Goal: Task Accomplishment & Management: Manage account settings

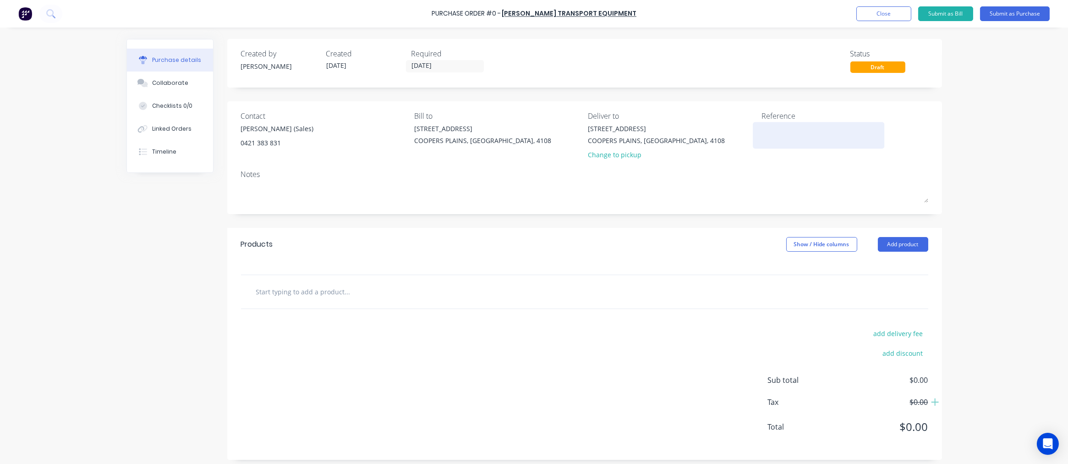
click at [785, 133] on textarea at bounding box center [818, 134] width 115 height 21
type input "[DATE]"
paste textarea "S25-07105"
type textarea "S25-07105"
type textarea "x"
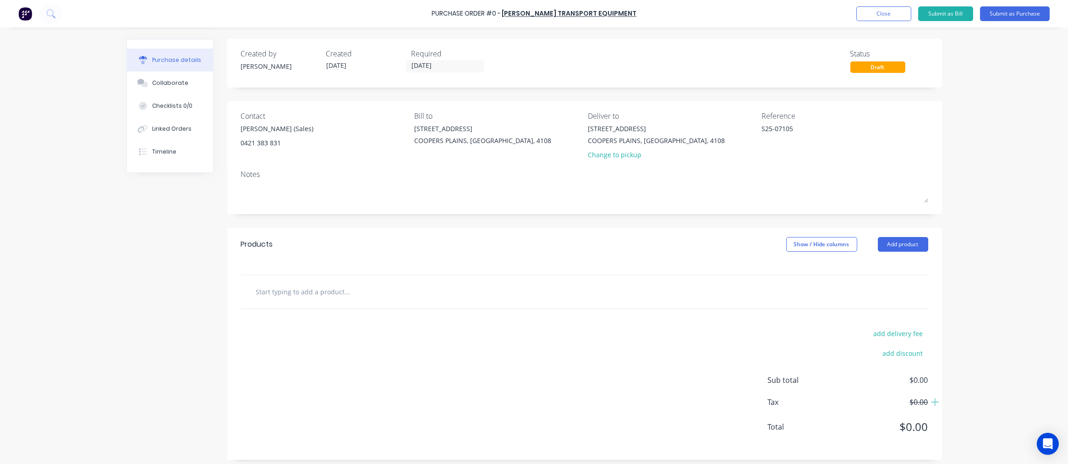
type textarea "S25-07105"
click at [322, 294] on input "text" at bounding box center [347, 291] width 183 height 18
type textarea "x"
click at [290, 292] on input "text" at bounding box center [347, 291] width 183 height 18
paste input "SP01"
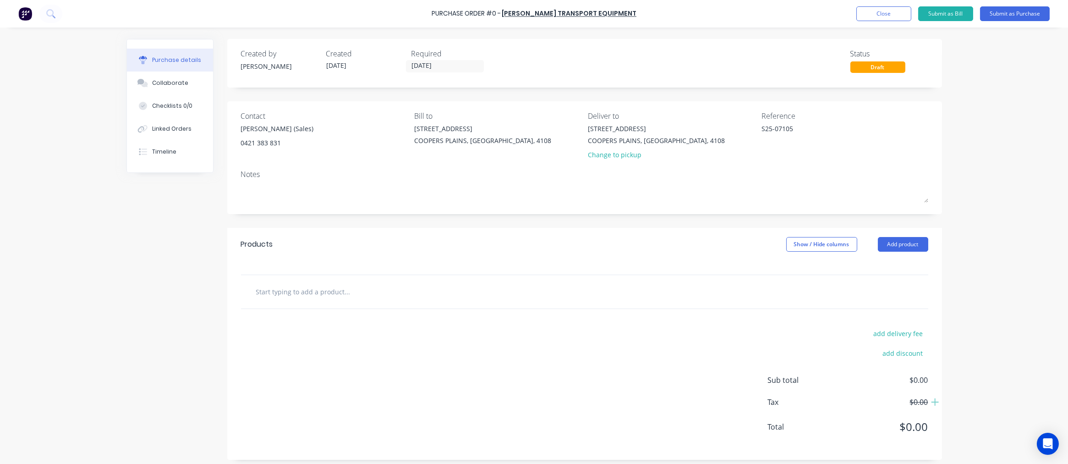
type input "SP01"
type textarea "x"
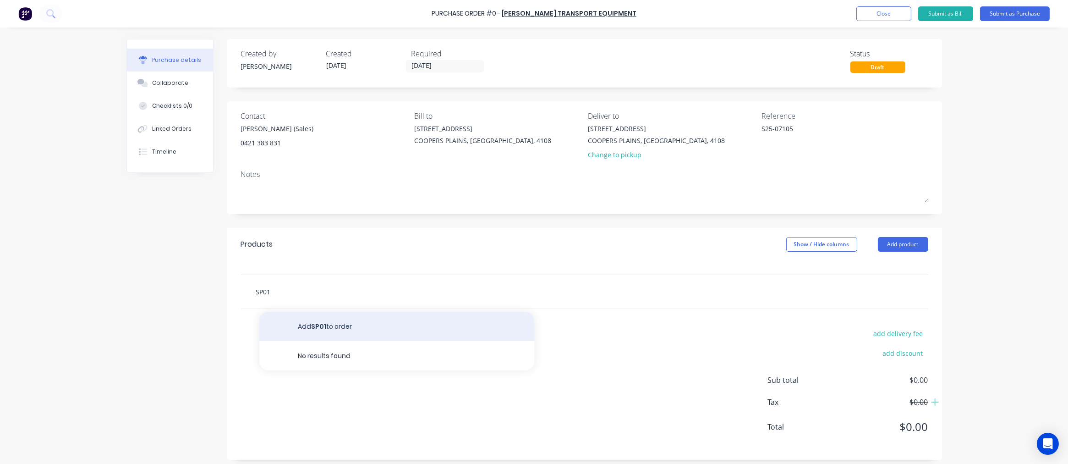
type input "SP01"
click at [328, 326] on button "Add SP01 to order" at bounding box center [396, 325] width 275 height 29
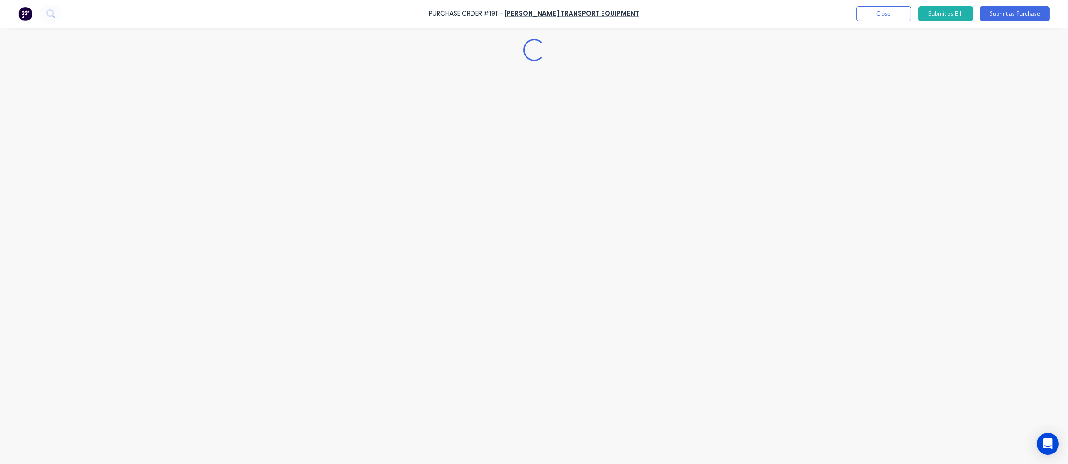
type textarea "x"
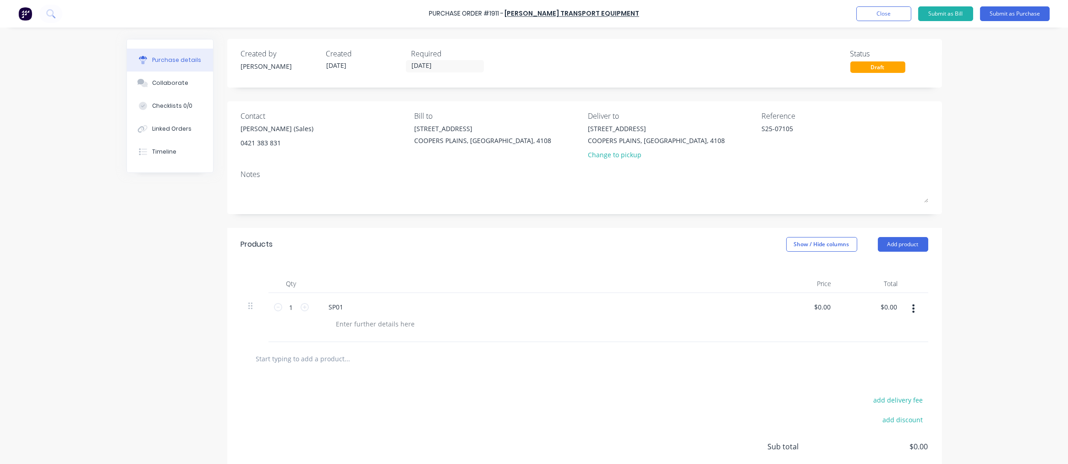
click at [912, 307] on button "button" at bounding box center [913, 308] width 22 height 16
click at [874, 390] on button "Delete" at bounding box center [885, 387] width 78 height 18
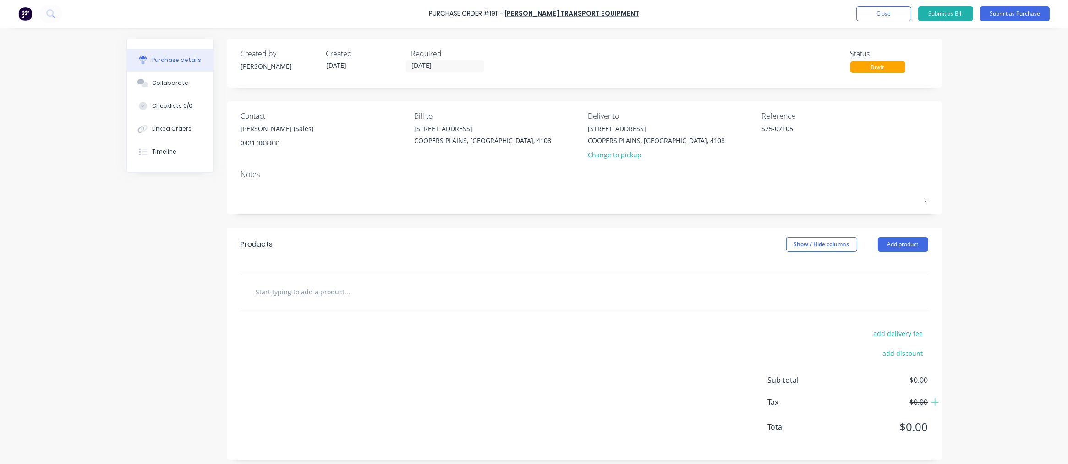
click at [310, 300] on input "text" at bounding box center [347, 291] width 183 height 18
paste input "SP01"
type textarea "x"
type input "SP01"
type textarea "x"
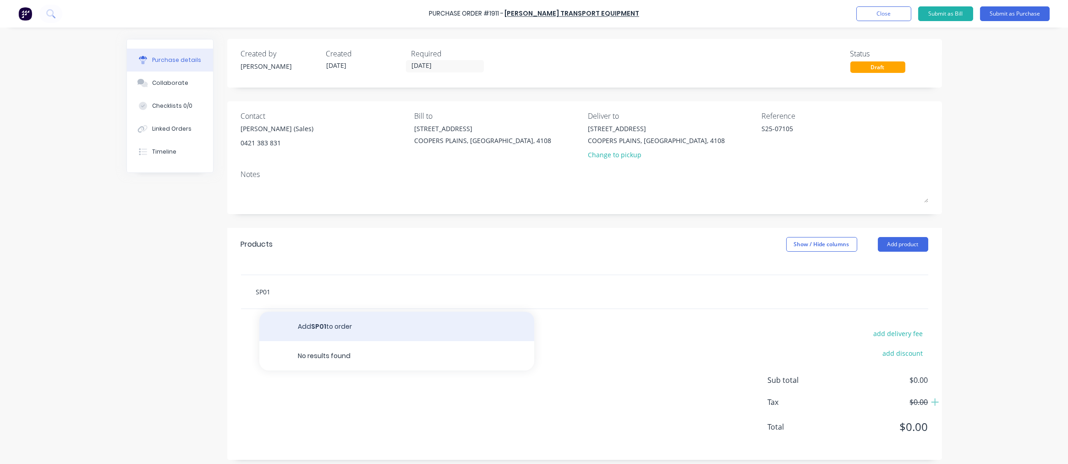
type input "SP01"
click at [325, 328] on button "Add SP01 to order" at bounding box center [396, 325] width 275 height 29
type textarea "x"
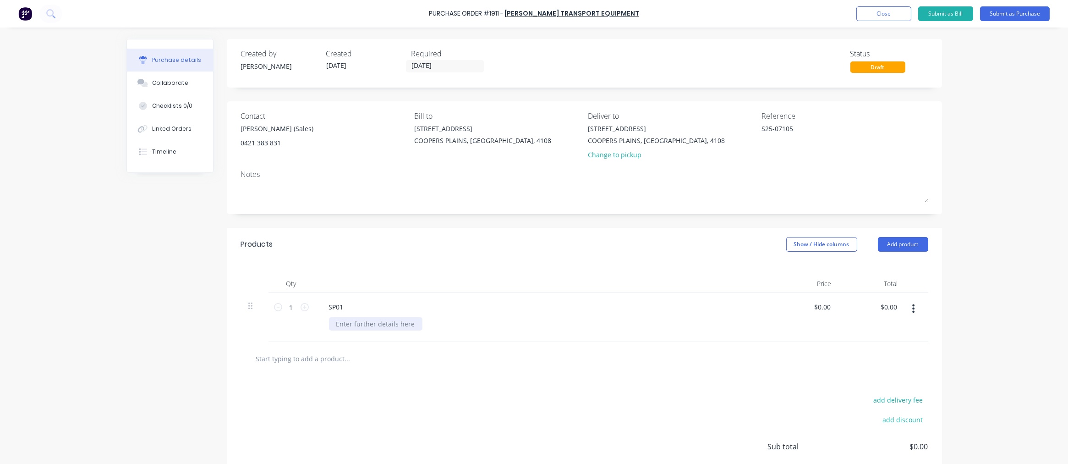
type textarea "x"
click at [406, 326] on div at bounding box center [375, 323] width 93 height 13
paste div
type textarea "x"
type input "0"
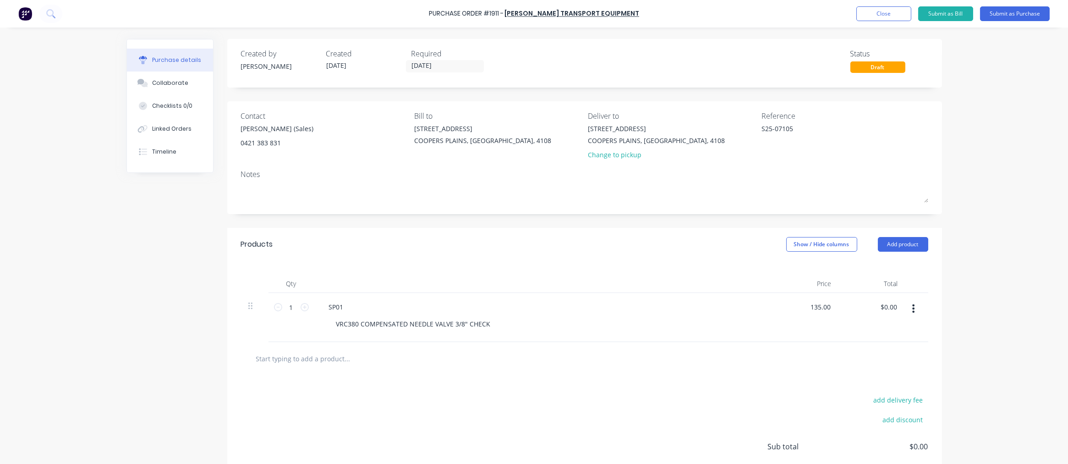
type input "135.00"
type textarea "x"
type input "$135.00"
type input "135.00"
type textarea "x"
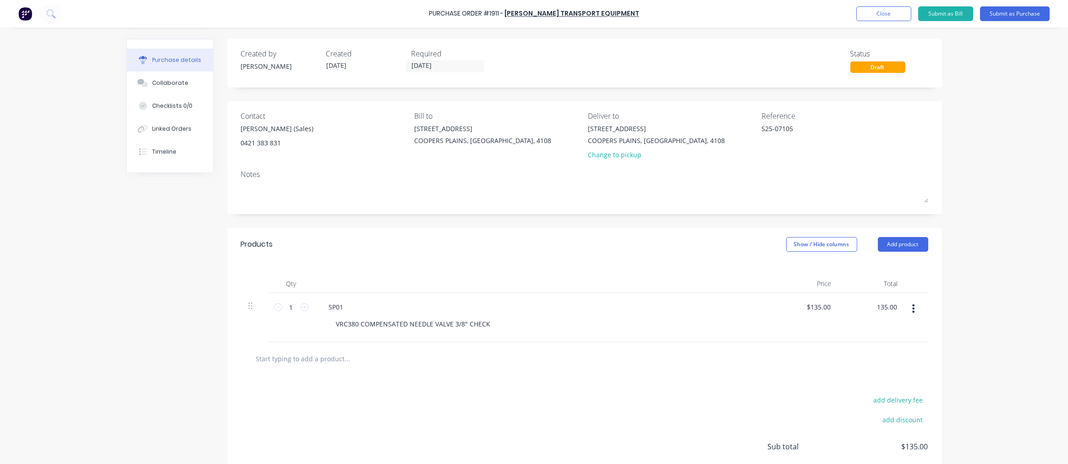
type input "$135.00"
click at [290, 306] on input "1" at bounding box center [291, 307] width 18 height 14
type textarea "x"
type input "4"
type input "$540.00"
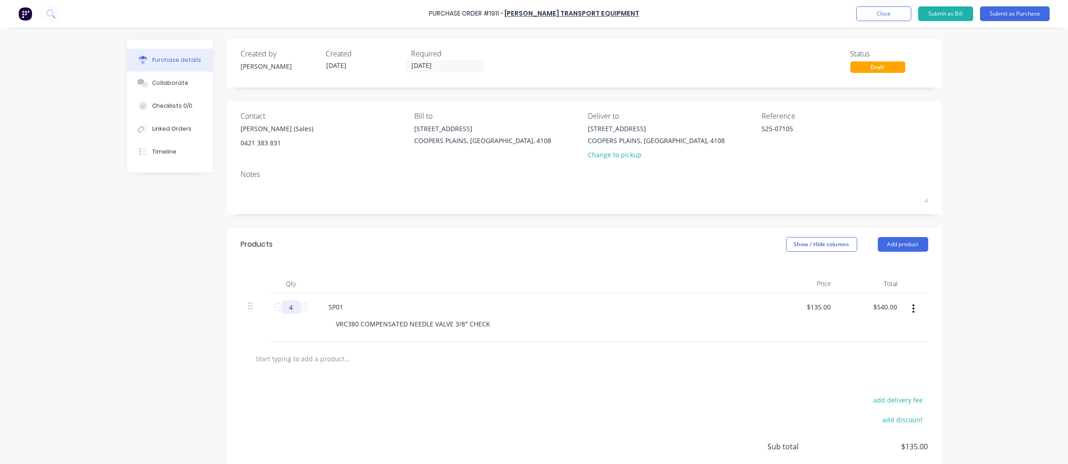
type textarea "x"
type input "4"
click at [316, 361] on input "text" at bounding box center [347, 358] width 183 height 18
paste input "S43-0606"
type textarea "x"
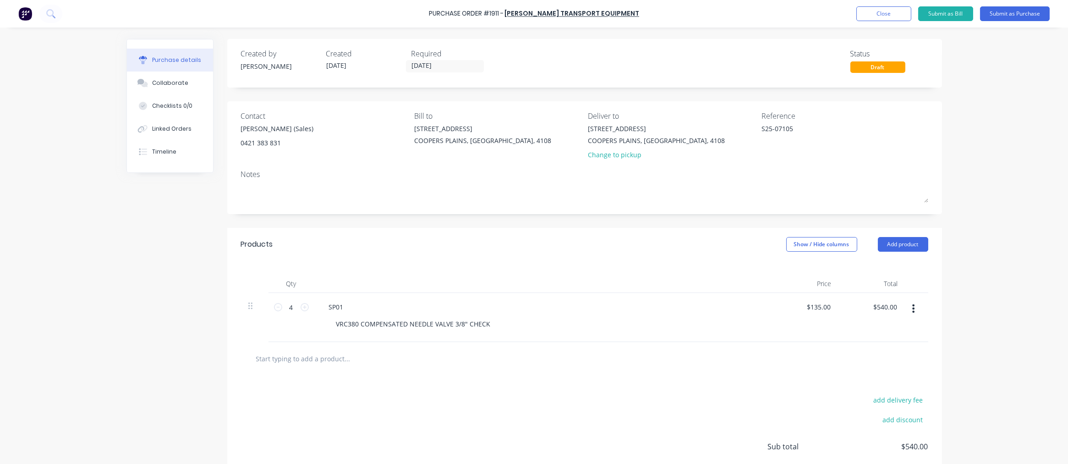
type input "S43-0606"
type textarea "x"
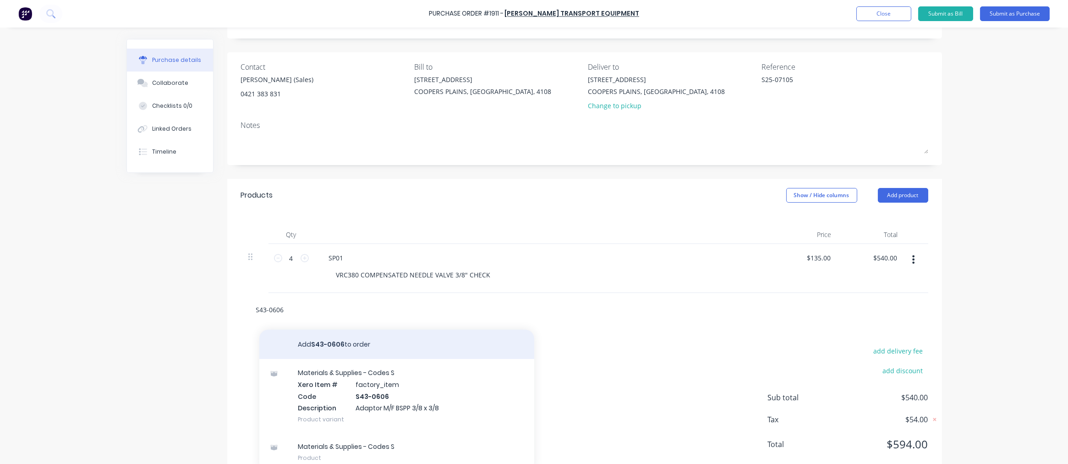
scroll to position [72, 0]
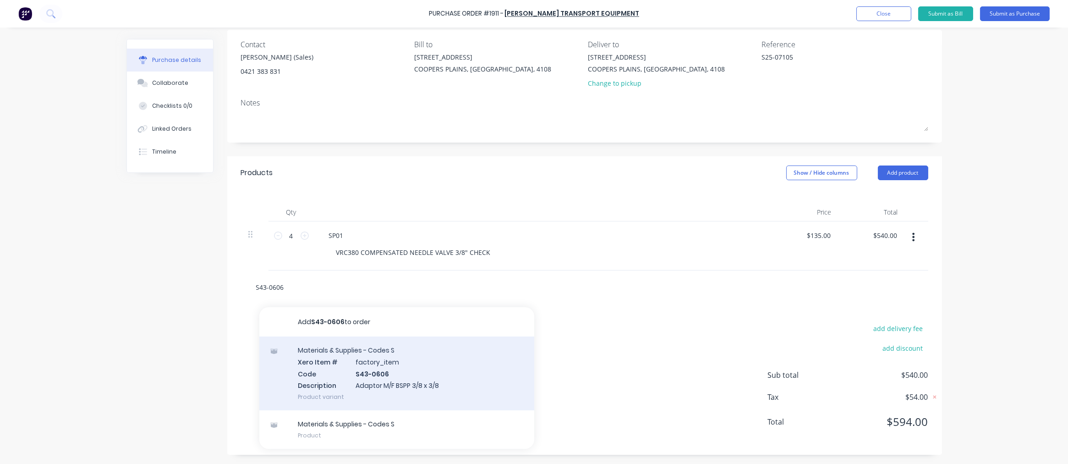
type input "S43-0606"
click at [403, 366] on div "Materials & Supplies - Codes S Xero Item # factory_item Code S43-0606 Descripti…" at bounding box center [396, 373] width 275 height 74
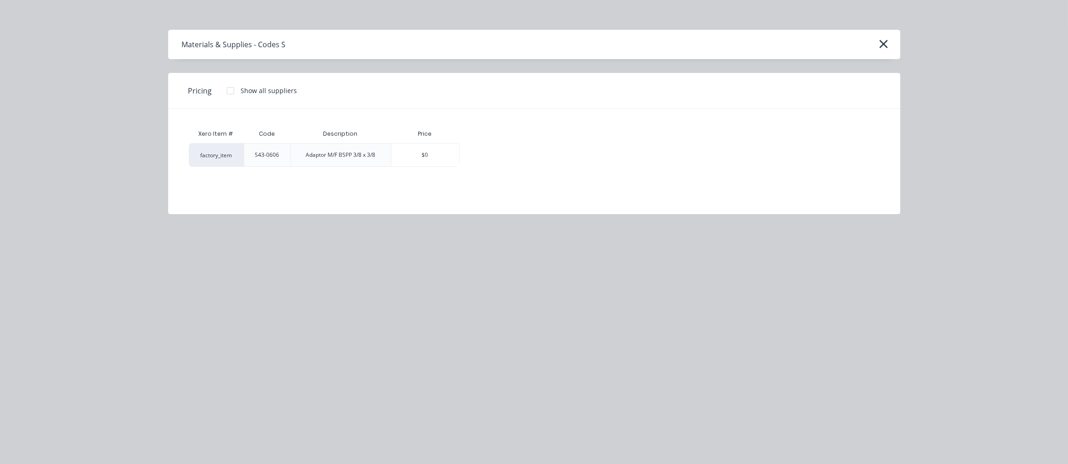
click at [232, 93] on div at bounding box center [230, 91] width 18 height 18
click at [481, 156] on div "$10.06" at bounding box center [492, 154] width 64 height 23
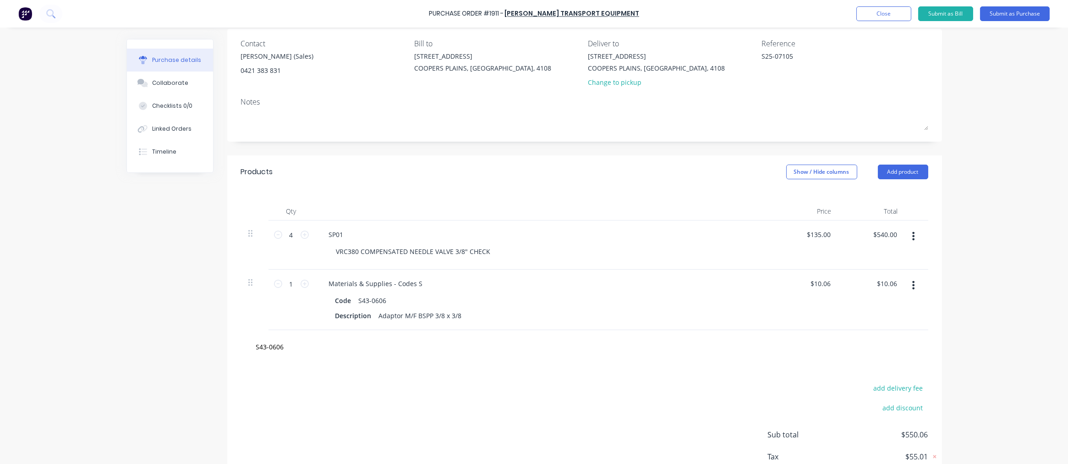
type textarea "x"
type input "10.06"
click at [824, 282] on input "10.06" at bounding box center [820, 283] width 25 height 13
type textarea "x"
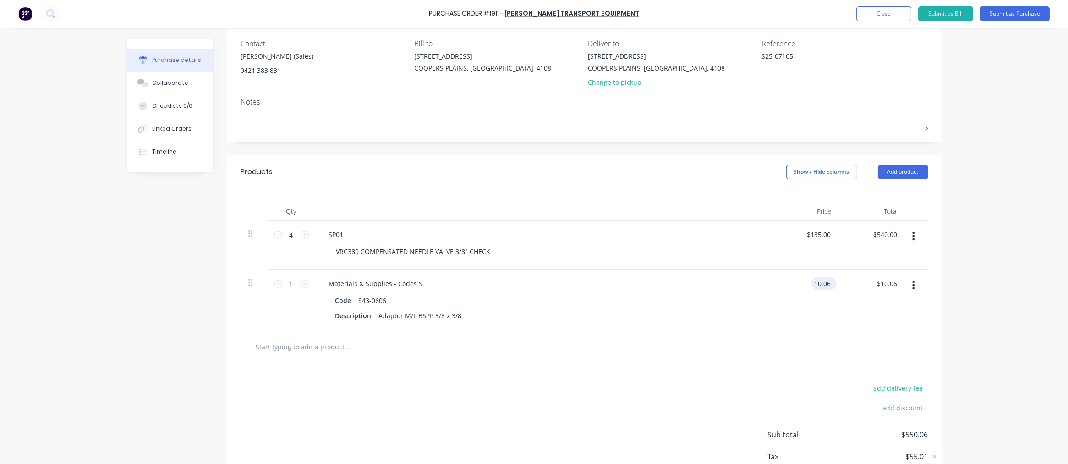
click at [821, 282] on input "10.06" at bounding box center [821, 283] width 21 height 13
type input "10.56"
type textarea "x"
type input "$10.56"
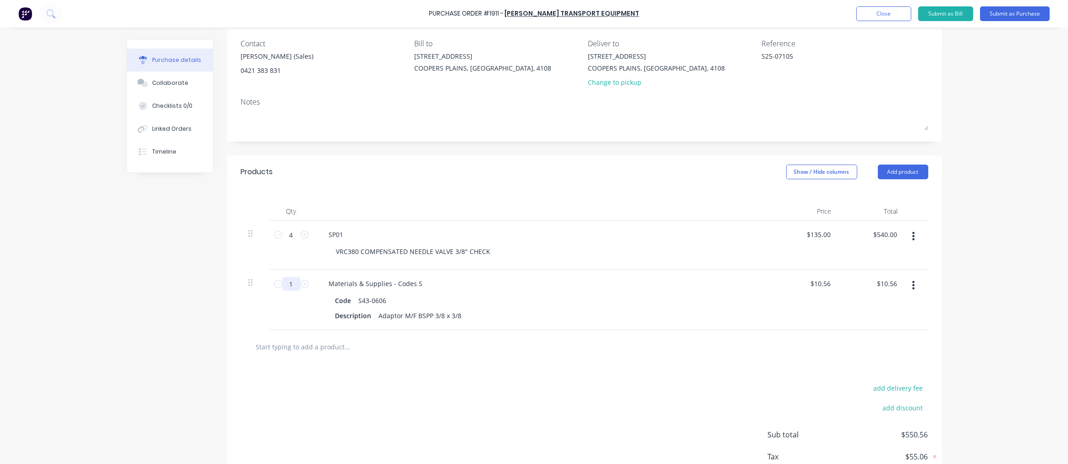
click at [289, 284] on input "1" at bounding box center [291, 284] width 18 height 14
type textarea "x"
type input "4"
type input "$42.24"
type textarea "x"
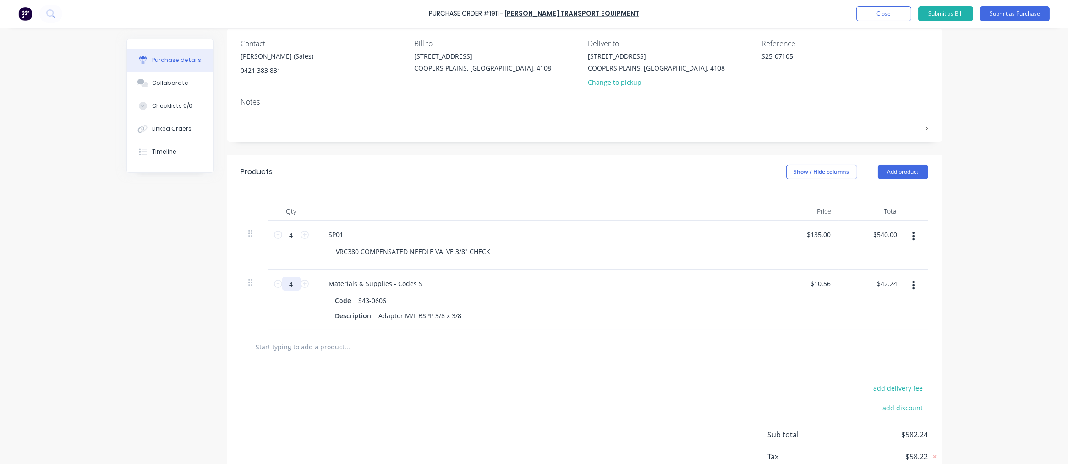
type input "4"
click at [316, 351] on input "text" at bounding box center [347, 346] width 183 height 18
paste input "S75-0606"
type textarea "x"
type input "S75-0606"
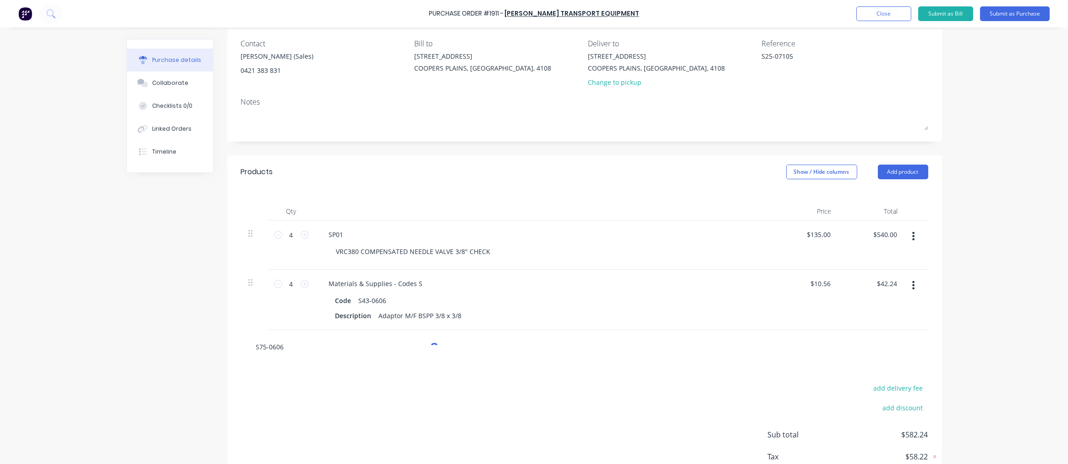
type textarea "x"
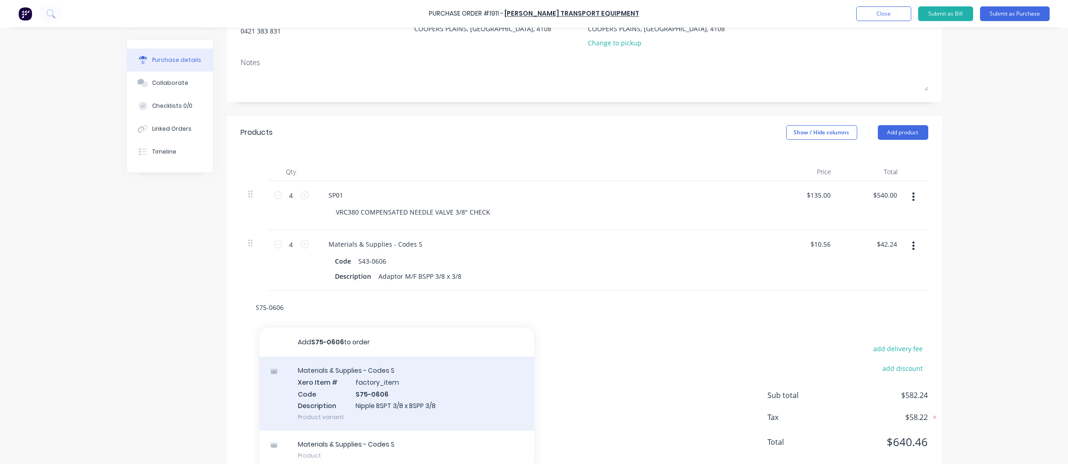
scroll to position [133, 0]
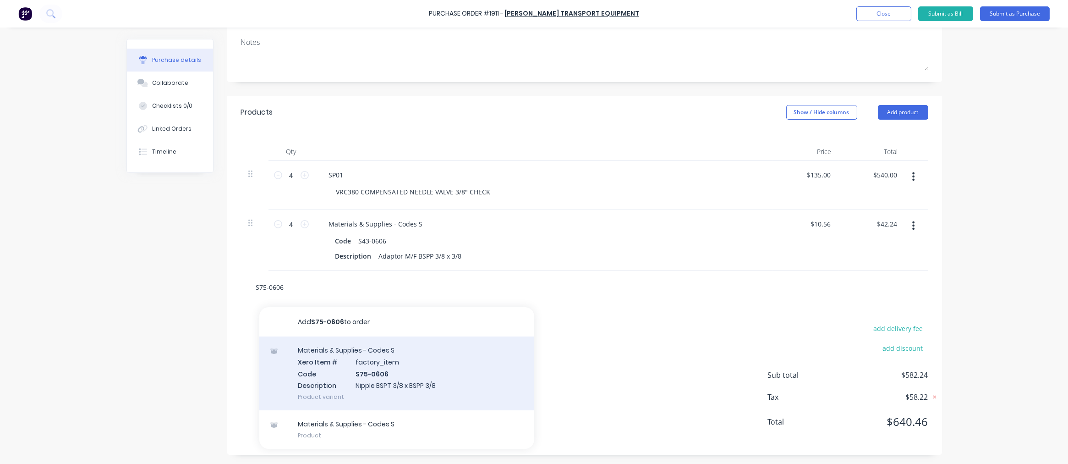
type input "S75-0606"
click at [406, 368] on div "Materials & Supplies - Codes S Xero Item # factory_item Code S75-0606 Descripti…" at bounding box center [396, 373] width 275 height 74
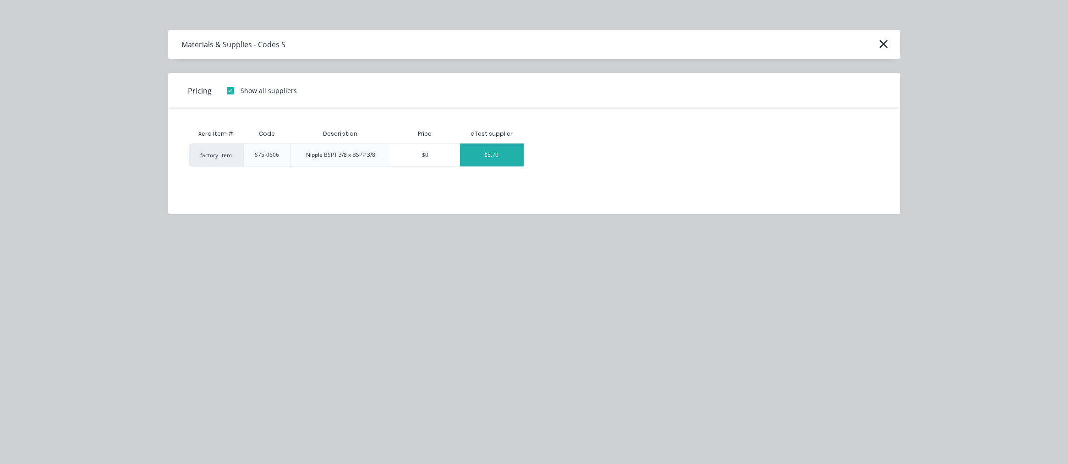
click at [499, 152] on div "$5.70" at bounding box center [492, 154] width 64 height 23
type textarea "x"
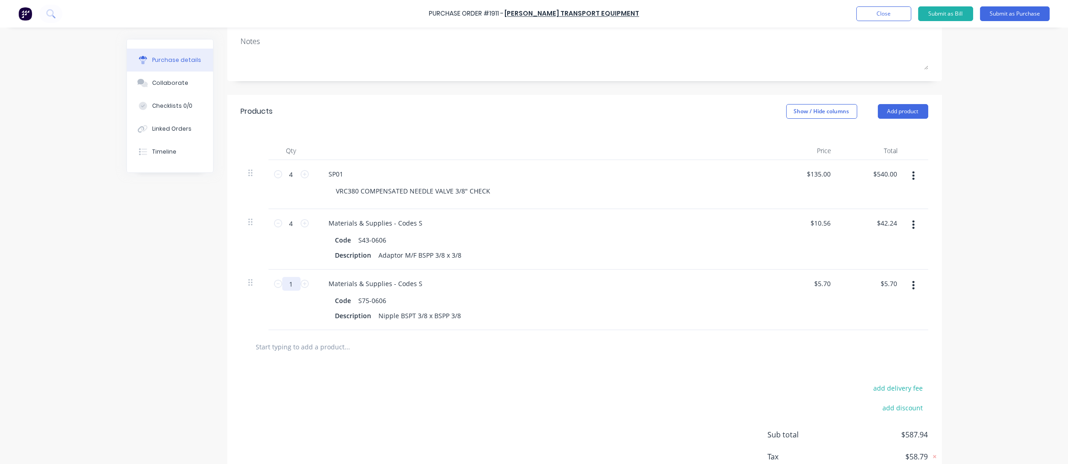
click at [290, 278] on input "1" at bounding box center [291, 284] width 18 height 14
type textarea "x"
type input "8"
type input "$45.60"
type textarea "x"
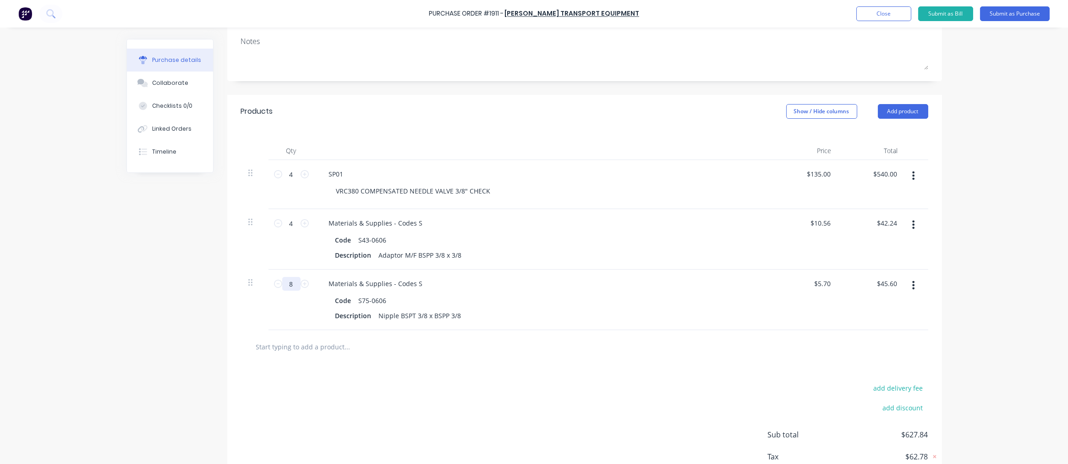
type input "8"
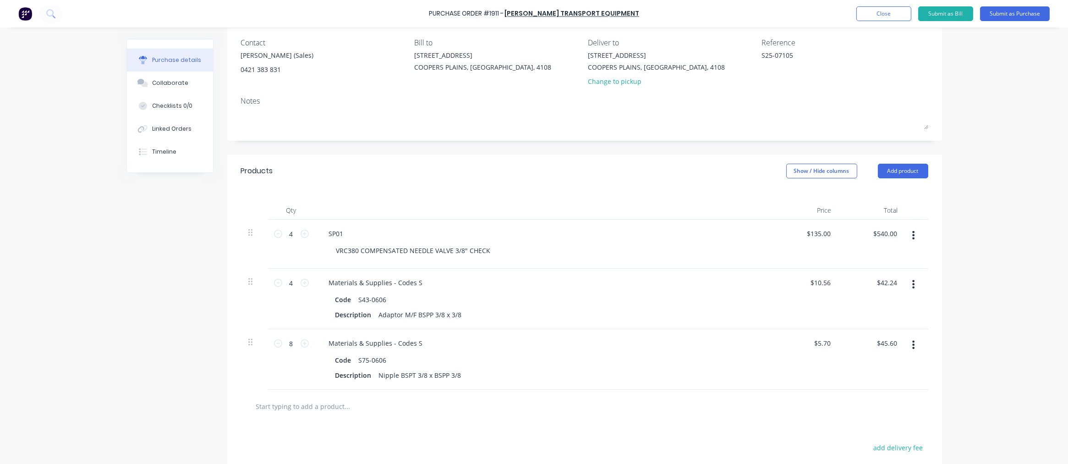
scroll to position [0, 0]
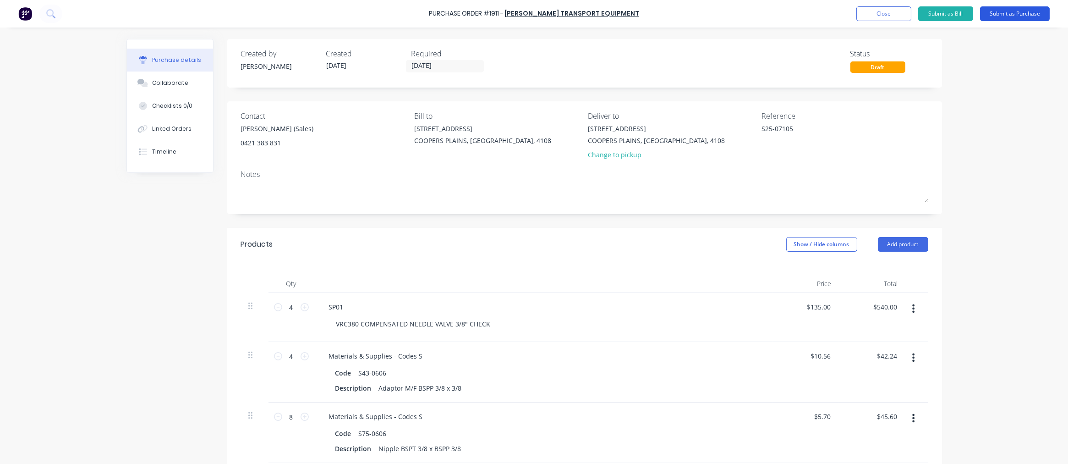
click at [1002, 15] on button "Submit as Purchase" at bounding box center [1015, 13] width 70 height 15
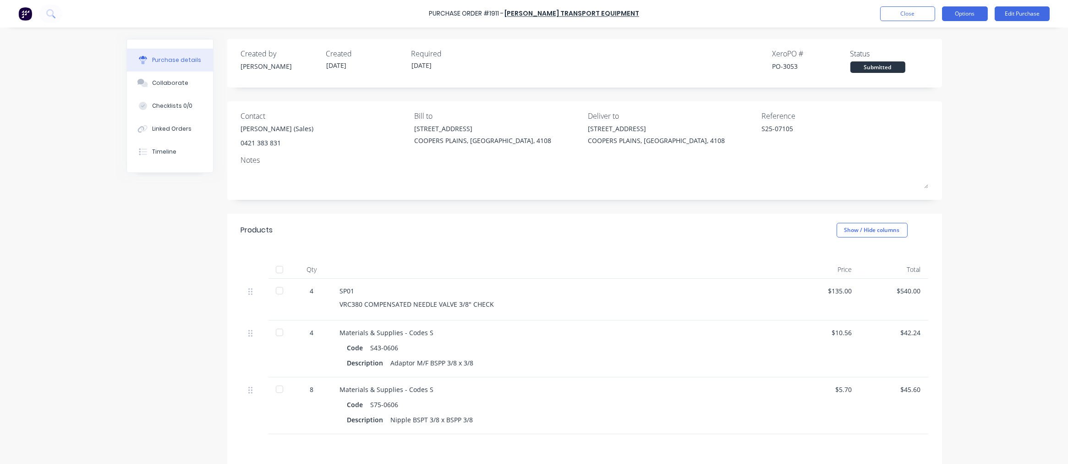
click at [957, 14] on button "Options" at bounding box center [965, 13] width 46 height 15
click at [954, 35] on div "Print / Email" at bounding box center [944, 37] width 71 height 13
click at [947, 55] on div "With pricing" at bounding box center [944, 55] width 71 height 13
type textarea "x"
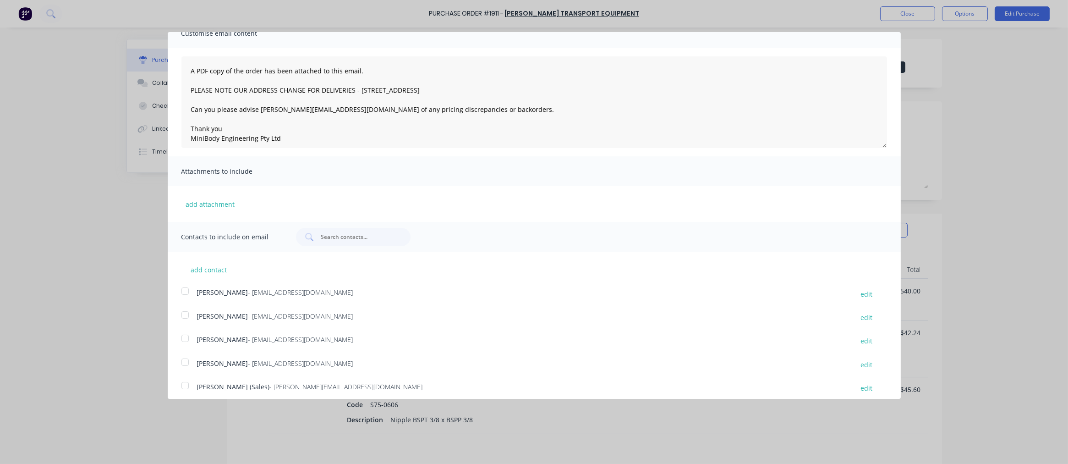
scroll to position [73, 0]
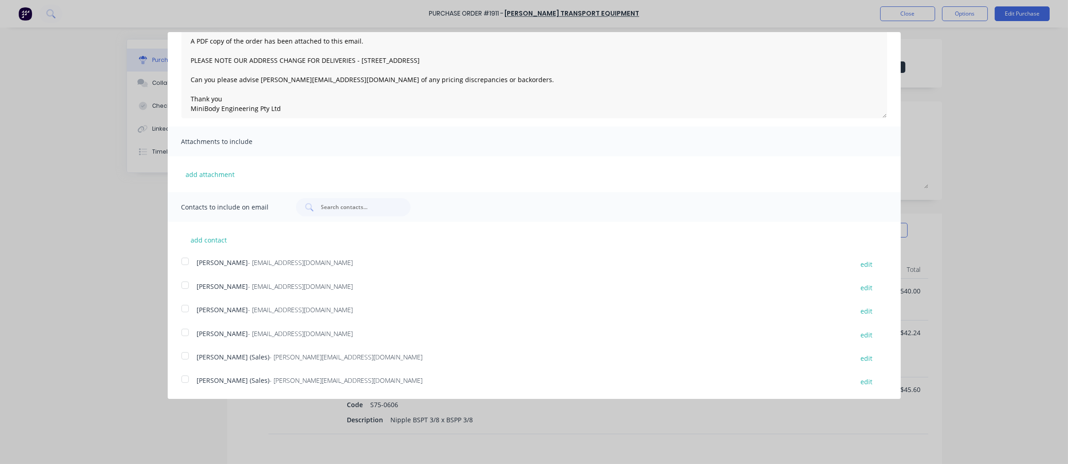
click at [182, 381] on div at bounding box center [185, 379] width 18 height 18
type textarea "A PDF copy of the order has been attached to this email. PLEASE NOTE OUR ADDRES…"
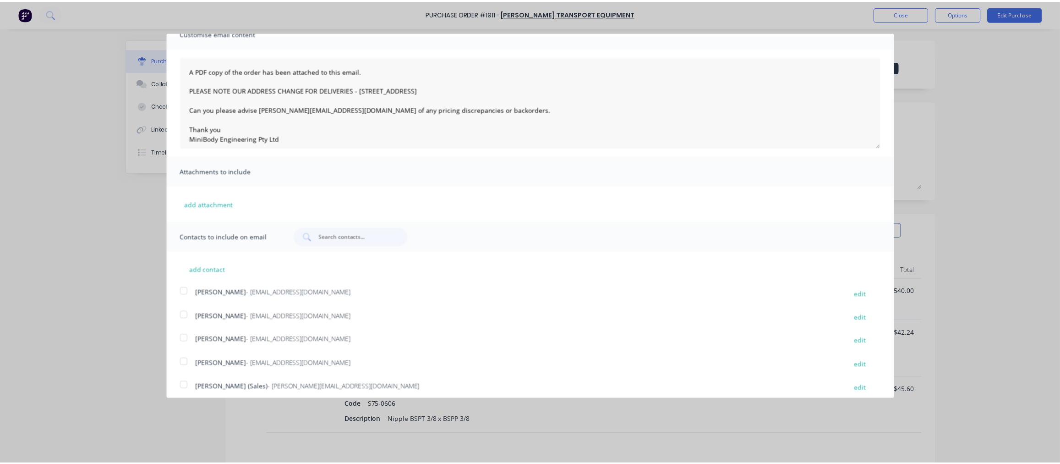
scroll to position [0, 0]
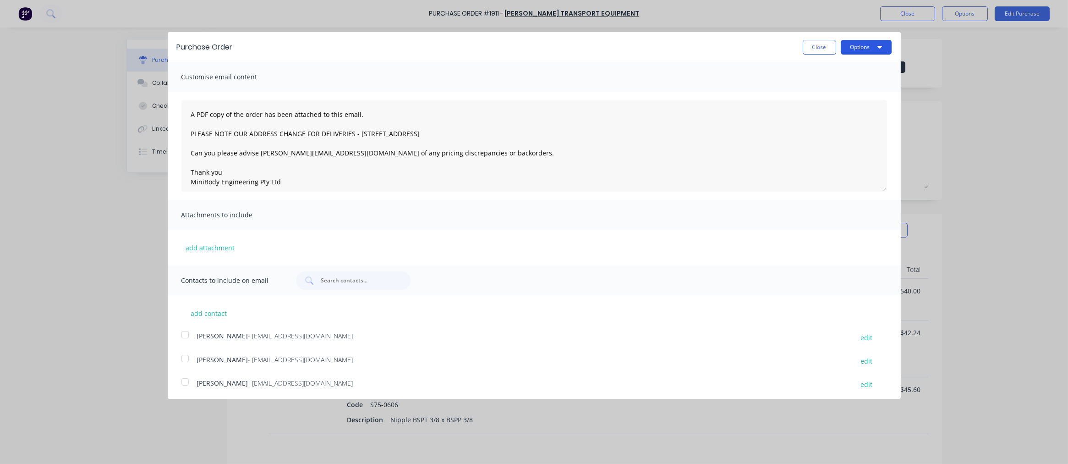
click at [863, 49] on button "Options" at bounding box center [866, 47] width 51 height 15
click at [843, 85] on div "Email" at bounding box center [848, 88] width 71 height 13
type textarea "x"
type textarea "A PDF copy of the order has been attached to this email. PLEASE NOTE OUR ADDRES…"
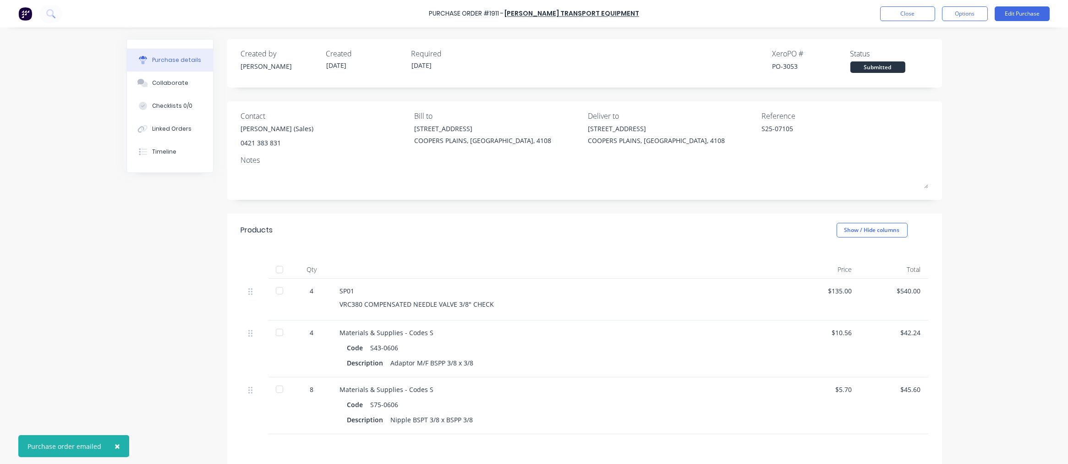
type textarea "x"
click at [898, 20] on button "Close" at bounding box center [907, 13] width 55 height 15
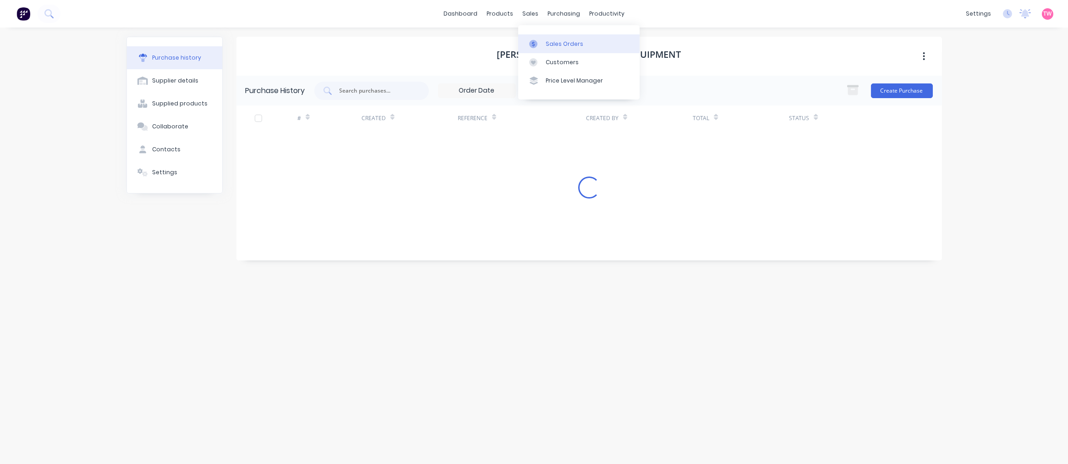
click at [556, 38] on link "Sales Orders" at bounding box center [578, 43] width 121 height 18
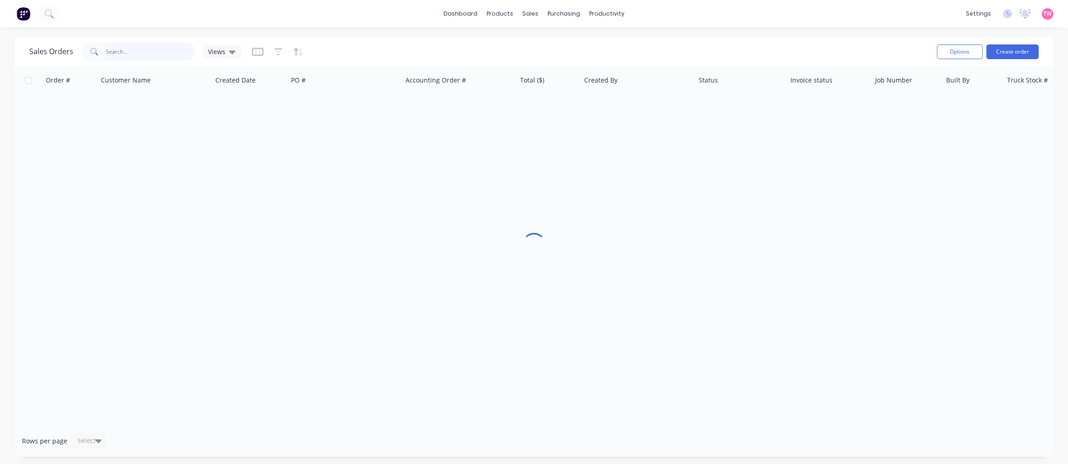
click at [164, 58] on input "text" at bounding box center [150, 52] width 89 height 18
click at [122, 52] on input "grabb it trucks" at bounding box center [150, 52] width 89 height 18
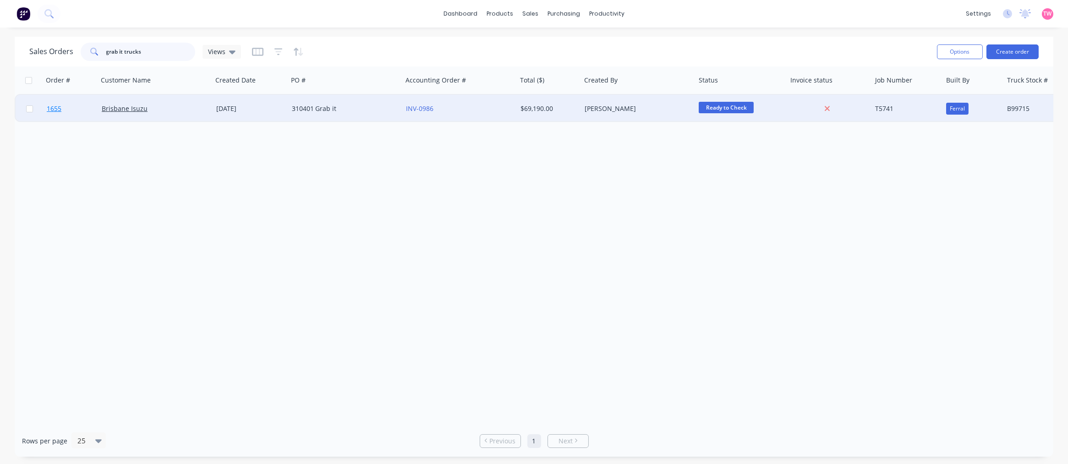
type input "grab it trucks"
click at [79, 108] on link "1655" at bounding box center [74, 108] width 55 height 27
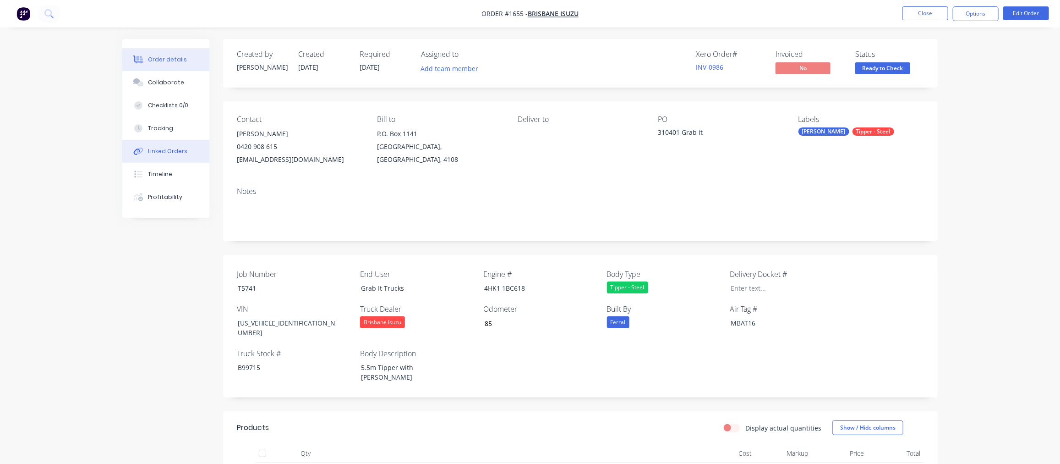
click at [173, 153] on div "Linked Orders" at bounding box center [167, 151] width 39 height 8
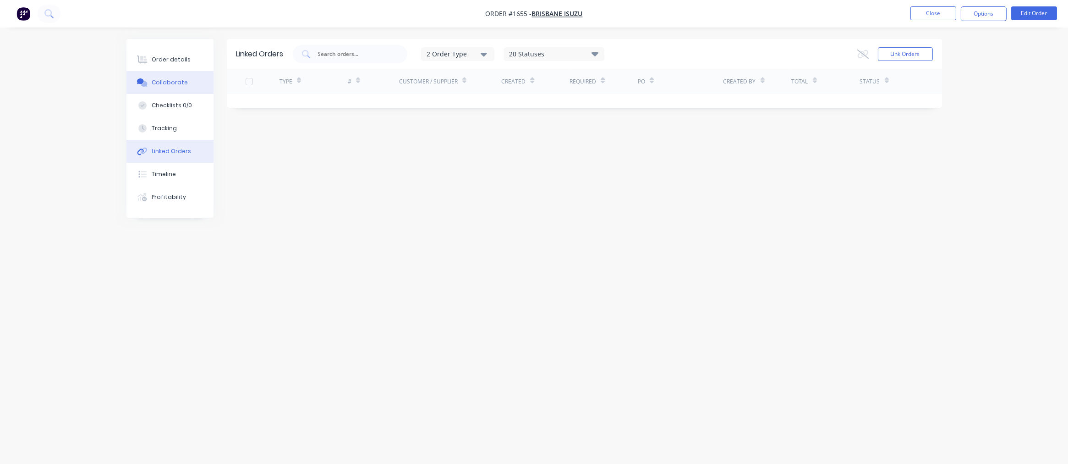
click at [181, 86] on div "Collaborate" at bounding box center [170, 82] width 36 height 8
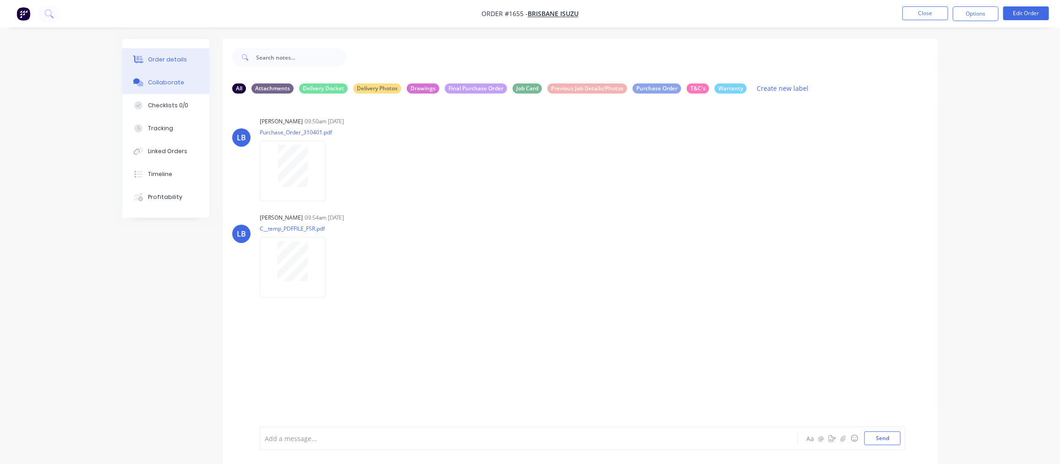
click at [166, 58] on div "Order details" at bounding box center [167, 59] width 39 height 8
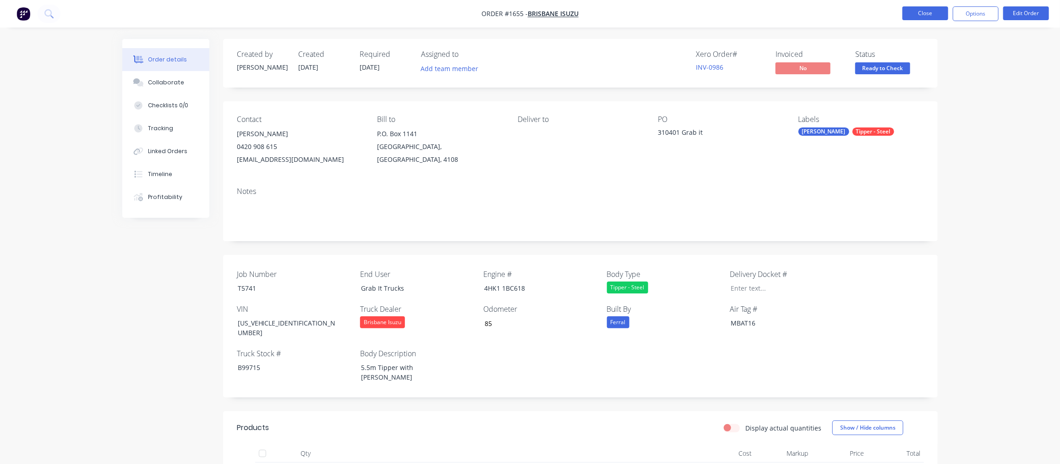
click at [915, 19] on button "Close" at bounding box center [925, 13] width 46 height 14
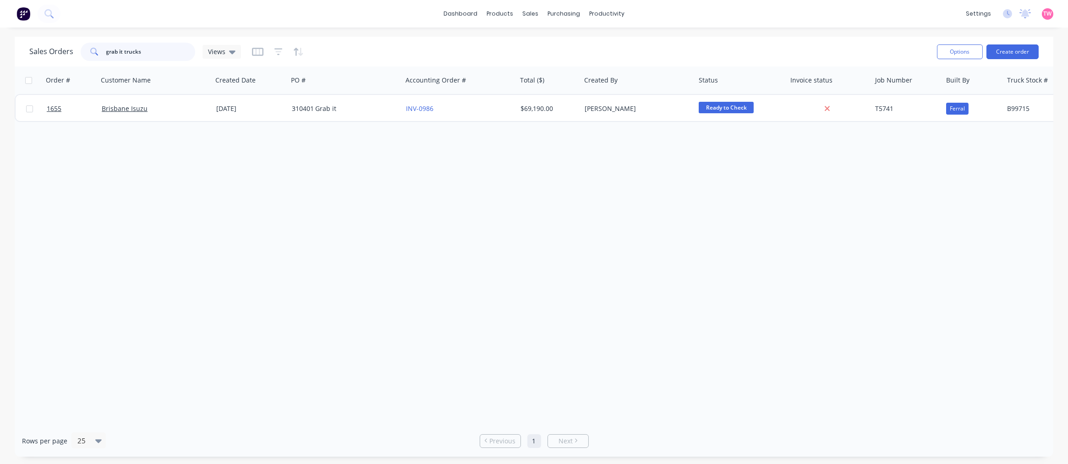
drag, startPoint x: 122, startPoint y: 53, endPoint x: 7, endPoint y: 56, distance: 114.6
click at [7, 56] on div "Sales Orders grab it trucks Views Options Create order Order # Customer Name Cr…" at bounding box center [534, 247] width 1068 height 420
type input "greenscope"
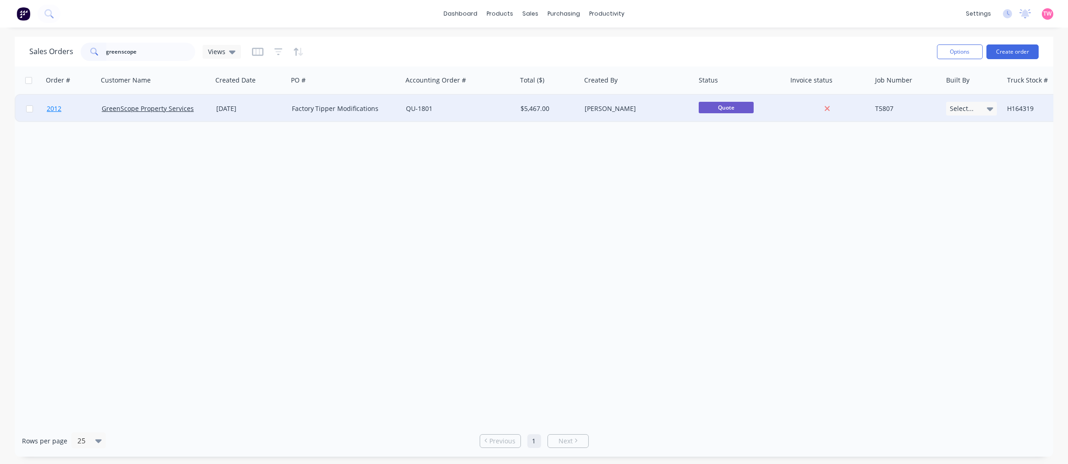
click at [73, 110] on link "2012" at bounding box center [74, 108] width 55 height 27
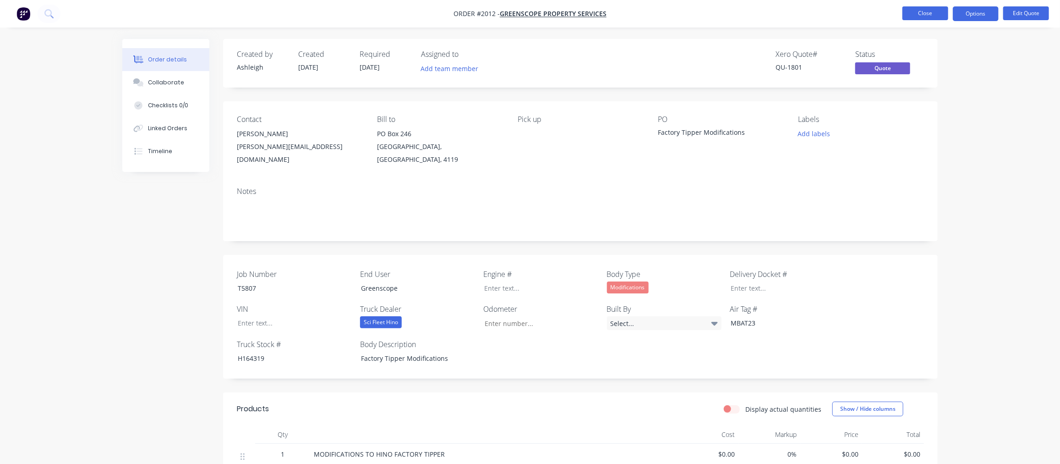
click at [917, 15] on button "Close" at bounding box center [925, 13] width 46 height 14
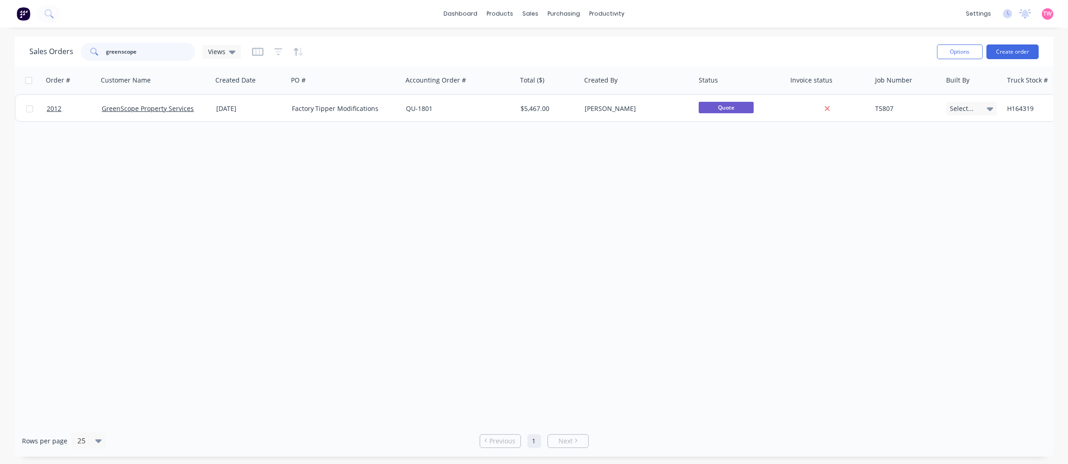
drag, startPoint x: 153, startPoint y: 52, endPoint x: 64, endPoint y: 44, distance: 89.7
click at [70, 50] on div "Sales Orders greenscope Views" at bounding box center [135, 52] width 212 height 18
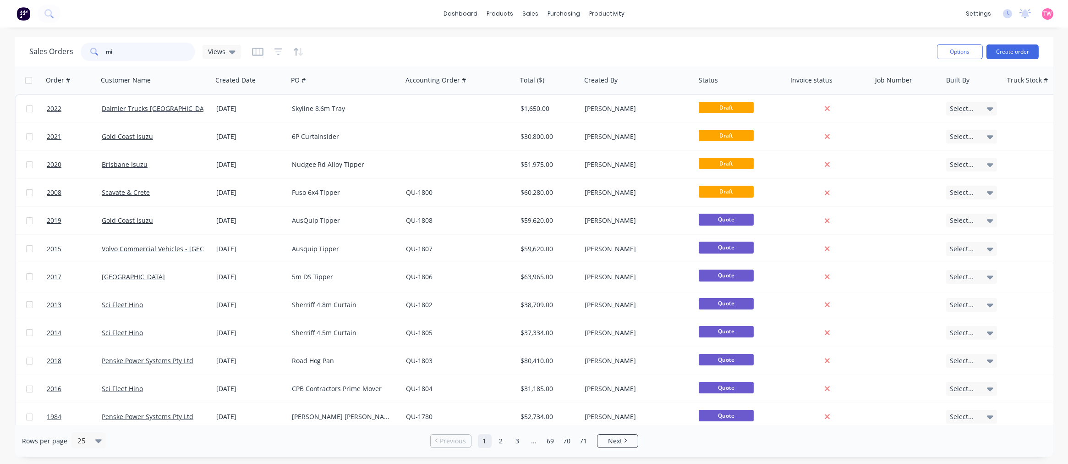
type input "m"
click at [586, 40] on div "Purchase Orders" at bounding box center [593, 44] width 49 height 8
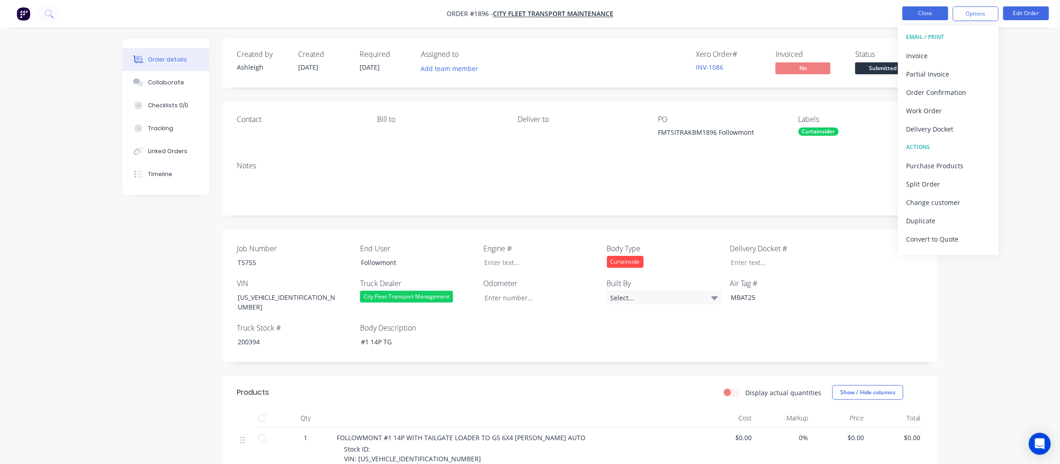
click at [930, 13] on button "Close" at bounding box center [925, 13] width 46 height 14
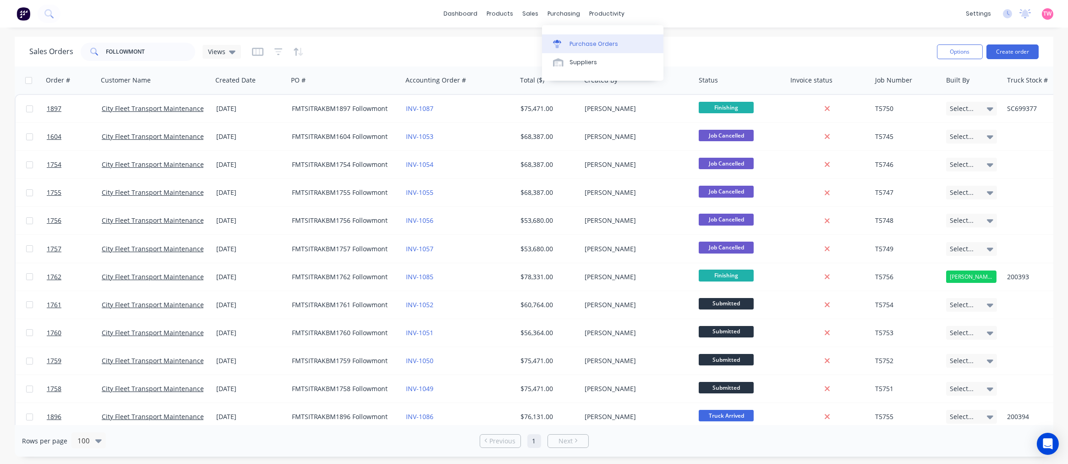
click at [579, 51] on link "Purchase Orders" at bounding box center [602, 43] width 121 height 18
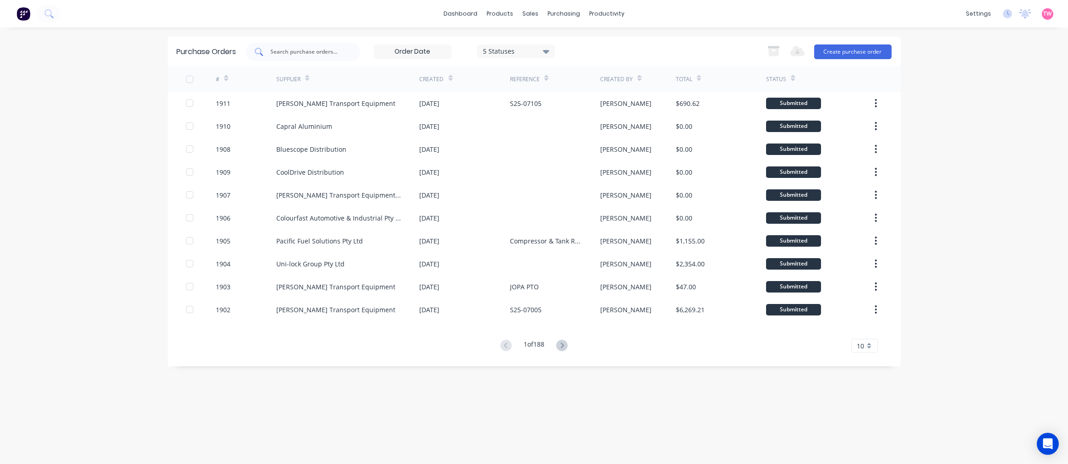
click at [311, 47] on input "text" at bounding box center [308, 51] width 76 height 9
click at [857, 52] on button "Create purchase order" at bounding box center [852, 51] width 77 height 15
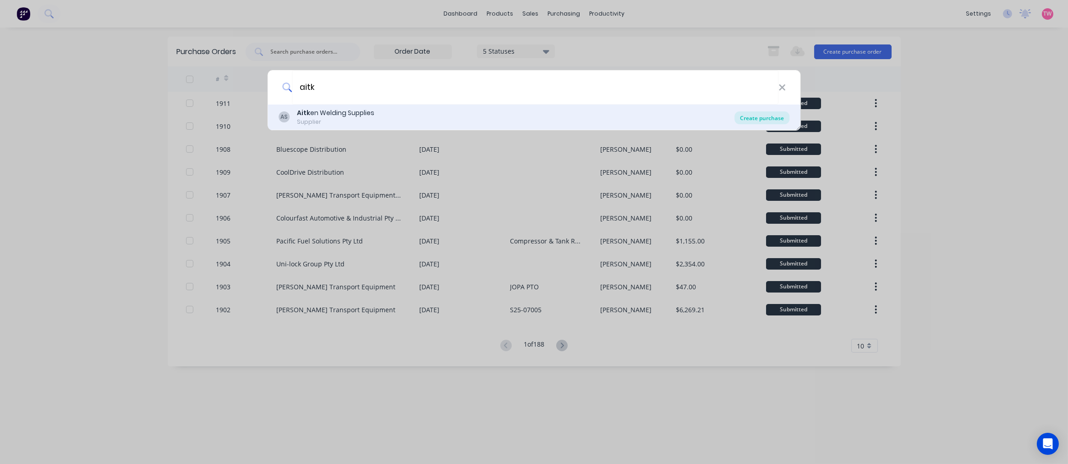
type input "aitk"
click at [752, 120] on div "Create purchase" at bounding box center [761, 117] width 55 height 13
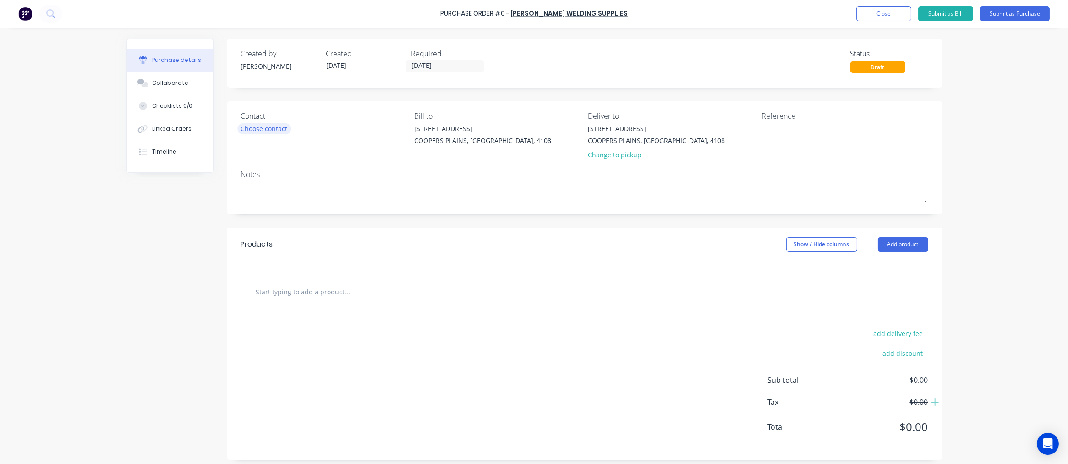
click at [262, 126] on div "Choose contact" at bounding box center [264, 129] width 47 height 10
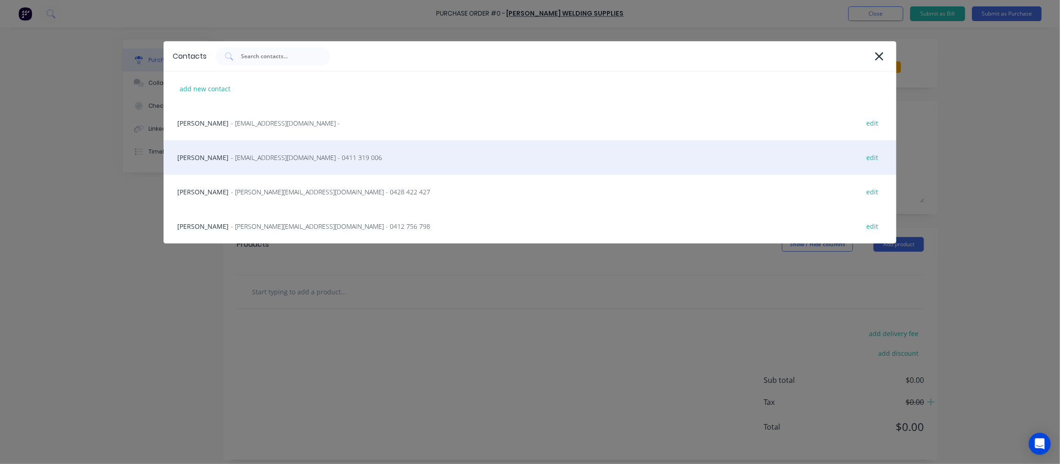
click at [213, 159] on div "Leigh Sheldrick - projects@aitkenwelding.com - 0411 319 006 edit" at bounding box center [530, 157] width 733 height 34
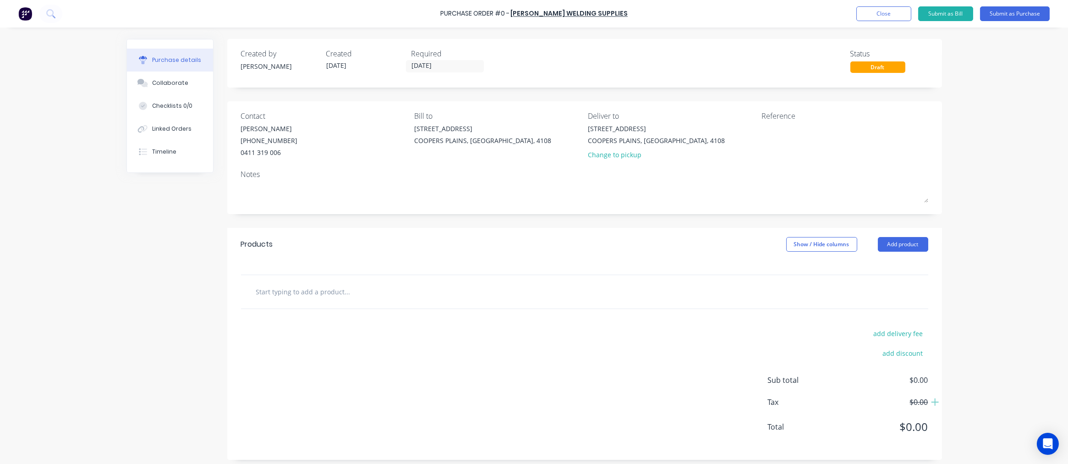
click at [299, 300] on input "text" at bounding box center [347, 291] width 183 height 18
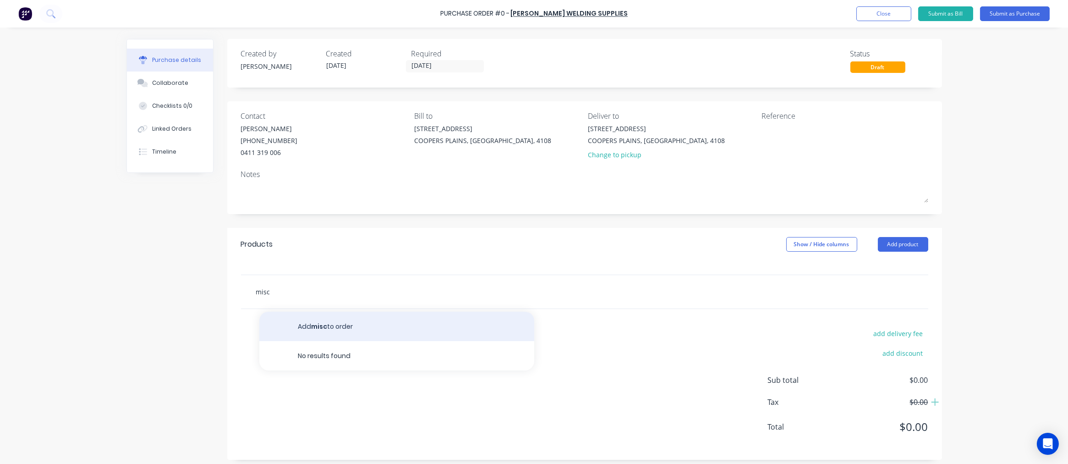
type input "misc"
click at [358, 329] on button "Add misc to order" at bounding box center [396, 325] width 275 height 29
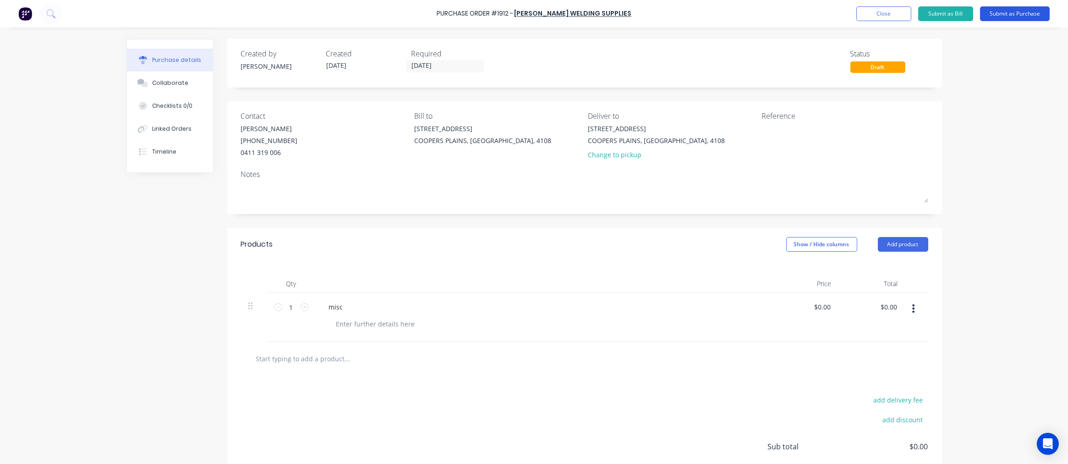
click at [1016, 16] on button "Submit as Purchase" at bounding box center [1015, 13] width 70 height 15
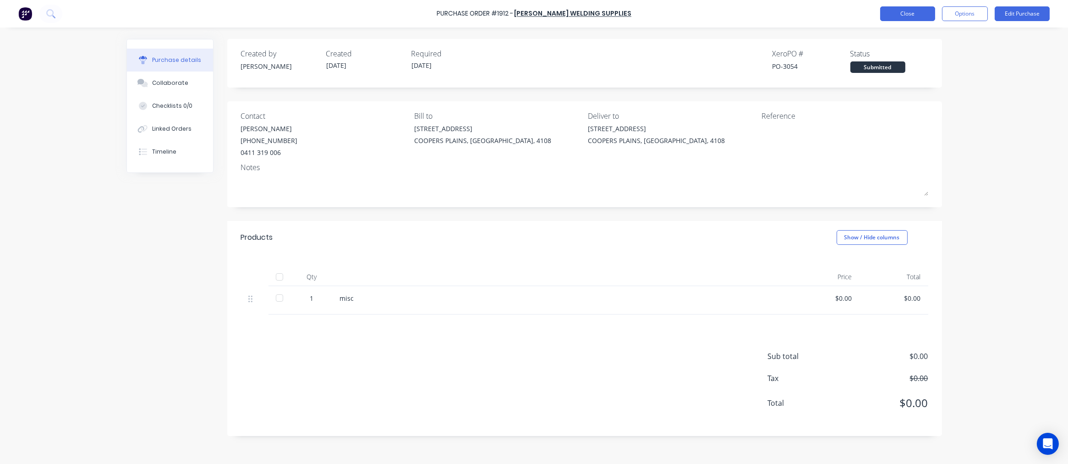
click at [902, 14] on button "Close" at bounding box center [907, 13] width 55 height 15
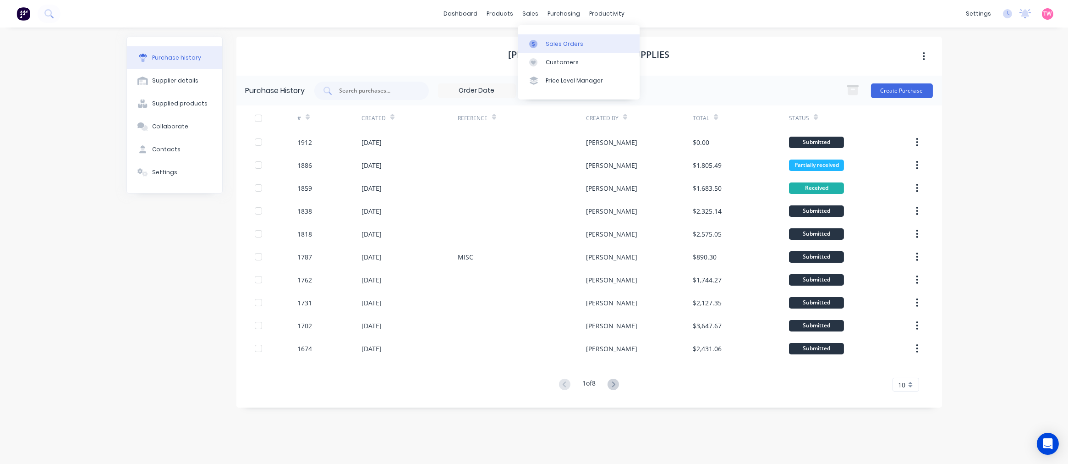
click at [562, 42] on div "Sales Orders" at bounding box center [565, 44] width 38 height 8
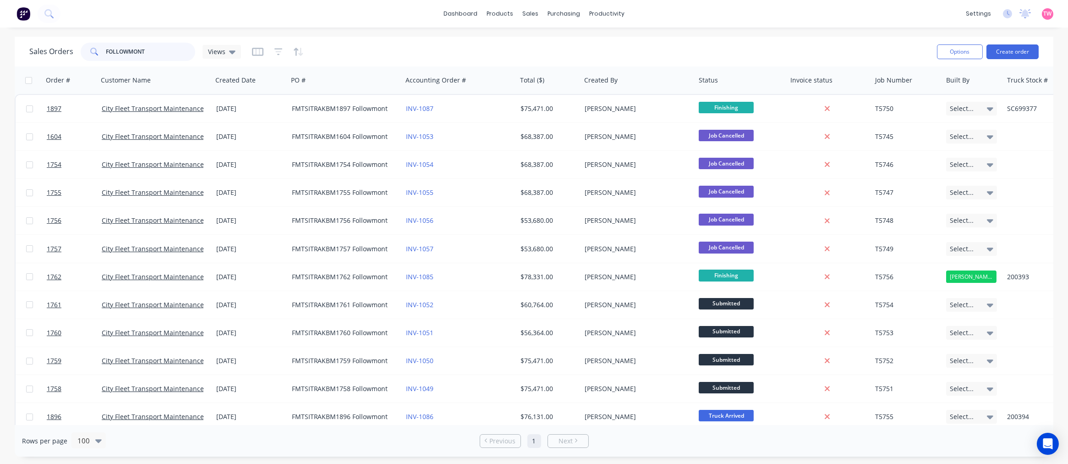
drag, startPoint x: 154, startPoint y: 49, endPoint x: -13, endPoint y: 49, distance: 167.2
click at [0, 49] on html "dashboard products sales purchasing productivity dashboard products Product Cat…" at bounding box center [534, 232] width 1068 height 464
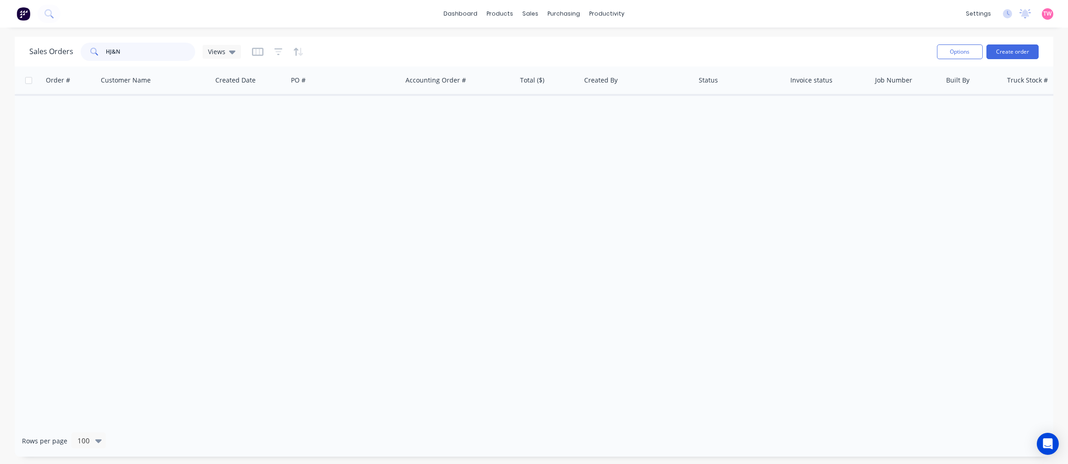
drag, startPoint x: 131, startPoint y: 52, endPoint x: 111, endPoint y: 49, distance: 20.8
click at [111, 49] on input "HJ&N" at bounding box center [150, 52] width 89 height 18
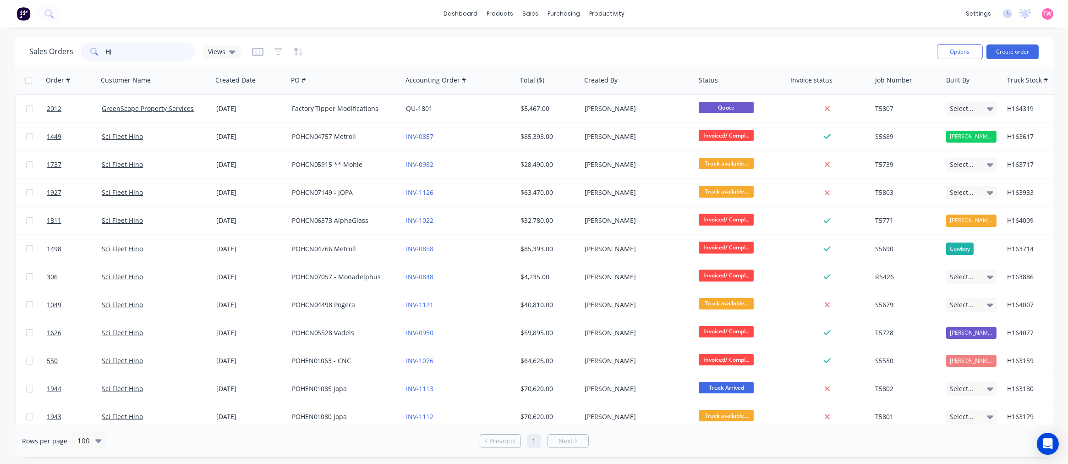
drag, startPoint x: 124, startPoint y: 48, endPoint x: 97, endPoint y: 48, distance: 27.0
click at [97, 48] on div "HJ" at bounding box center [138, 52] width 115 height 18
click at [135, 48] on input "HJ" at bounding box center [150, 52] width 89 height 18
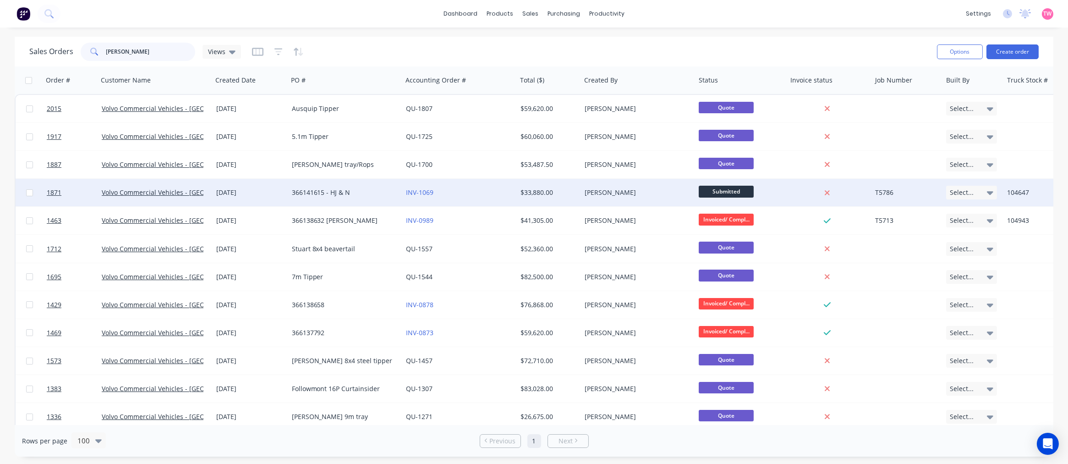
type input "stuart"
click at [260, 191] on div "01 Jul 2025" at bounding box center [250, 192] width 68 height 9
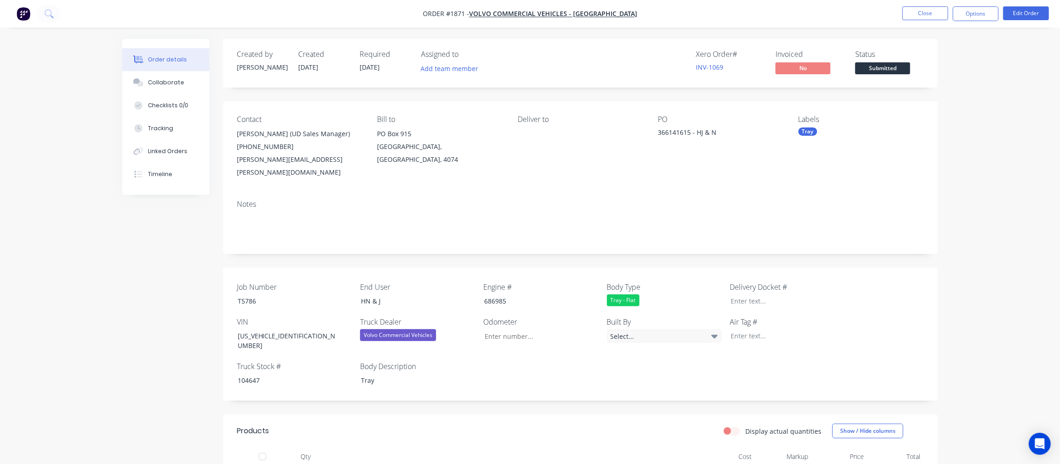
click at [469, 13] on span "Order #1871 -" at bounding box center [446, 14] width 46 height 9
copy span "1871"
click at [373, 294] on div "HN & J" at bounding box center [411, 300] width 115 height 13
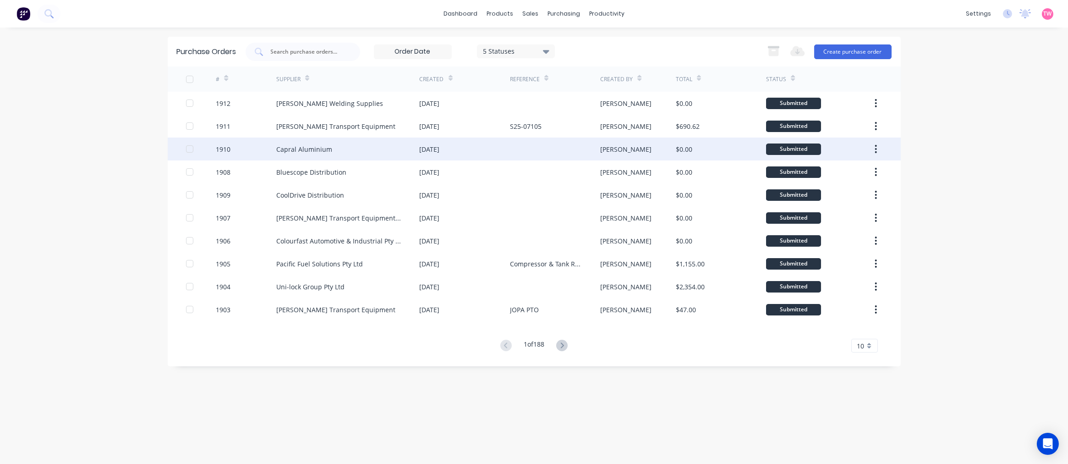
click at [318, 146] on div "Capral Aluminium" at bounding box center [304, 149] width 56 height 10
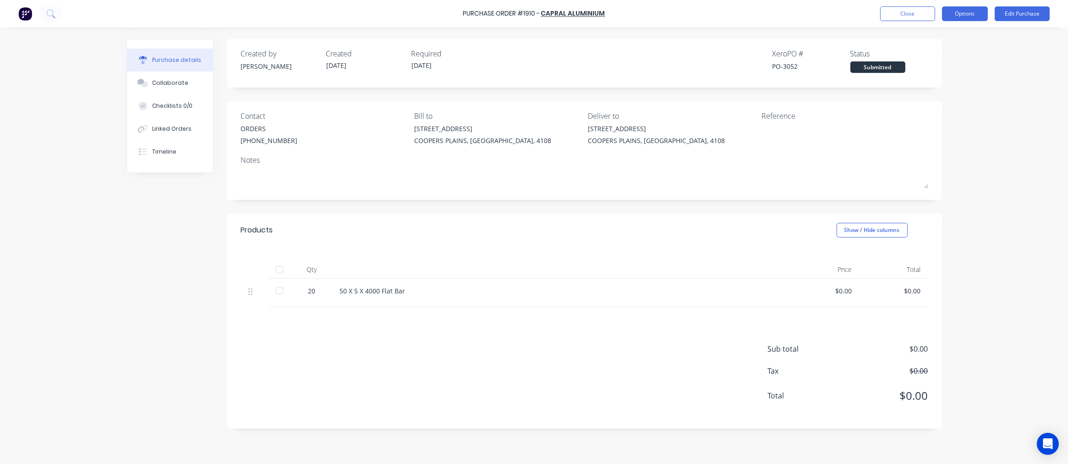
click at [974, 17] on button "Options" at bounding box center [965, 13] width 46 height 15
click at [1026, 11] on button "Edit Purchase" at bounding box center [1021, 13] width 55 height 15
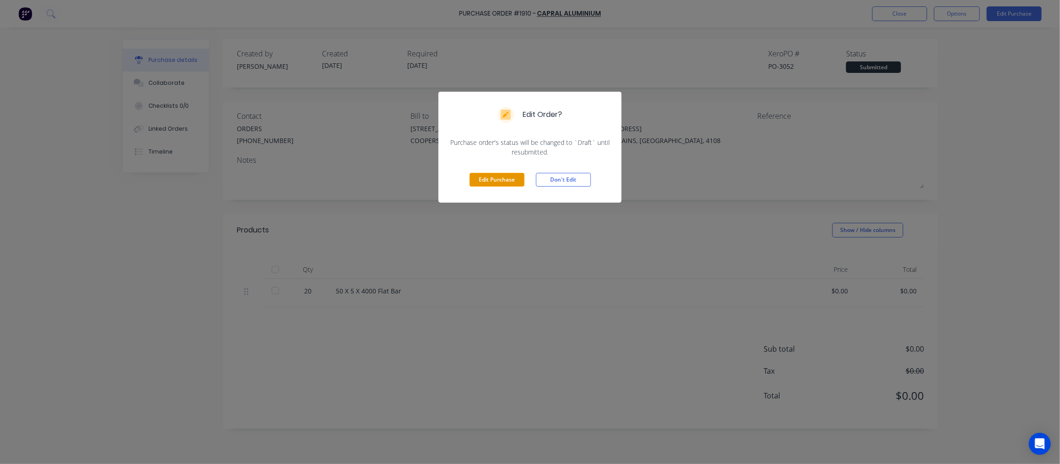
click at [495, 176] on button "Edit Purchase" at bounding box center [496, 180] width 55 height 14
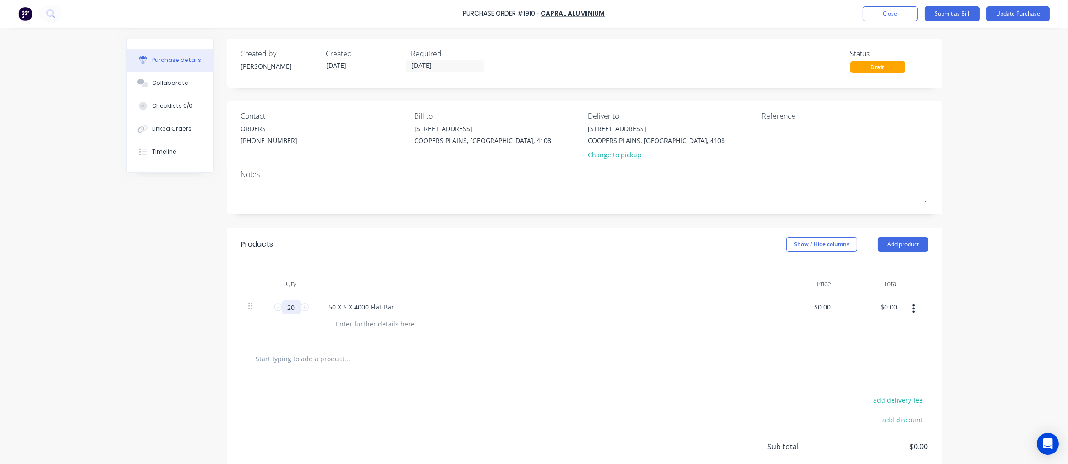
click at [287, 305] on input "20" at bounding box center [291, 307] width 18 height 14
type input "17"
click at [1010, 16] on button "Update Purchase" at bounding box center [1017, 13] width 63 height 15
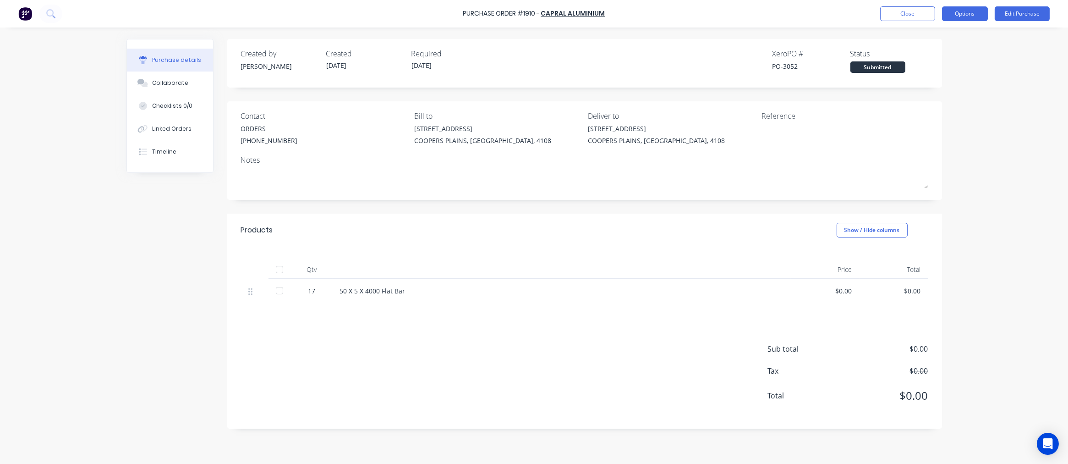
click at [965, 17] on button "Options" at bounding box center [965, 13] width 46 height 15
click at [950, 33] on div "Print / Email" at bounding box center [944, 37] width 71 height 13
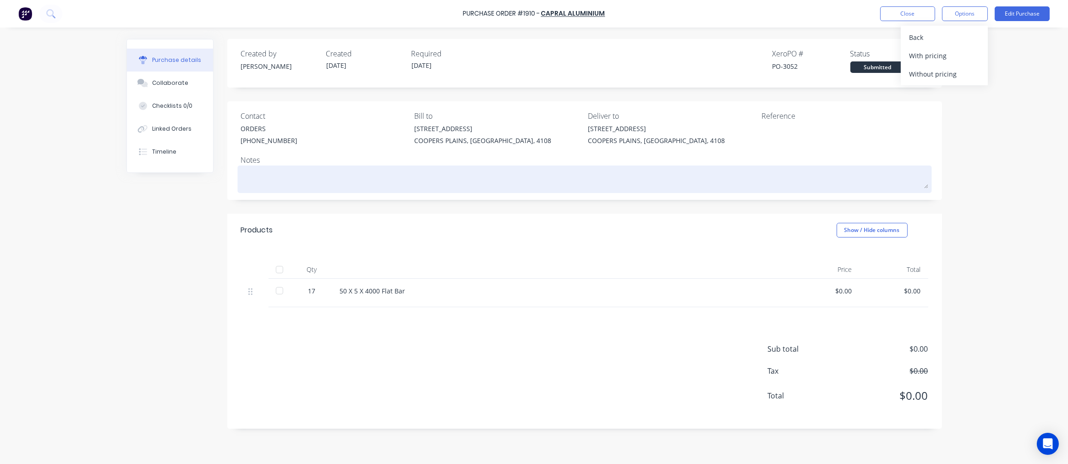
drag, startPoint x: 305, startPoint y: 172, endPoint x: 292, endPoint y: 175, distance: 13.3
click at [304, 172] on textarea at bounding box center [584, 178] width 687 height 21
type textarea "x"
type textarea "U"
type textarea "x"
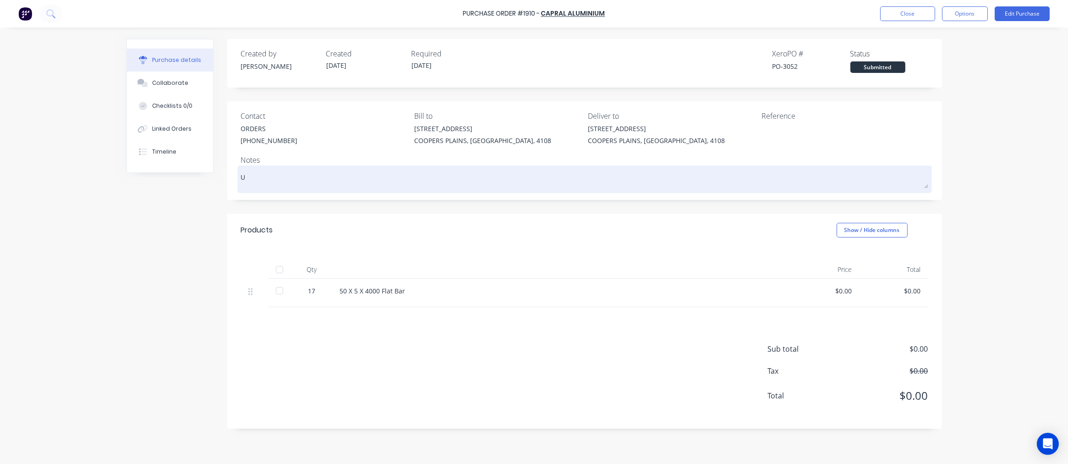
type textarea "Up"
type textarea "x"
type textarea "Upda"
type textarea "x"
type textarea "Updat"
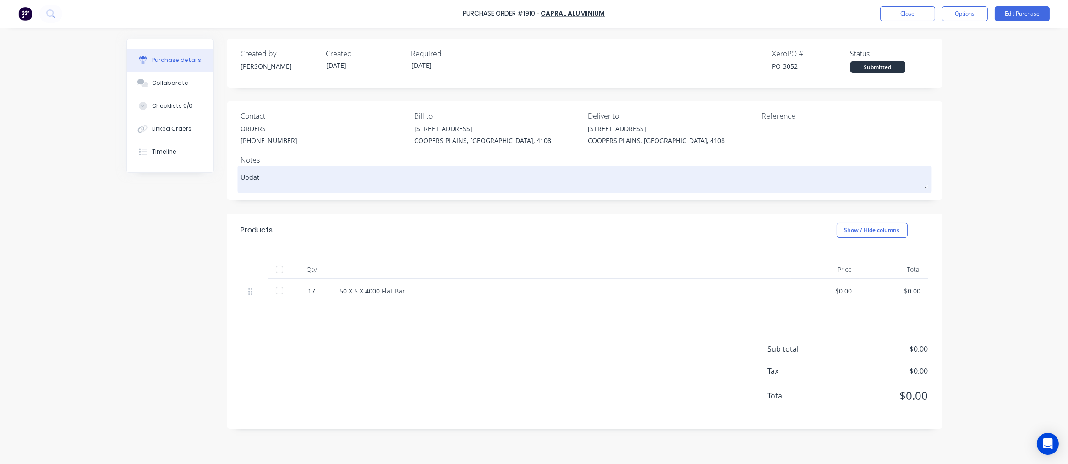
type textarea "x"
type textarea "Update"
type textarea "x"
type textarea "Updated"
type textarea "x"
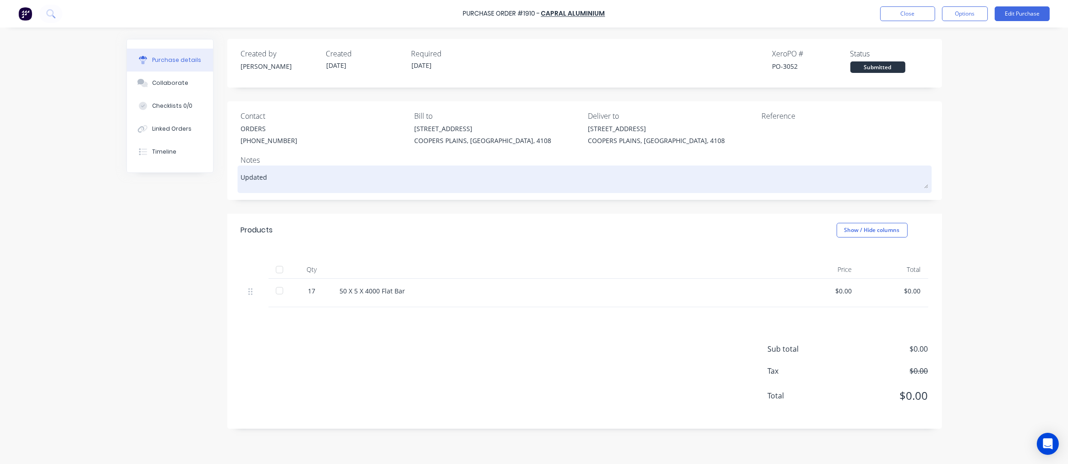
type textarea "Updated"
type textarea "x"
type textarea "Updated Q"
type textarea "x"
type textarea "Updated Qu"
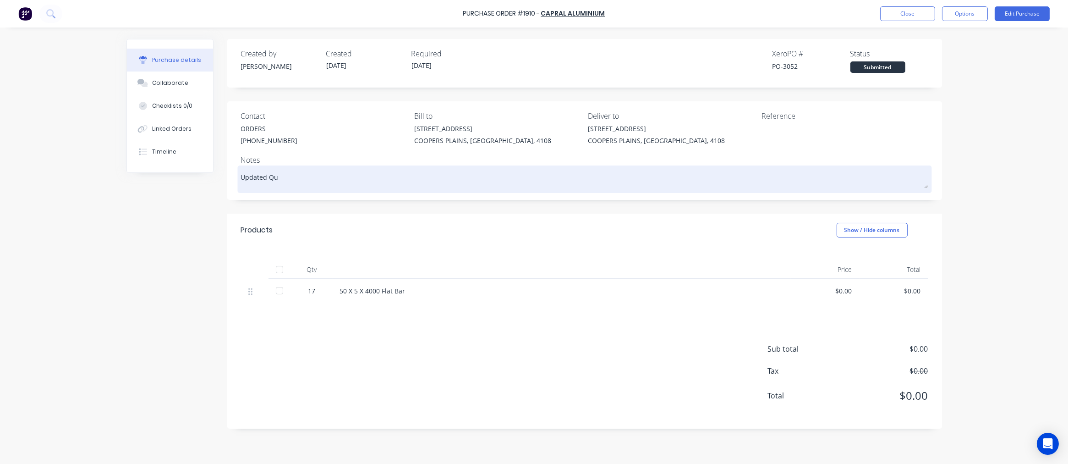
type textarea "x"
type textarea "Updated Qua"
type textarea "x"
type textarea "Updated Qu"
type textarea "x"
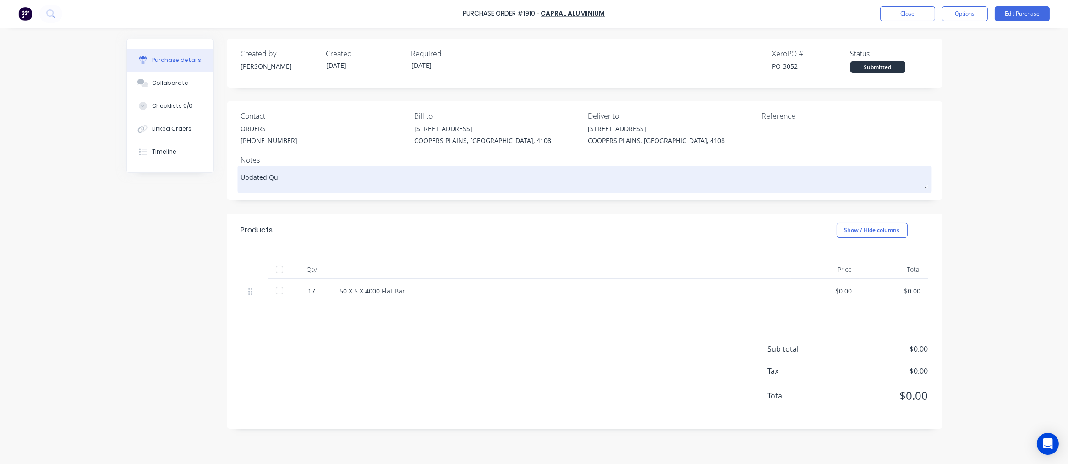
type textarea "Updated Q"
type textarea "x"
type textarea "Updated"
type textarea "x"
type textarea "Updated q"
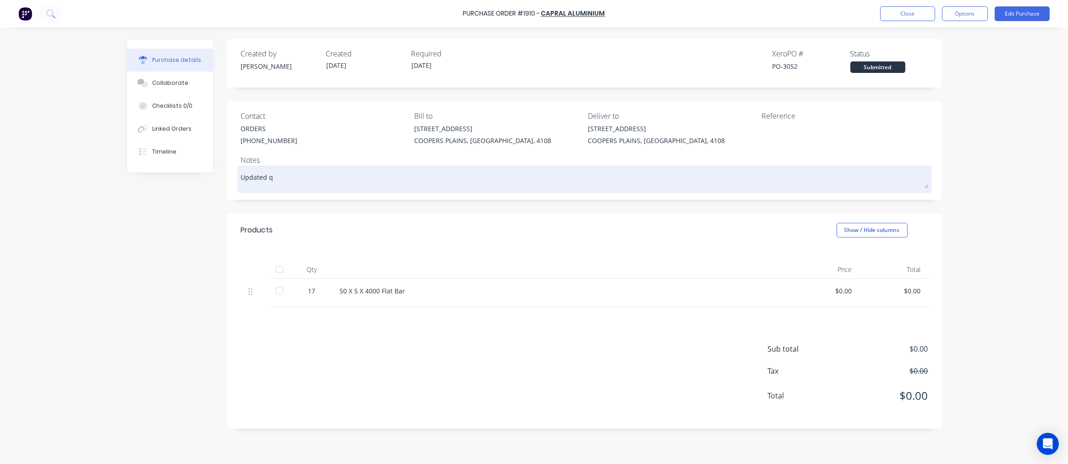
type textarea "x"
type textarea "Updated qu"
type textarea "x"
type textarea "Updated qua"
type textarea "x"
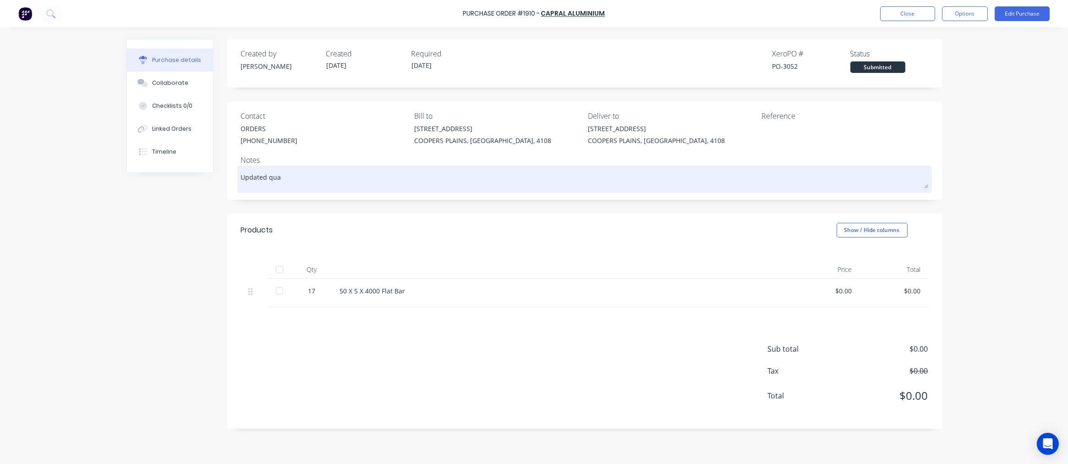
type textarea "Updated quan"
type textarea "x"
type textarea "Updated quant"
type textarea "x"
type textarea "Updated quanti"
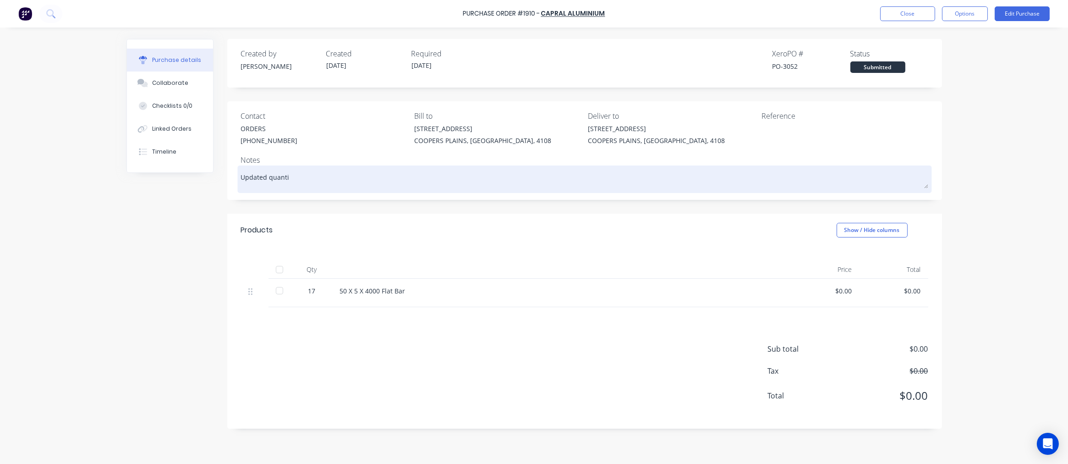
type textarea "x"
type textarea "Updated quantit"
type textarea "x"
type textarea "Updated quantity"
type textarea "x"
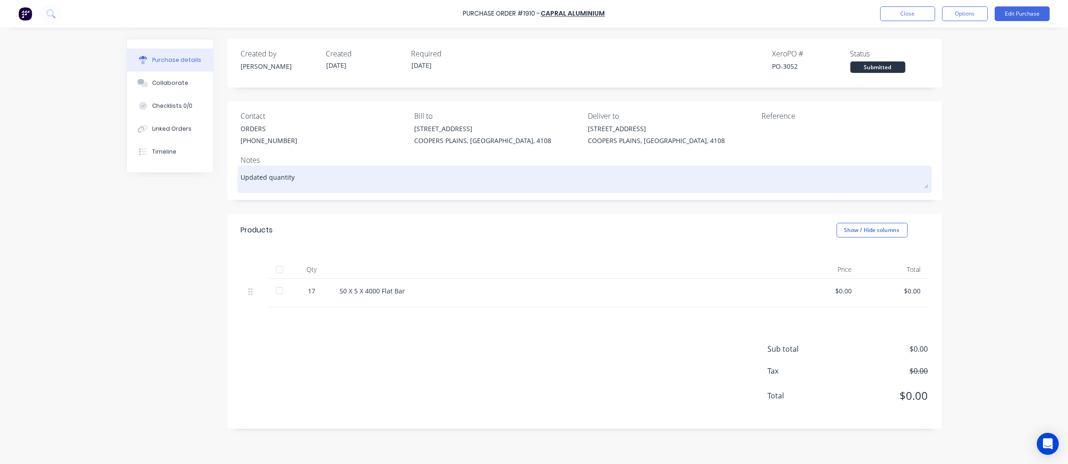
type textarea "Updated quantity"
type textarea "x"
type textarea "Updated quantity t"
type textarea "x"
type textarea "Updated quantity to"
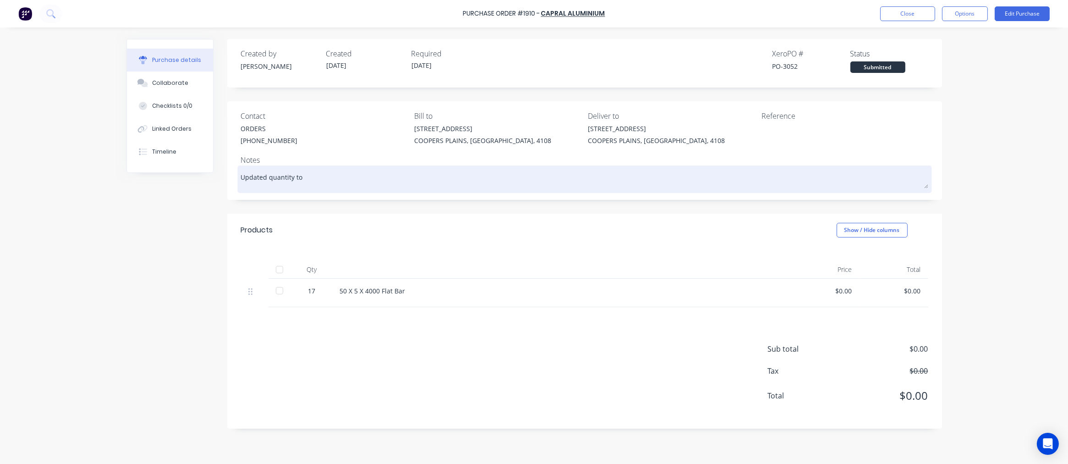
type textarea "x"
type textarea "Updated quantity to"
type textarea "x"
type textarea "Updated quantity to m"
type textarea "x"
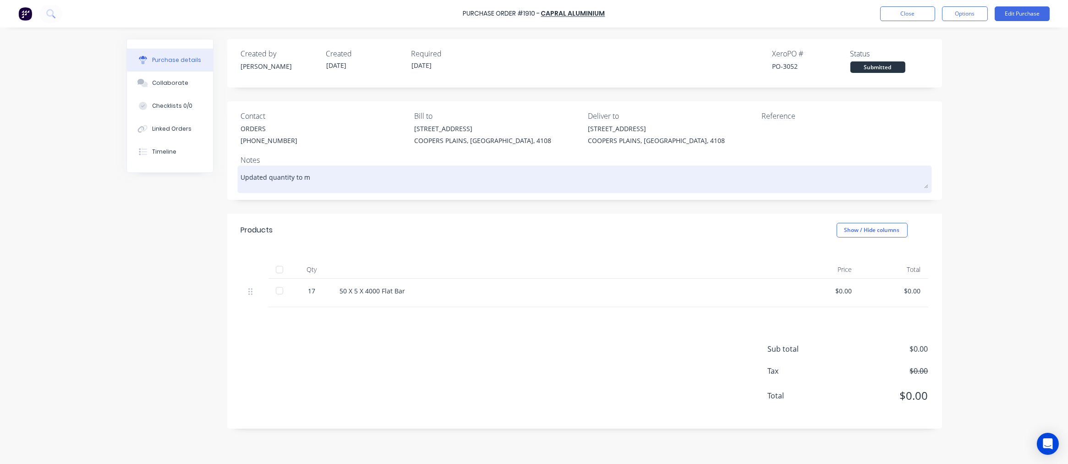
type textarea "Updated quantity to ma"
type textarea "x"
type textarea "Updated quantity to mat"
type textarea "x"
type textarea "Updated quantity to matc"
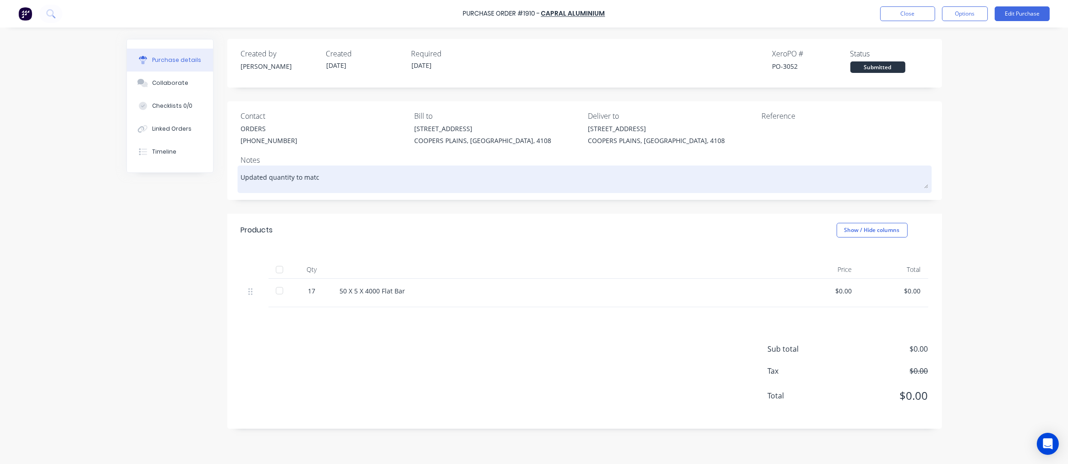
type textarea "x"
type textarea "Updated quantity to match"
type textarea "x"
type textarea "Updated quantity to match"
type textarea "x"
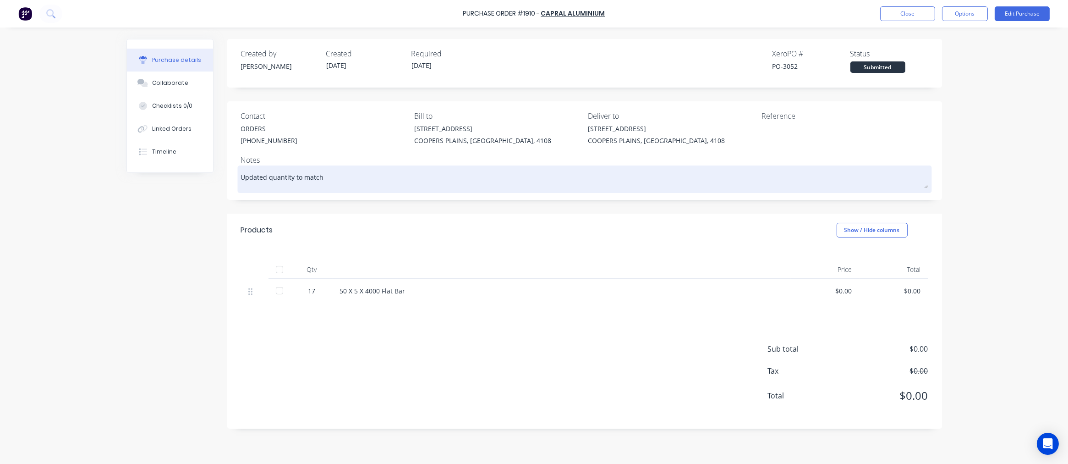
type textarea "Updated quantity to match y"
type textarea "x"
type textarea "Updated quantity to match yo"
type textarea "x"
type textarea "Updated quantity to match you"
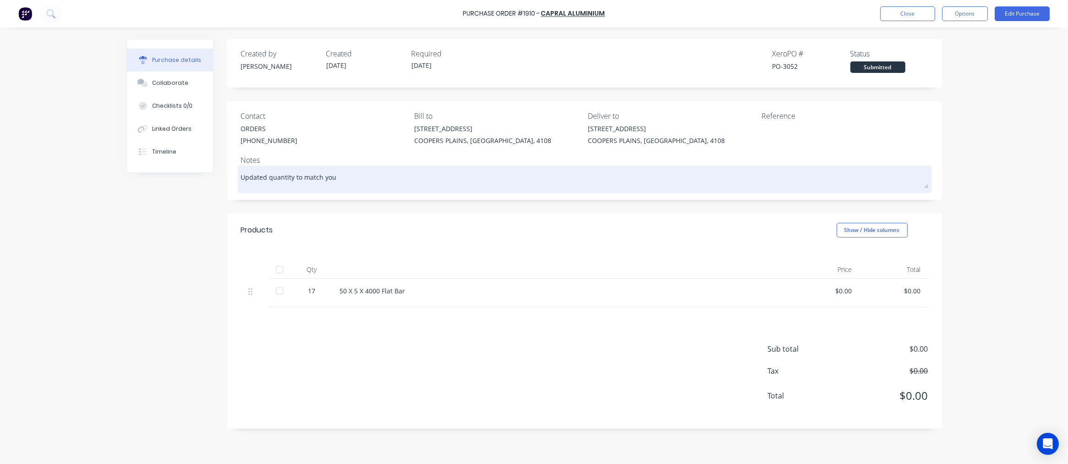
type textarea "x"
type textarea "Updated quantity to match your"
type textarea "x"
type textarea "Updated quantity to match your"
type textarea "x"
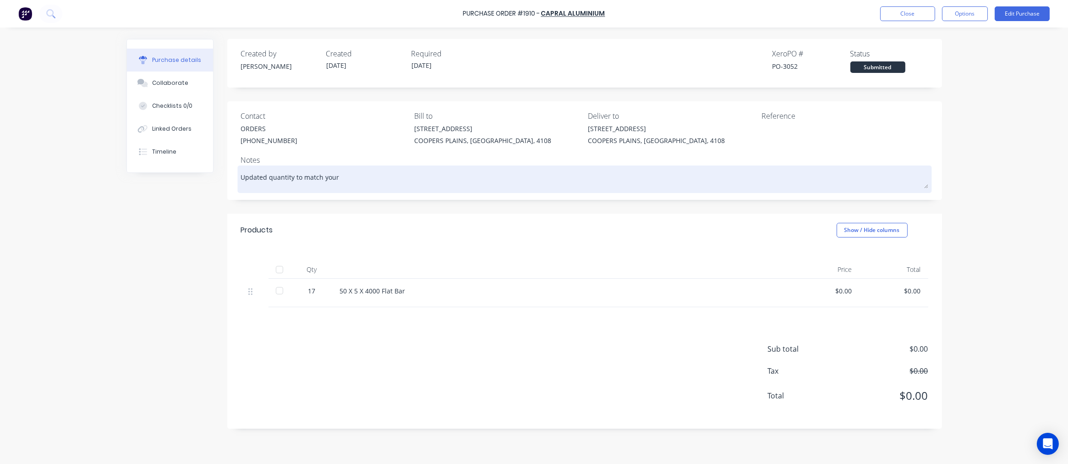
type textarea "Updated quantity to match your s"
type textarea "x"
type textarea "Updated quantity to match your st"
type textarea "x"
type textarea "Updated quantity to match your sto"
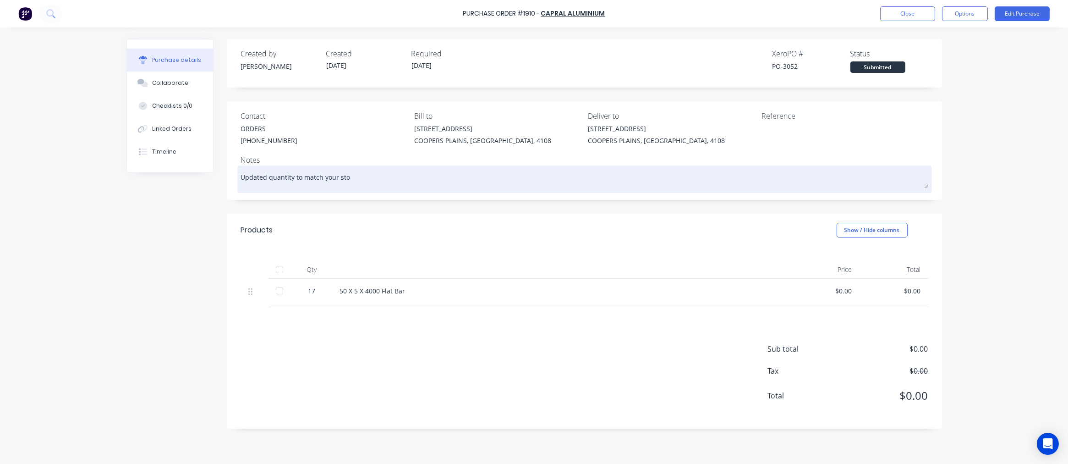
type textarea "x"
type textarea "Updated quantity to match your stoc"
type textarea "x"
type textarea "Updated quantity to match your stock"
type textarea "x"
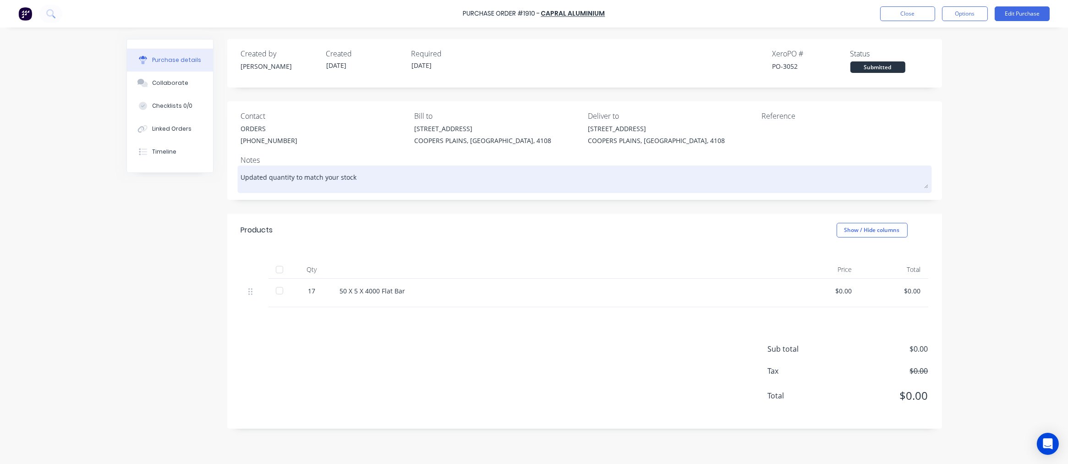
type textarea "Updated quantity to match your stock"
type textarea "x"
type textarea "Updated quantity to match your stock v"
type textarea "x"
type textarea "Updated quantity to match your stock va"
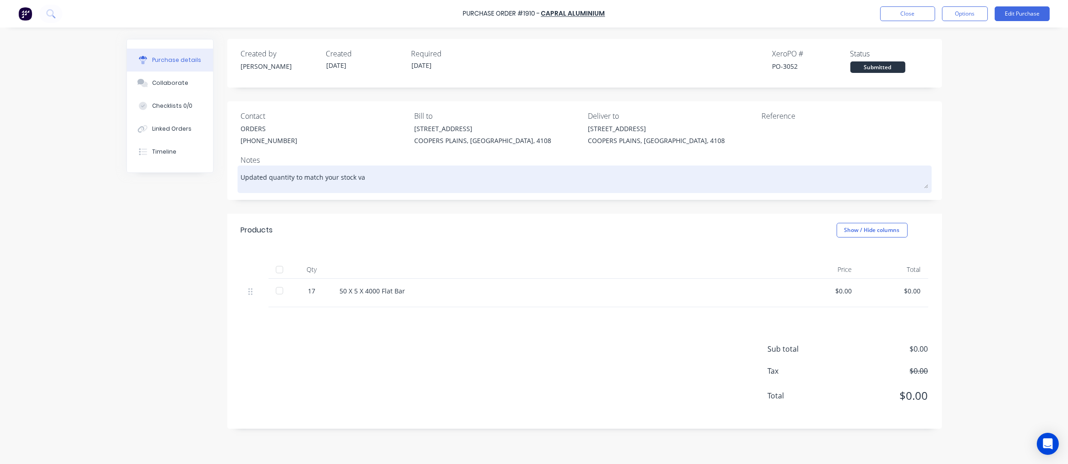
type textarea "x"
type textarea "Updated quantity to match your stock val"
type textarea "x"
type textarea "Updated quantity to match your stock va"
type textarea "x"
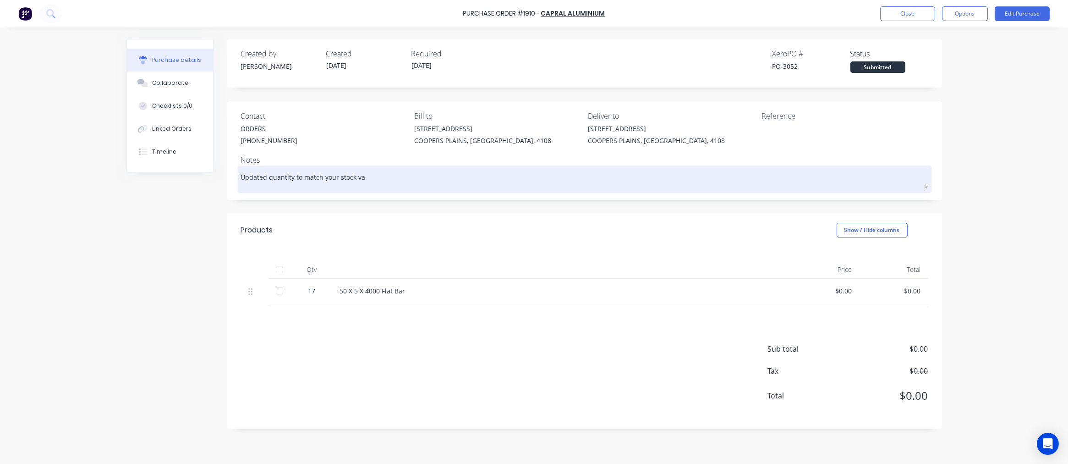
type textarea "Updated quantity to match your stock v"
type textarea "x"
type textarea "Updated quantity to match your stock"
type textarea "x"
type textarea "Updated quantity to match your stock"
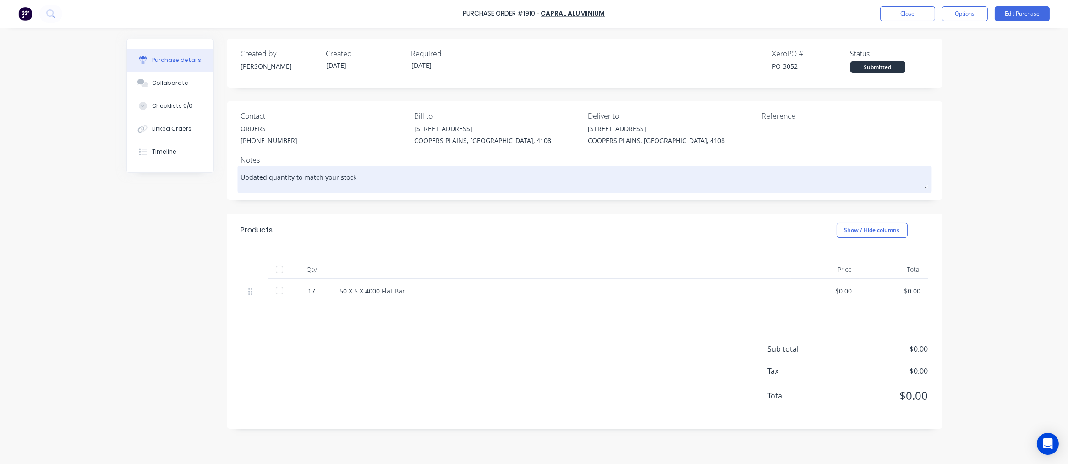
type textarea "x"
type textarea "Updated quantity to match your stock."
type textarea "x"
type textarea "Updated quantity to match your stock"
type textarea "x"
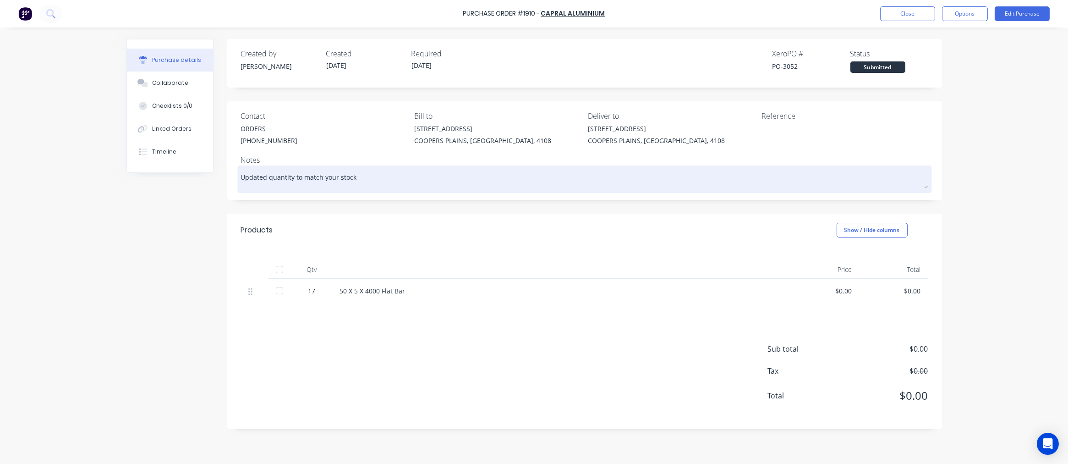
type textarea "Updated quantity to match your stoc"
type textarea "x"
type textarea "Updated quantity to match your sto"
type textarea "x"
type textarea "Updated quantity to match your st"
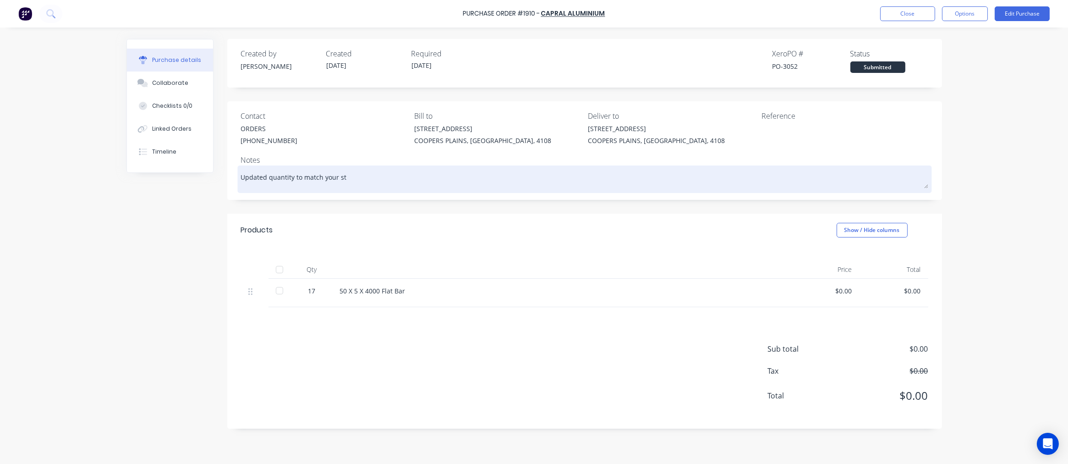
type textarea "x"
type textarea "Updated quantity to match your s"
type textarea "x"
type textarea "Updated quantity to match your"
type textarea "x"
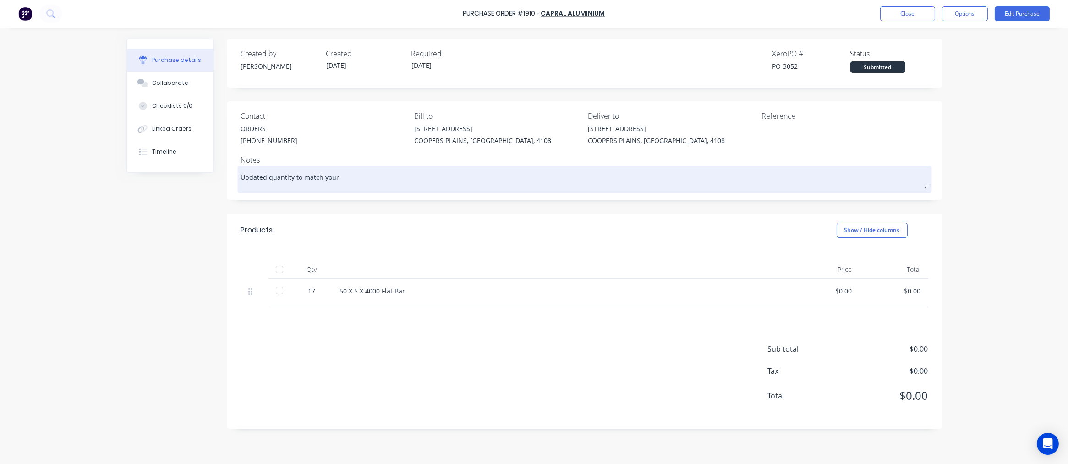
type textarea "Updated quantity to match your"
type textarea "x"
type textarea "Updated quantity to match you"
type textarea "x"
type textarea "Updated quantity to match yo"
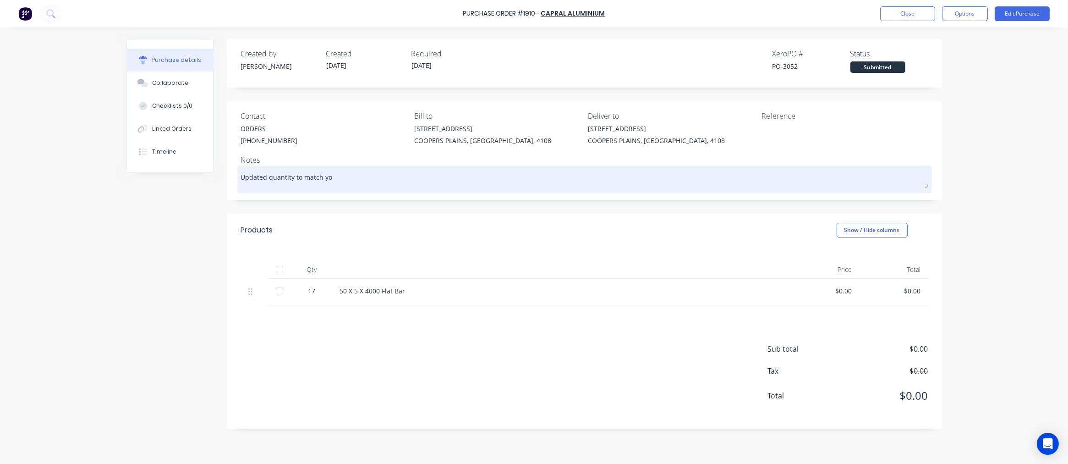
type textarea "x"
type textarea "Updated quantity to match y"
type textarea "x"
type textarea "Updated quantity to match"
type textarea "x"
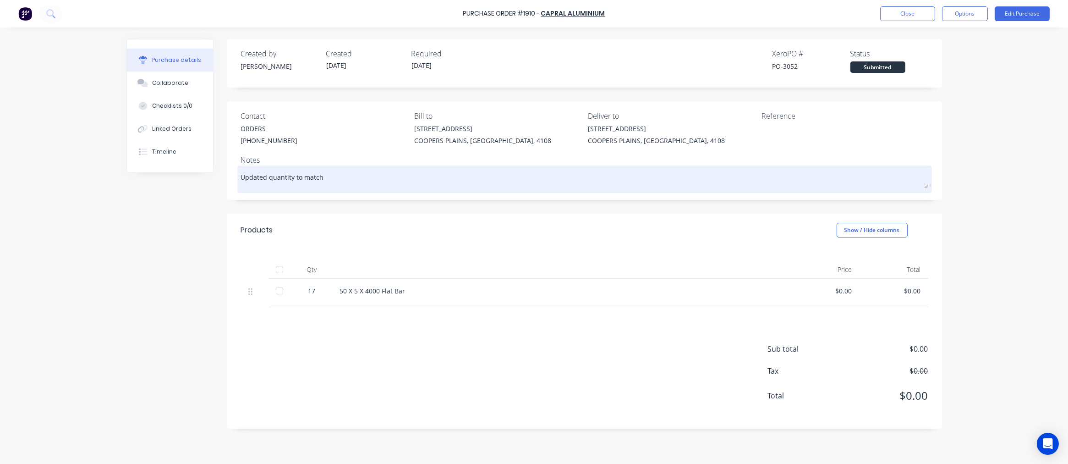
type textarea "Updated quantity to match s"
type textarea "x"
type textarea "Updated quantity to match st"
type textarea "x"
type textarea "Updated quantity to match sto"
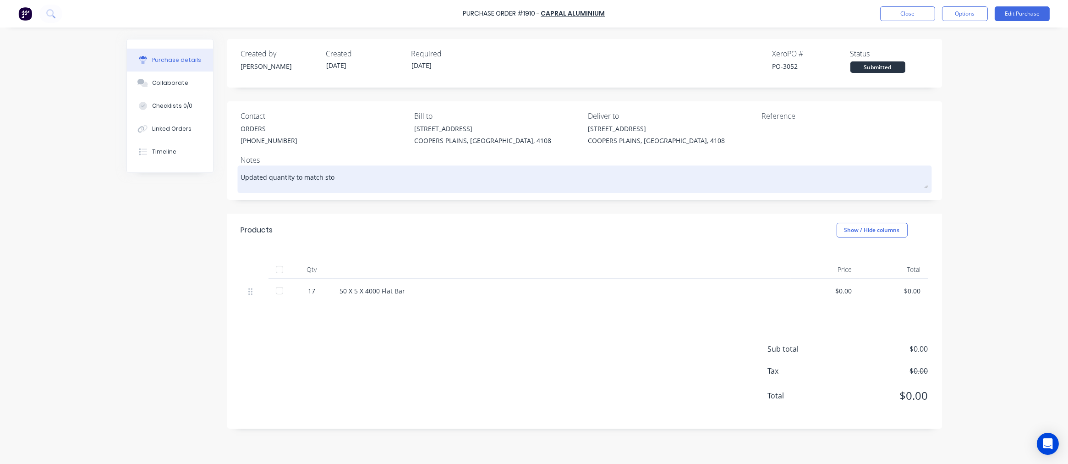
type textarea "x"
type textarea "Updated quantity to match stoc"
type textarea "x"
type textarea "Updated quantity to match stock"
type textarea "x"
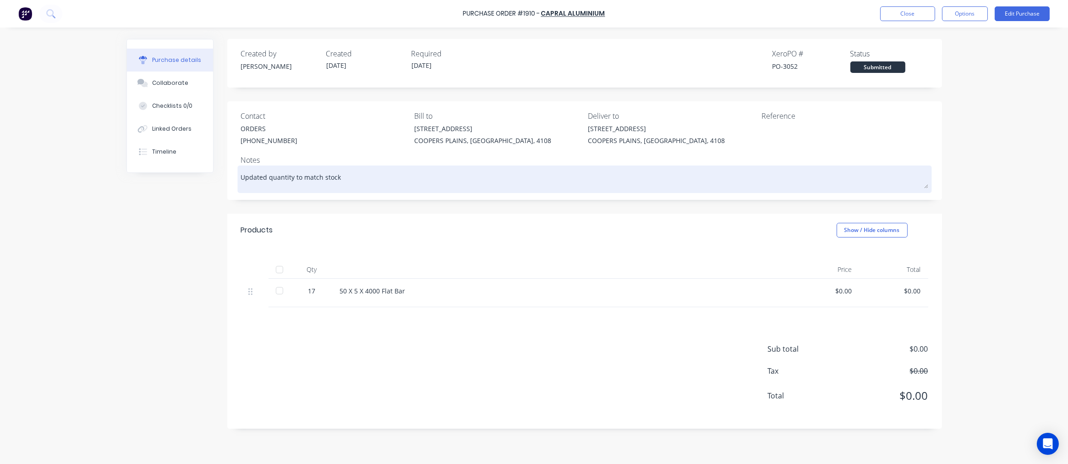
type textarea "Updated quantity to match stock"
type textarea "x"
type textarea "Updated quantity to match stock a"
type textarea "x"
type textarea "Updated quantity to match stock av"
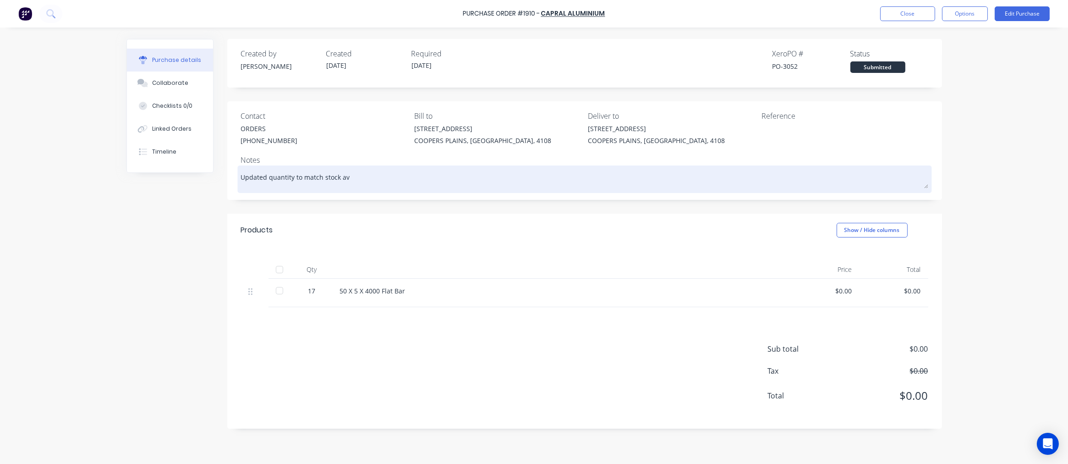
type textarea "x"
type textarea "Updated quantity to match stock ava"
type textarea "x"
type textarea "Updated quantity to match stock avai"
type textarea "x"
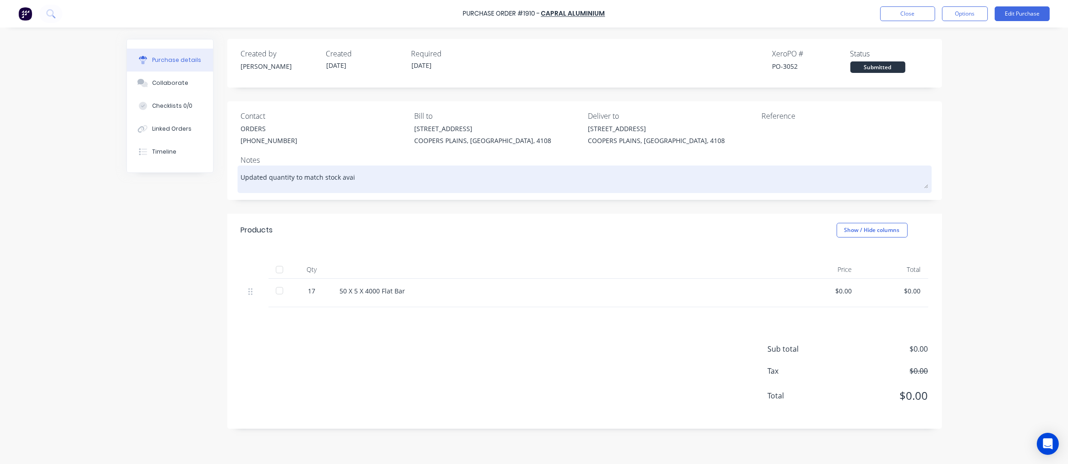
type textarea "Updated quantity to match stock avail"
type textarea "x"
type textarea "Updated quantity to match stock availa"
type textarea "x"
type textarea "Updated quantity to match stock availab"
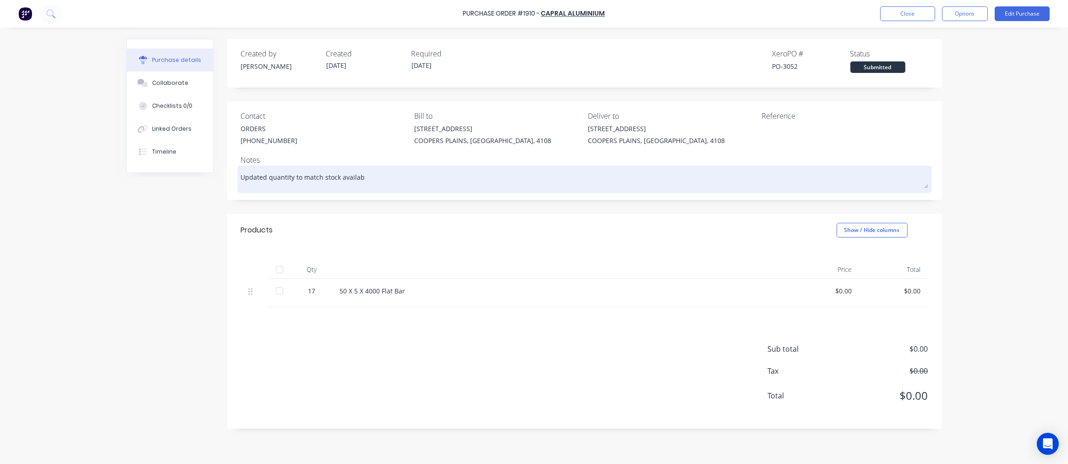
type textarea "x"
type textarea "Updated quantity to match stock availabl"
type textarea "x"
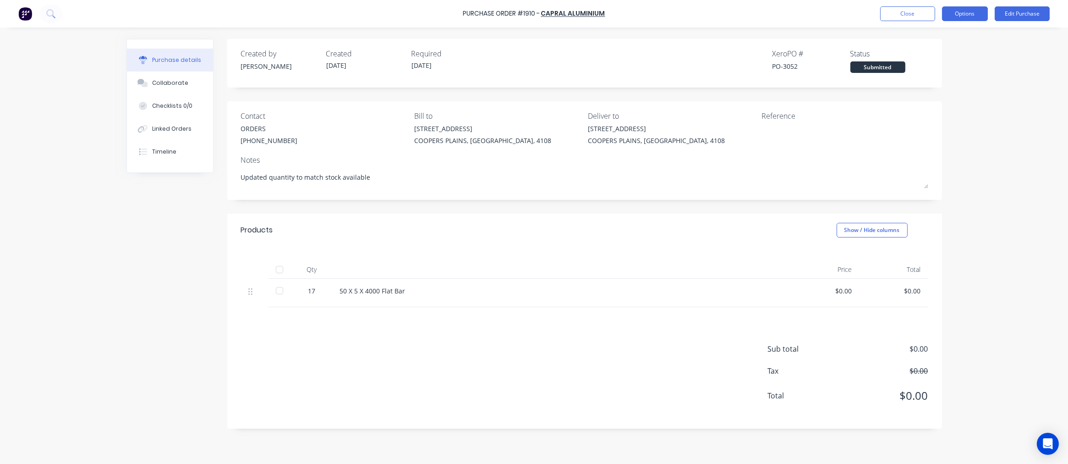
type textarea "Updated quantity to match stock available"
type textarea "x"
type textarea "Updated quantity to match stock available"
click at [955, 12] on button "Options" at bounding box center [965, 13] width 46 height 15
click at [898, 12] on button "Close" at bounding box center [907, 13] width 55 height 15
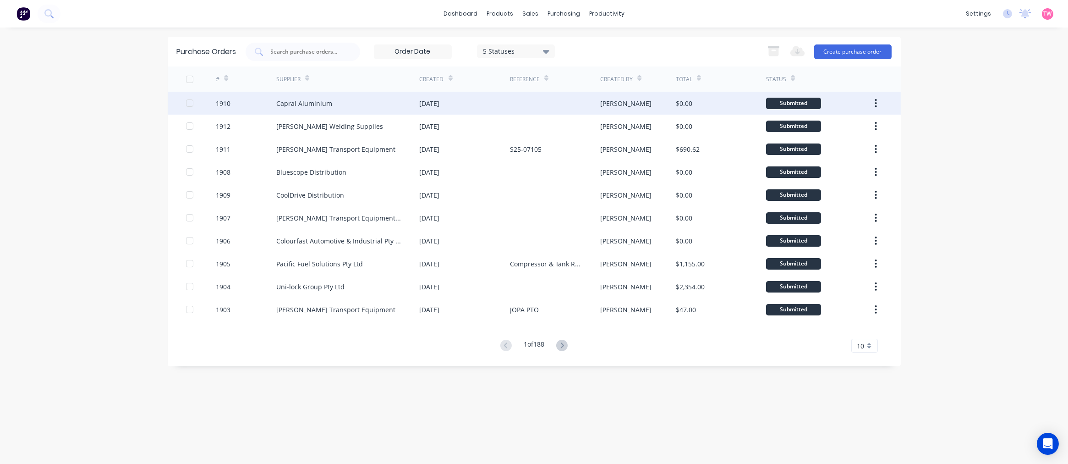
click at [329, 106] on div "Capral Aluminium" at bounding box center [304, 103] width 56 height 10
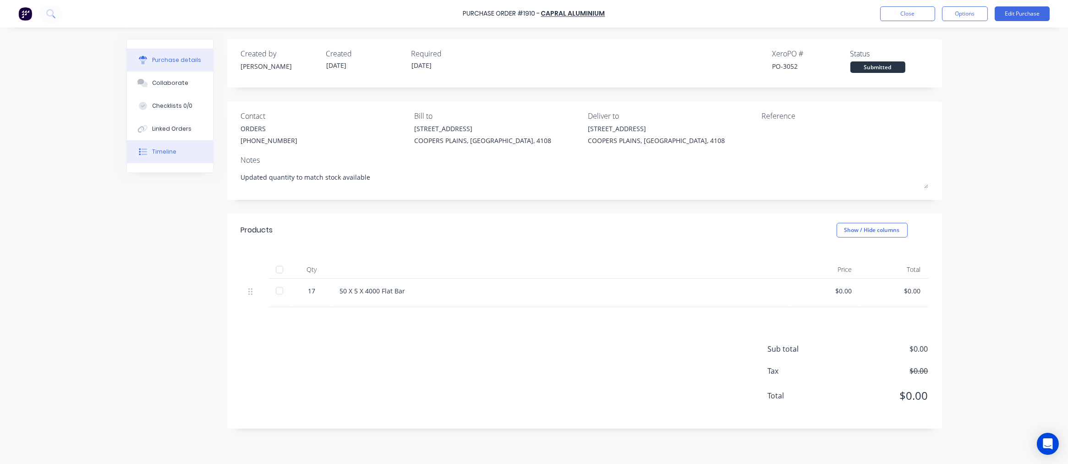
click at [168, 144] on button "Timeline" at bounding box center [170, 151] width 86 height 23
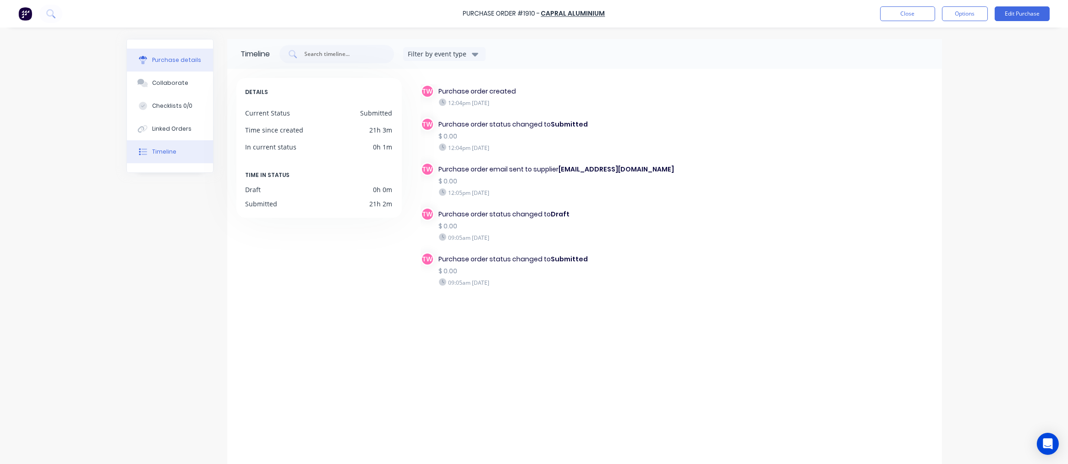
click at [172, 62] on div "Purchase details" at bounding box center [176, 60] width 49 height 8
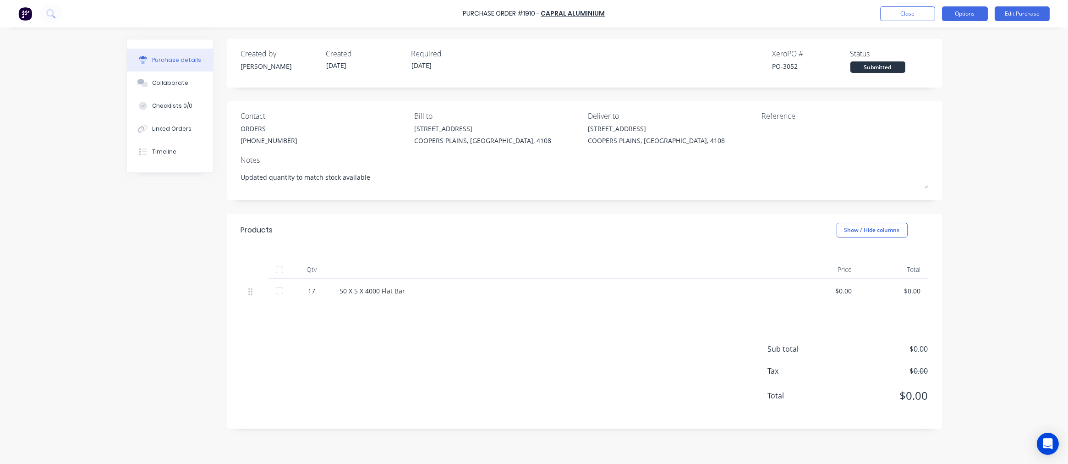
click at [967, 11] on button "Options" at bounding box center [965, 13] width 46 height 15
click at [940, 37] on div "Print / Email" at bounding box center [944, 37] width 71 height 13
click at [943, 51] on div "With pricing" at bounding box center [944, 55] width 71 height 13
type textarea "x"
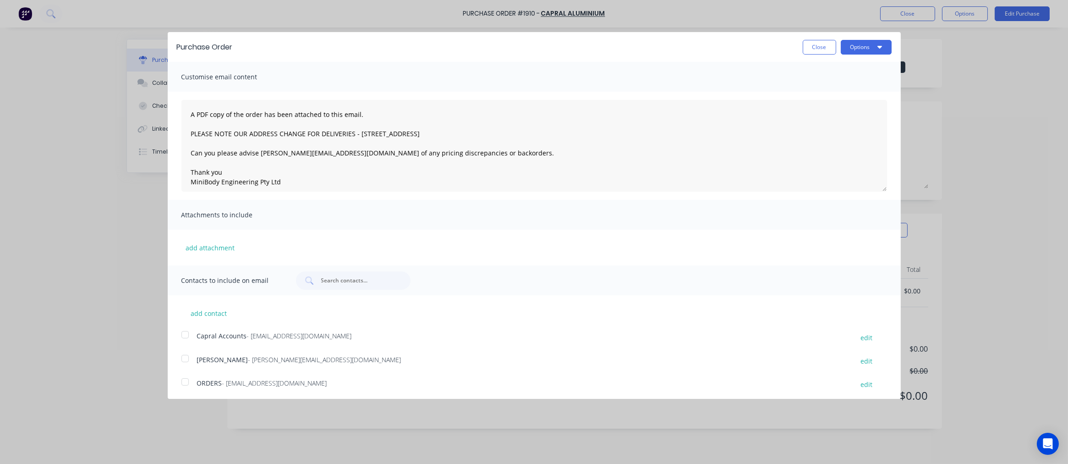
scroll to position [2, 0]
click at [184, 378] on div at bounding box center [185, 379] width 18 height 18
type textarea "A PDF copy of the order has been attached to this email. PLEASE NOTE OUR ADDRES…"
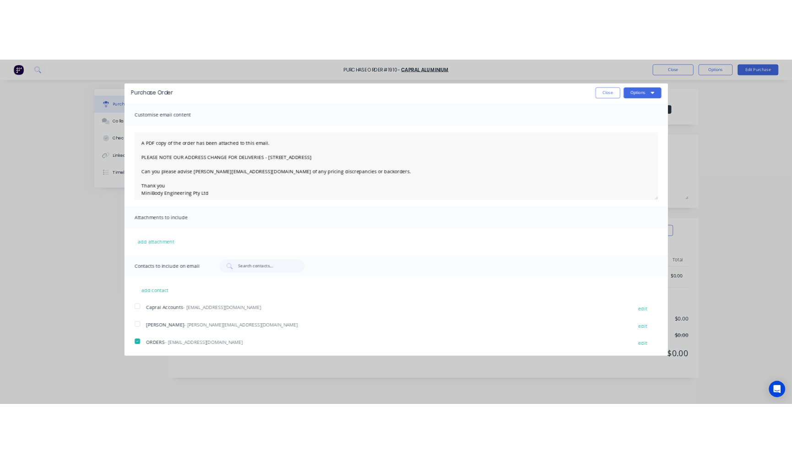
scroll to position [0, 0]
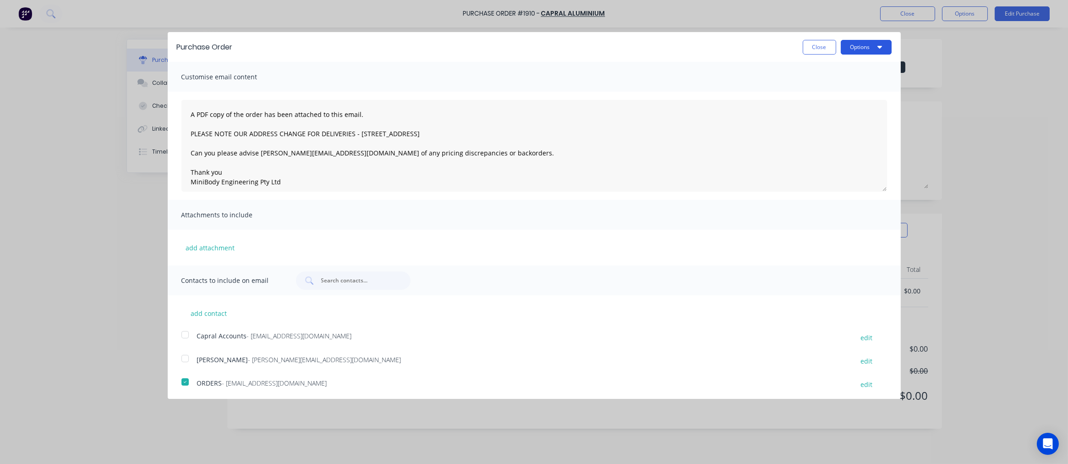
click at [867, 44] on button "Options" at bounding box center [866, 47] width 51 height 15
click at [826, 86] on div "Email" at bounding box center [848, 88] width 71 height 13
type textarea "x"
type textarea "A PDF copy of the order has been attached to this email. PLEASE NOTE OUR ADDRES…"
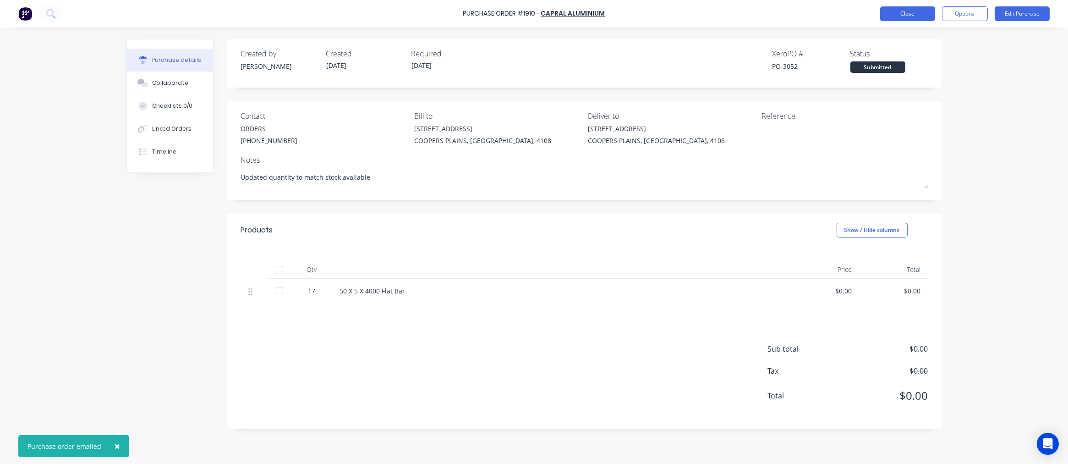
click at [913, 18] on button "Close" at bounding box center [907, 13] width 55 height 15
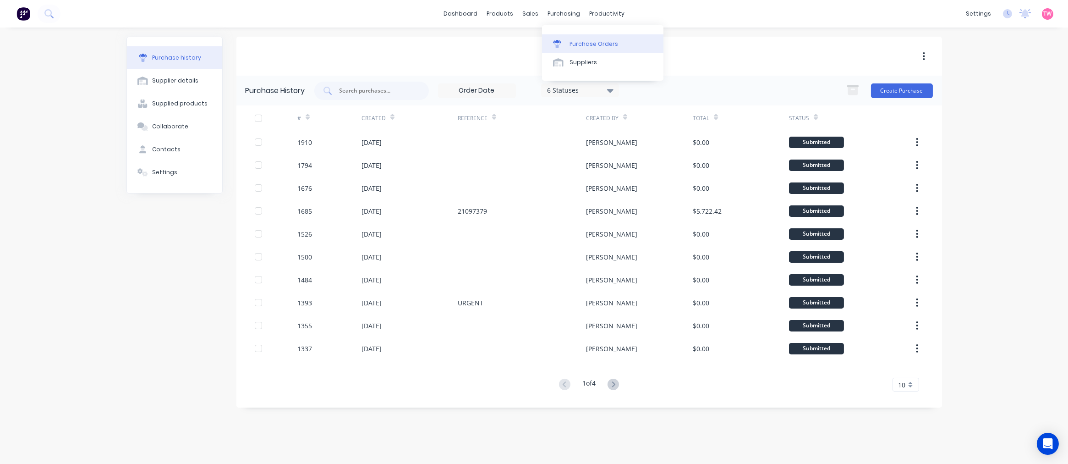
click at [605, 43] on div "Purchase Orders" at bounding box center [593, 44] width 49 height 8
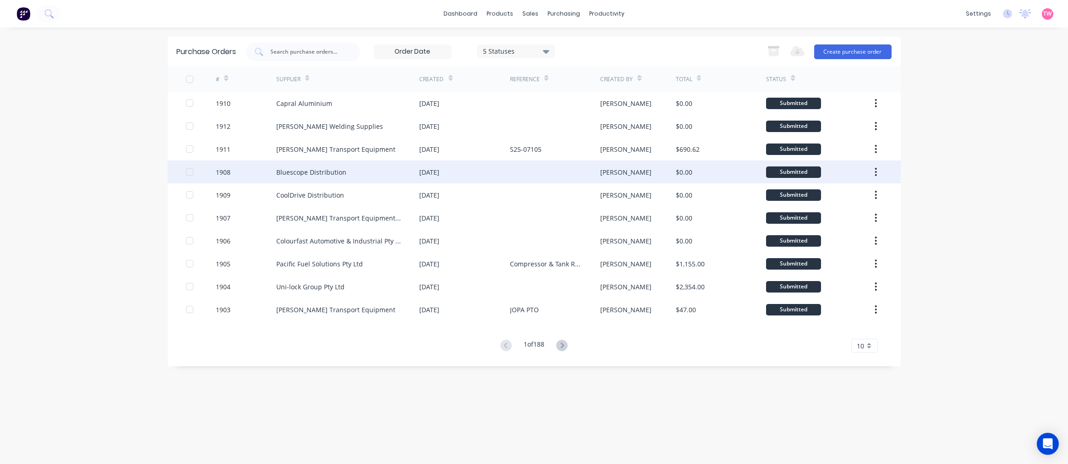
click at [317, 170] on div "Bluescope Distribution" at bounding box center [311, 172] width 70 height 10
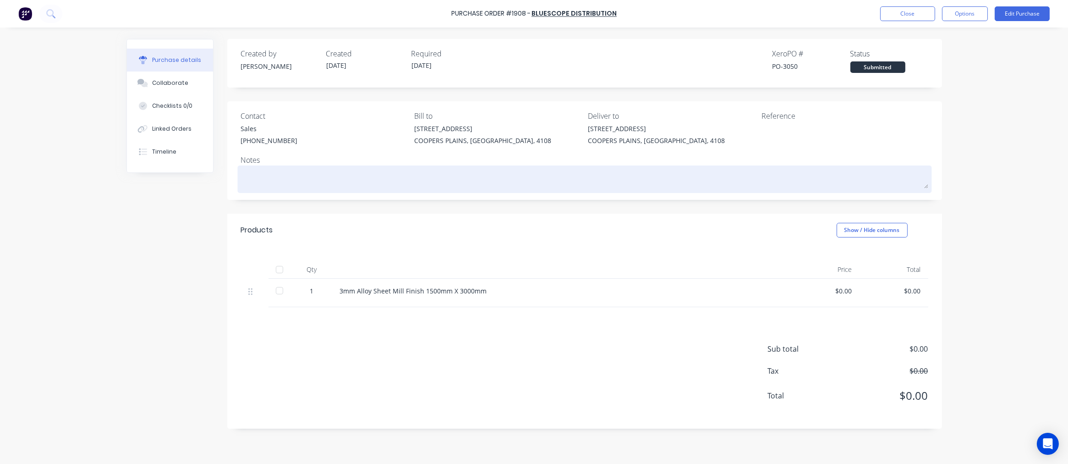
click at [519, 189] on div at bounding box center [584, 179] width 687 height 23
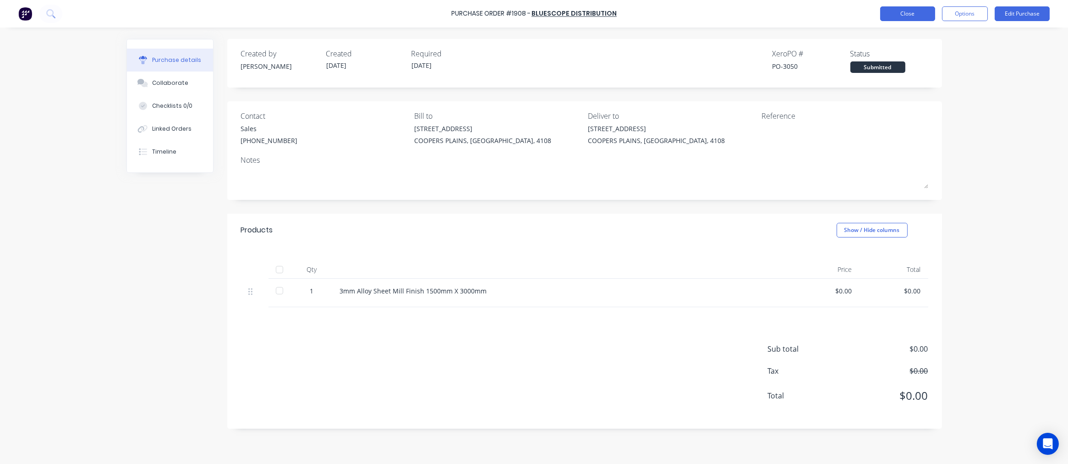
click at [894, 18] on button "Close" at bounding box center [907, 13] width 55 height 15
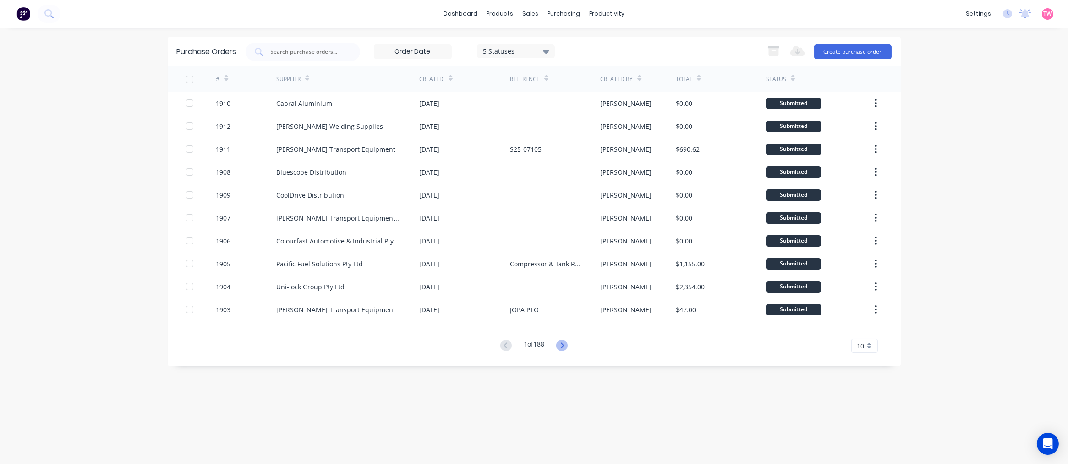
click at [564, 344] on icon at bounding box center [562, 344] width 3 height 5
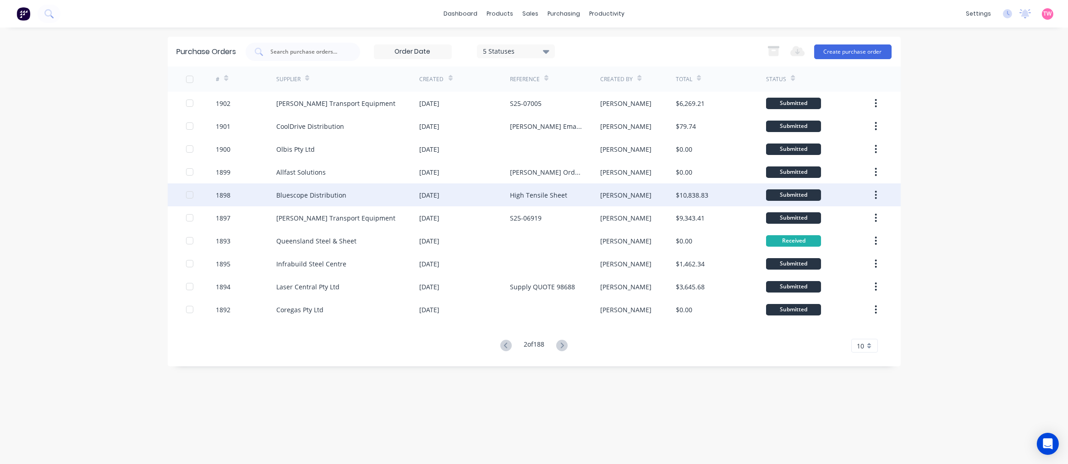
click at [314, 191] on div "Bluescope Distribution" at bounding box center [311, 195] width 70 height 10
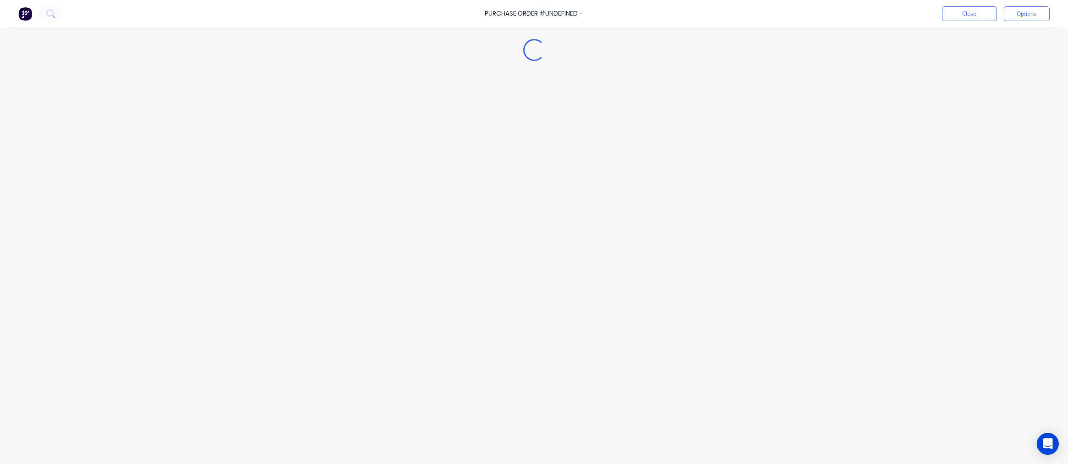
type textarea "x"
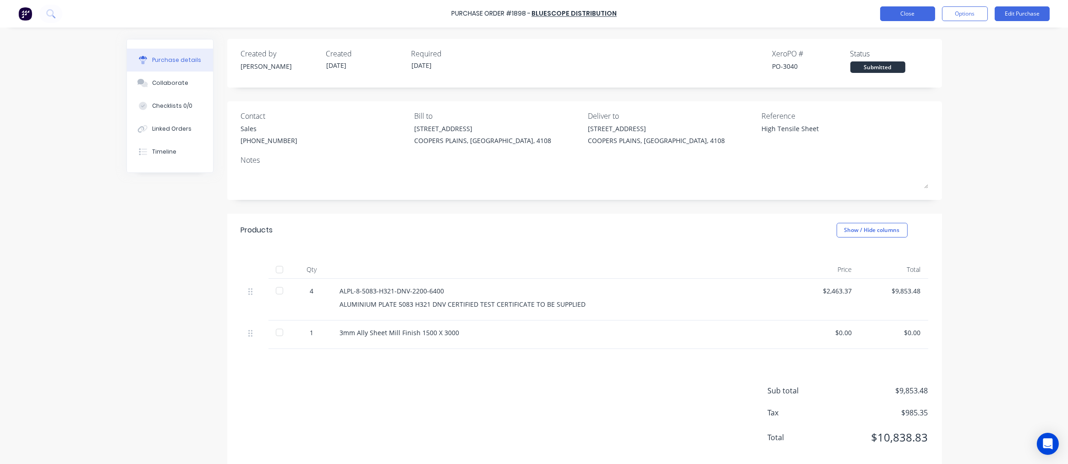
click at [908, 14] on button "Close" at bounding box center [907, 13] width 55 height 15
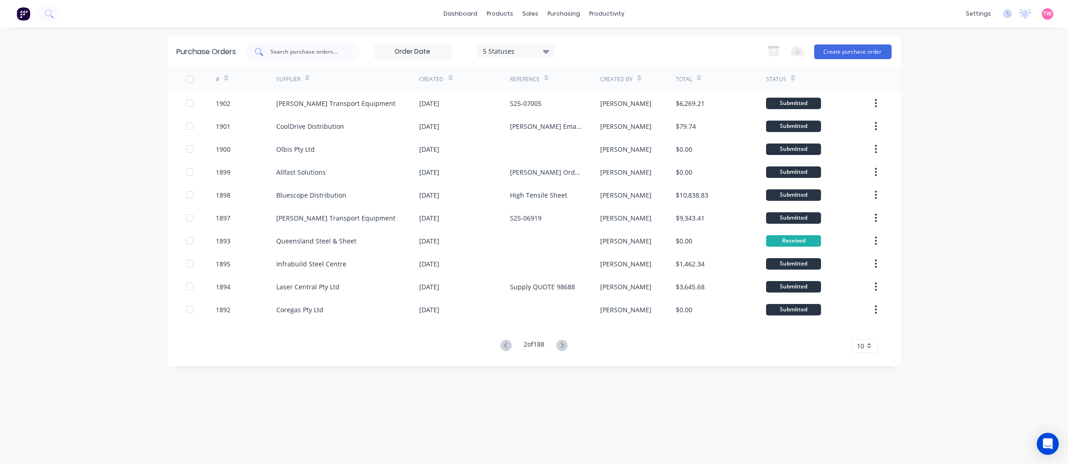
click at [294, 47] on input "text" at bounding box center [308, 51] width 76 height 9
type input "bluescope"
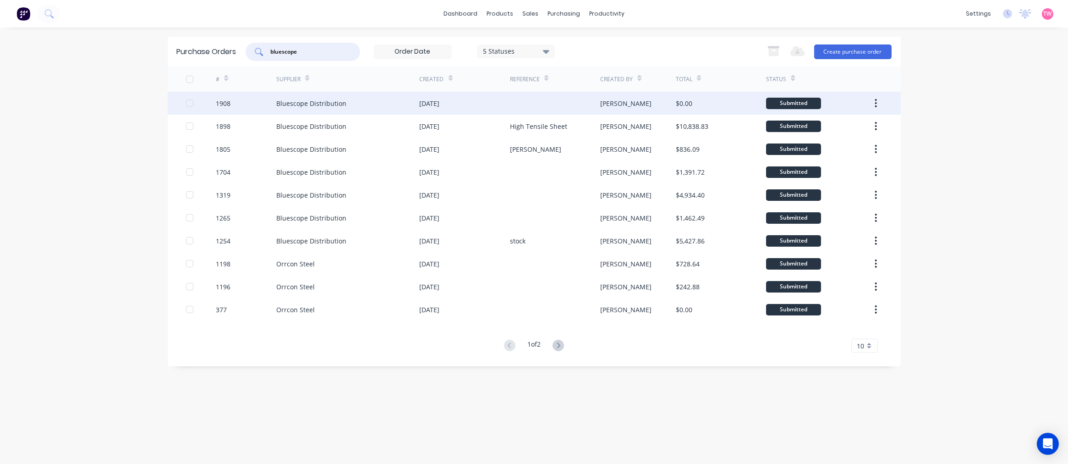
click at [365, 103] on div "Bluescope Distribution" at bounding box center [347, 103] width 143 height 23
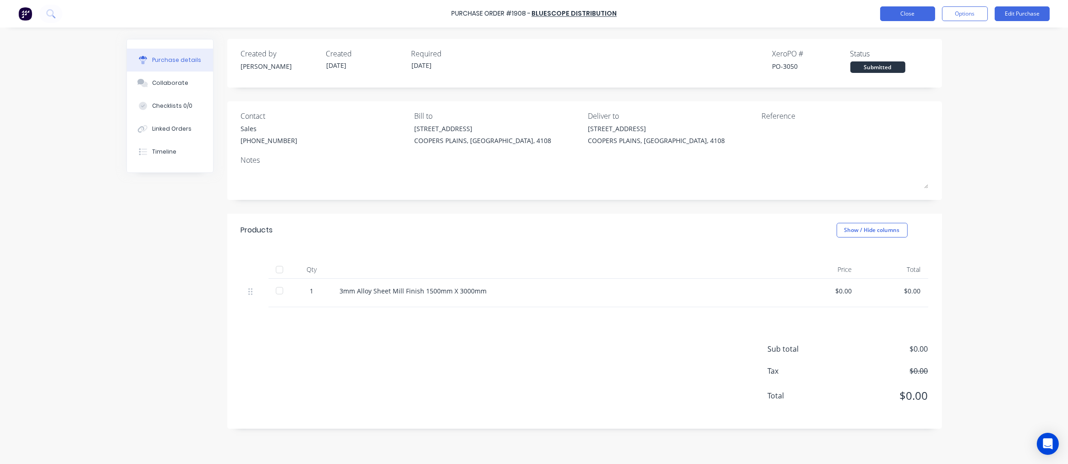
click at [902, 18] on button "Close" at bounding box center [907, 13] width 55 height 15
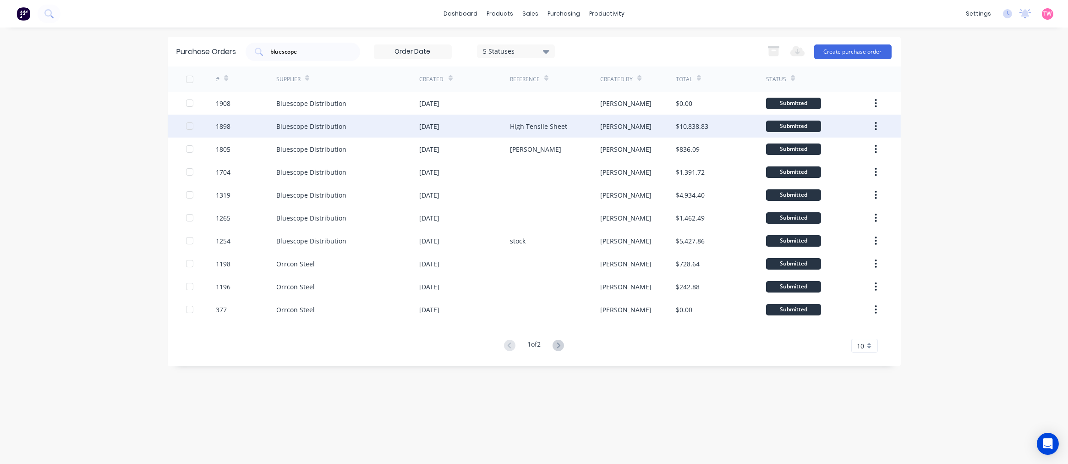
click at [376, 125] on div "Bluescope Distribution" at bounding box center [347, 126] width 143 height 23
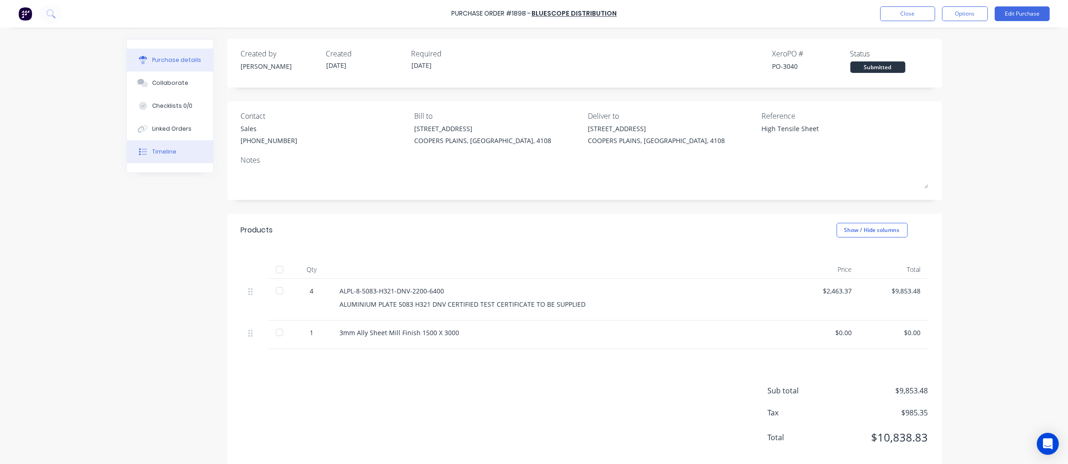
click at [161, 152] on div "Timeline" at bounding box center [164, 151] width 24 height 8
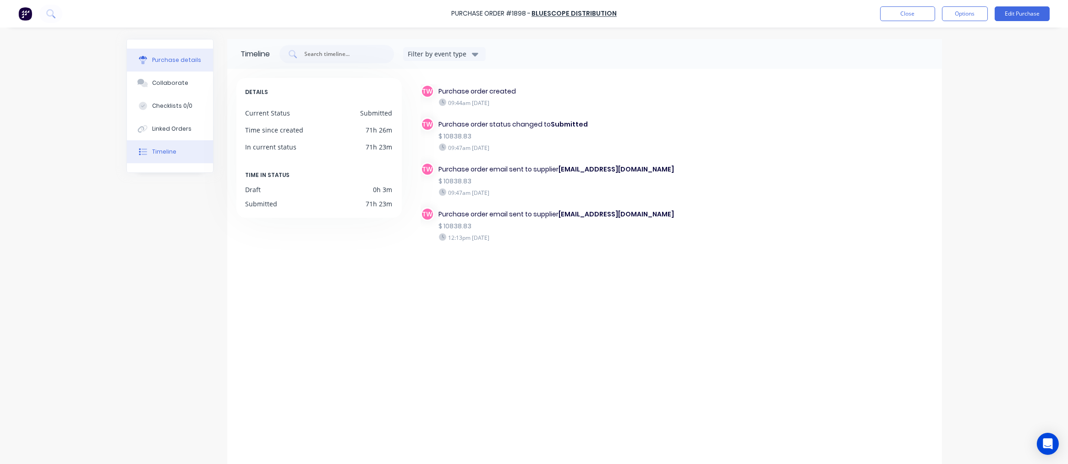
click at [184, 58] on div "Purchase details" at bounding box center [176, 60] width 49 height 8
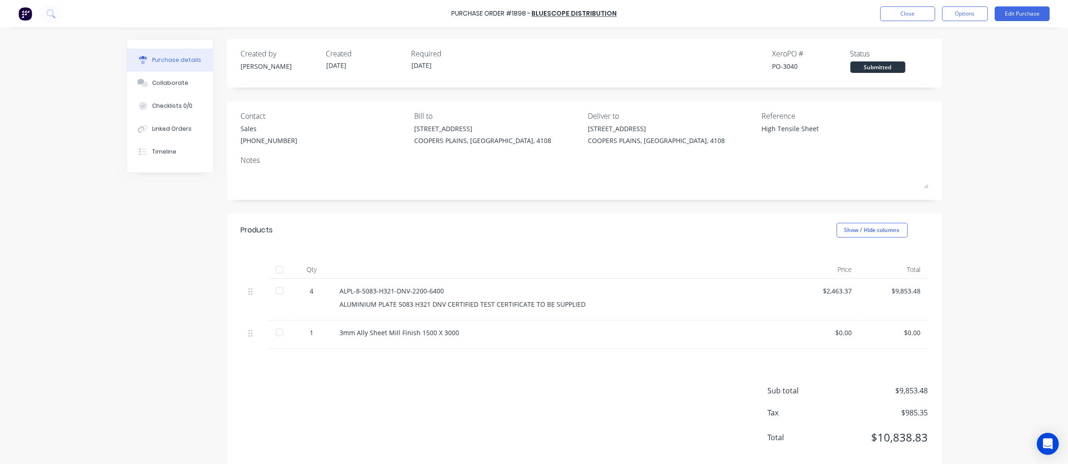
click at [33, 80] on div "Purchase Order #1898 - Bluescope Distribution Close Options Edit Purchase Purch…" at bounding box center [534, 232] width 1068 height 464
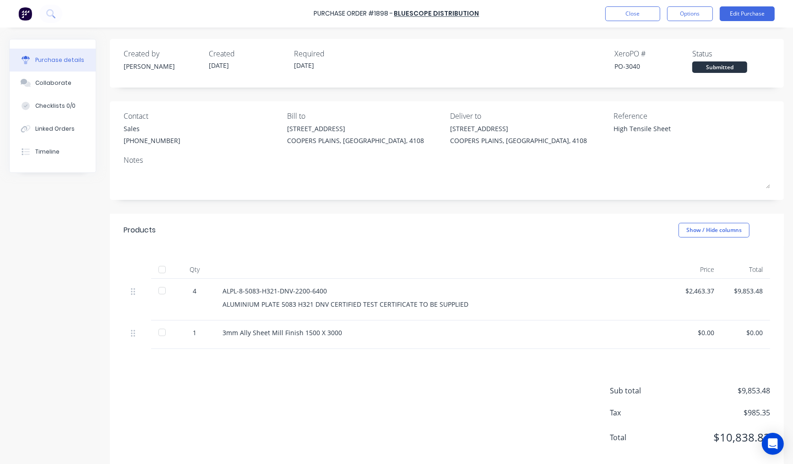
type textarea "x"
click at [629, 15] on button "Close" at bounding box center [632, 13] width 55 height 15
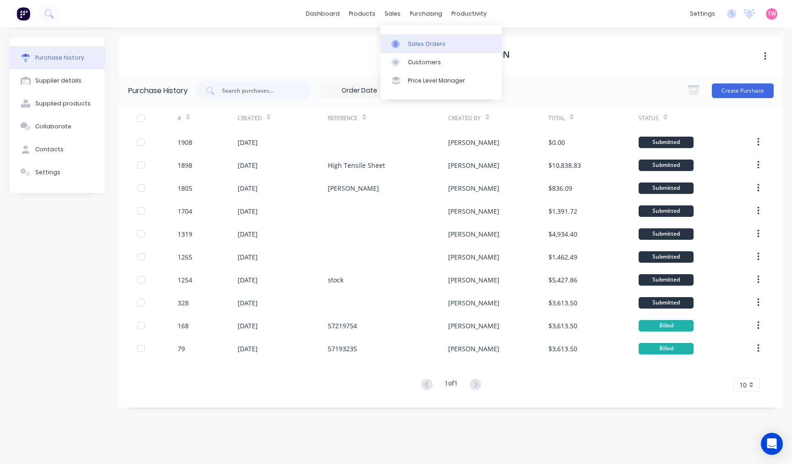
click at [431, 44] on div "Sales Orders" at bounding box center [427, 44] width 38 height 8
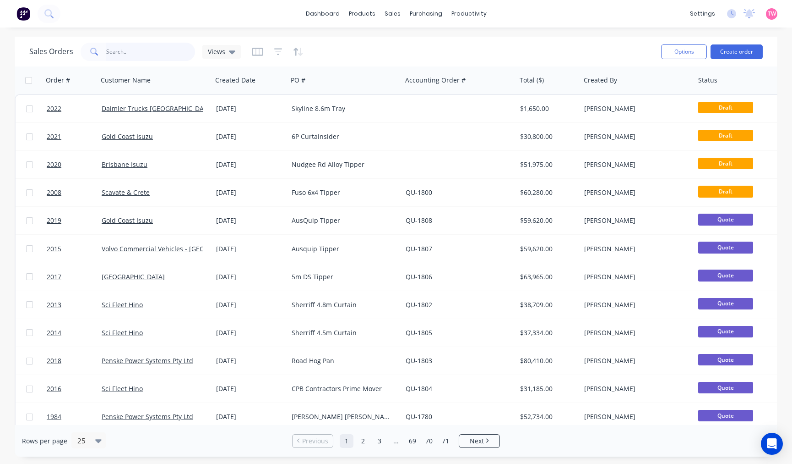
click at [126, 52] on input "text" at bounding box center [150, 52] width 89 height 18
type input "qld"
click at [444, 40] on div "Purchase Orders" at bounding box center [455, 44] width 49 height 8
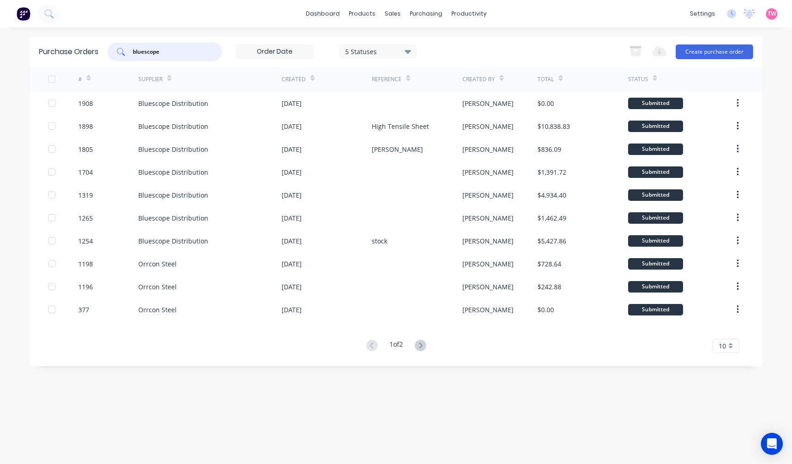
drag, startPoint x: 178, startPoint y: 51, endPoint x: 84, endPoint y: 56, distance: 93.6
click at [85, 56] on div "Purchase Orders bluescope 5 Statuses 5 Statuses Export to Excel (XLSX) Create p…" at bounding box center [396, 52] width 733 height 30
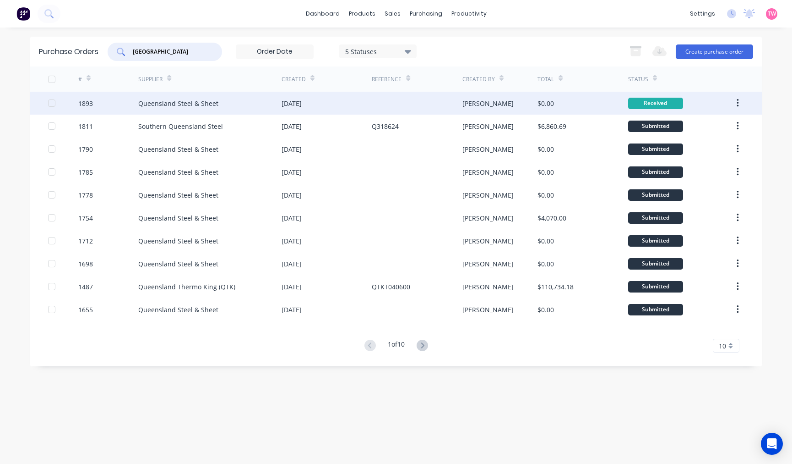
type input "[GEOGRAPHIC_DATA]"
click at [223, 104] on div "Queensland Steel & Sheet" at bounding box center [209, 103] width 143 height 23
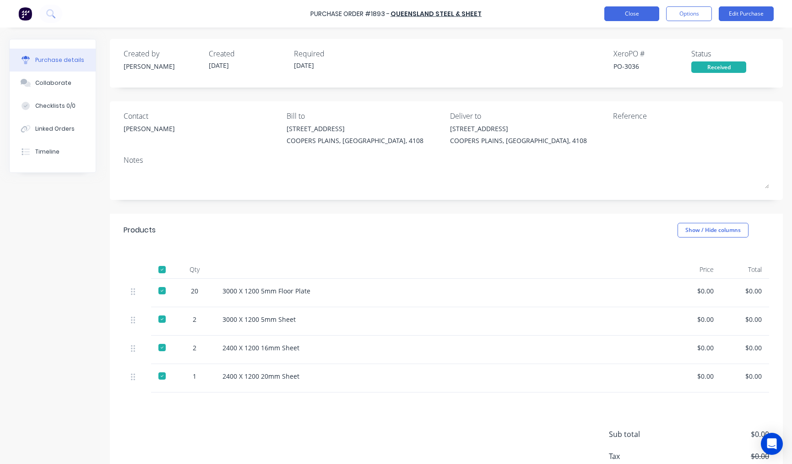
click at [638, 15] on button "Close" at bounding box center [632, 13] width 55 height 15
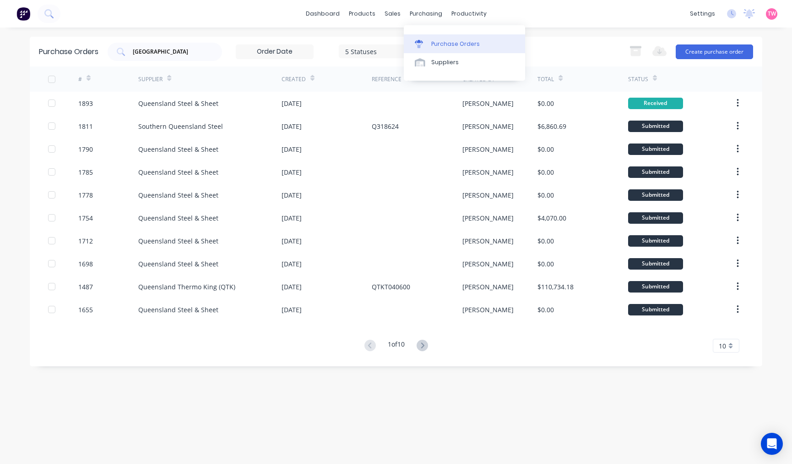
click at [438, 40] on div "Purchase Orders" at bounding box center [455, 44] width 49 height 8
click at [715, 51] on button "Create purchase order" at bounding box center [714, 51] width 77 height 15
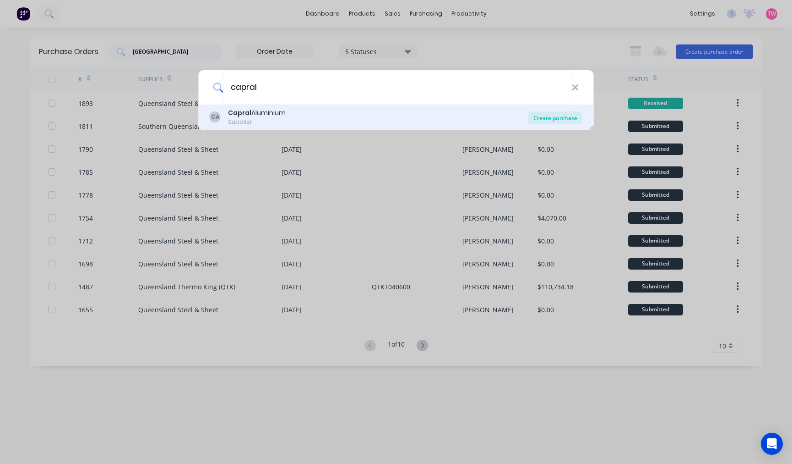
type input "capral"
click at [557, 116] on div "Create purchase" at bounding box center [555, 117] width 55 height 13
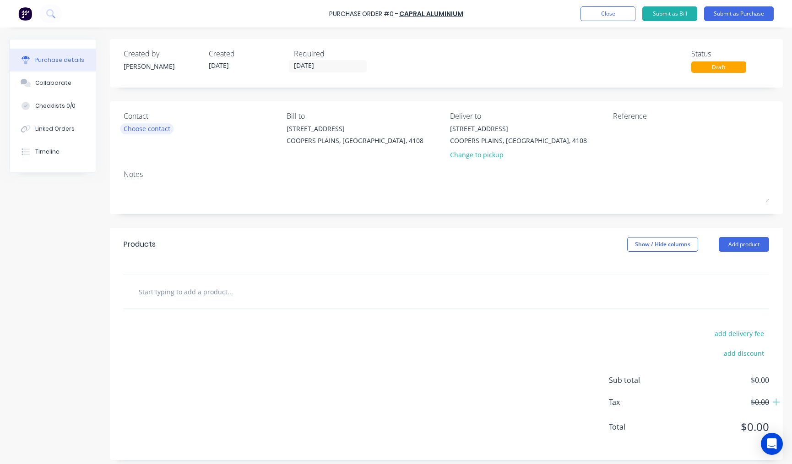
click at [126, 133] on div "Choose contact" at bounding box center [147, 129] width 47 height 10
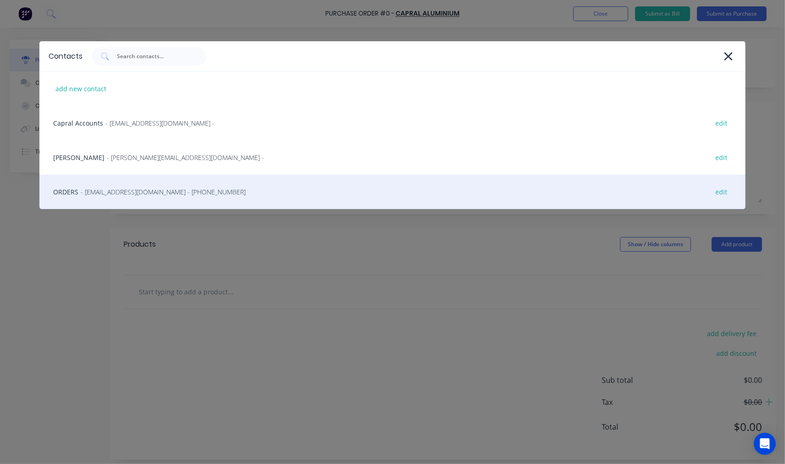
click at [92, 195] on span "- archerfield@capral.com.au - (07) 3277 0554" at bounding box center [163, 192] width 165 height 10
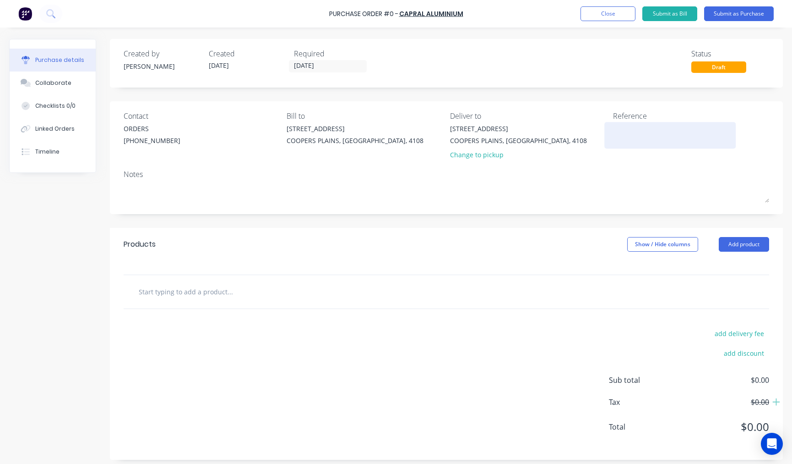
click at [628, 135] on textarea at bounding box center [670, 134] width 115 height 21
click at [173, 295] on input "text" at bounding box center [229, 291] width 183 height 18
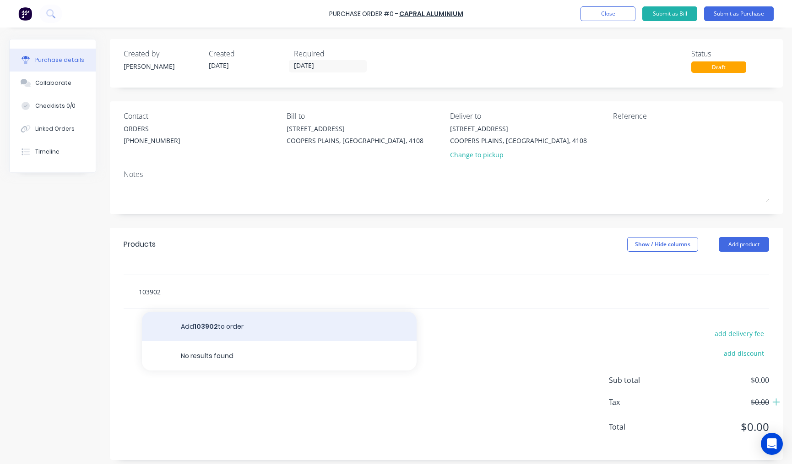
type input "103902"
click at [232, 324] on button "Add 103902 to order" at bounding box center [279, 325] width 275 height 29
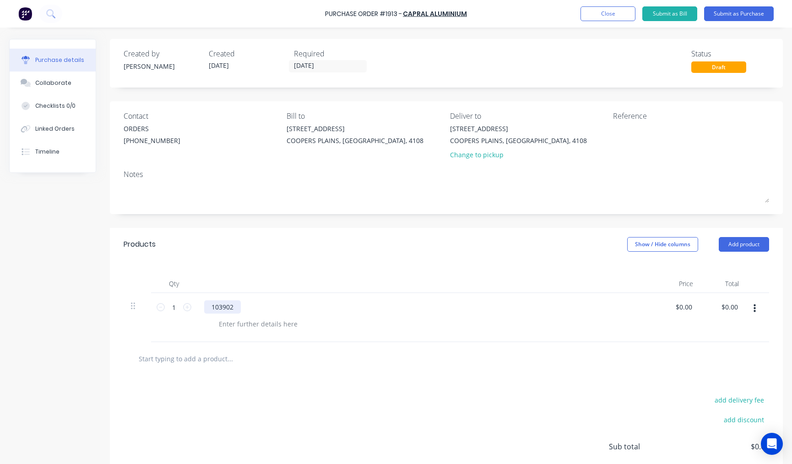
click at [236, 312] on div "103902" at bounding box center [222, 306] width 37 height 13
drag, startPoint x: 236, startPoint y: 309, endPoint x: 204, endPoint y: 309, distance: 31.6
click at [204, 309] on div "103902" at bounding box center [222, 306] width 37 height 13
click at [249, 323] on div at bounding box center [258, 323] width 93 height 13
click at [748, 310] on button "button" at bounding box center [755, 308] width 22 height 16
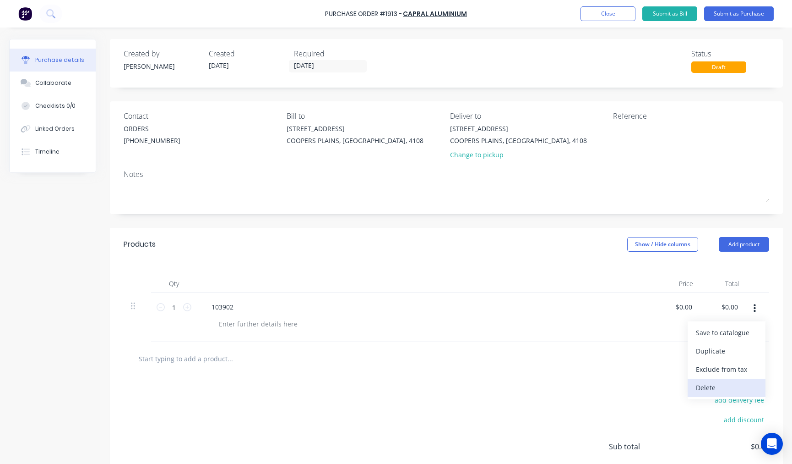
click at [700, 383] on button "Delete" at bounding box center [727, 387] width 78 height 18
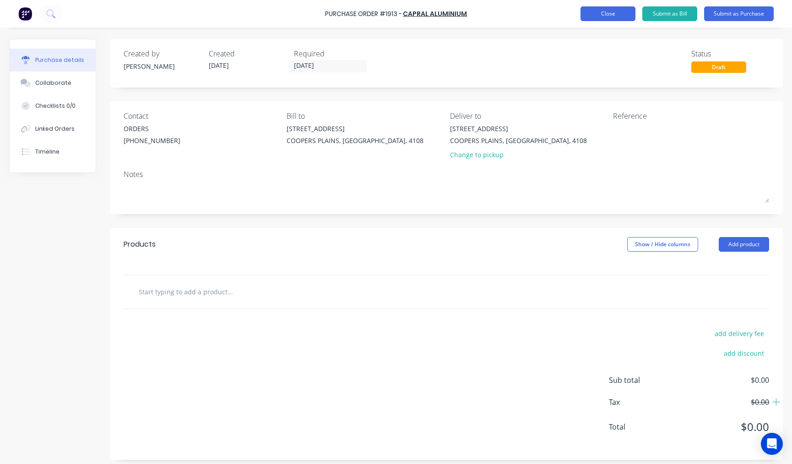
click at [596, 11] on button "Close" at bounding box center [608, 13] width 55 height 15
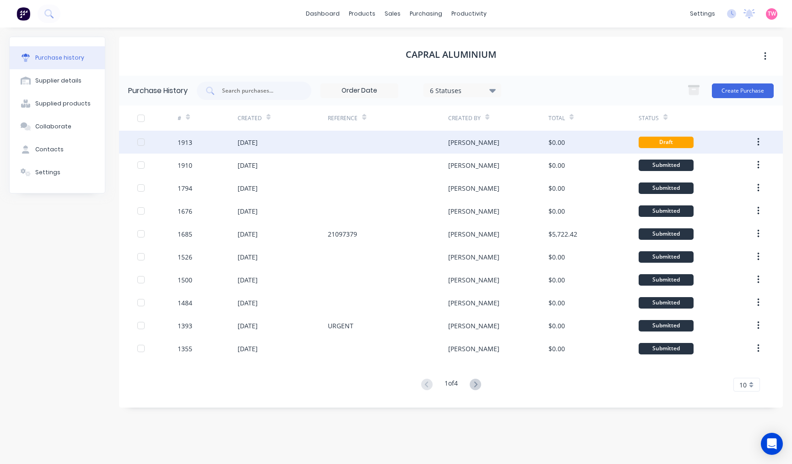
click at [757, 140] on button "button" at bounding box center [759, 142] width 22 height 16
click at [714, 171] on div "Archive" at bounding box center [726, 165] width 71 height 13
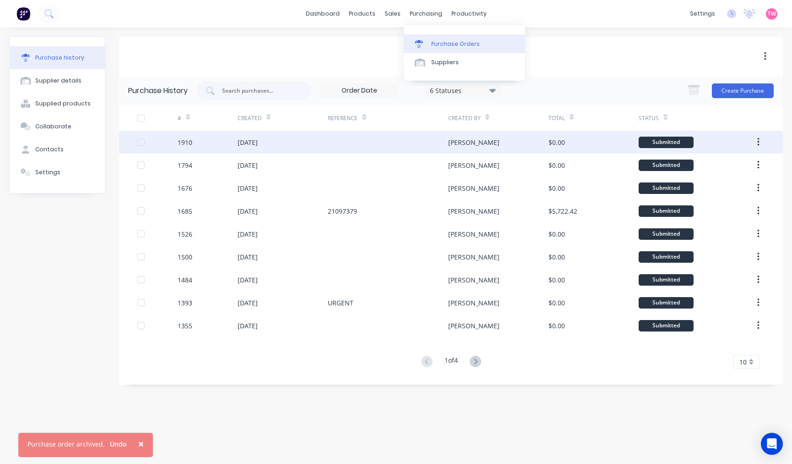
click at [453, 49] on link "Purchase Orders" at bounding box center [464, 43] width 121 height 18
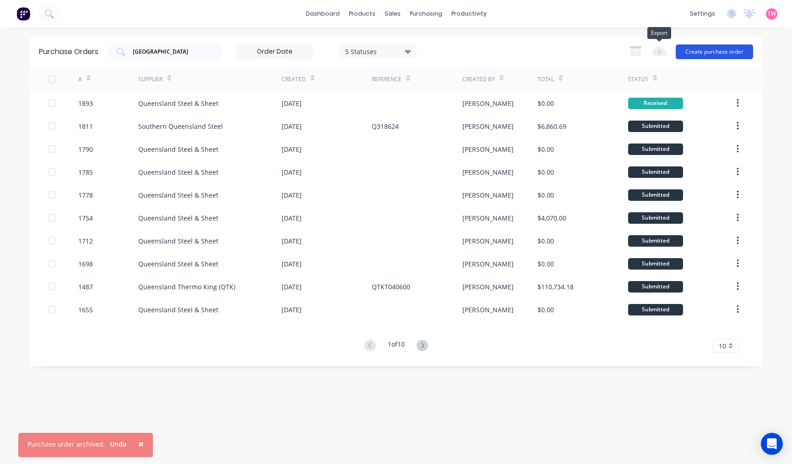
click at [706, 52] on button "Create purchase order" at bounding box center [714, 51] width 77 height 15
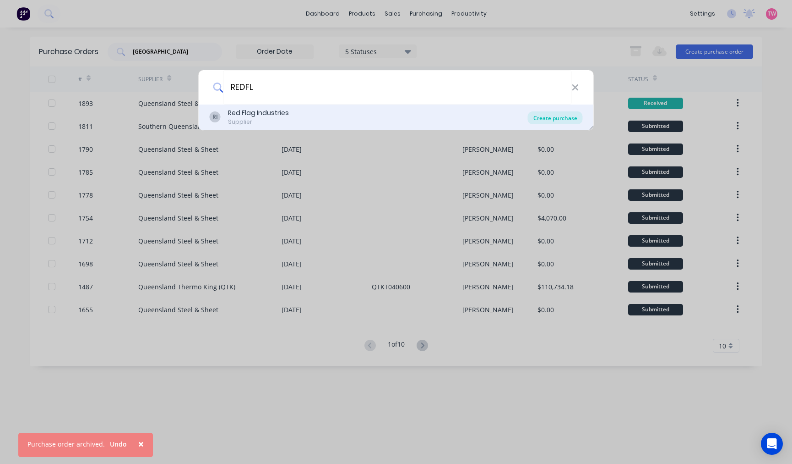
type input "REDFL"
click at [555, 116] on div "Create purchase" at bounding box center [555, 117] width 55 height 13
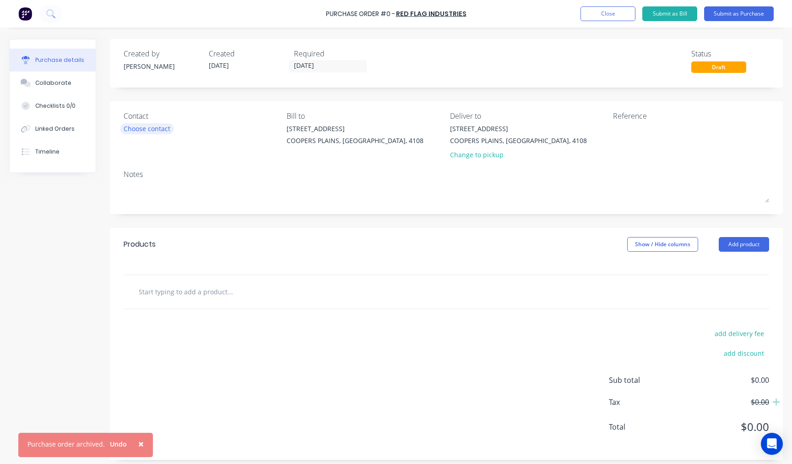
click at [126, 125] on div "Choose contact" at bounding box center [147, 129] width 47 height 10
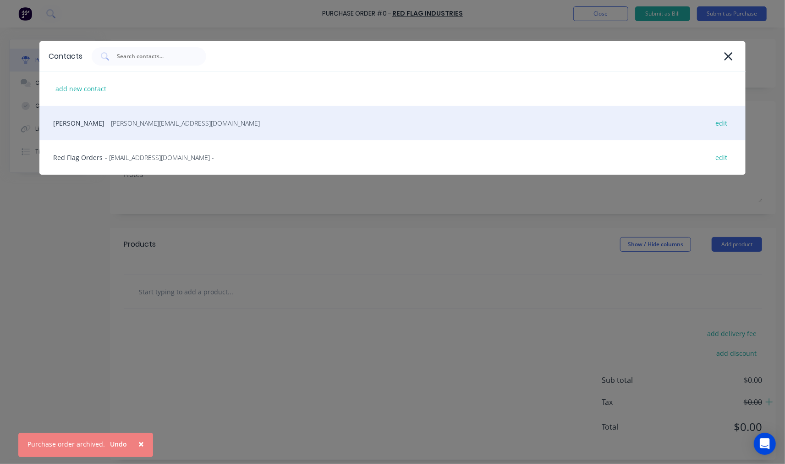
click at [107, 125] on span "- dan@redflagindustries.com.au -" at bounding box center [185, 123] width 157 height 10
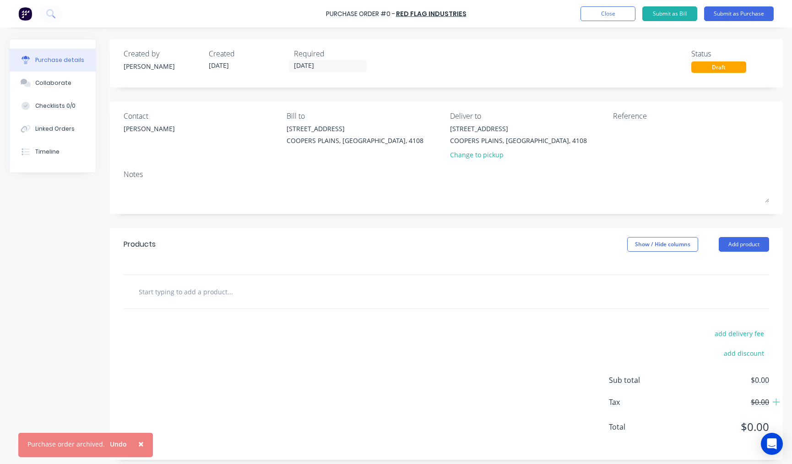
click at [195, 293] on input "text" at bounding box center [229, 291] width 183 height 18
type input "8"
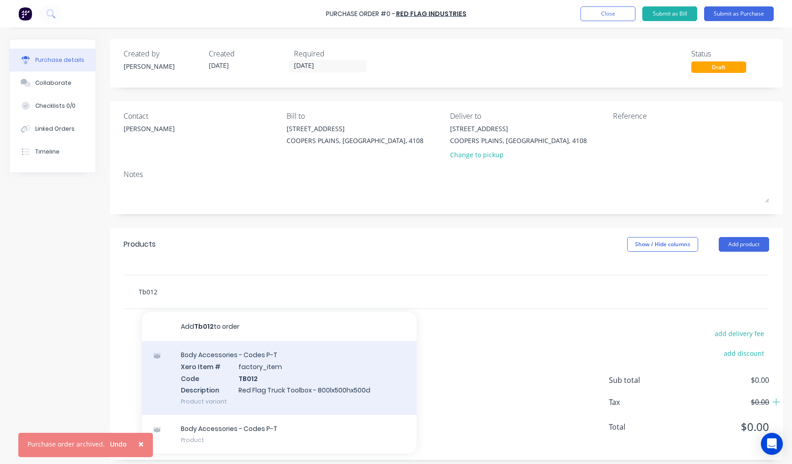
type input "Tb012"
click at [280, 370] on div "Body Accessories - Codes P-T Xero Item # factory_item Code TB012 Description Re…" at bounding box center [279, 378] width 275 height 74
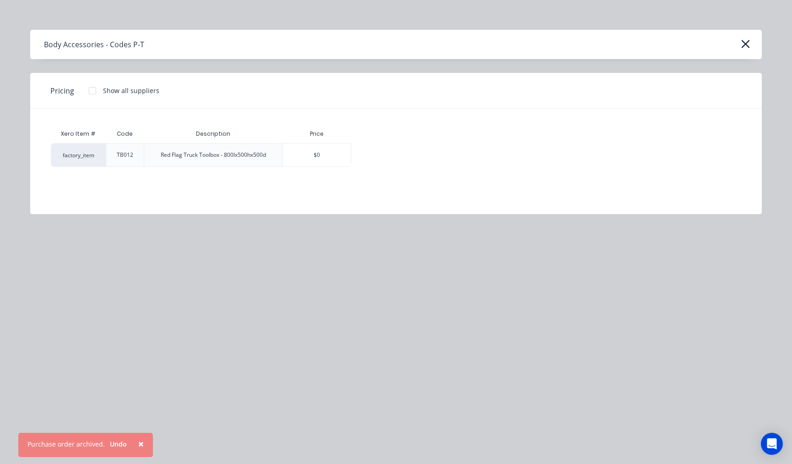
click at [90, 90] on div at bounding box center [92, 91] width 18 height 18
click at [372, 150] on div "$420.00" at bounding box center [384, 154] width 64 height 23
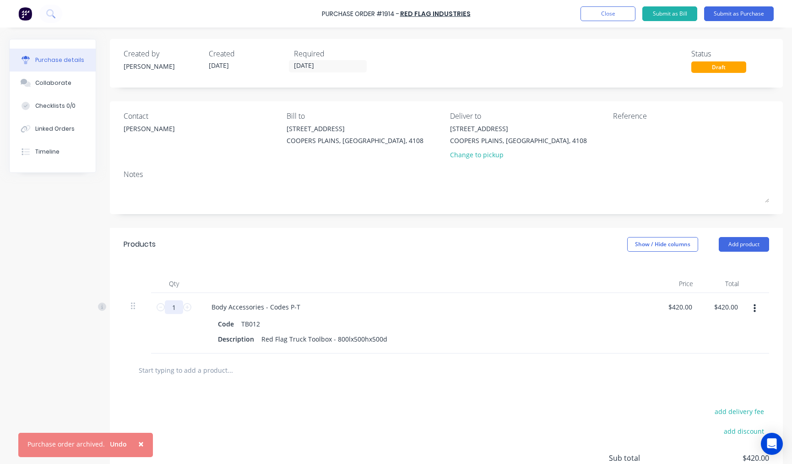
click at [175, 310] on input "1" at bounding box center [174, 307] width 18 height 14
type input "2"
type input "$840.00"
type input "2"
click at [617, 130] on textarea at bounding box center [670, 134] width 115 height 21
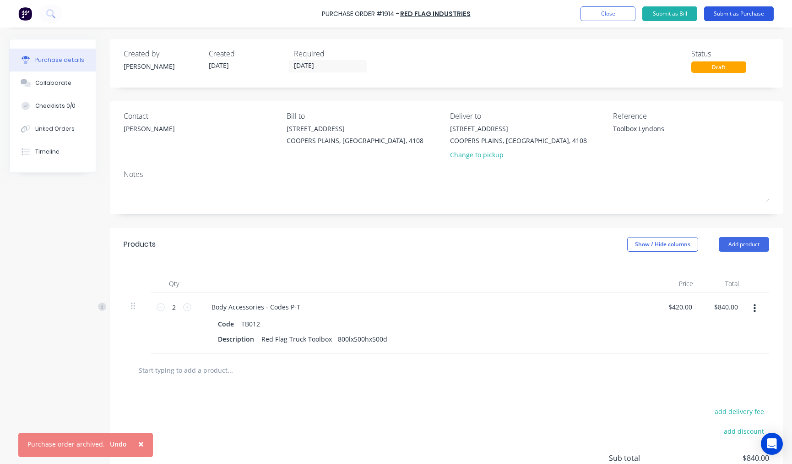
type textarea "Toolbox Lyndons"
type textarea "x"
type textarea "Toolbox Lyndons"
click at [753, 14] on button "Submit as Purchase" at bounding box center [739, 13] width 70 height 15
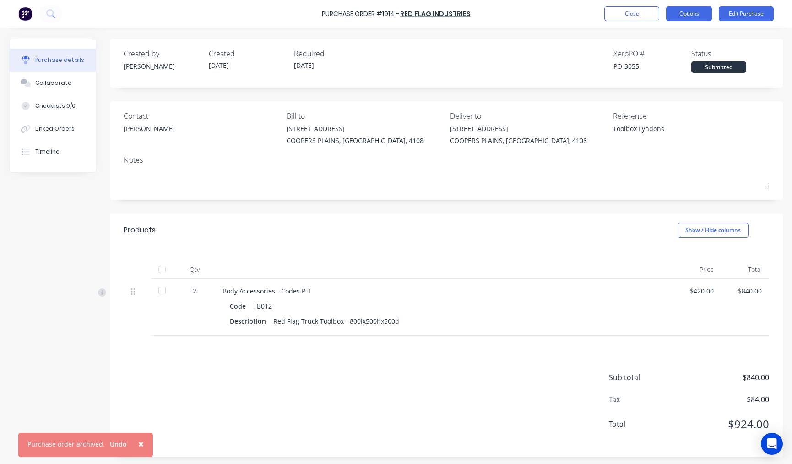
click at [701, 16] on button "Options" at bounding box center [689, 13] width 46 height 15
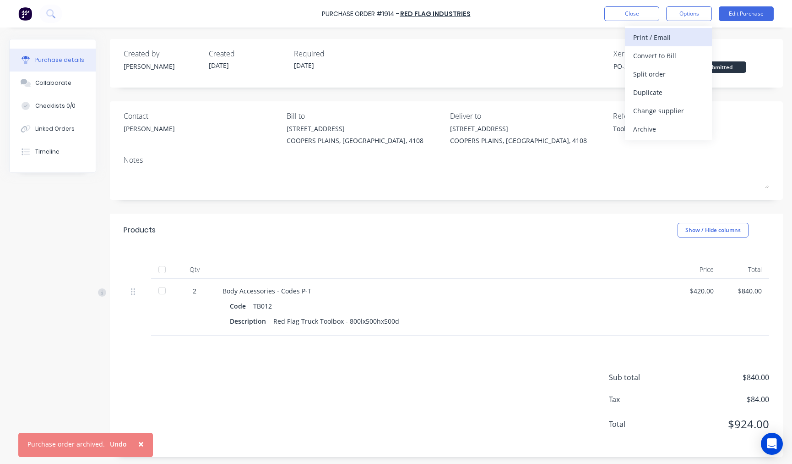
click at [680, 39] on div "Print / Email" at bounding box center [668, 37] width 71 height 13
click at [677, 52] on div "With pricing" at bounding box center [668, 55] width 71 height 13
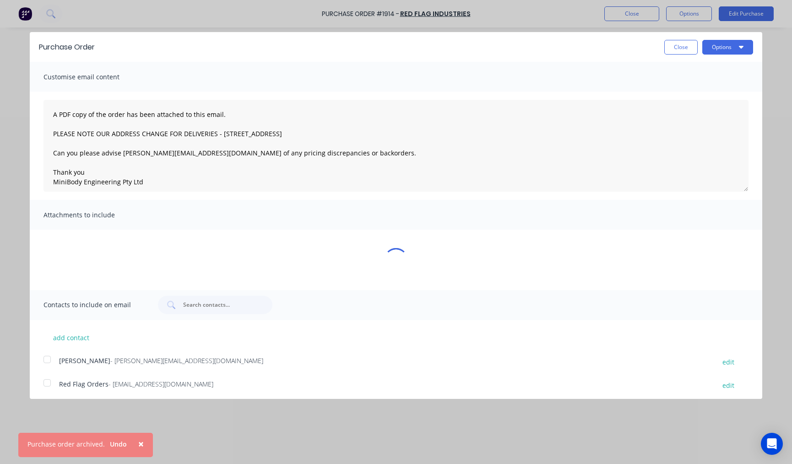
type textarea "x"
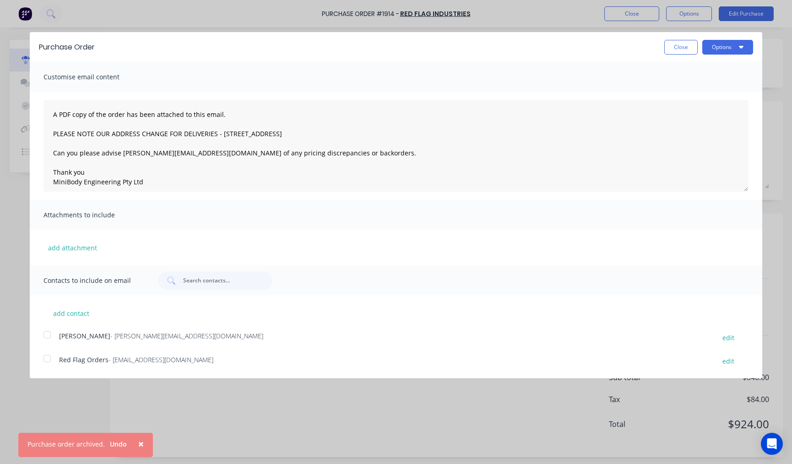
click at [49, 332] on div at bounding box center [47, 334] width 18 height 18
click at [52, 115] on textarea "A PDF copy of the order has been attached to this email. PLEASE NOTE OUR ADDRES…" at bounding box center [396, 146] width 705 height 92
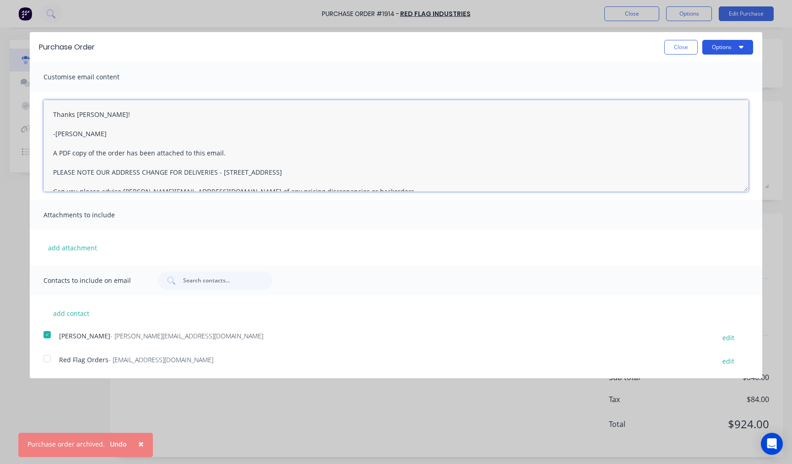
type textarea "Thanks Dan! -Taylor A PDF copy of the order has been attached to this email. PL…"
click at [711, 45] on button "Options" at bounding box center [728, 47] width 51 height 15
click at [694, 85] on div "Email" at bounding box center [710, 88] width 71 height 13
type textarea "x"
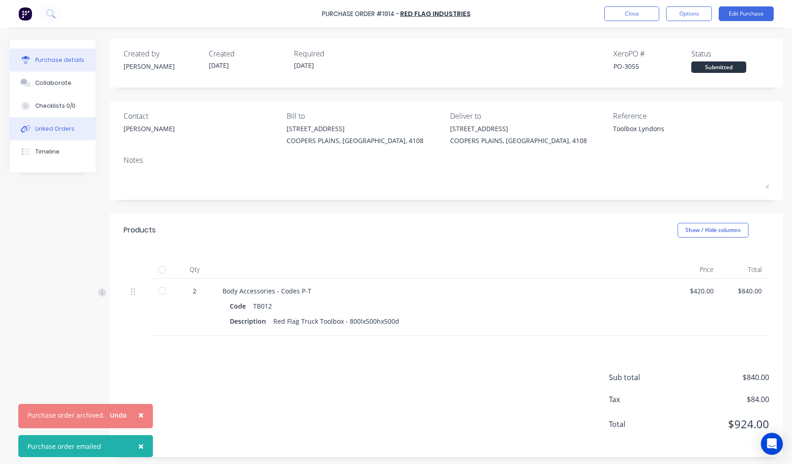
click at [71, 126] on div "Linked Orders" at bounding box center [54, 129] width 39 height 8
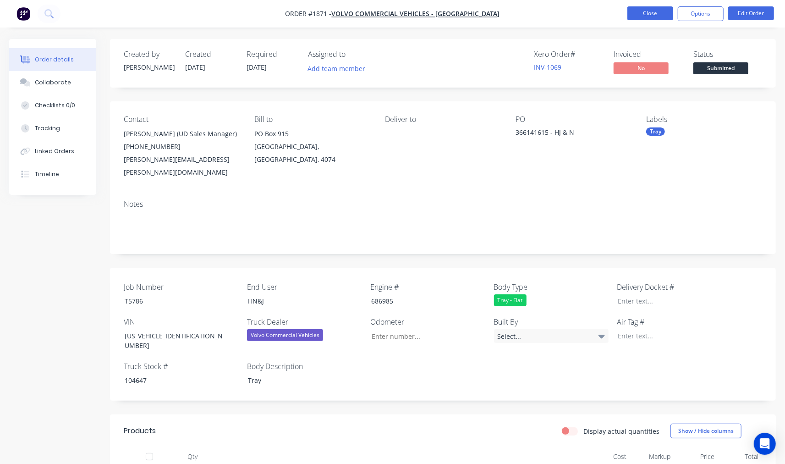
click at [651, 16] on button "Close" at bounding box center [650, 13] width 46 height 14
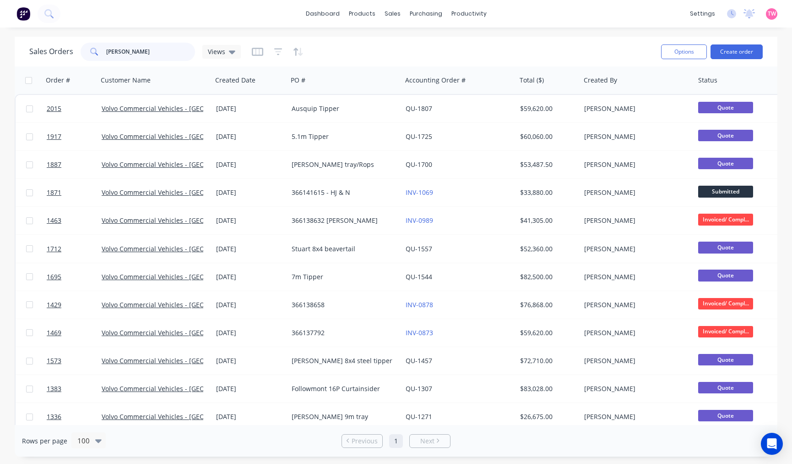
drag, startPoint x: 134, startPoint y: 47, endPoint x: 88, endPoint y: 47, distance: 46.3
click at [88, 47] on div "[PERSON_NAME]" at bounding box center [138, 52] width 115 height 18
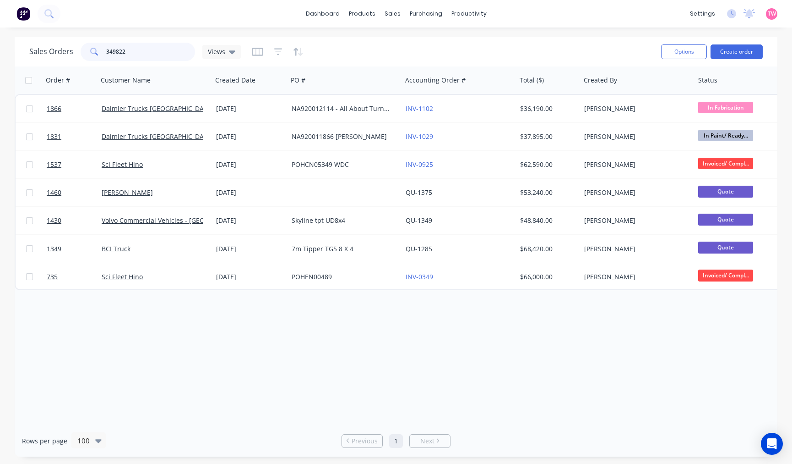
type input "349822"
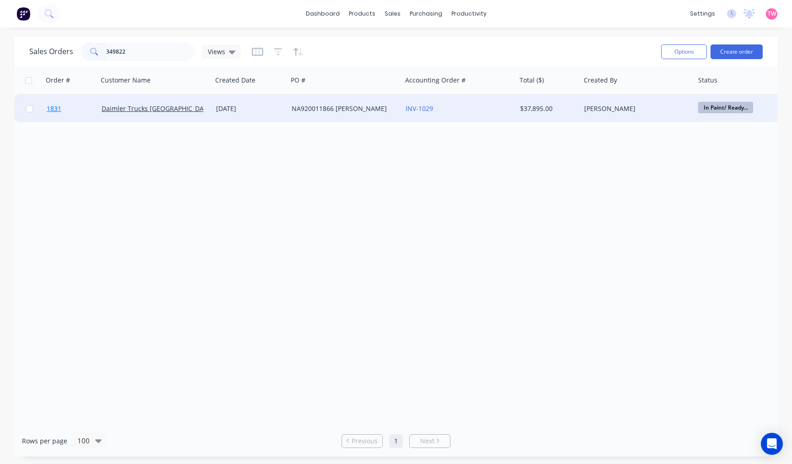
click at [75, 108] on link "1831" at bounding box center [74, 108] width 55 height 27
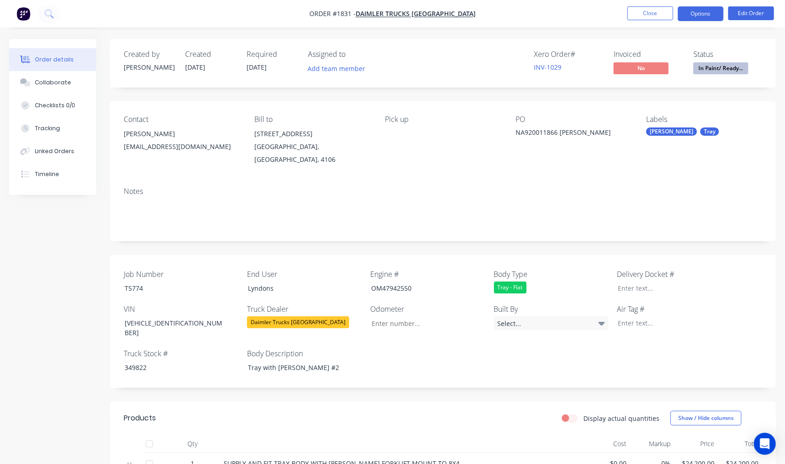
click at [701, 16] on button "Options" at bounding box center [700, 13] width 46 height 15
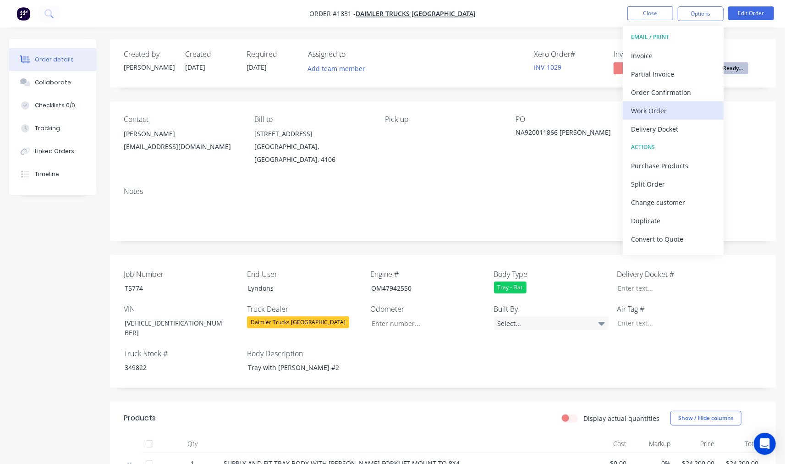
click at [649, 107] on div "Work Order" at bounding box center [673, 110] width 84 height 13
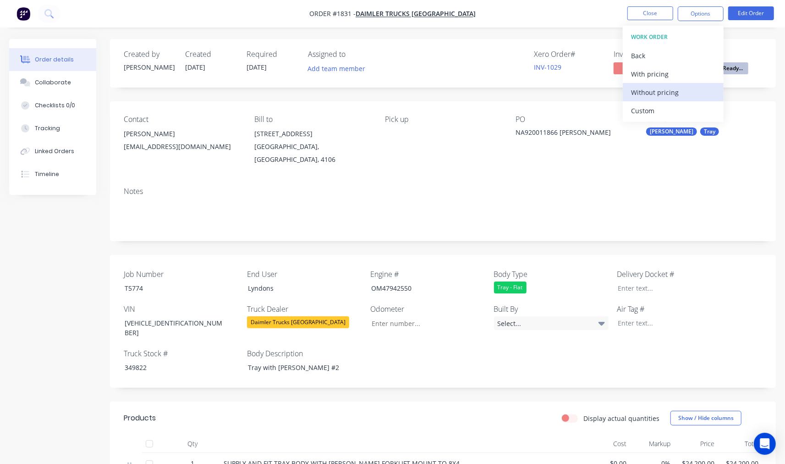
click at [661, 92] on div "Without pricing" at bounding box center [673, 92] width 84 height 13
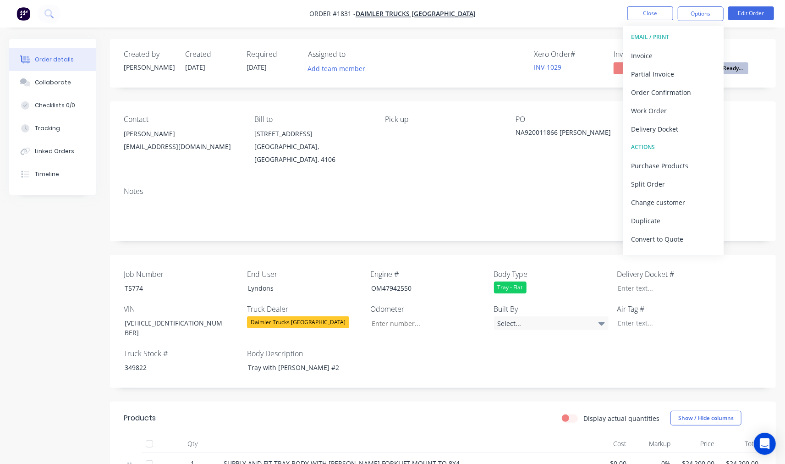
scroll to position [169, 0]
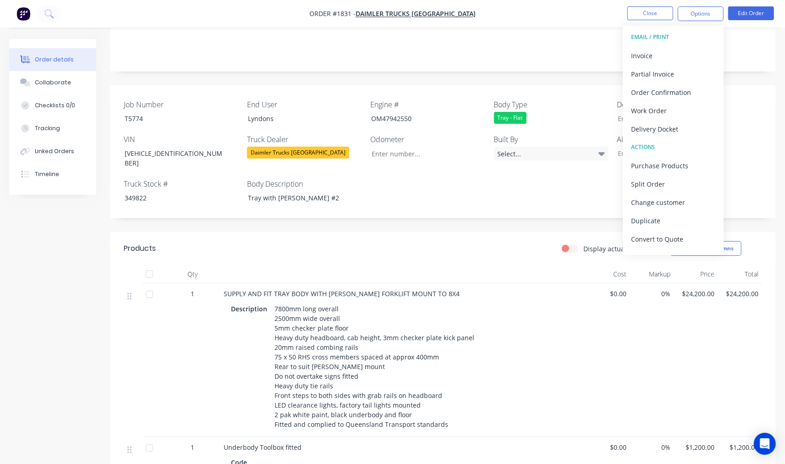
click at [387, 71] on div "Created by [PERSON_NAME] Created [DATE] Required [DATE] Assigned to Add team me…" at bounding box center [443, 332] width 666 height 927
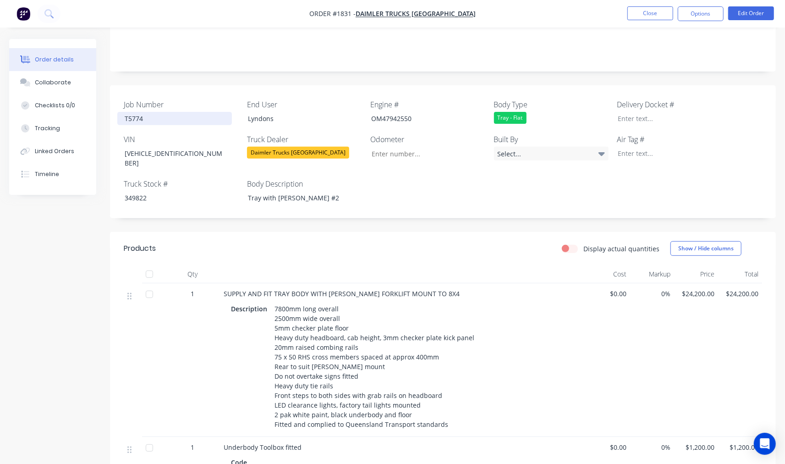
click at [137, 112] on div "T5774" at bounding box center [174, 118] width 115 height 13
copy div "T5774"
click at [144, 191] on div "349822" at bounding box center [174, 197] width 115 height 13
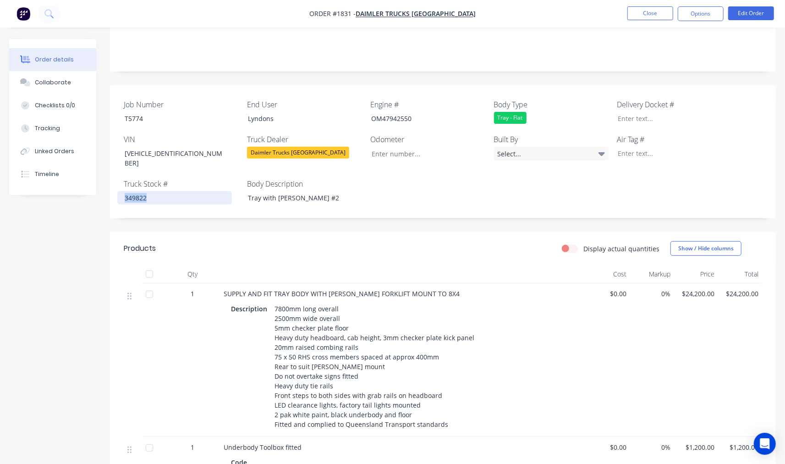
copy div "349822"
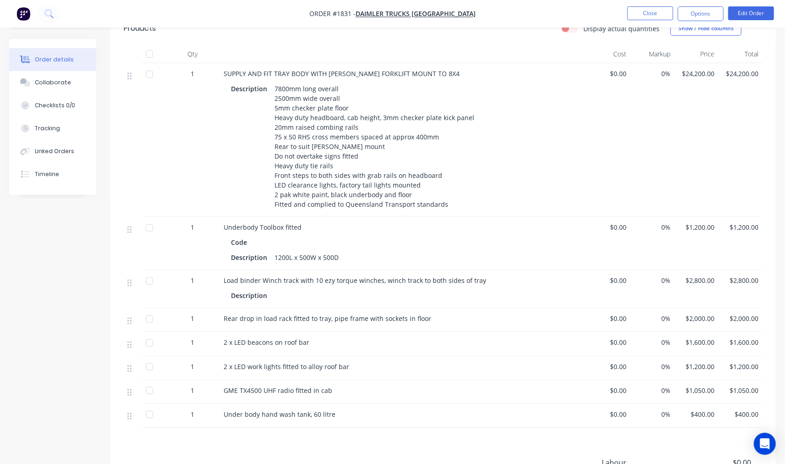
scroll to position [424, 0]
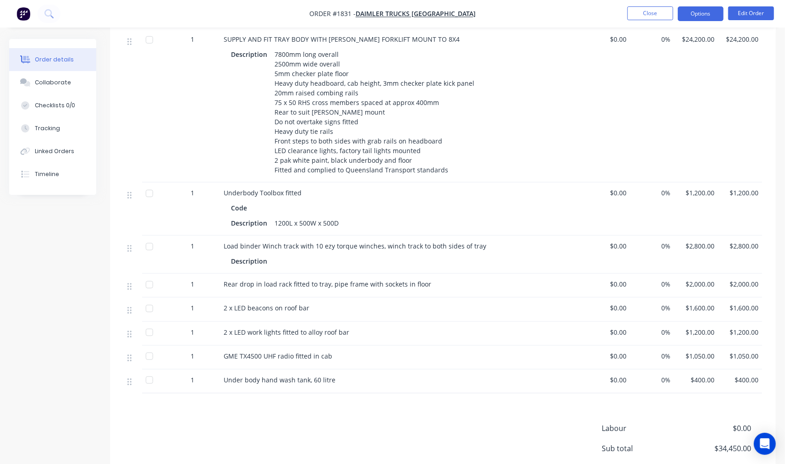
click at [704, 15] on button "Options" at bounding box center [700, 13] width 46 height 15
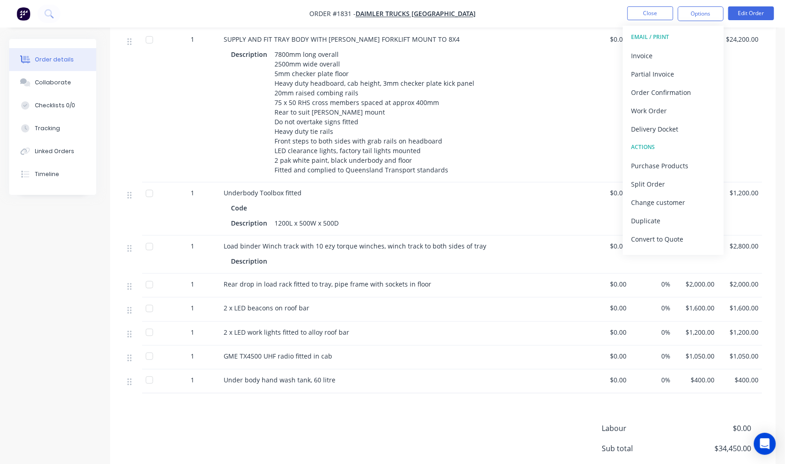
click at [745, 48] on div "$24,200.00" at bounding box center [740, 105] width 44 height 153
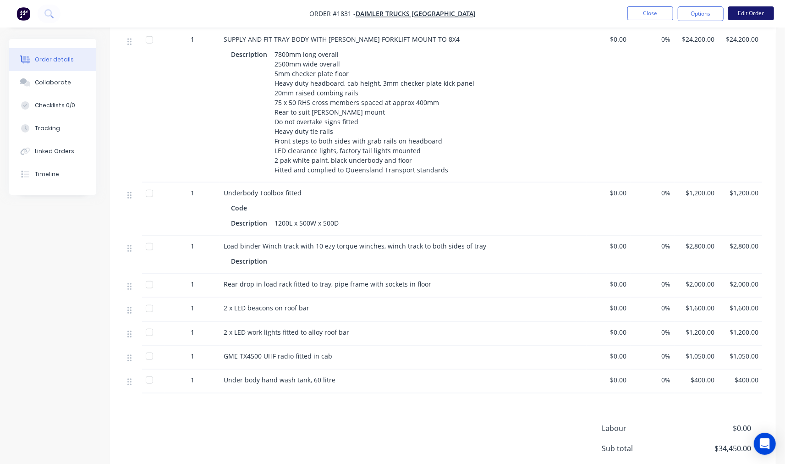
click at [748, 13] on button "Edit Order" at bounding box center [751, 13] width 46 height 14
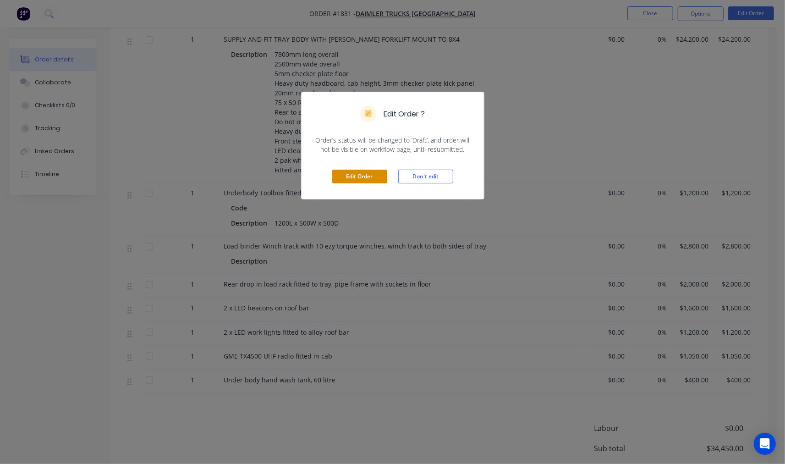
click at [357, 176] on button "Edit Order" at bounding box center [359, 176] width 55 height 14
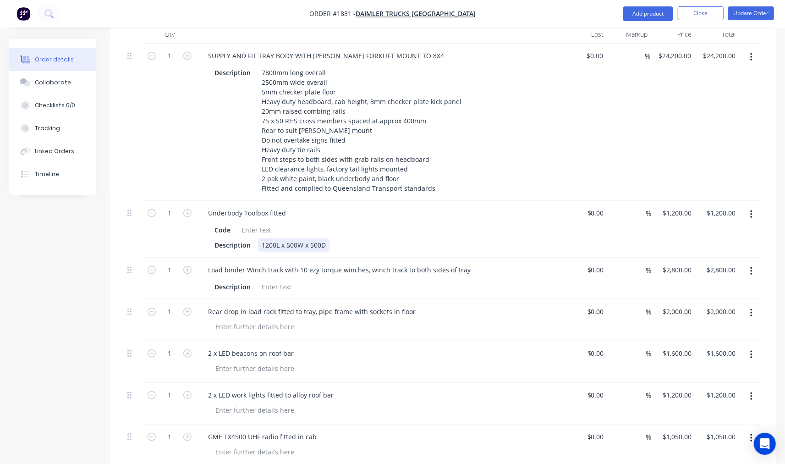
click at [267, 238] on div "1200L x 500W x 500D" at bounding box center [293, 244] width 71 height 13
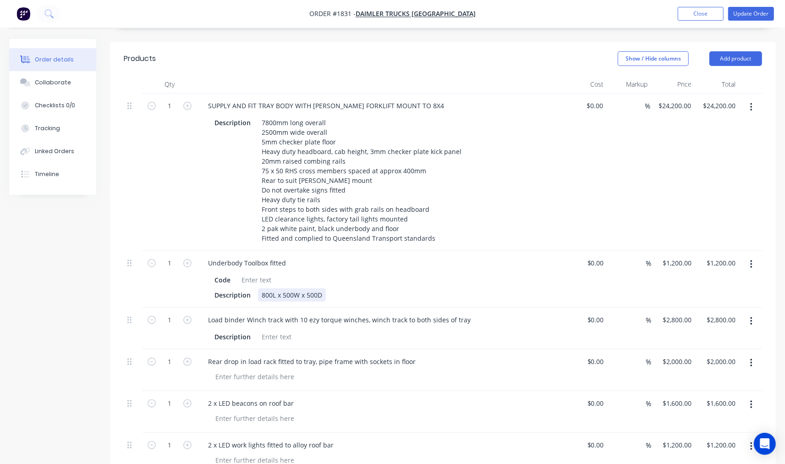
scroll to position [339, 0]
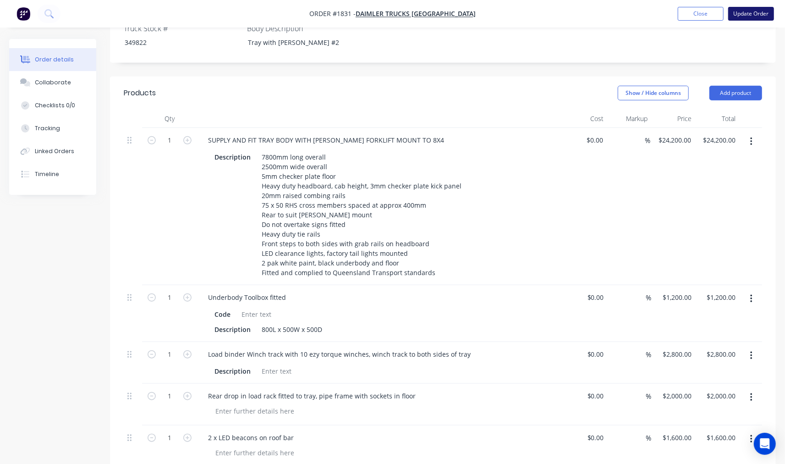
click at [761, 16] on button "Update Order" at bounding box center [751, 14] width 46 height 14
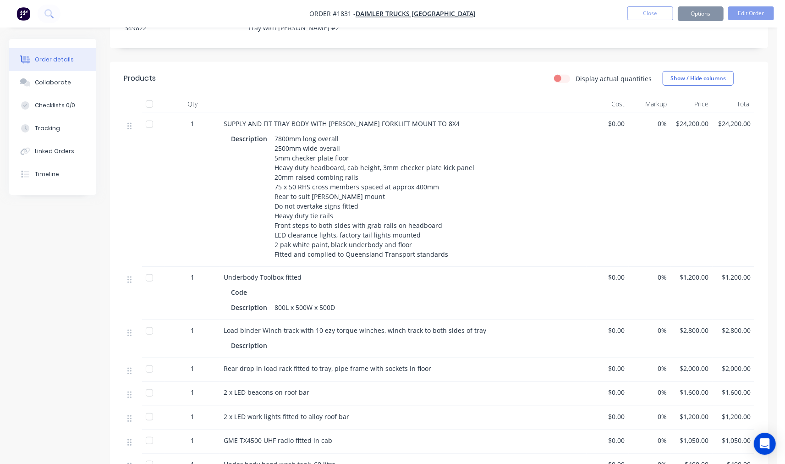
scroll to position [0, 0]
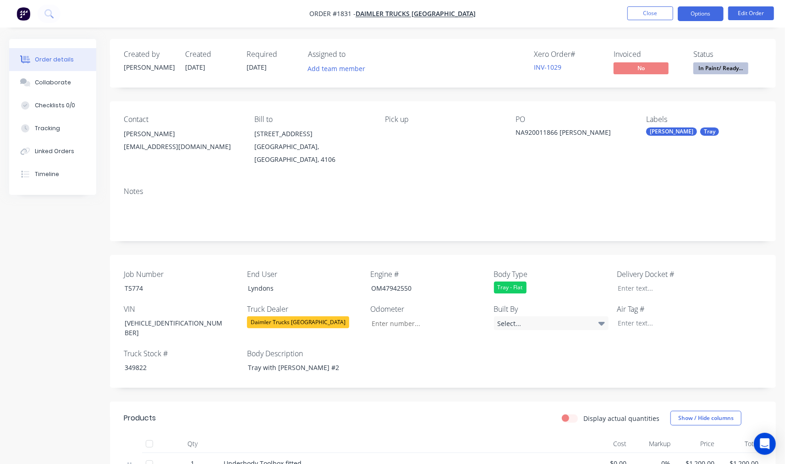
click at [710, 10] on button "Options" at bounding box center [700, 13] width 46 height 15
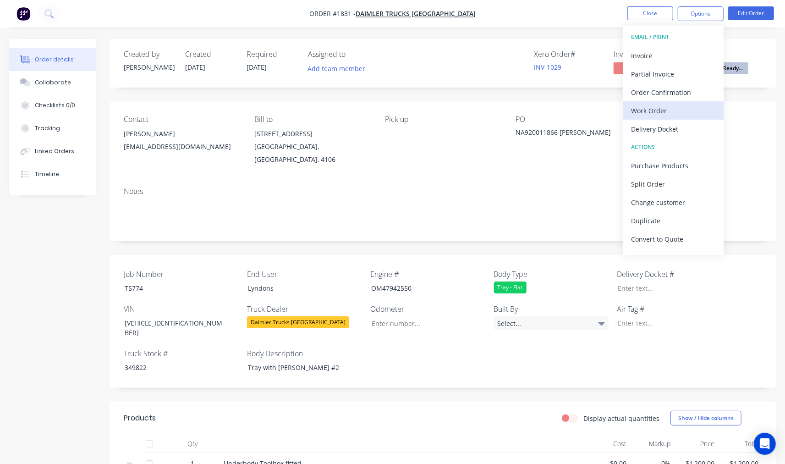
click at [670, 104] on div "Work Order" at bounding box center [673, 110] width 84 height 13
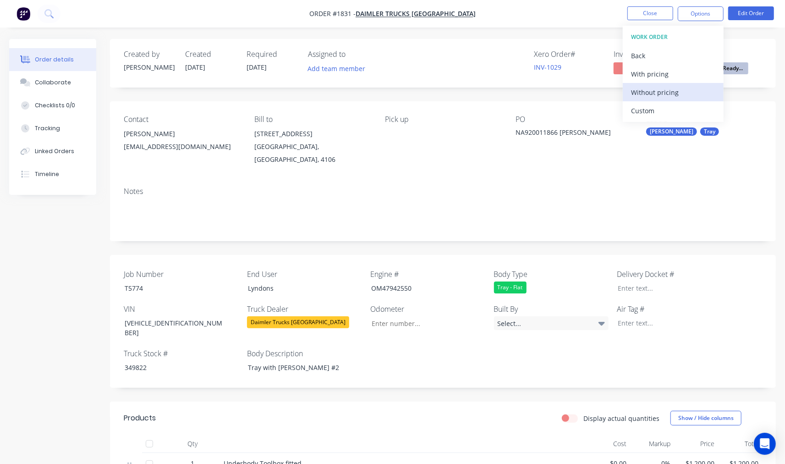
click at [666, 92] on div "Without pricing" at bounding box center [673, 92] width 84 height 13
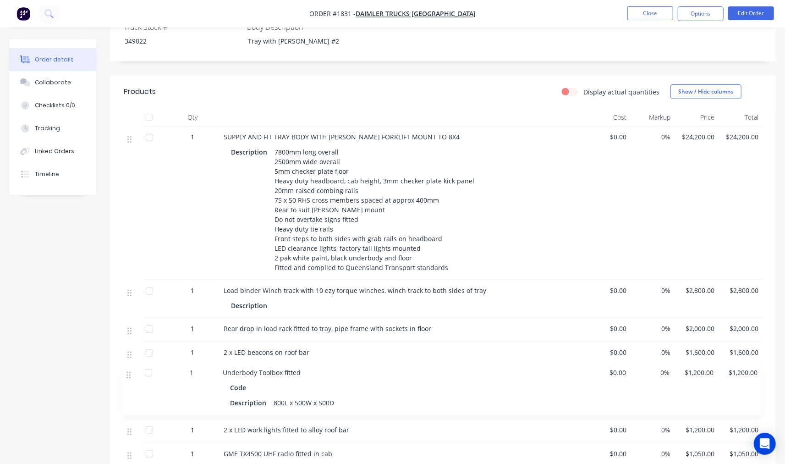
scroll to position [328, 0]
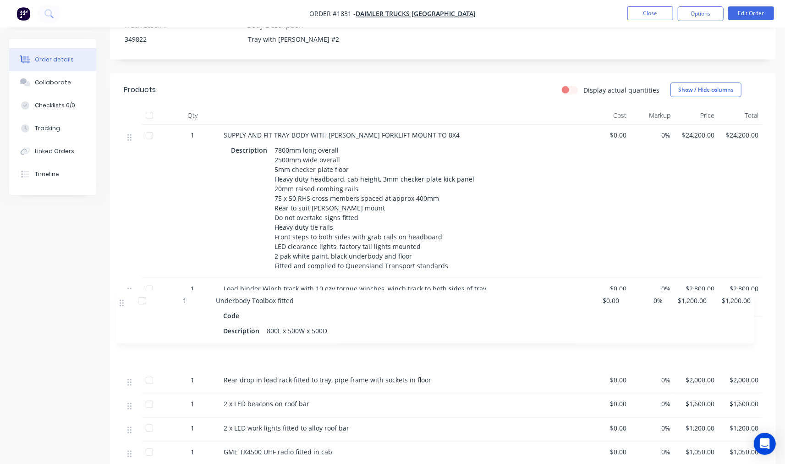
drag, startPoint x: 128, startPoint y: 190, endPoint x: 121, endPoint y: 304, distance: 113.8
click at [121, 304] on div "Qty Cost Markup Price Total 1 Underbody Toolbox fitted Code Description 800L x …" at bounding box center [443, 297] width 666 height 382
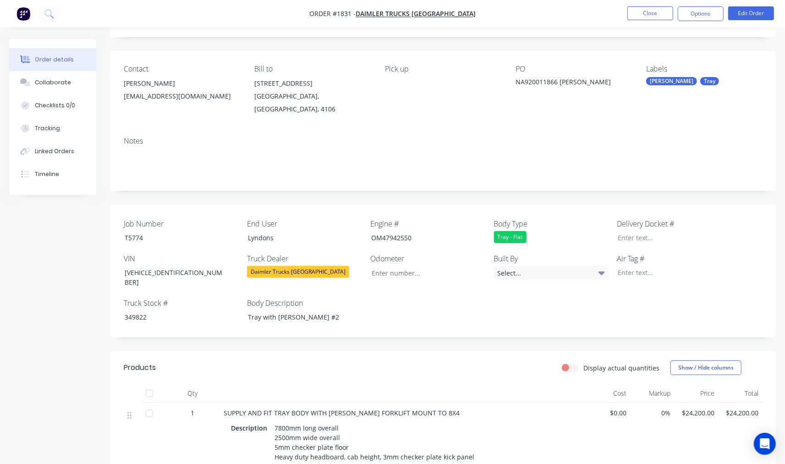
scroll to position [0, 0]
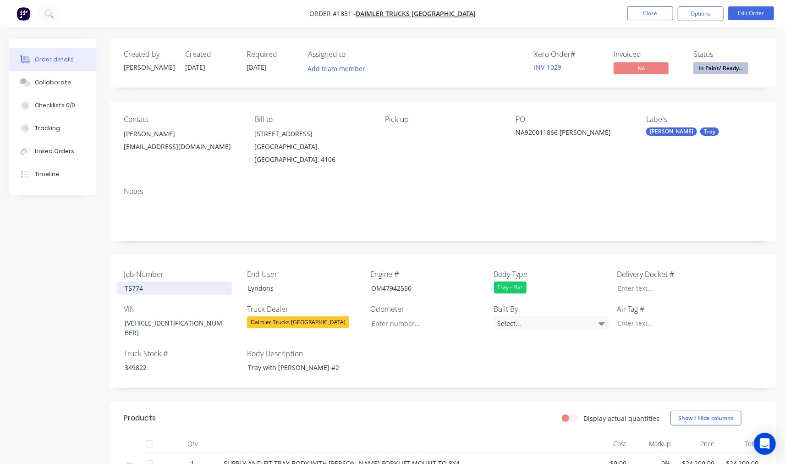
click at [136, 281] on div "T5774" at bounding box center [174, 287] width 115 height 13
copy div "T5774"
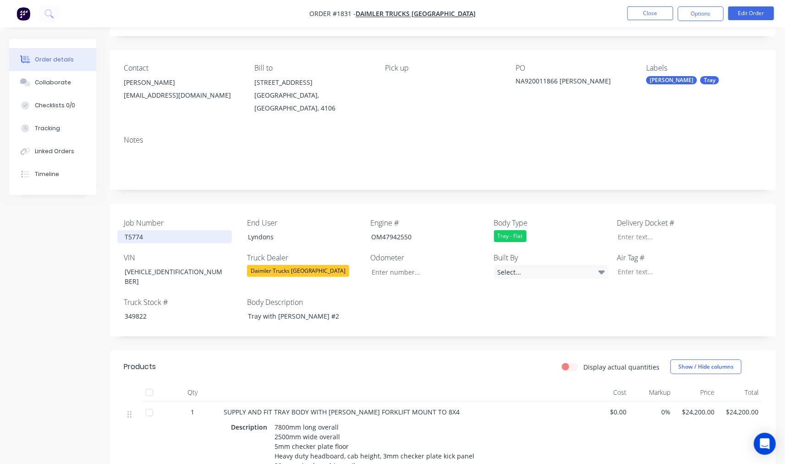
scroll to position [85, 0]
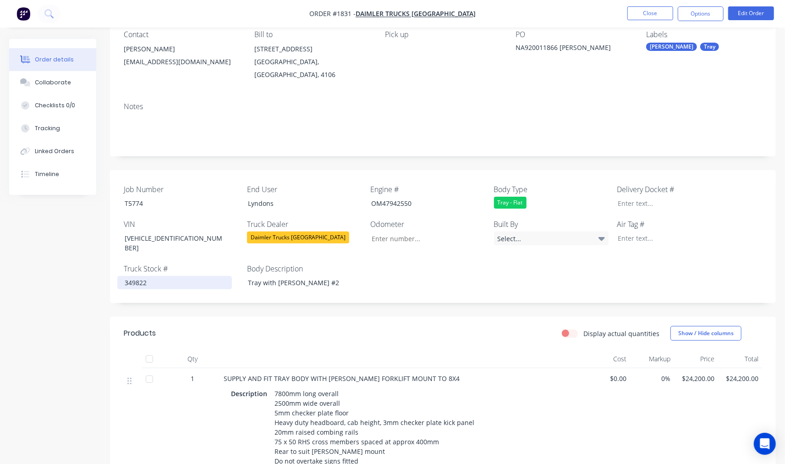
click at [134, 276] on div "349822" at bounding box center [174, 282] width 115 height 13
copy div "349822"
click at [419, 374] on span "SUPPLY AND FIT TRAY BODY WITH [PERSON_NAME] FORKLIFT MOUNT TO 8X4" at bounding box center [342, 378] width 236 height 9
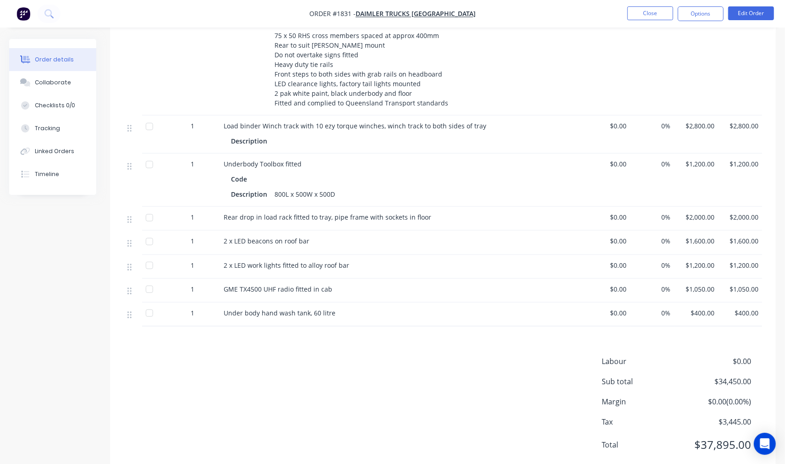
scroll to position [66, 0]
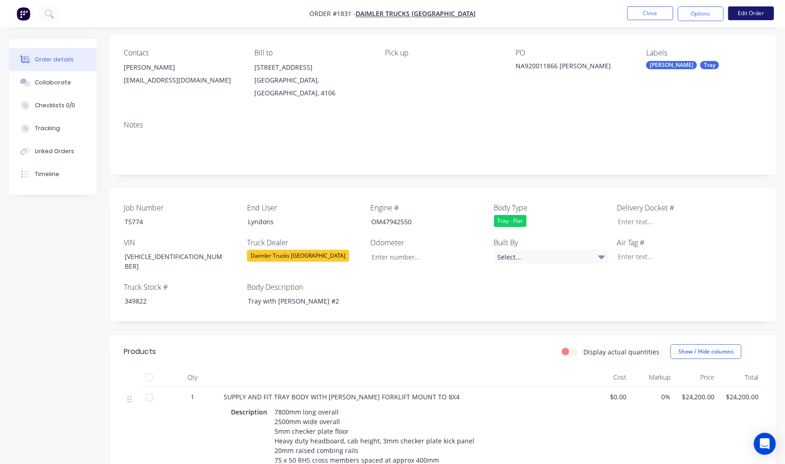
click at [751, 16] on button "Edit Order" at bounding box center [751, 13] width 46 height 14
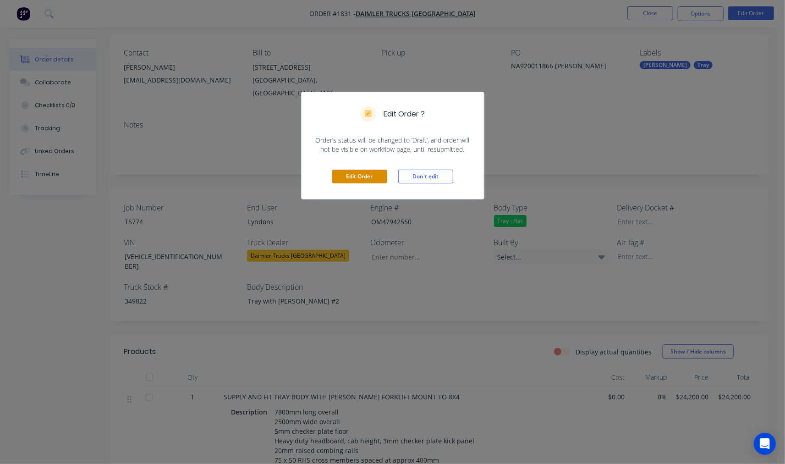
click at [365, 176] on button "Edit Order" at bounding box center [359, 176] width 55 height 14
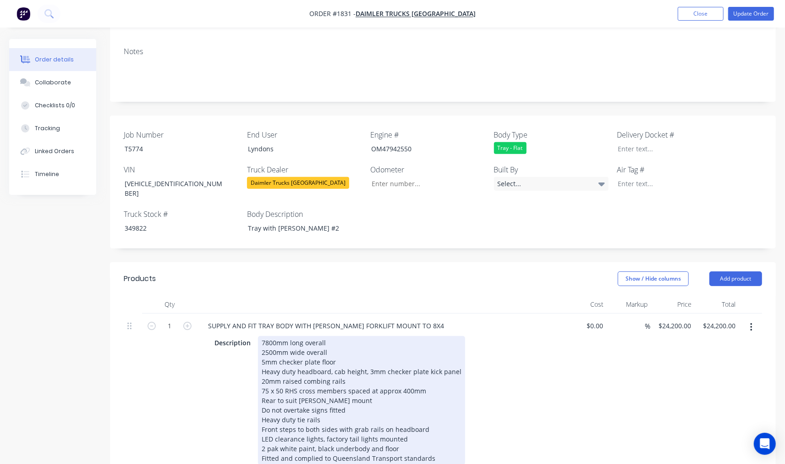
scroll to position [169, 0]
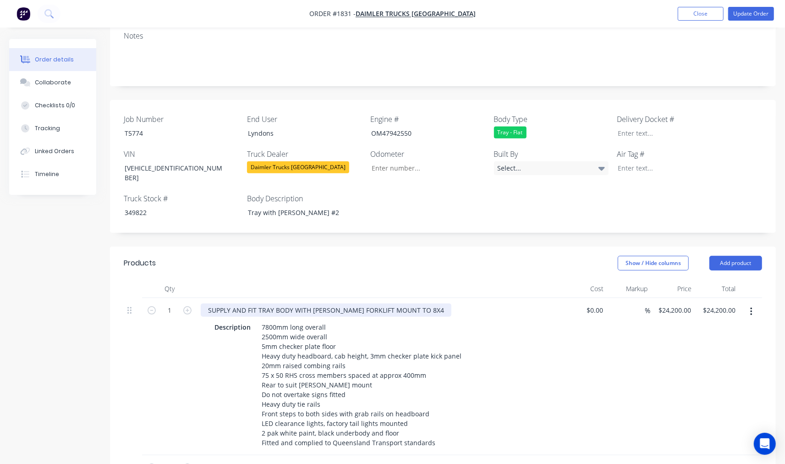
click at [405, 303] on div "SUPPLY AND FIT TRAY BODY WITH [PERSON_NAME] FORKLIFT MOUNT TO 8X4" at bounding box center [326, 309] width 251 height 13
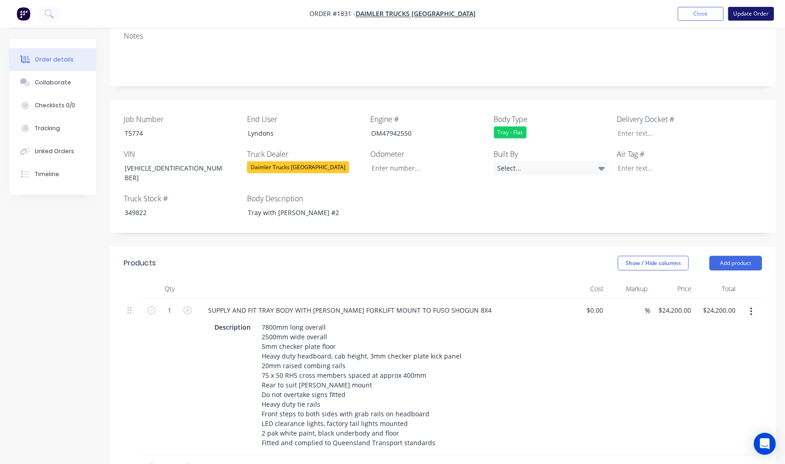
click at [747, 11] on button "Update Order" at bounding box center [751, 14] width 46 height 14
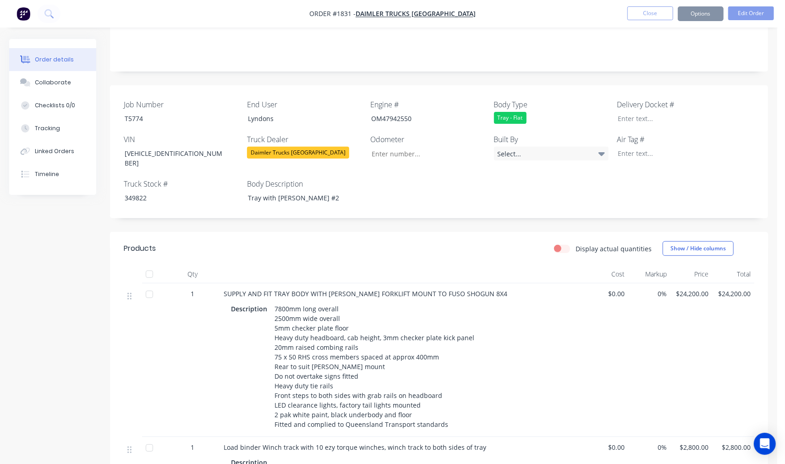
scroll to position [0, 0]
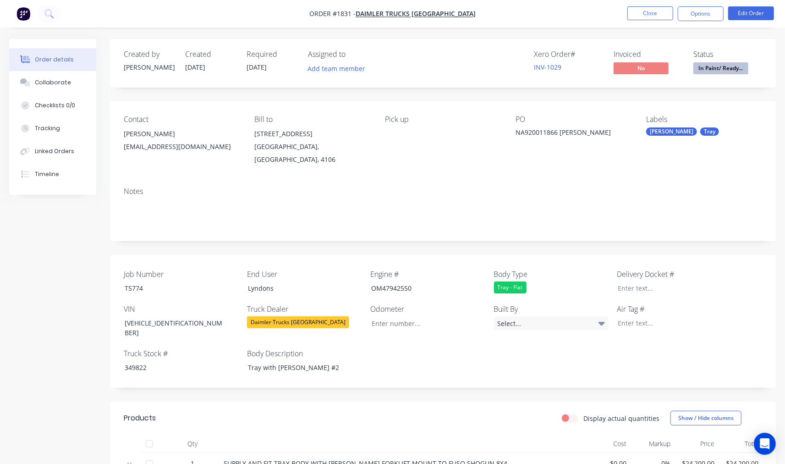
click at [634, 316] on div at bounding box center [667, 322] width 115 height 13
click at [653, 16] on button "Close" at bounding box center [650, 13] width 46 height 14
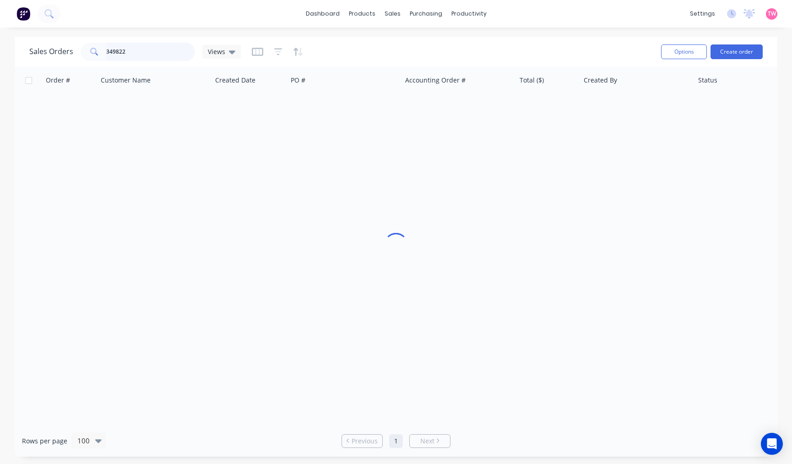
drag, startPoint x: 53, startPoint y: 53, endPoint x: 1, endPoint y: 53, distance: 51.8
click at [1, 53] on div "Sales Orders 349822 Views Options Create order Order # Customer Name Created Da…" at bounding box center [396, 247] width 792 height 420
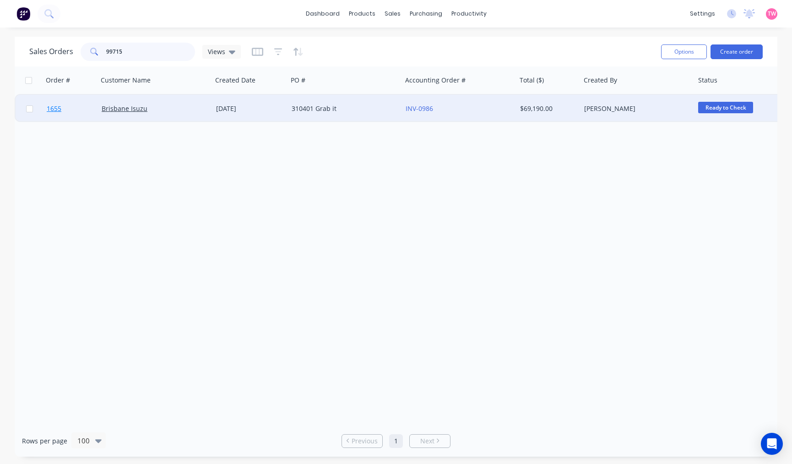
type input "99715"
click at [84, 111] on link "1655" at bounding box center [74, 108] width 55 height 27
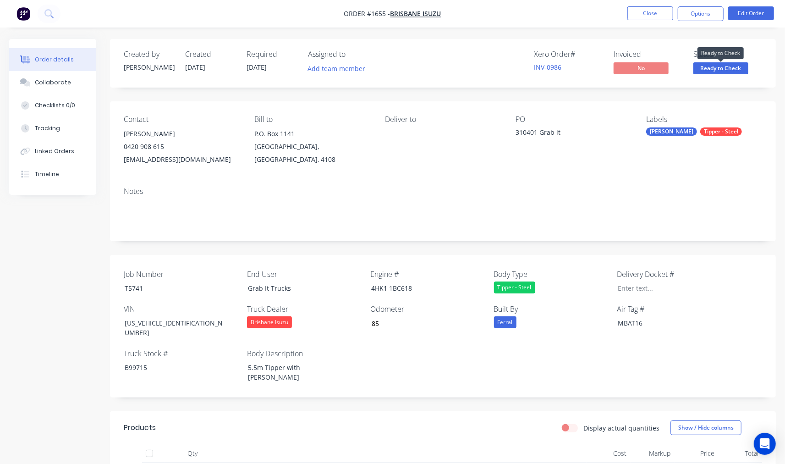
click at [716, 70] on span "Ready to Check" at bounding box center [720, 67] width 55 height 11
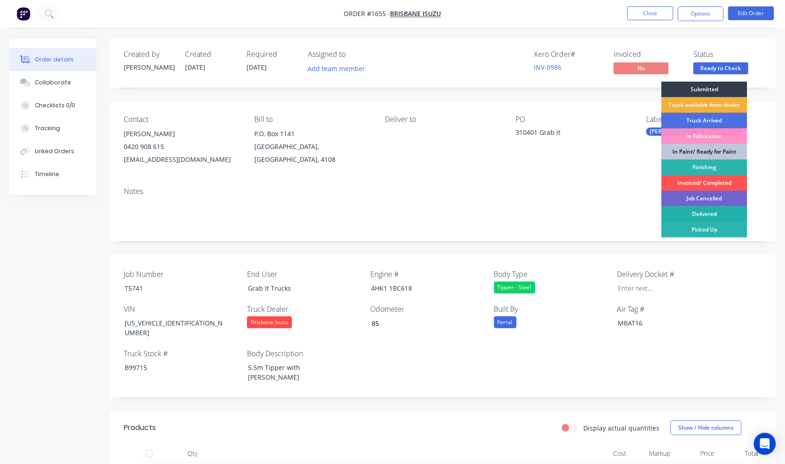
click at [708, 212] on div "Delivered" at bounding box center [704, 214] width 86 height 16
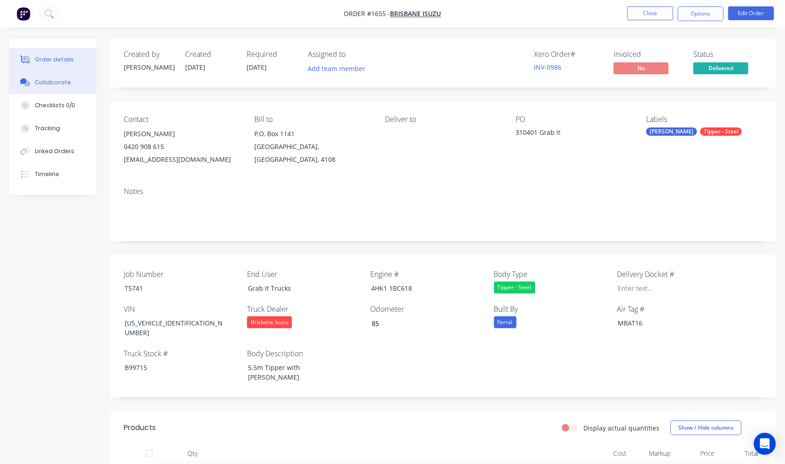
click at [50, 80] on div "Collaborate" at bounding box center [53, 82] width 36 height 8
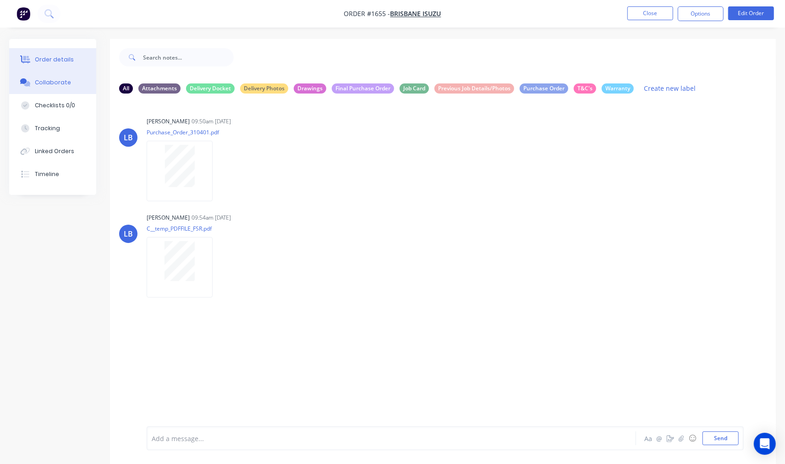
click at [39, 55] on div "Order details" at bounding box center [54, 59] width 39 height 8
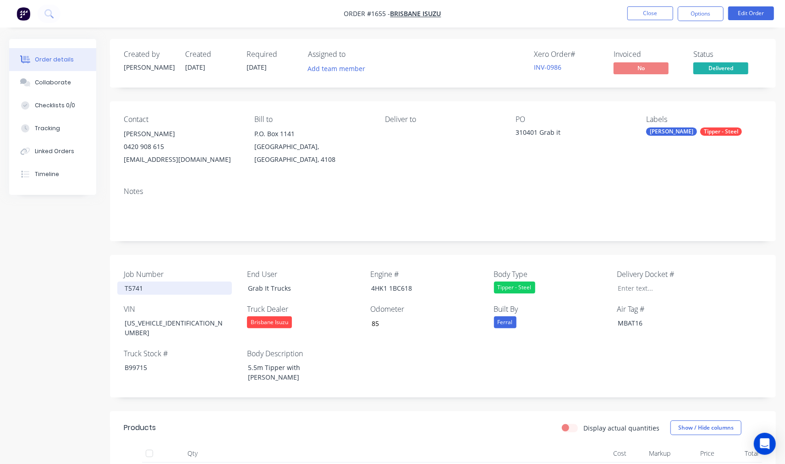
click at [132, 287] on div "T5741" at bounding box center [174, 287] width 115 height 13
copy div "T5741"
click at [639, 289] on div at bounding box center [667, 287] width 115 height 13
click at [48, 76] on button "Collaborate" at bounding box center [52, 82] width 87 height 23
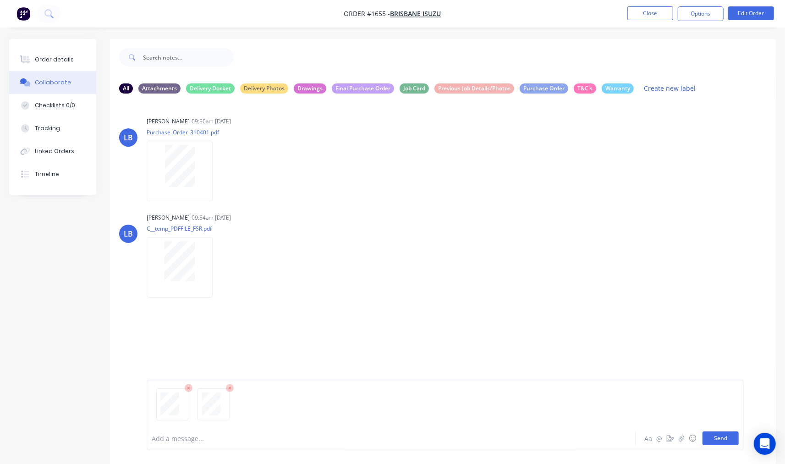
click at [727, 442] on button "Send" at bounding box center [720, 438] width 36 height 14
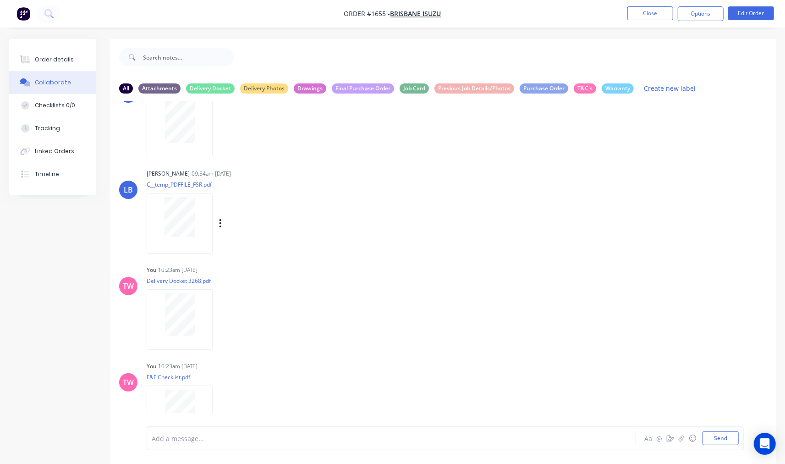
scroll to position [67, 0]
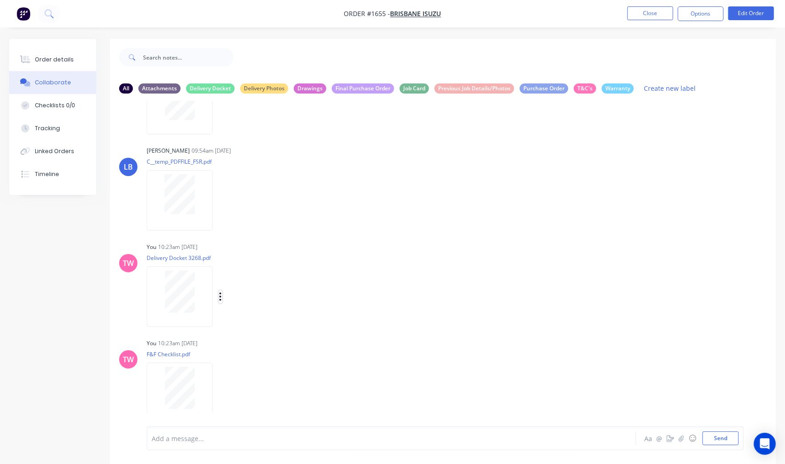
click at [219, 294] on icon "button" at bounding box center [220, 296] width 3 height 11
click at [254, 298] on button "Labels" at bounding box center [280, 300] width 103 height 21
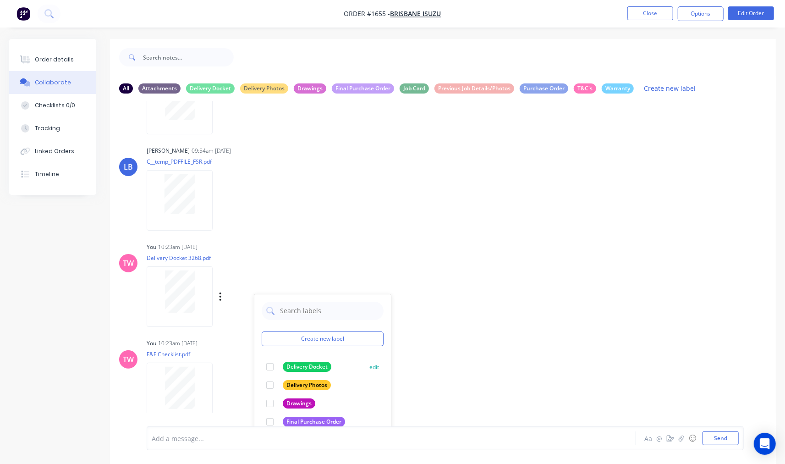
click at [271, 365] on div at bounding box center [270, 366] width 18 height 18
click at [220, 393] on icon "button" at bounding box center [220, 393] width 3 height 11
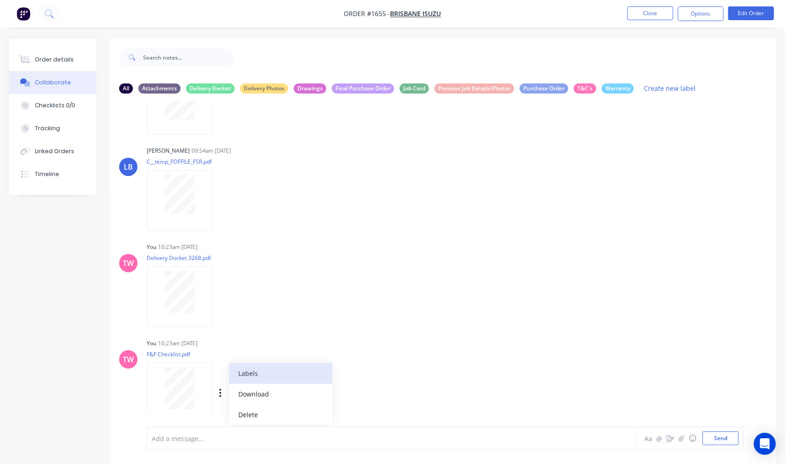
click at [243, 376] on button "Labels" at bounding box center [280, 373] width 103 height 21
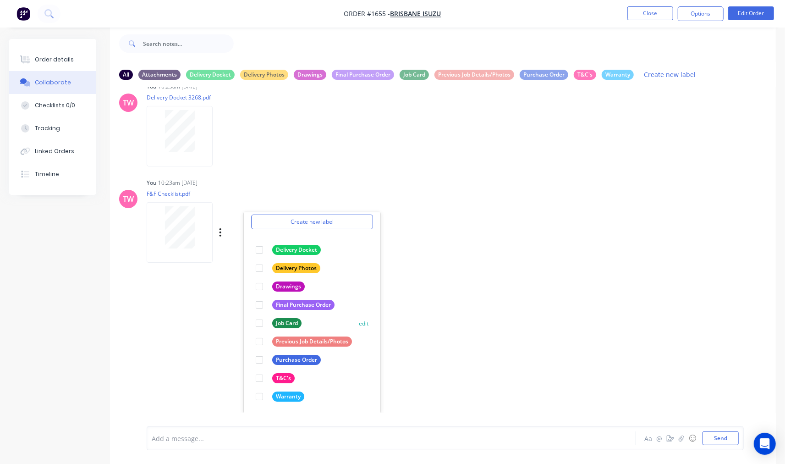
scroll to position [0, 0]
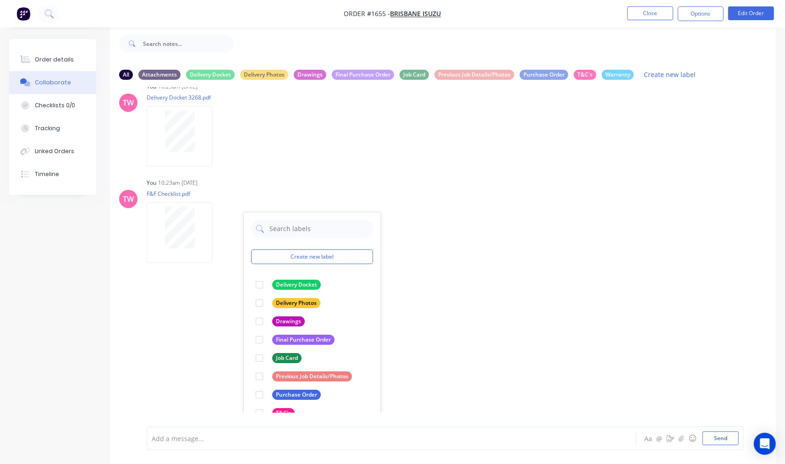
click at [493, 307] on div "LB Lizzie Buck 09:50am 07/05/25 Purchase_Order_310401.pdf Labels Download Delet…" at bounding box center [443, 249] width 666 height 325
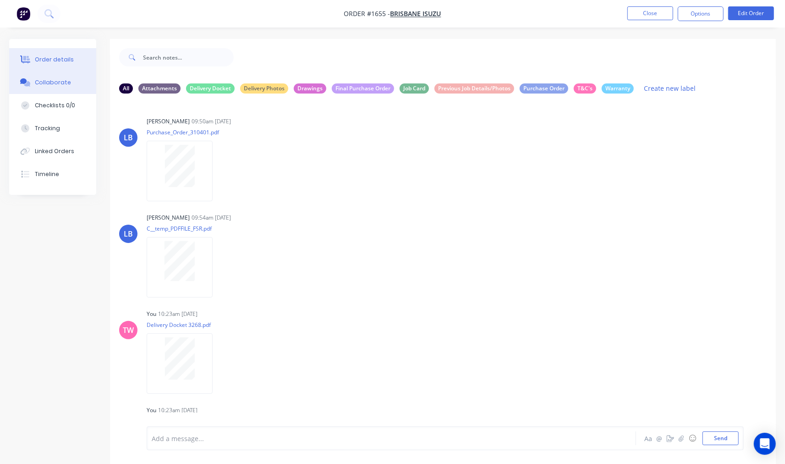
click at [64, 56] on div "Order details" at bounding box center [54, 59] width 39 height 8
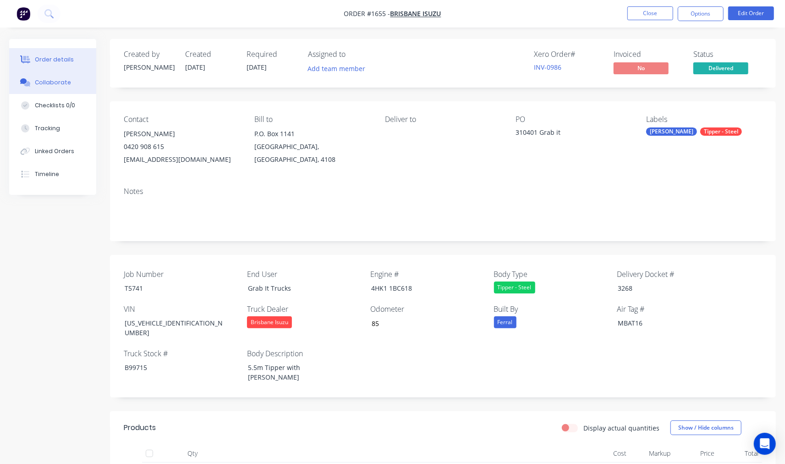
drag, startPoint x: 42, startPoint y: 82, endPoint x: 47, endPoint y: 83, distance: 5.1
click at [42, 82] on div "Collaborate" at bounding box center [53, 82] width 36 height 8
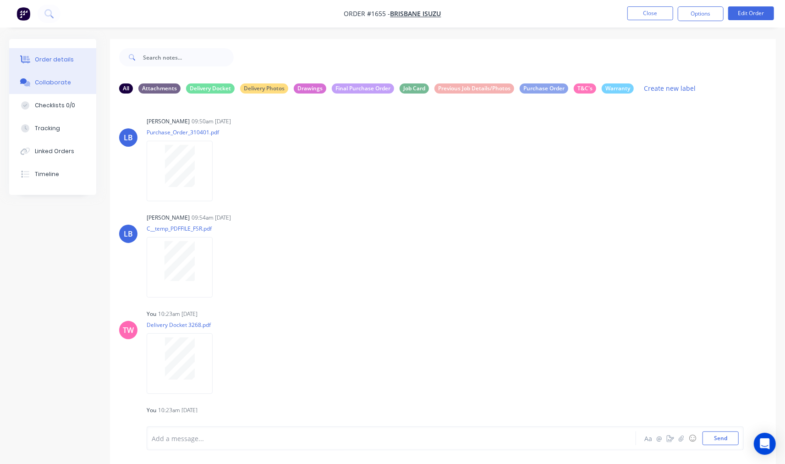
click at [80, 59] on button "Order details" at bounding box center [52, 59] width 87 height 23
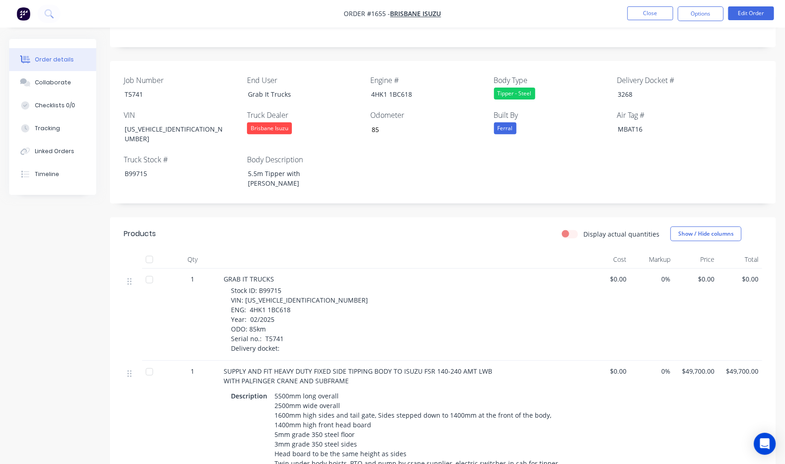
scroll to position [169, 0]
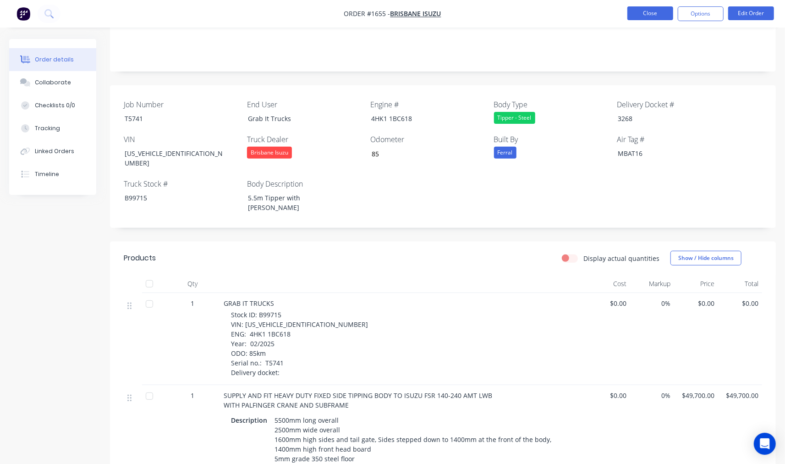
click at [653, 13] on button "Close" at bounding box center [650, 13] width 46 height 14
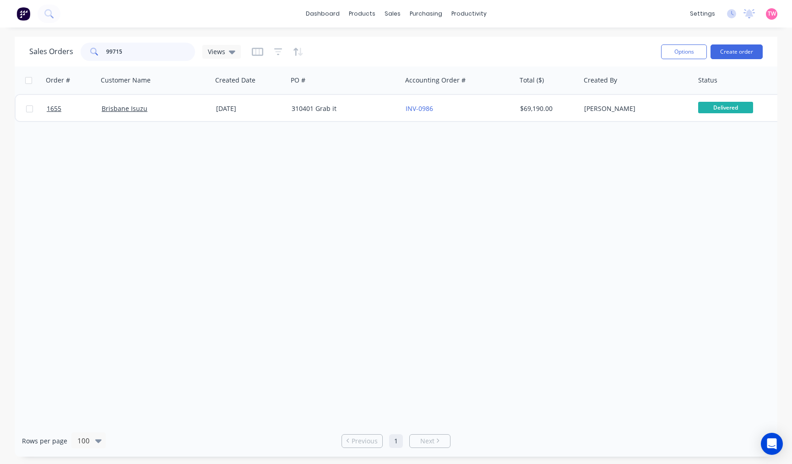
drag, startPoint x: 138, startPoint y: 52, endPoint x: 53, endPoint y: 55, distance: 85.3
click at [53, 54] on div "Sales Orders 99715 Views" at bounding box center [135, 52] width 212 height 18
type input "lyndons"
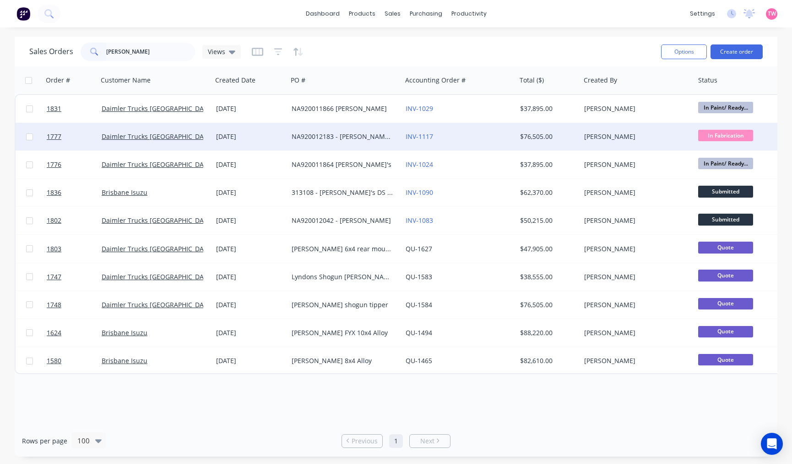
click at [191, 138] on div "Daimler Trucks Brisbane" at bounding box center [153, 136] width 102 height 9
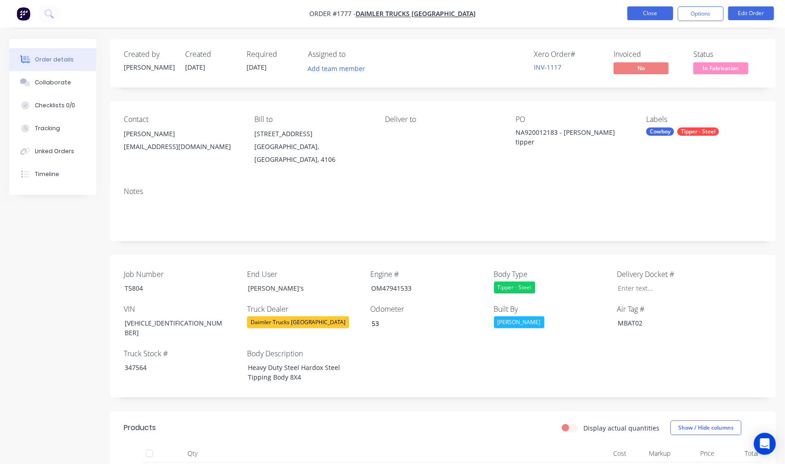
click at [654, 11] on button "Close" at bounding box center [650, 13] width 46 height 14
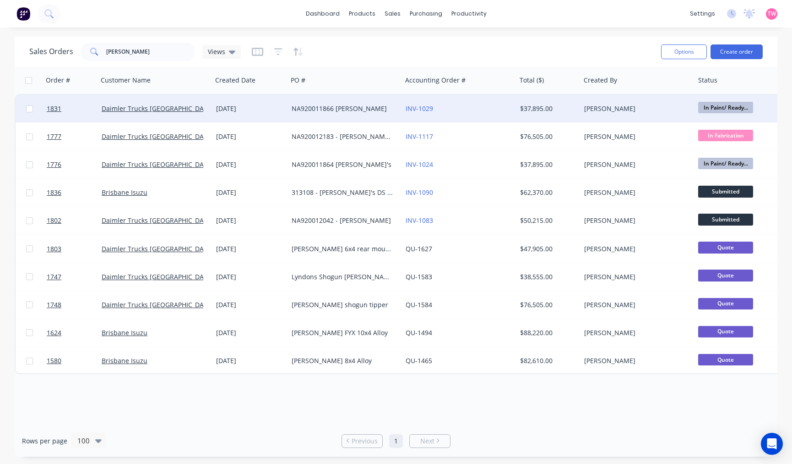
click at [185, 110] on div "Daimler Trucks Brisbane" at bounding box center [153, 108] width 102 height 9
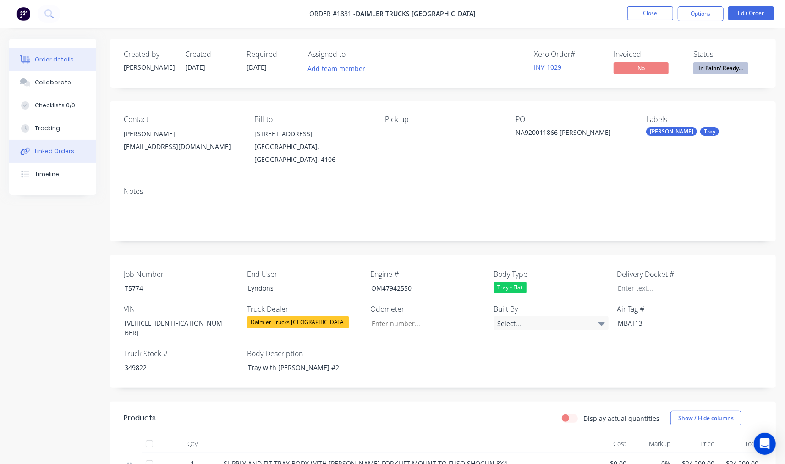
click at [54, 150] on div "Linked Orders" at bounding box center [54, 151] width 39 height 8
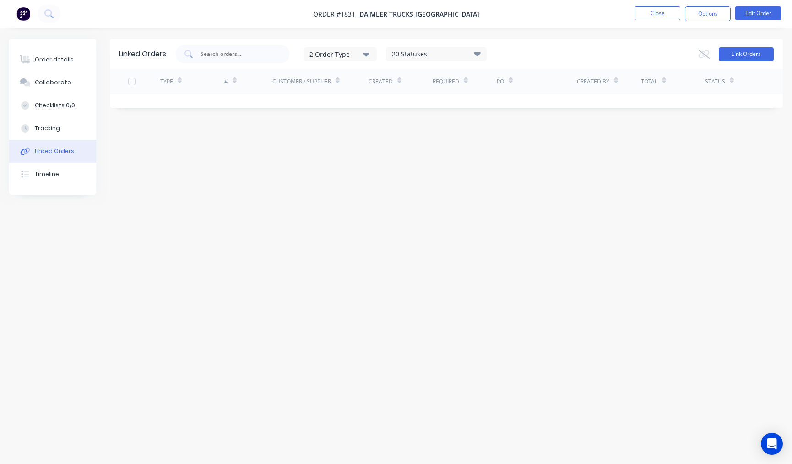
click at [753, 55] on button "Link Orders" at bounding box center [746, 54] width 55 height 14
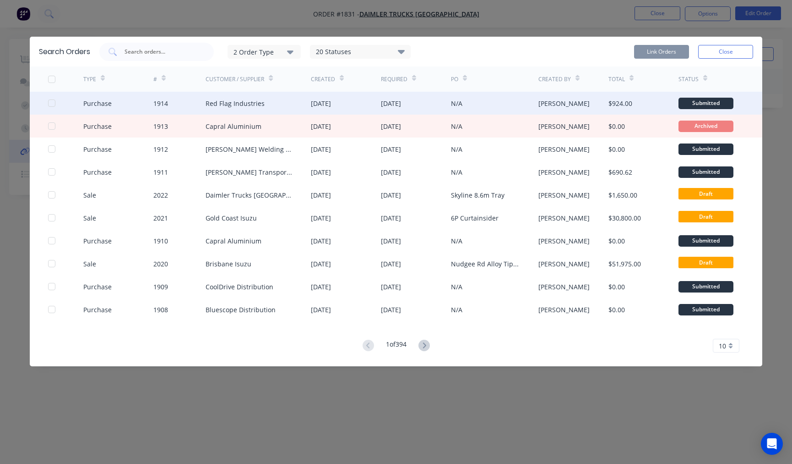
click at [51, 102] on div at bounding box center [52, 103] width 18 height 18
click at [667, 50] on button "Link Orders" at bounding box center [661, 52] width 55 height 14
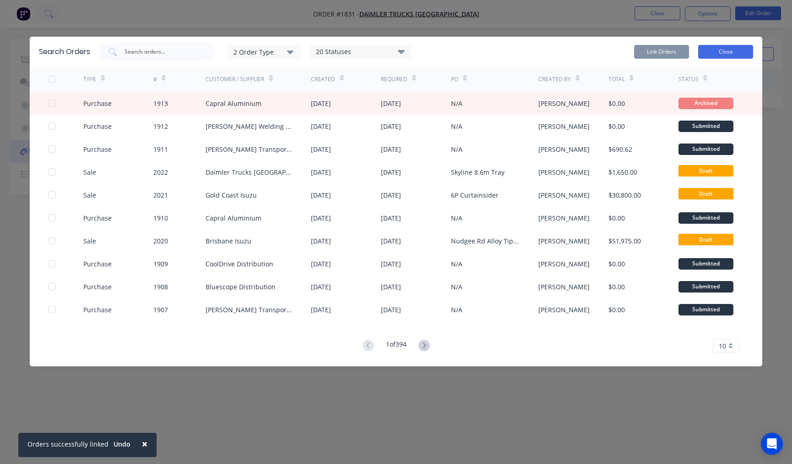
click at [737, 51] on button "Close" at bounding box center [726, 52] width 55 height 14
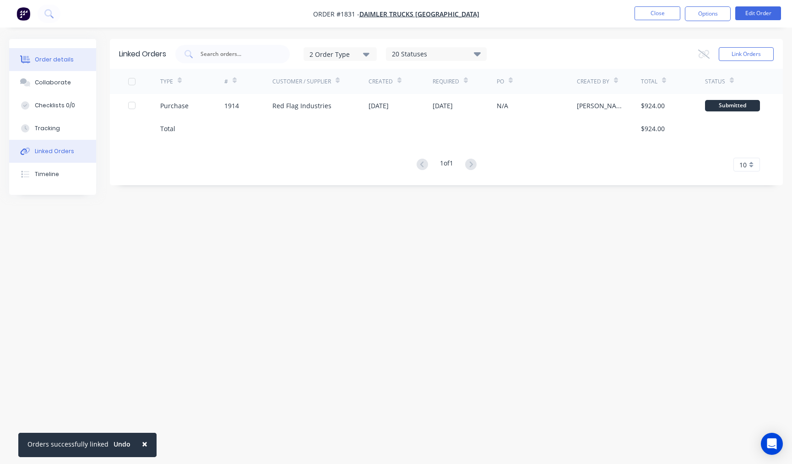
click at [62, 60] on div "Order details" at bounding box center [54, 59] width 39 height 8
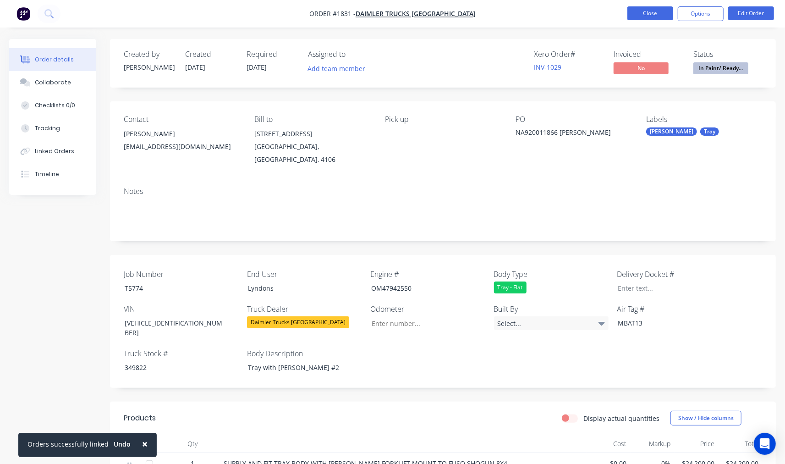
click at [649, 11] on button "Close" at bounding box center [650, 13] width 46 height 14
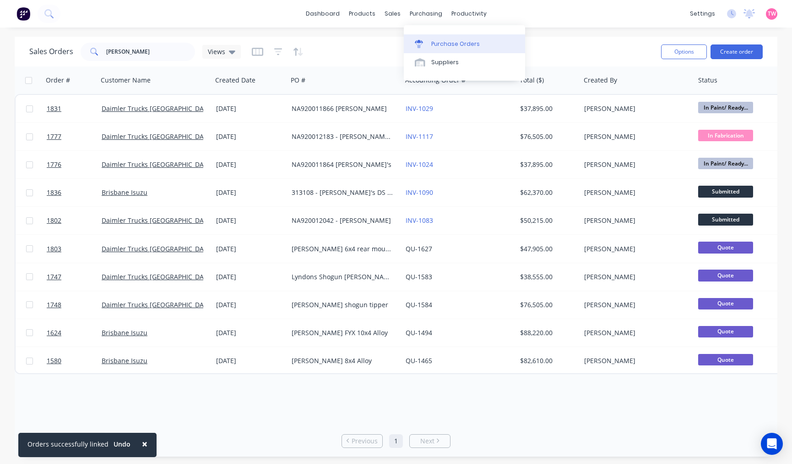
click at [449, 42] on div "Purchase Orders" at bounding box center [455, 44] width 49 height 8
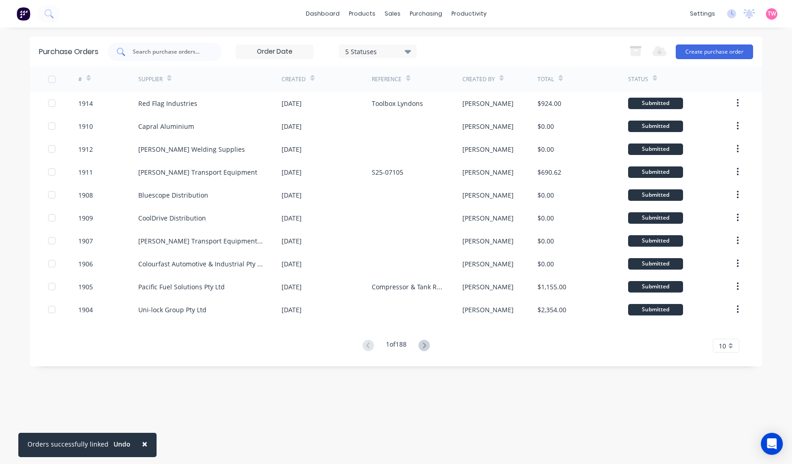
click at [168, 51] on input "text" at bounding box center [170, 51] width 76 height 9
type input "3038"
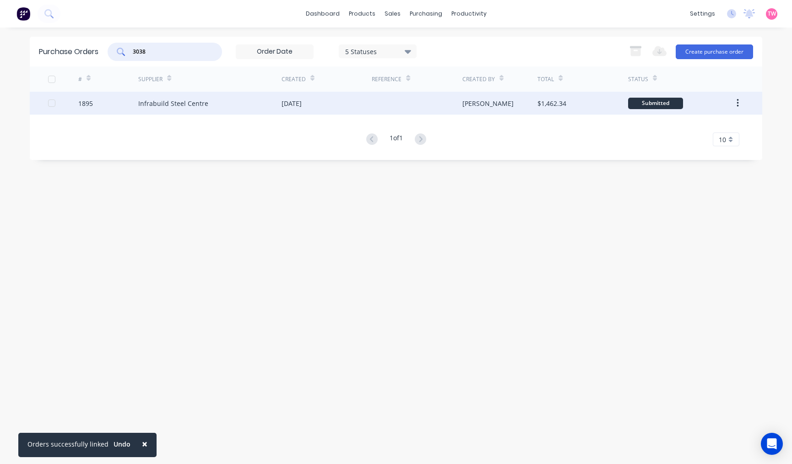
click at [110, 102] on div "1895" at bounding box center [108, 103] width 60 height 23
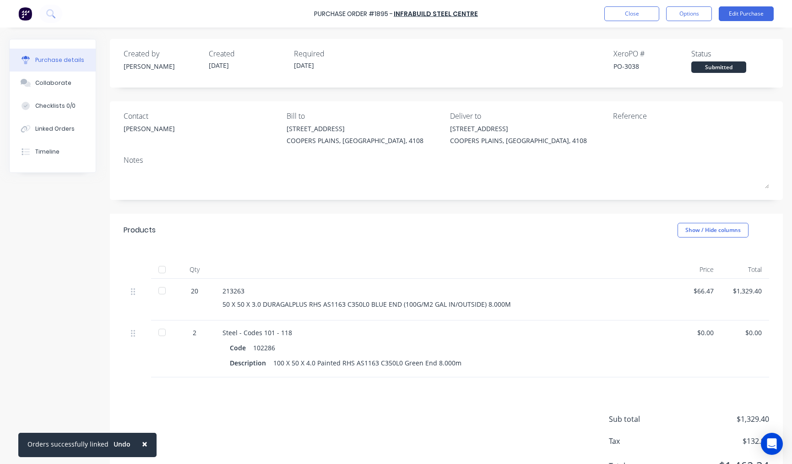
click at [161, 270] on div at bounding box center [162, 269] width 18 height 18
click at [634, 13] on button "Close" at bounding box center [632, 13] width 55 height 15
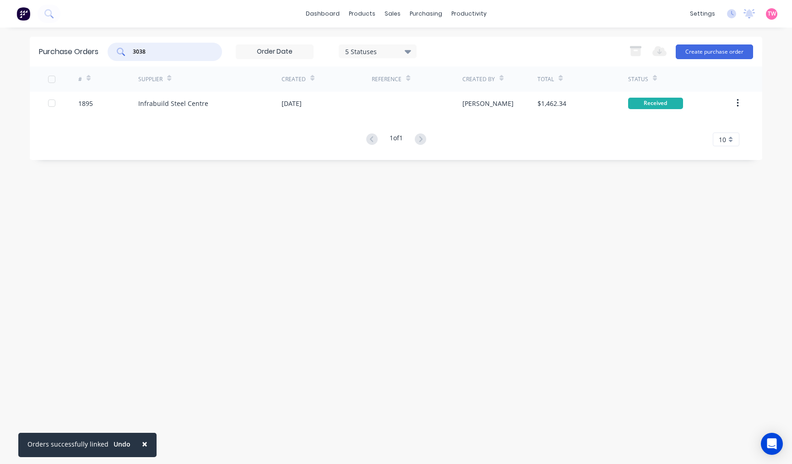
drag, startPoint x: 158, startPoint y: 49, endPoint x: 146, endPoint y: 49, distance: 12.8
click at [146, 49] on input "3038" at bounding box center [170, 51] width 76 height 9
type input "3033"
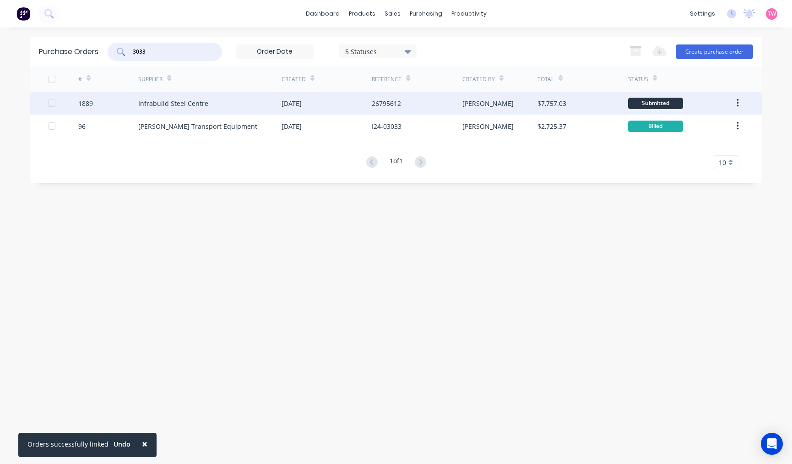
click at [106, 104] on div "1889" at bounding box center [108, 103] width 60 height 23
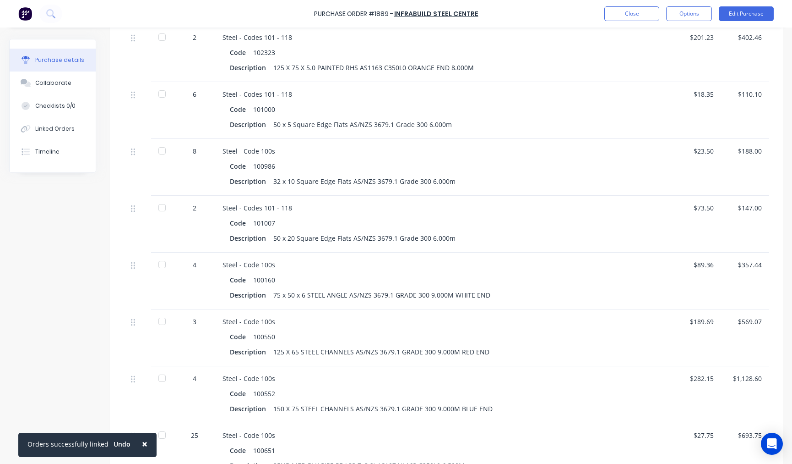
scroll to position [509, 0]
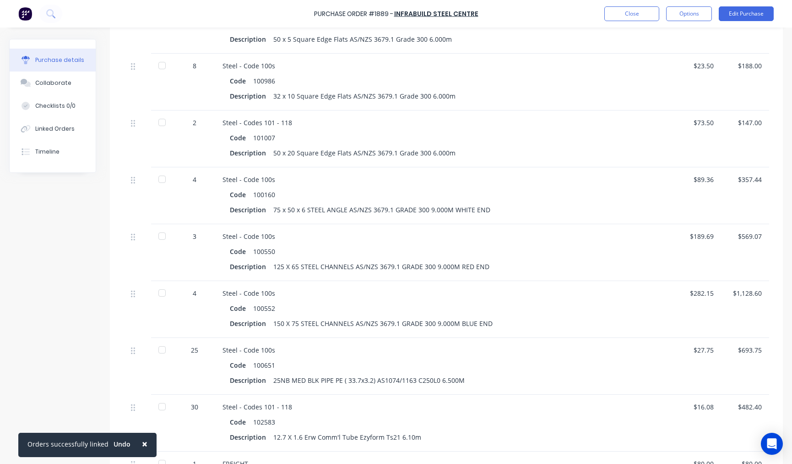
click at [162, 237] on div at bounding box center [162, 236] width 18 height 18
click at [159, 181] on div at bounding box center [162, 179] width 18 height 18
click at [163, 122] on div at bounding box center [162, 122] width 18 height 18
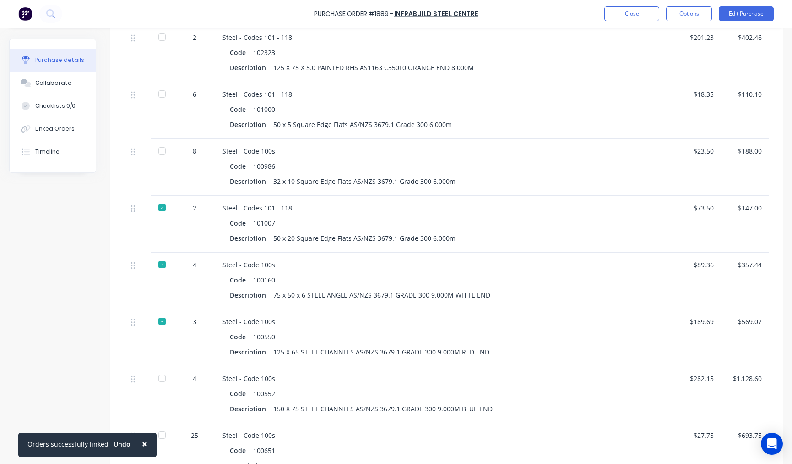
scroll to position [339, 0]
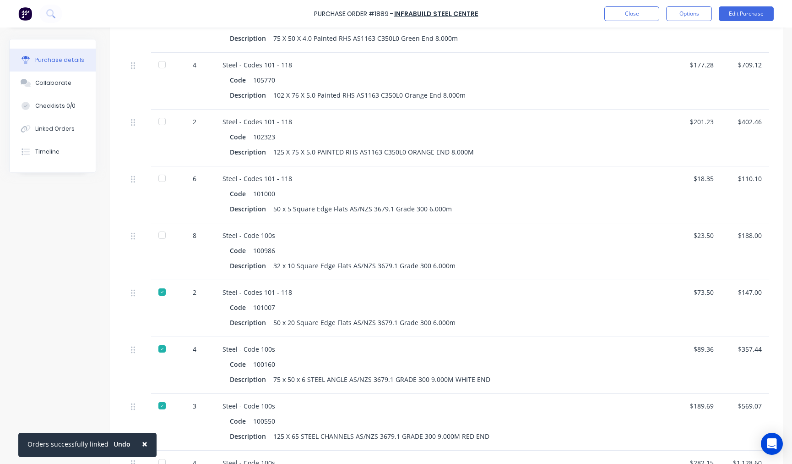
click at [159, 121] on div at bounding box center [162, 121] width 18 height 18
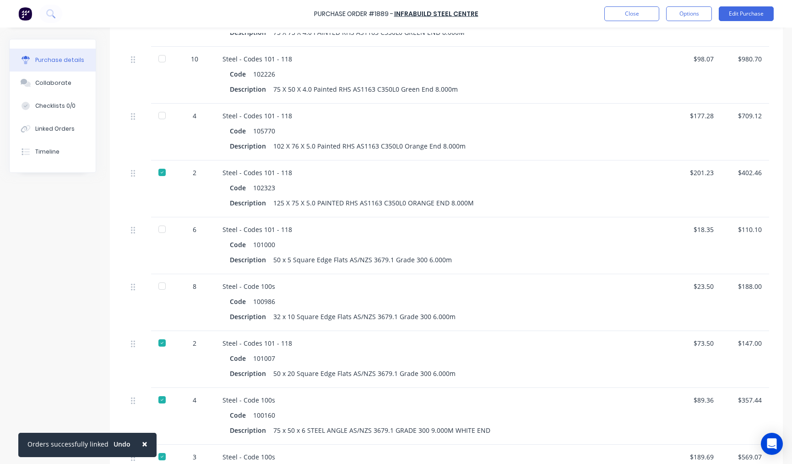
scroll to position [254, 0]
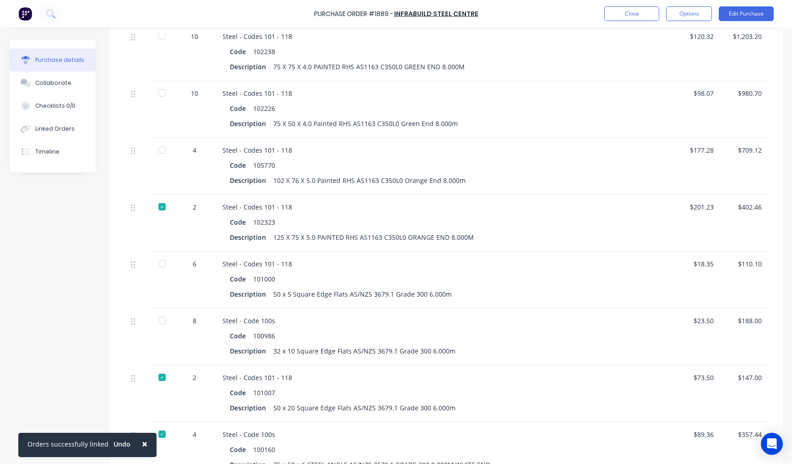
click at [158, 89] on div at bounding box center [162, 93] width 18 height 18
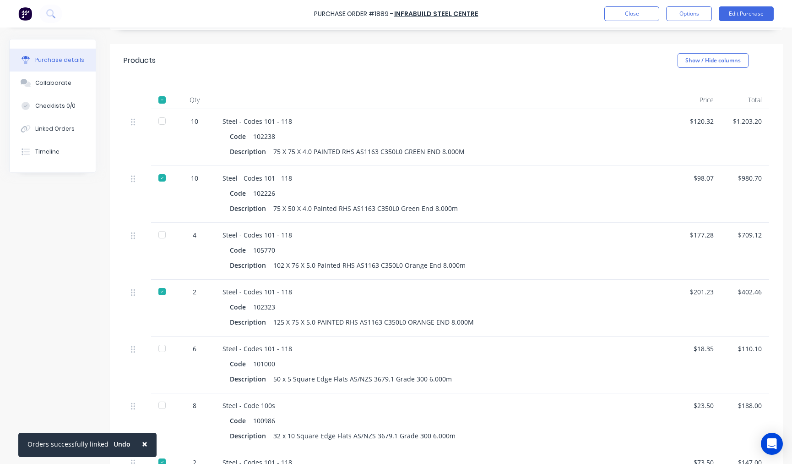
click at [161, 119] on div at bounding box center [162, 121] width 18 height 18
click at [645, 11] on button "Close" at bounding box center [632, 13] width 55 height 15
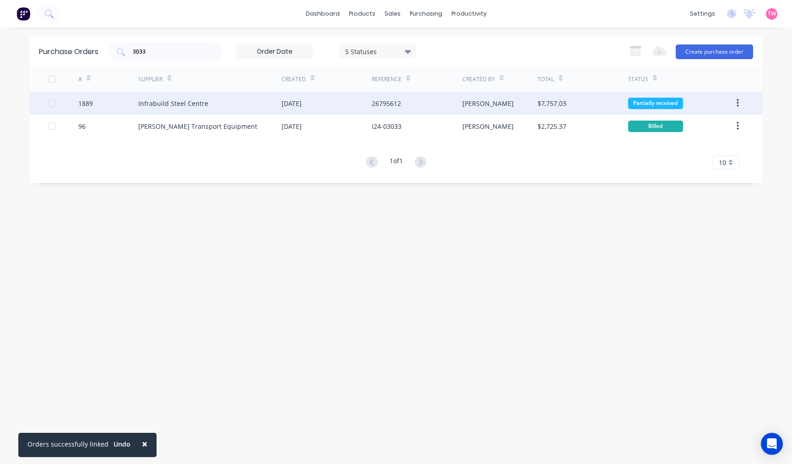
click at [150, 102] on div "Infrabuild Steel Centre" at bounding box center [173, 103] width 70 height 10
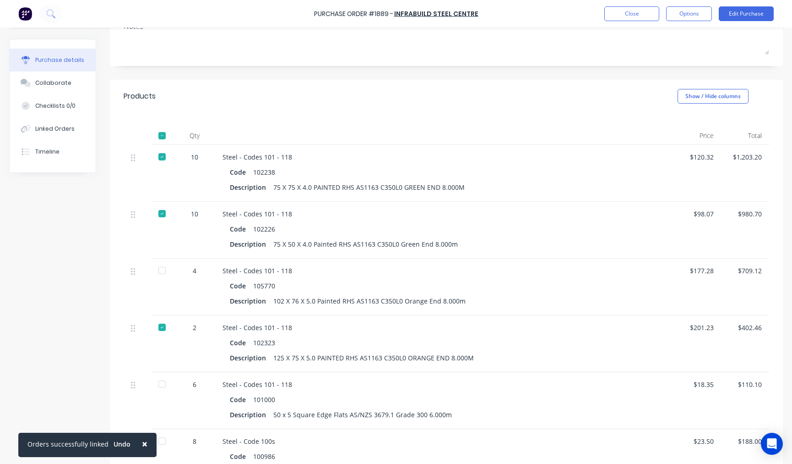
scroll to position [169, 0]
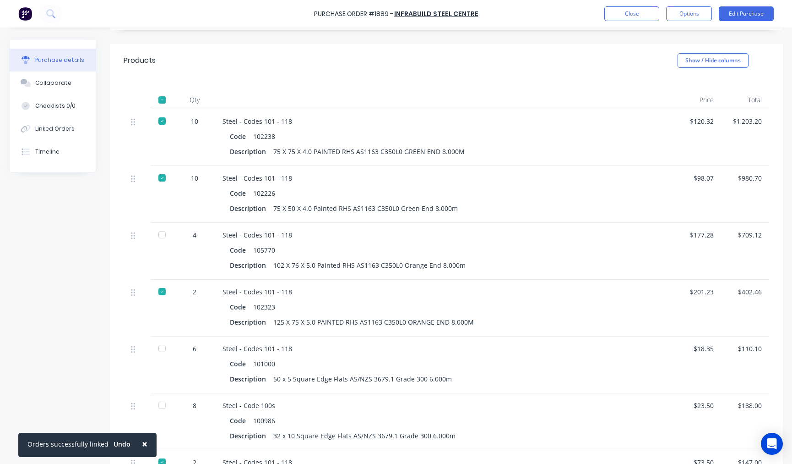
click at [159, 235] on div at bounding box center [162, 234] width 18 height 18
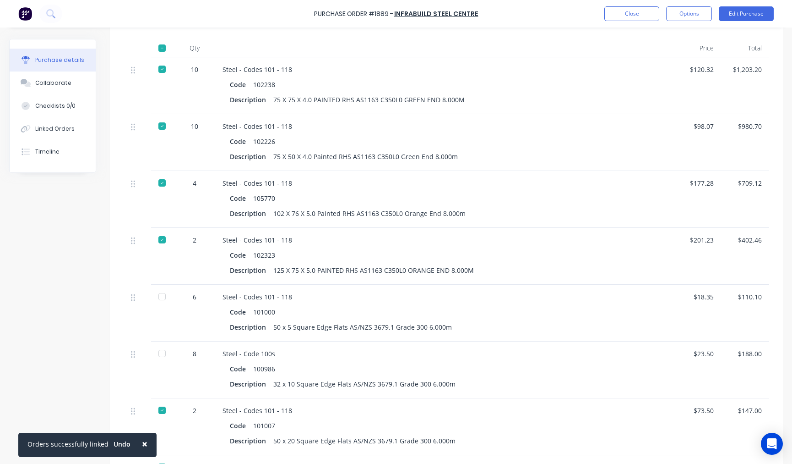
scroll to position [254, 0]
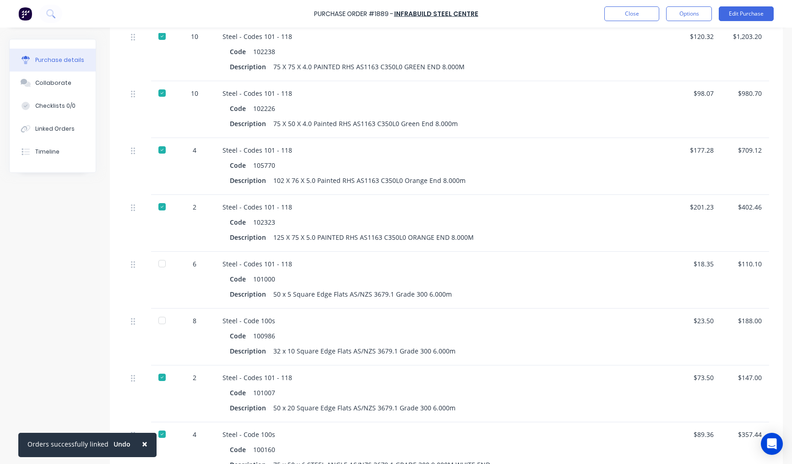
click at [161, 261] on div at bounding box center [162, 263] width 18 height 18
click at [159, 322] on div at bounding box center [162, 320] width 18 height 18
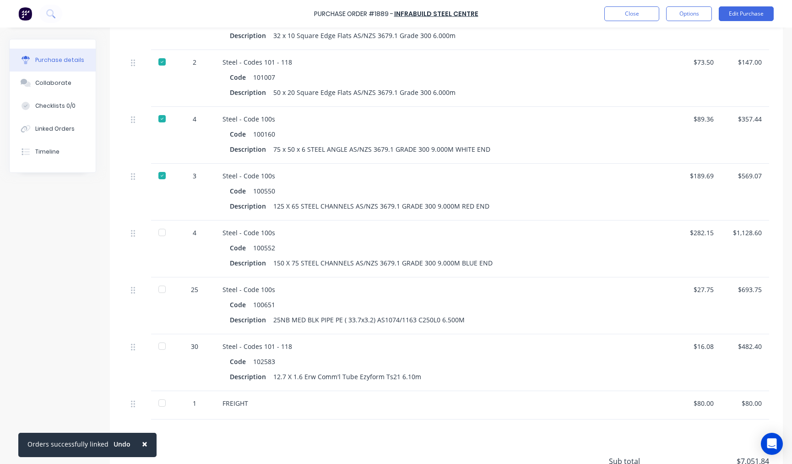
scroll to position [594, 0]
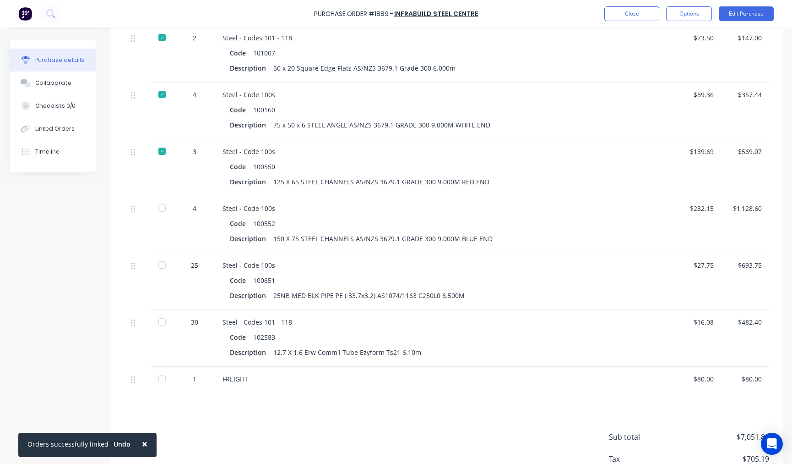
click at [164, 208] on div at bounding box center [162, 208] width 18 height 18
click at [160, 267] on div at bounding box center [162, 265] width 18 height 18
type textarea "x"
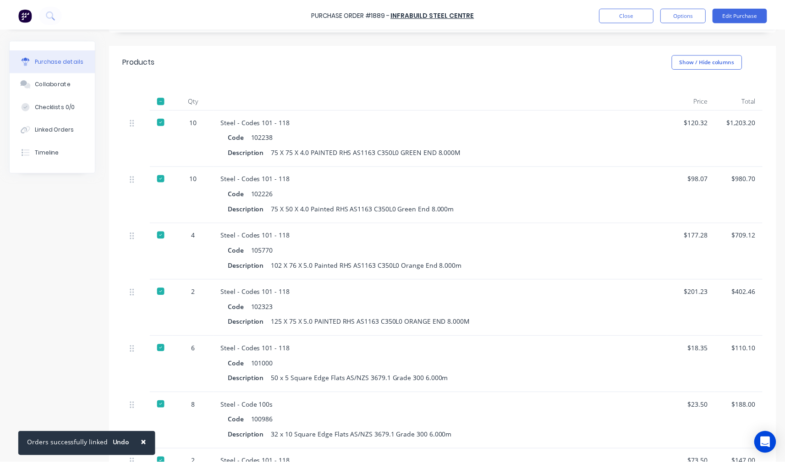
scroll to position [0, 0]
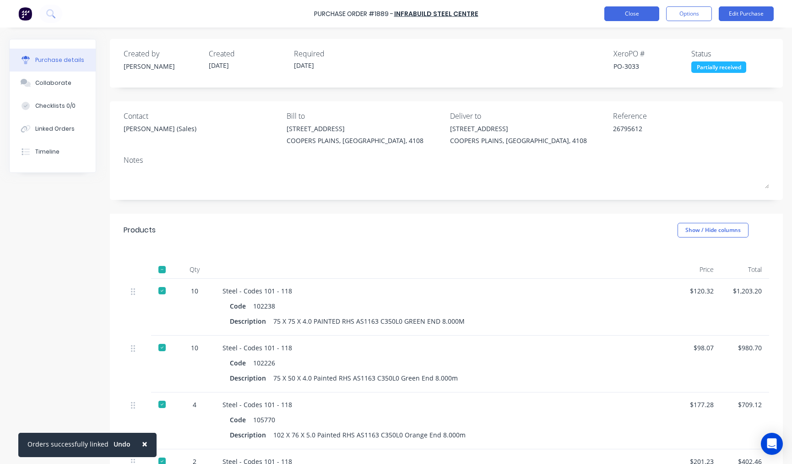
click at [638, 16] on button "Close" at bounding box center [632, 13] width 55 height 15
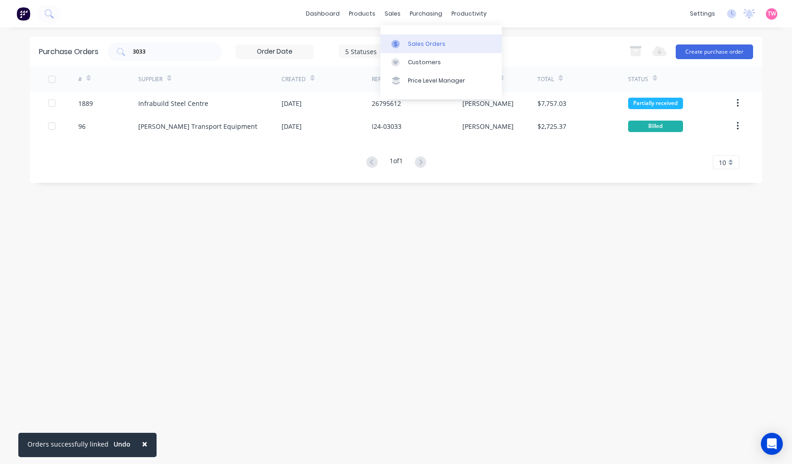
click at [427, 38] on link "Sales Orders" at bounding box center [441, 43] width 121 height 18
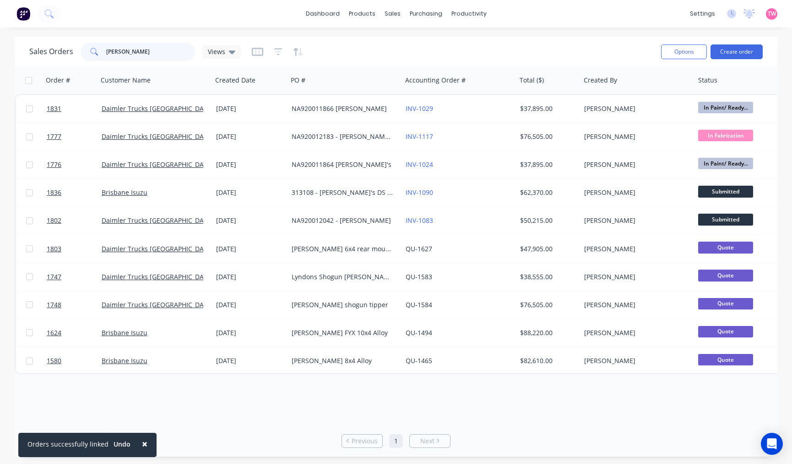
drag, startPoint x: 156, startPoint y: 51, endPoint x: 95, endPoint y: 56, distance: 61.6
click at [110, 54] on input "lyndons" at bounding box center [150, 52] width 89 height 18
type input "l"
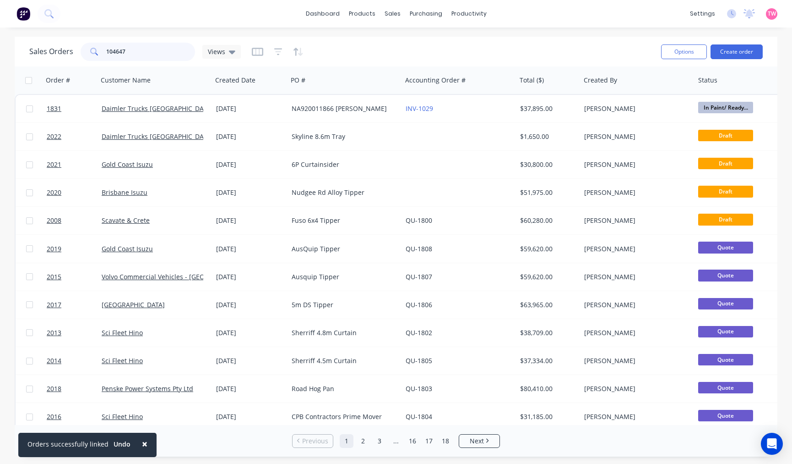
type input "104647"
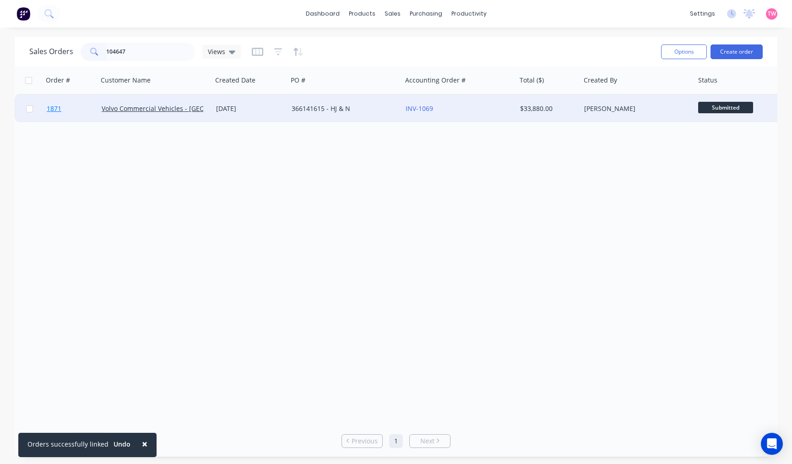
click at [76, 113] on link "1871" at bounding box center [74, 108] width 55 height 27
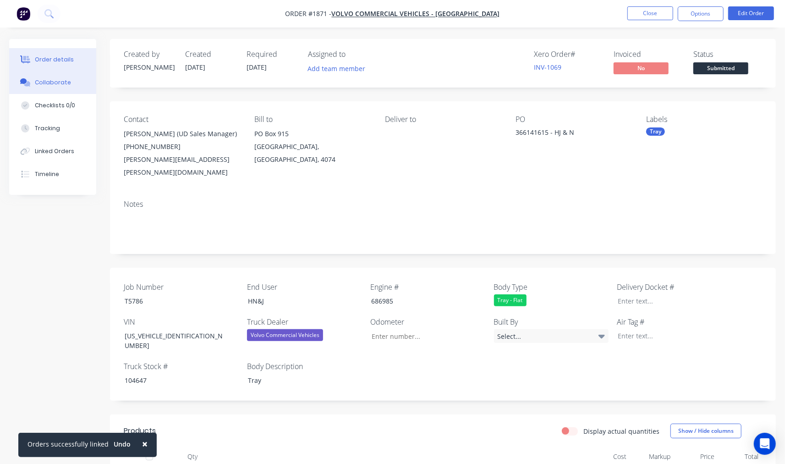
click at [54, 83] on div "Collaborate" at bounding box center [53, 82] width 36 height 8
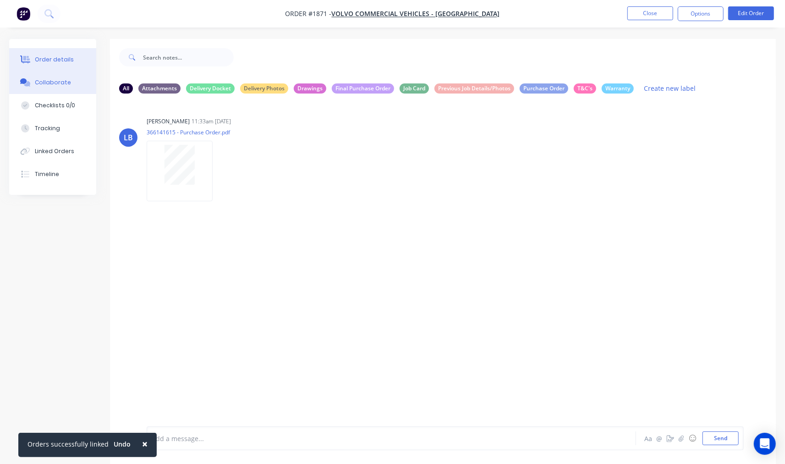
click at [60, 54] on button "Order details" at bounding box center [52, 59] width 87 height 23
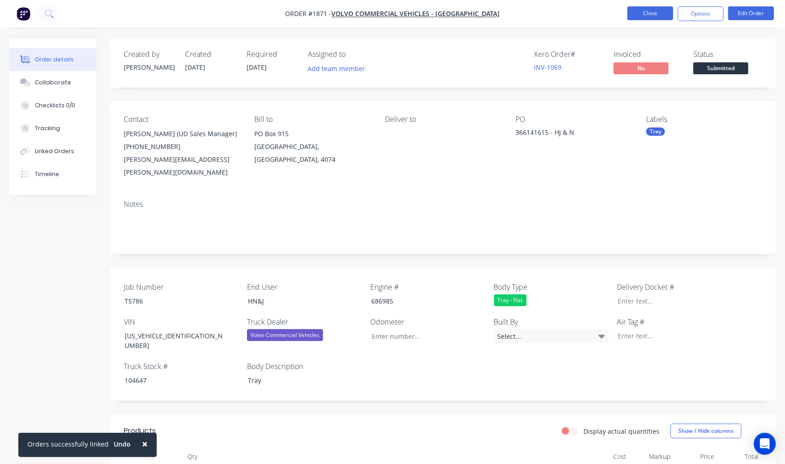
click at [656, 11] on button "Close" at bounding box center [650, 13] width 46 height 14
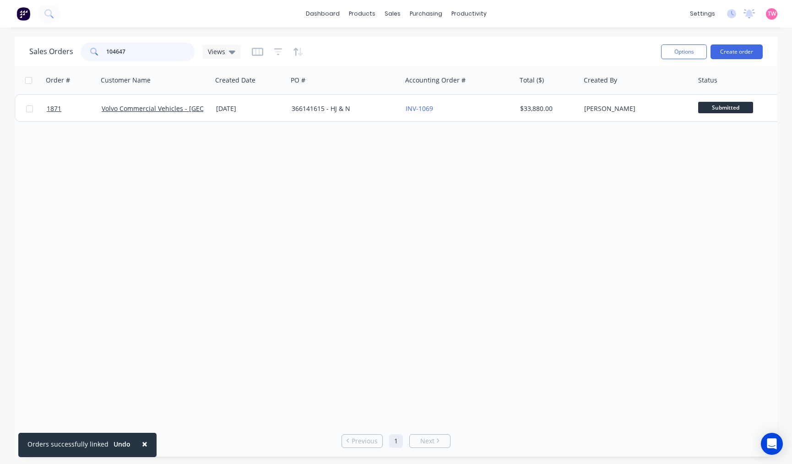
click at [0, 59] on html "× Orders successfully linked Undo dashboard products sales purchasing productiv…" at bounding box center [396, 232] width 792 height 464
type input "greenscope"
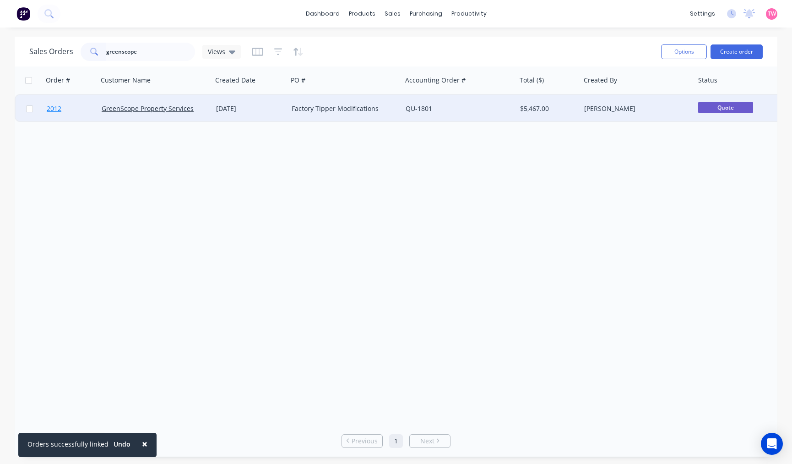
click at [72, 108] on link "2012" at bounding box center [74, 108] width 55 height 27
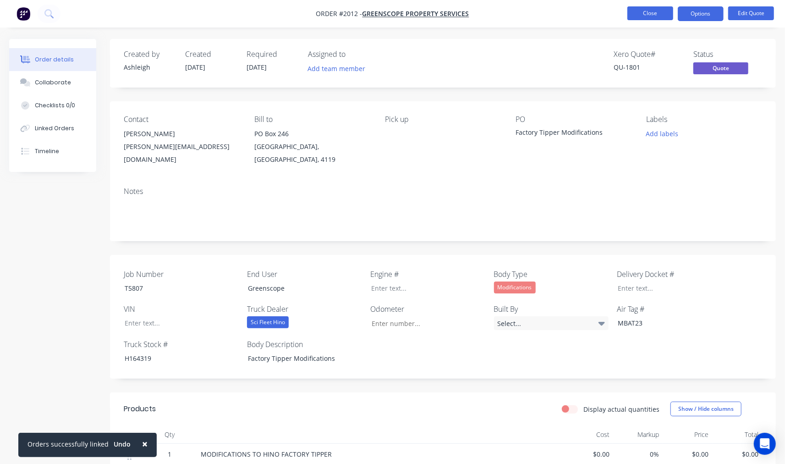
click at [655, 14] on button "Close" at bounding box center [650, 13] width 46 height 14
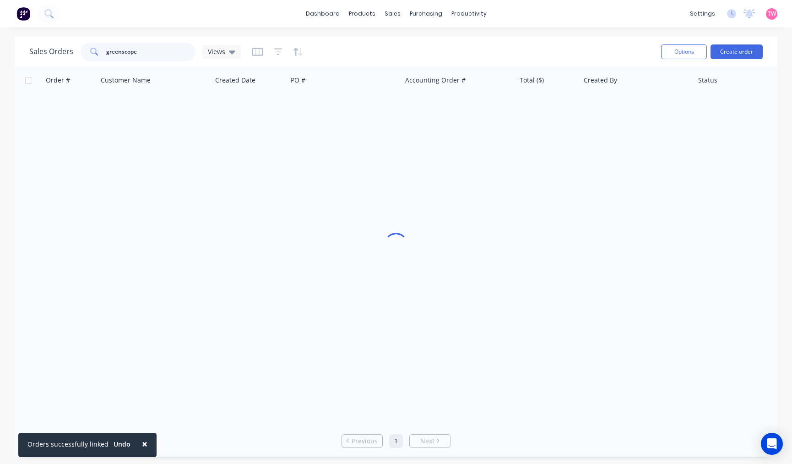
drag, startPoint x: 169, startPoint y: 51, endPoint x: -73, endPoint y: 58, distance: 241.5
click at [0, 58] on html "× Orders successfully linked Undo dashboard products sales purchasing productiv…" at bounding box center [396, 232] width 792 height 464
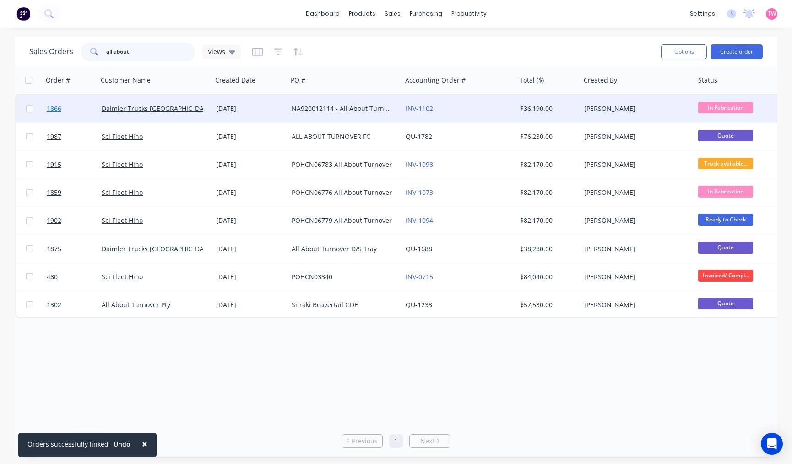
type input "all about"
click at [74, 107] on link "1866" at bounding box center [74, 108] width 55 height 27
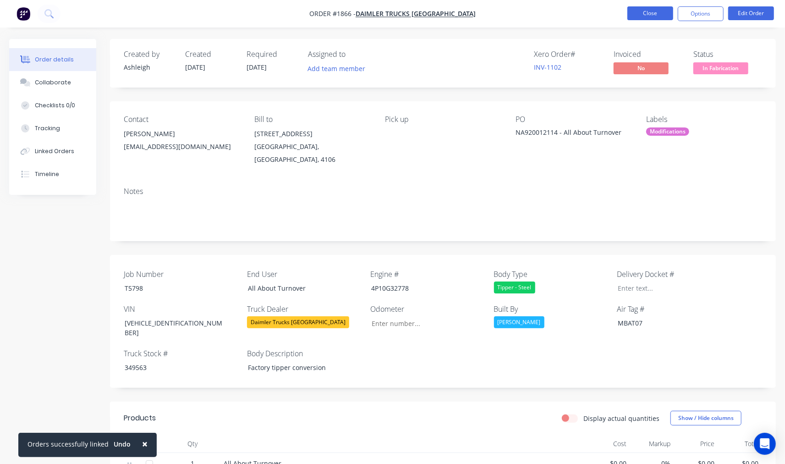
click at [644, 16] on button "Close" at bounding box center [650, 13] width 46 height 14
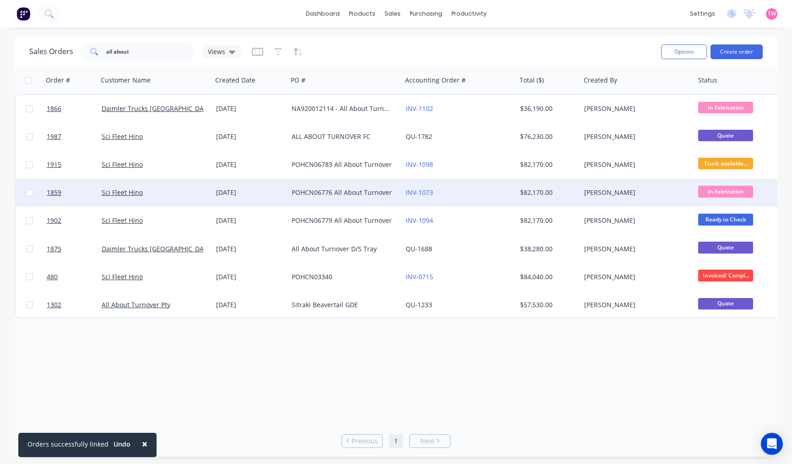
click at [175, 193] on div "Sci Fleet Hino" at bounding box center [153, 192] width 102 height 9
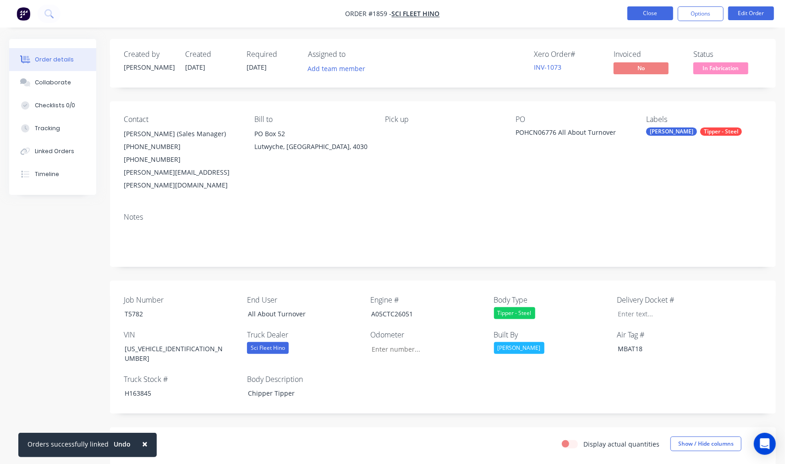
click at [647, 14] on button "Close" at bounding box center [650, 13] width 46 height 14
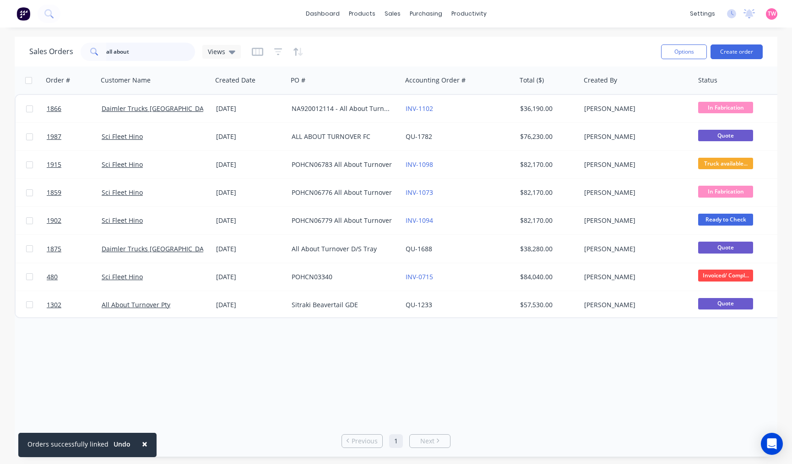
drag, startPoint x: 134, startPoint y: 54, endPoint x: 41, endPoint y: 52, distance: 92.6
click at [41, 52] on div "Sales Orders all about Views" at bounding box center [135, 52] width 212 height 18
type input "pryme"
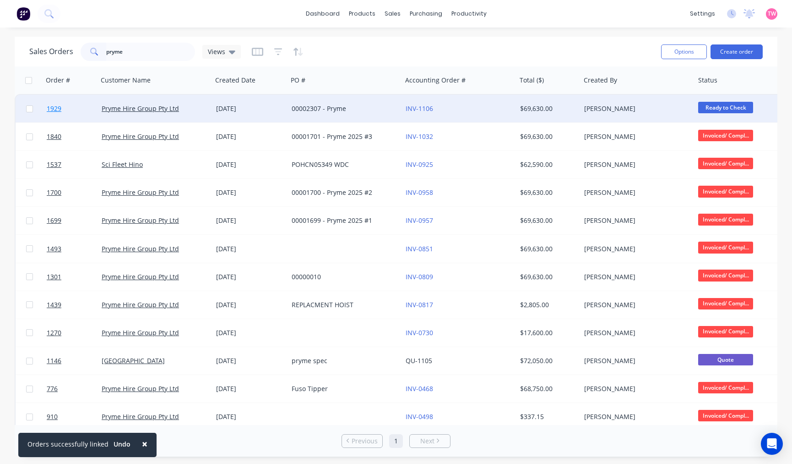
click at [81, 107] on link "1929" at bounding box center [74, 108] width 55 height 27
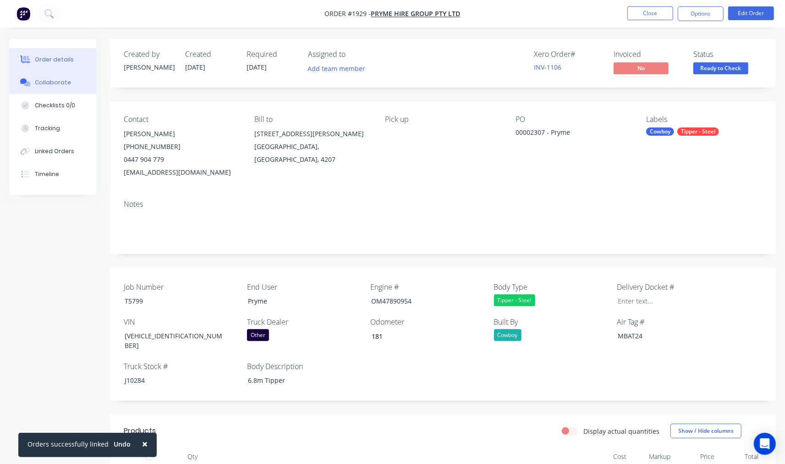
click at [54, 85] on div "Collaborate" at bounding box center [53, 82] width 36 height 8
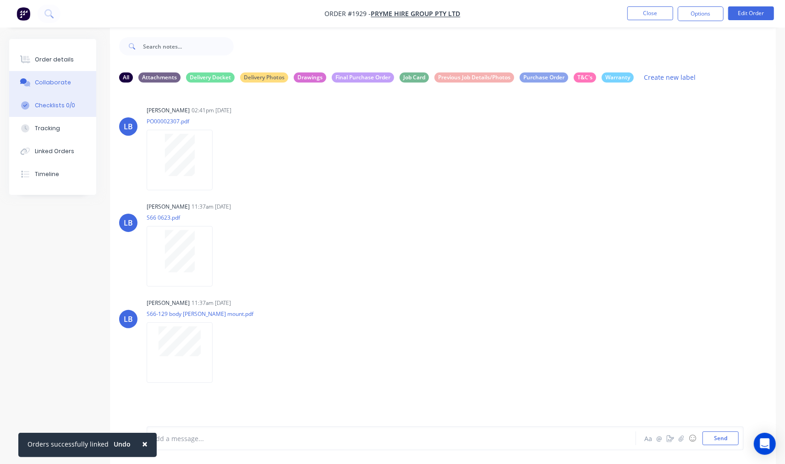
scroll to position [14, 0]
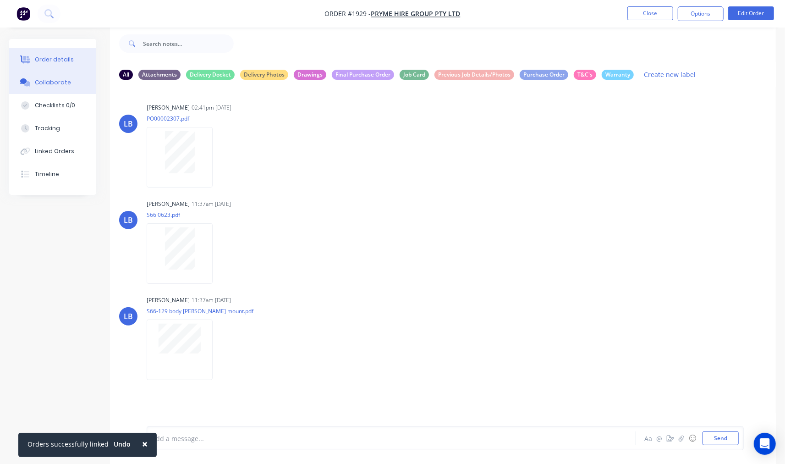
click at [69, 58] on div "Order details" at bounding box center [54, 59] width 39 height 8
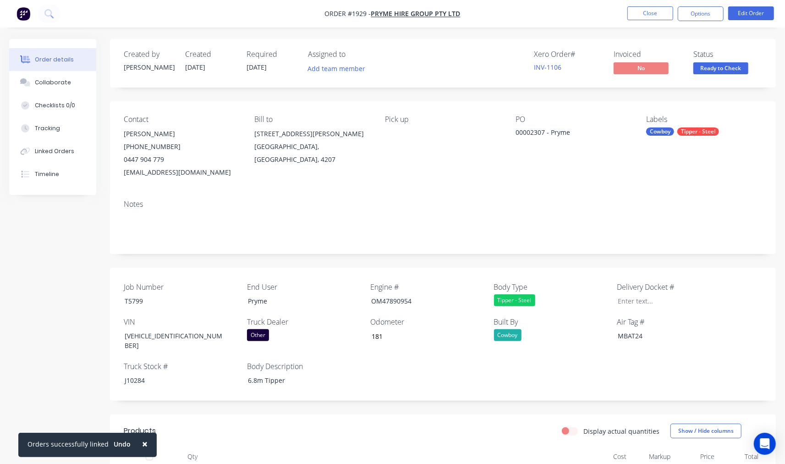
click at [260, 335] on div "Other" at bounding box center [258, 335] width 22 height 12
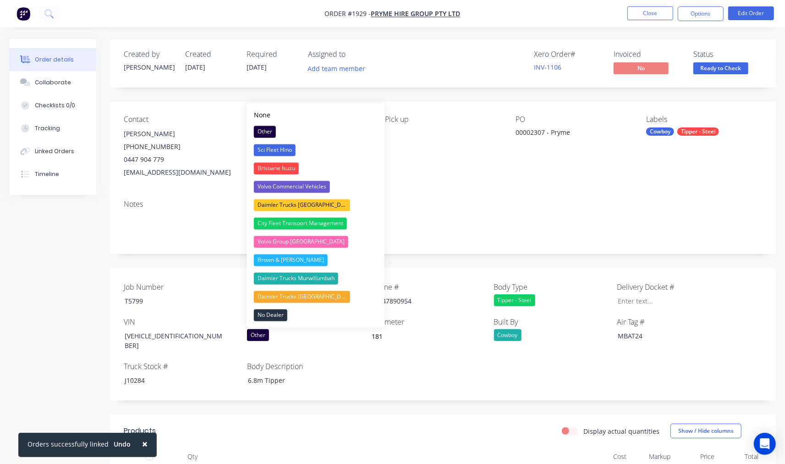
click at [260, 335] on div "Other" at bounding box center [258, 335] width 22 height 12
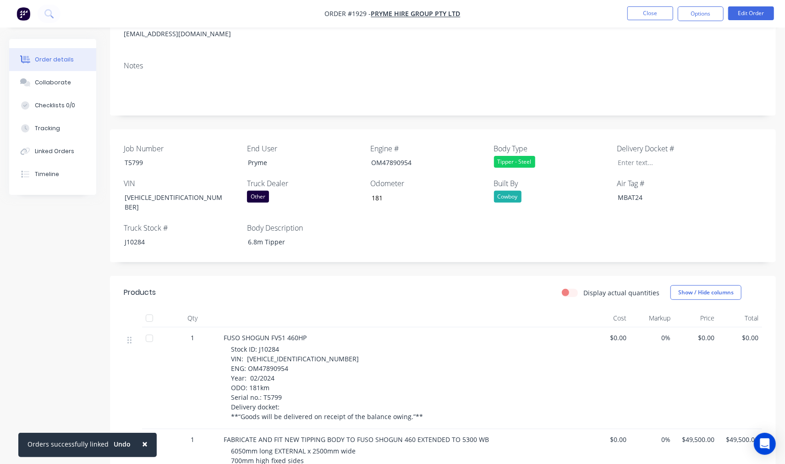
scroll to position [169, 0]
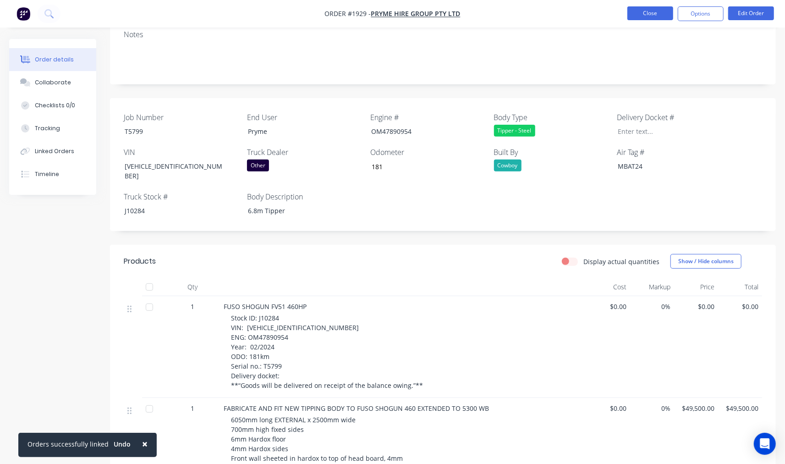
click at [647, 12] on button "Close" at bounding box center [650, 13] width 46 height 14
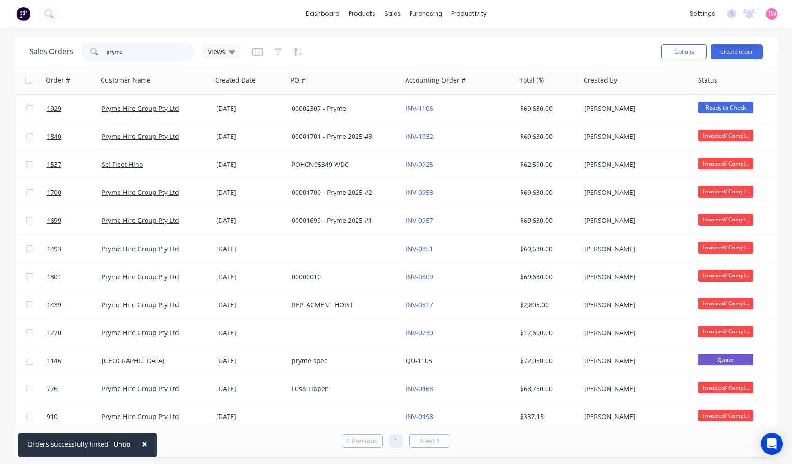
drag, startPoint x: -6, startPoint y: 62, endPoint x: -27, endPoint y: 64, distance: 20.3
click at [0, 64] on html "× Orders successfully linked Undo dashboard products sales purchasing productiv…" at bounding box center [396, 232] width 792 height 464
type input "all about"
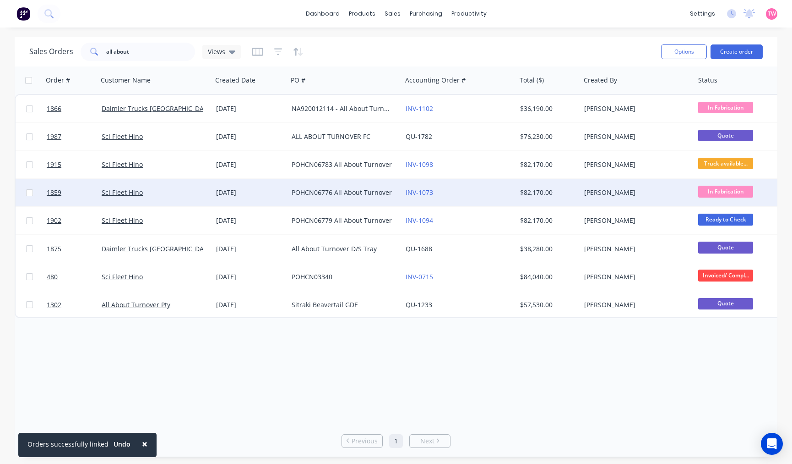
click at [159, 191] on div "Sci Fleet Hino" at bounding box center [153, 192] width 102 height 9
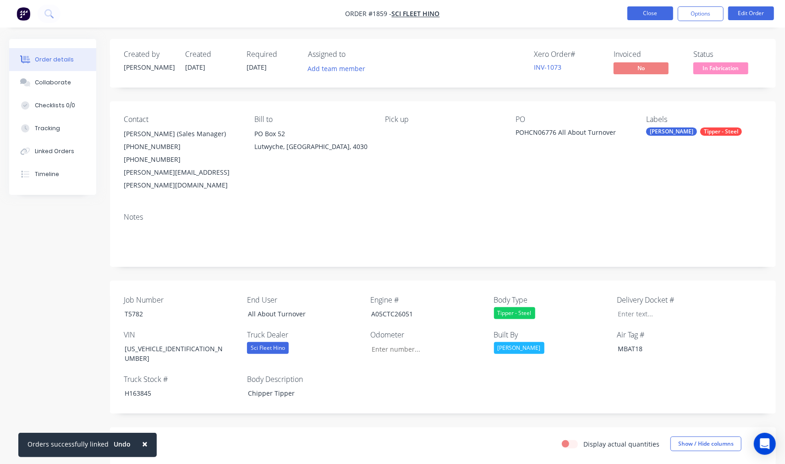
click at [642, 16] on button "Close" at bounding box center [650, 13] width 46 height 14
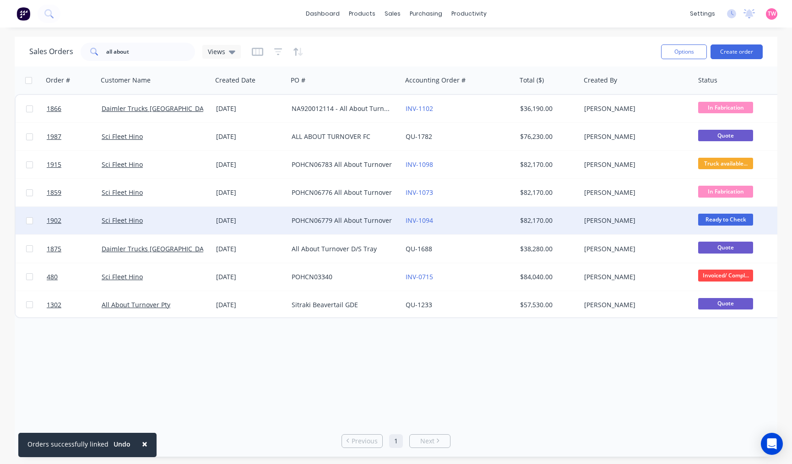
click at [171, 222] on div "Sci Fleet Hino" at bounding box center [153, 220] width 102 height 9
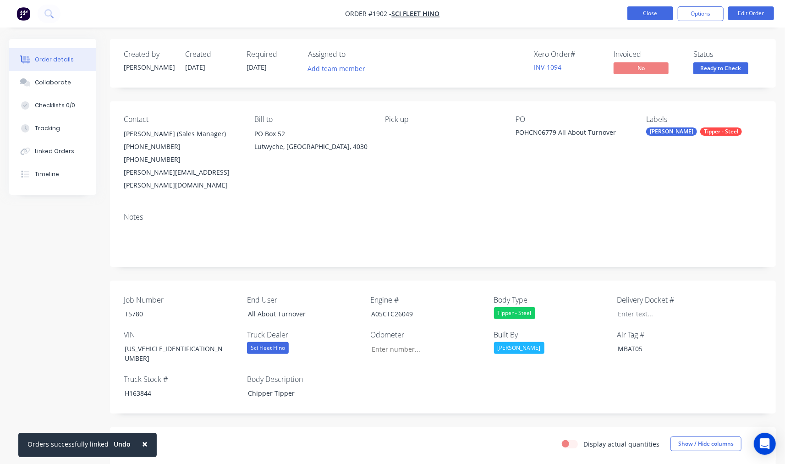
click at [657, 12] on button "Close" at bounding box center [650, 13] width 46 height 14
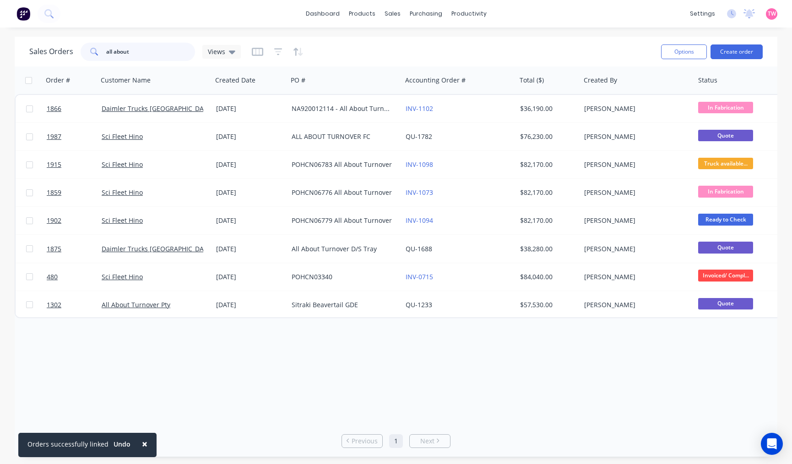
drag, startPoint x: 152, startPoint y: 49, endPoint x: 10, endPoint y: 47, distance: 142.0
click at [12, 48] on div "Sales Orders all about Views Options Create order Order # Customer Name Created…" at bounding box center [396, 247] width 792 height 420
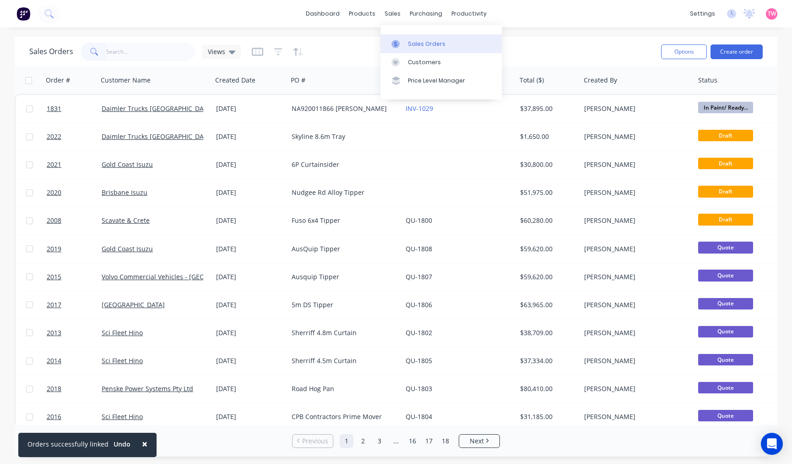
click at [419, 38] on link "Sales Orders" at bounding box center [441, 43] width 121 height 18
click at [142, 52] on input "text" at bounding box center [150, 52] width 89 height 18
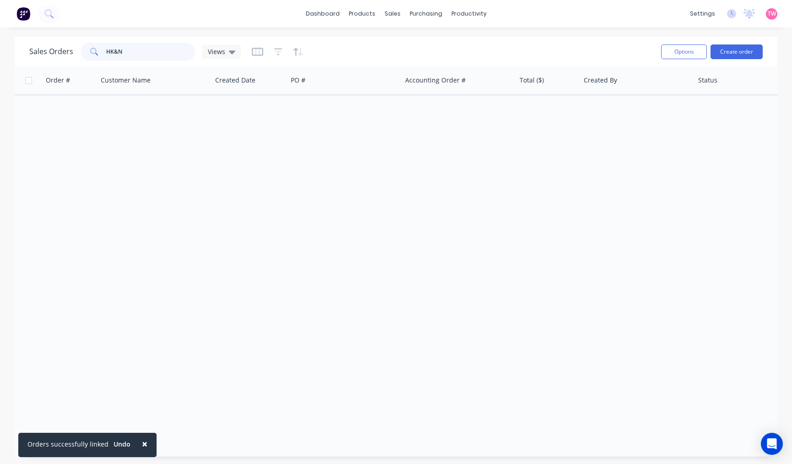
click at [112, 53] on input "HK&N" at bounding box center [150, 52] width 89 height 18
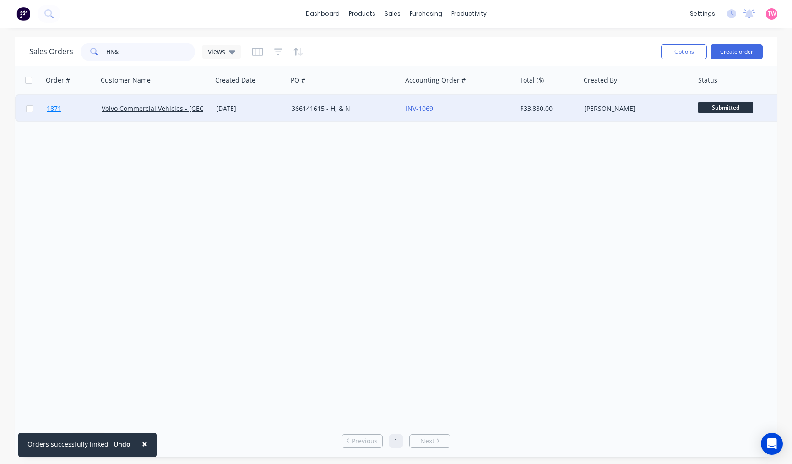
type input "HN&"
click at [86, 110] on link "1871" at bounding box center [74, 108] width 55 height 27
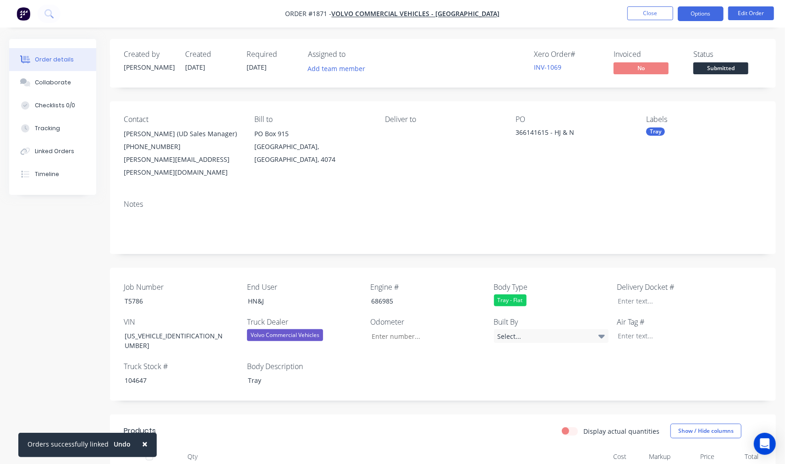
click at [697, 16] on button "Options" at bounding box center [700, 13] width 46 height 15
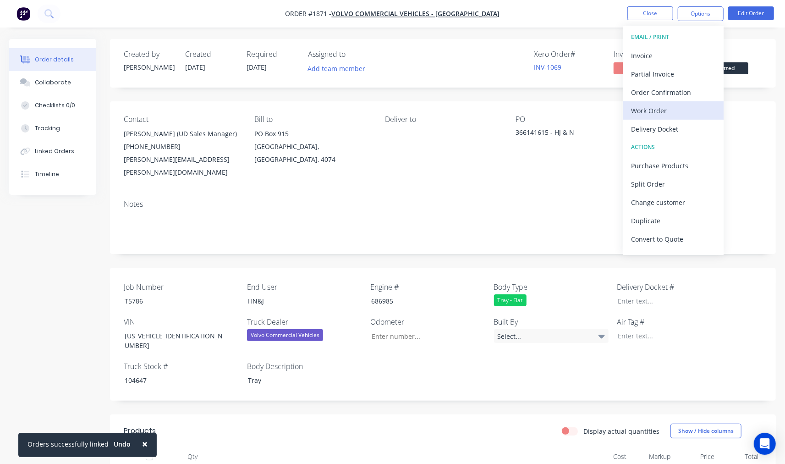
click at [651, 107] on div "Work Order" at bounding box center [673, 110] width 84 height 13
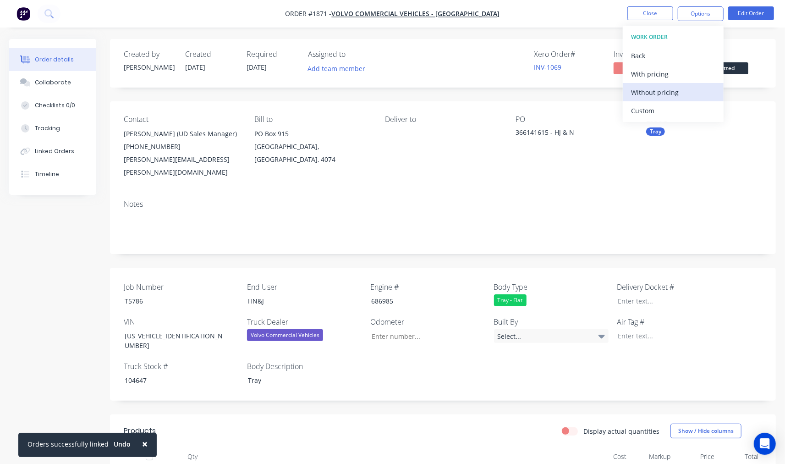
click at [663, 93] on div "Without pricing" at bounding box center [673, 92] width 84 height 13
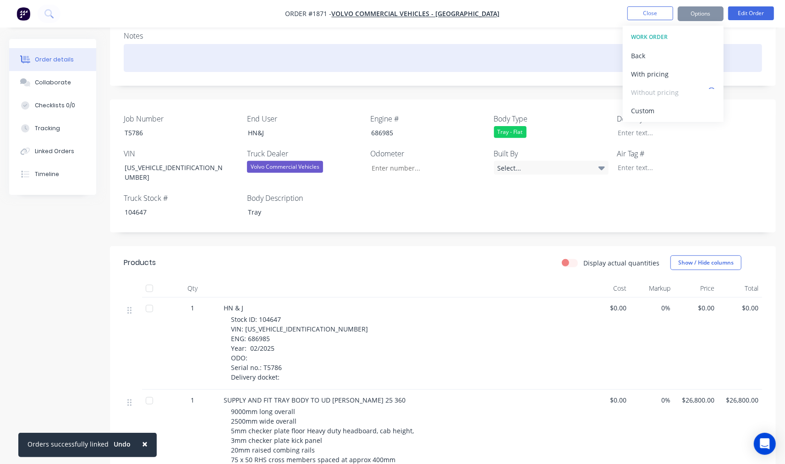
scroll to position [169, 0]
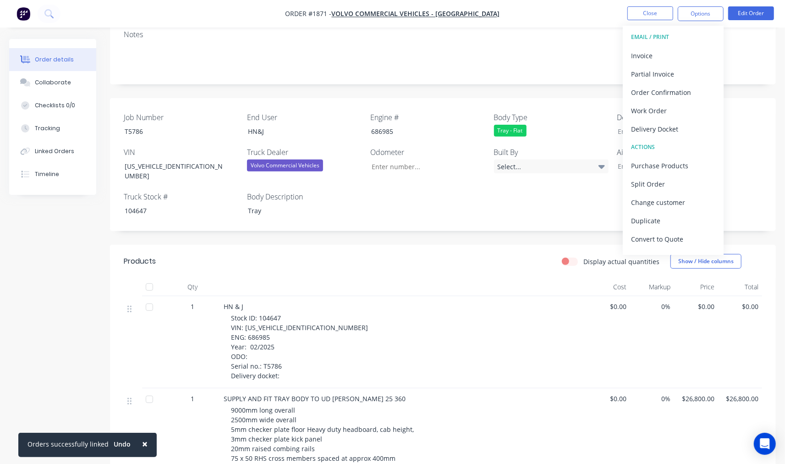
click at [527, 79] on div "Created by Lizzie Created 01/07/25 Required 01/07/25 Assigned to Add team membe…" at bounding box center [443, 337] width 666 height 937
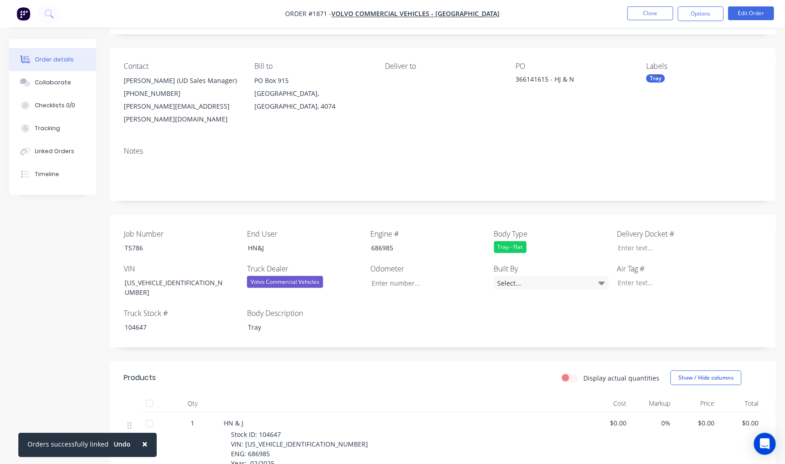
scroll to position [0, 0]
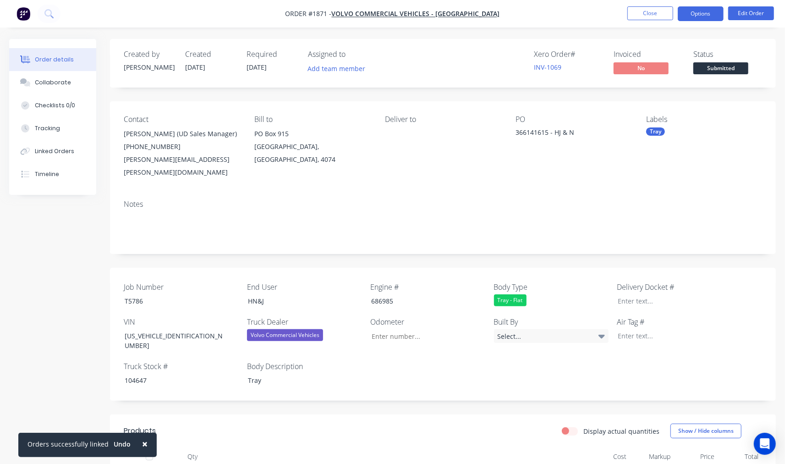
click at [701, 18] on button "Options" at bounding box center [700, 13] width 46 height 15
click at [700, 17] on button "Options" at bounding box center [700, 13] width 46 height 15
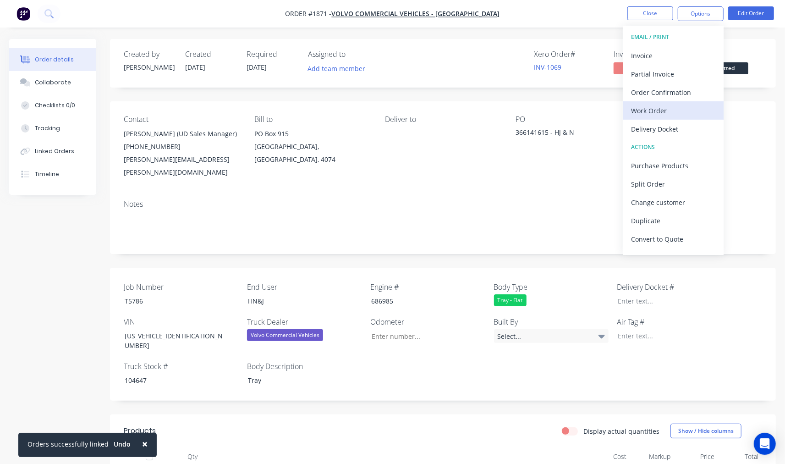
click at [661, 112] on div "Work Order" at bounding box center [673, 110] width 84 height 13
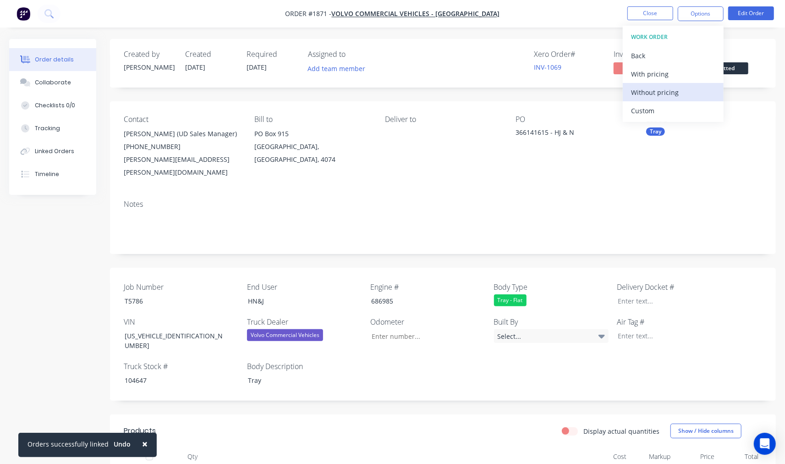
click at [671, 93] on div "Without pricing" at bounding box center [673, 92] width 84 height 13
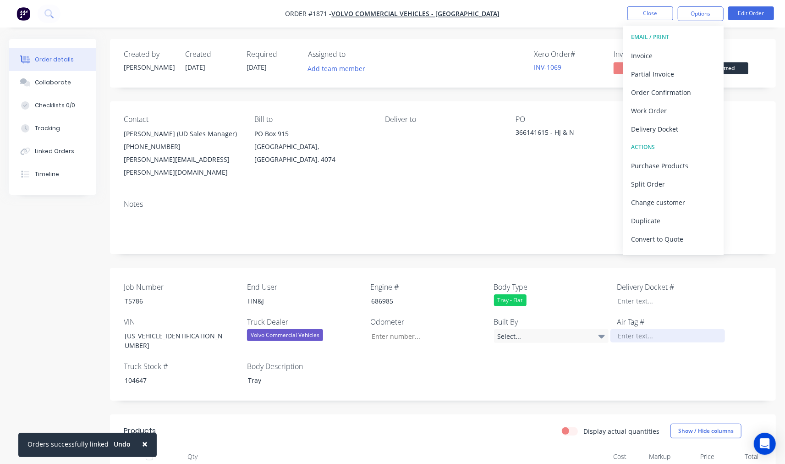
click at [630, 329] on div at bounding box center [667, 335] width 115 height 13
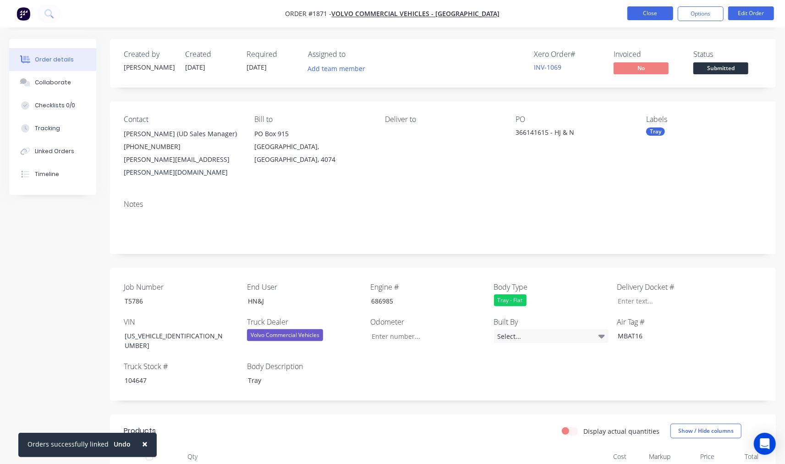
click at [655, 10] on button "Close" at bounding box center [650, 13] width 46 height 14
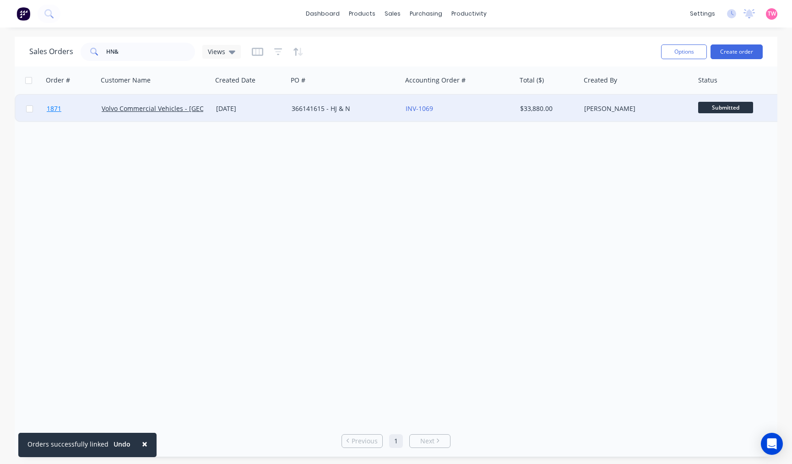
click at [78, 106] on link "1871" at bounding box center [74, 108] width 55 height 27
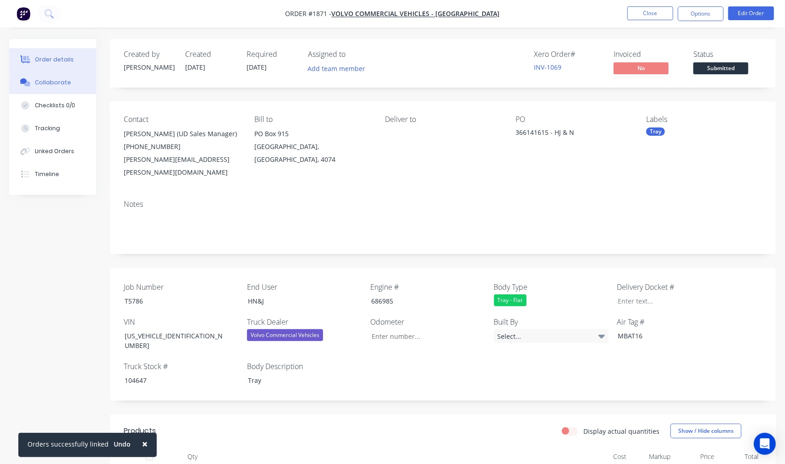
click at [46, 87] on button "Collaborate" at bounding box center [52, 82] width 87 height 23
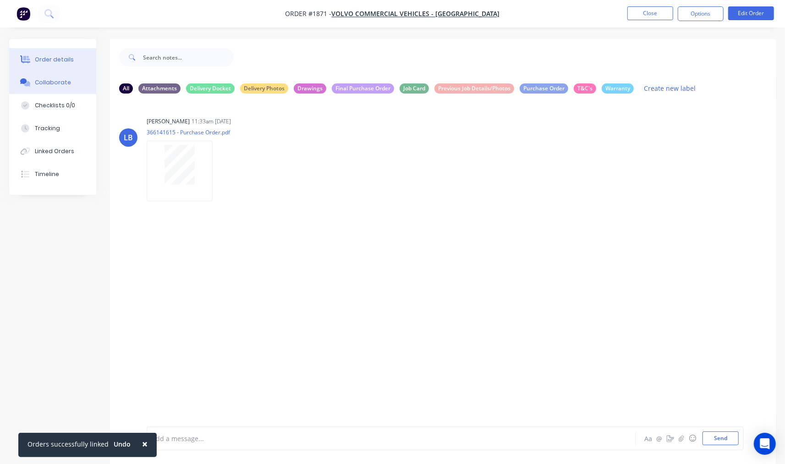
click at [58, 63] on div "Order details" at bounding box center [54, 59] width 39 height 8
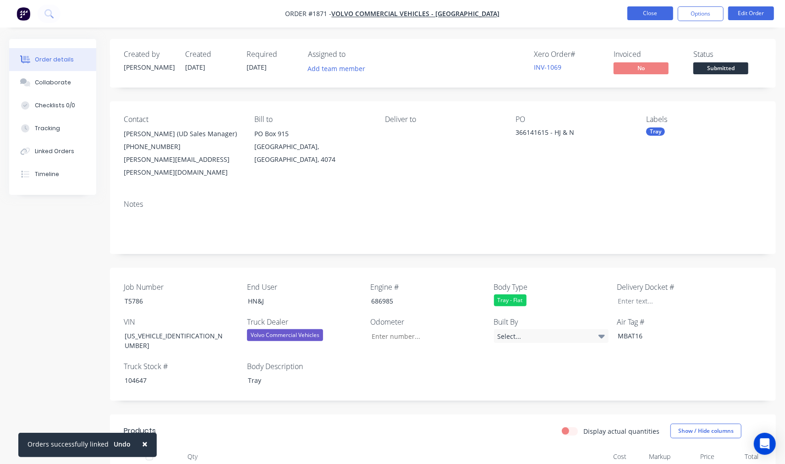
click at [651, 15] on button "Close" at bounding box center [650, 13] width 46 height 14
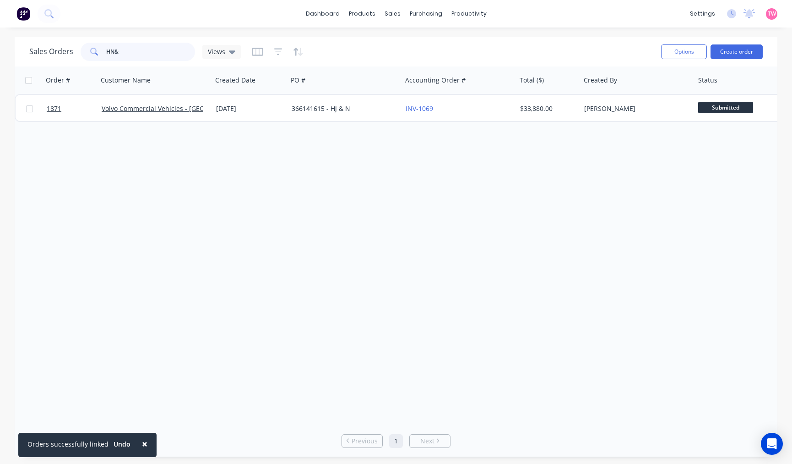
drag, startPoint x: 143, startPoint y: 52, endPoint x: 82, endPoint y: 50, distance: 61.4
click at [82, 50] on div "HN&" at bounding box center [138, 52] width 115 height 18
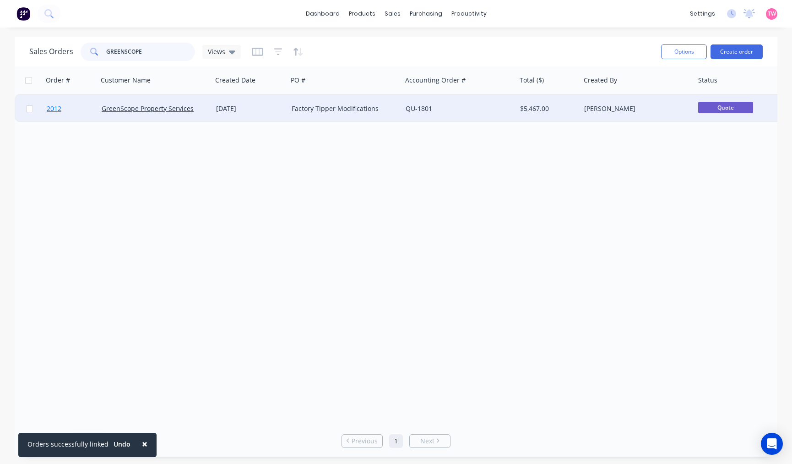
type input "GREENSCOPE"
click at [79, 108] on link "2012" at bounding box center [74, 108] width 55 height 27
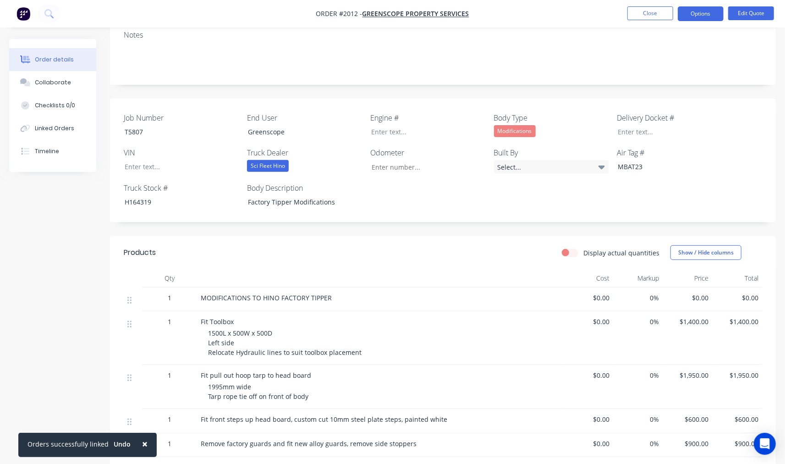
scroll to position [331, 0]
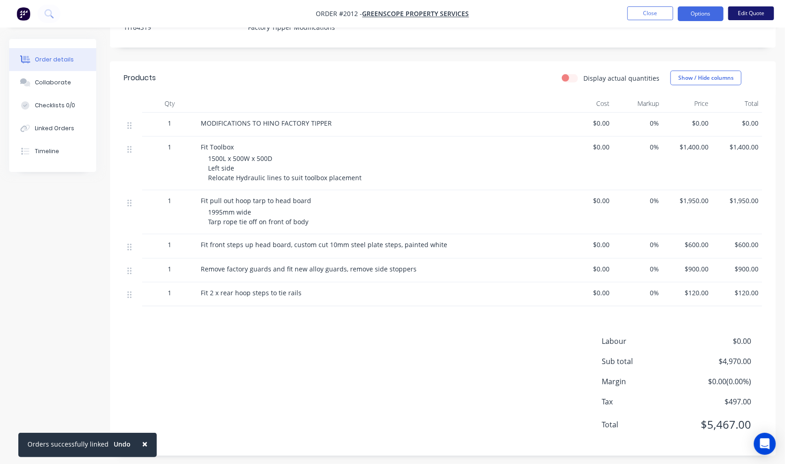
click at [750, 14] on button "Edit Quote" at bounding box center [751, 13] width 46 height 14
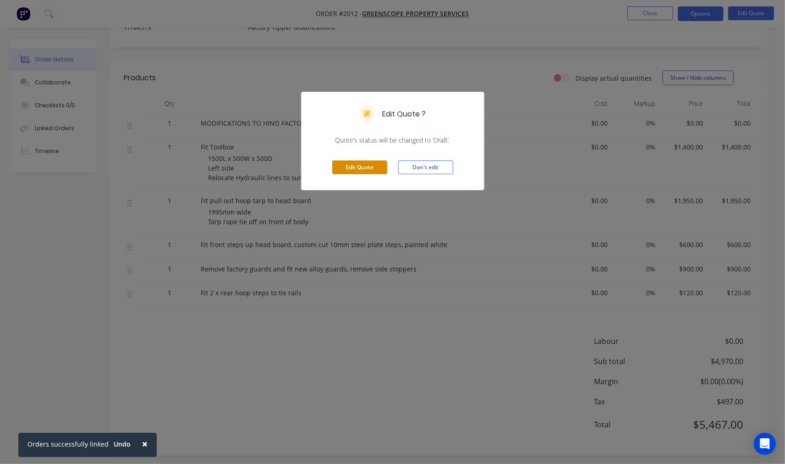
click at [356, 169] on button "Edit Quote" at bounding box center [359, 167] width 55 height 14
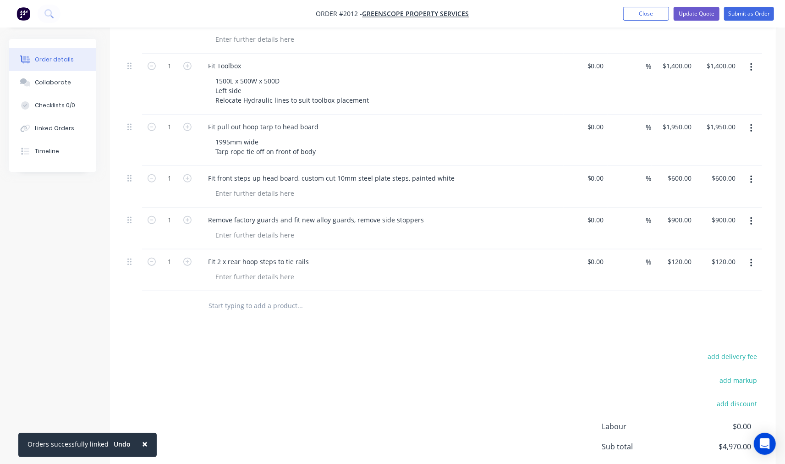
scroll to position [524, 0]
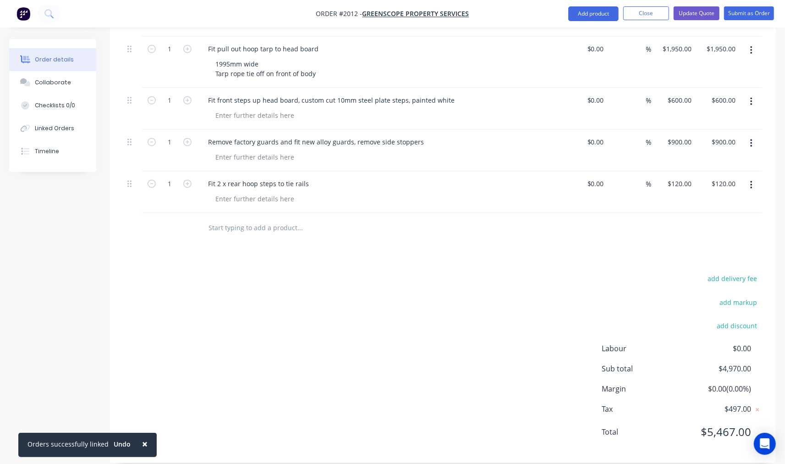
click at [249, 218] on input "text" at bounding box center [299, 227] width 183 height 18
type input "s"
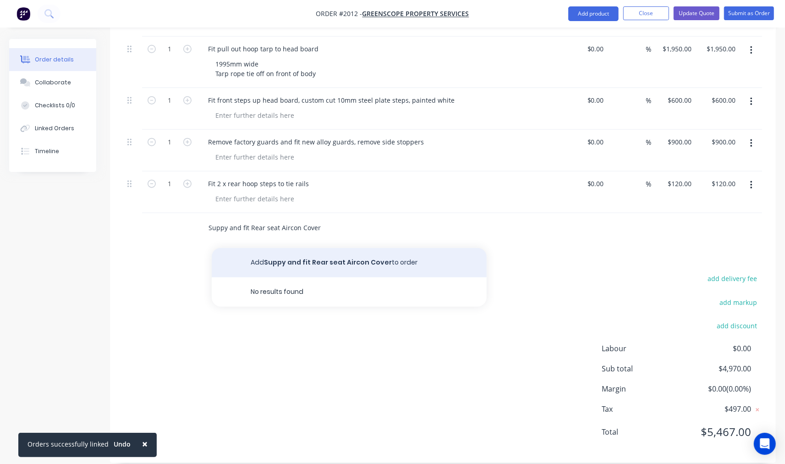
type input "Suppy and fit Rear seat Aircon Cover"
click at [319, 248] on button "Add Suppy and fit Rear seat Aircon Cover to order" at bounding box center [349, 262] width 275 height 29
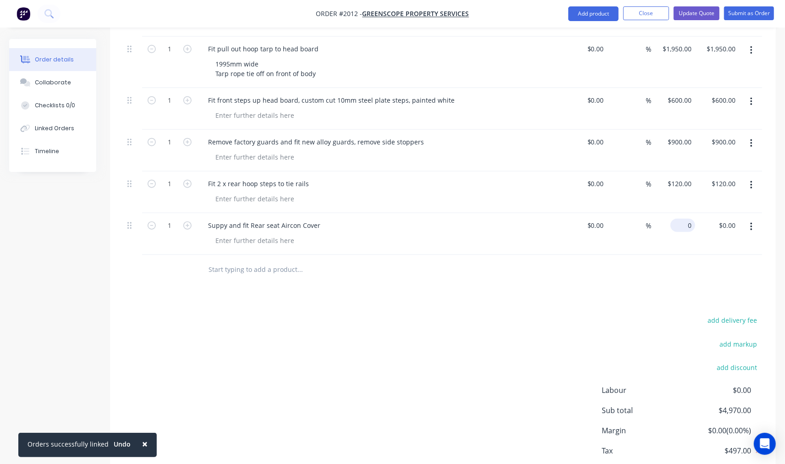
click at [679, 213] on div "0 $0.00" at bounding box center [673, 234] width 44 height 42
type input "$250.00"
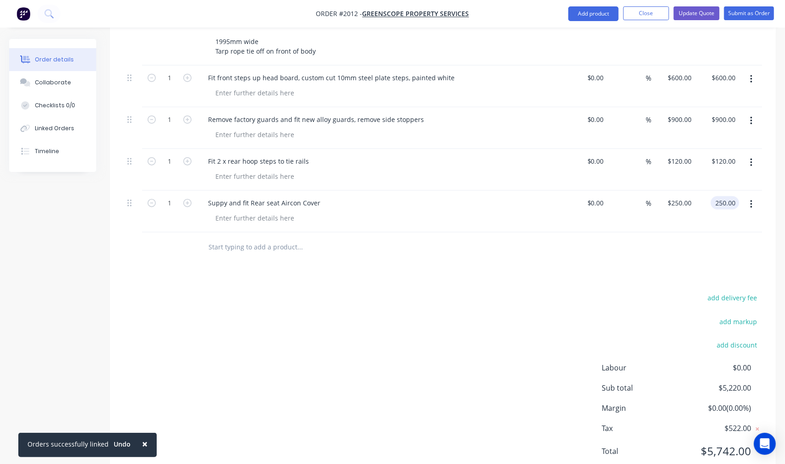
scroll to position [566, 0]
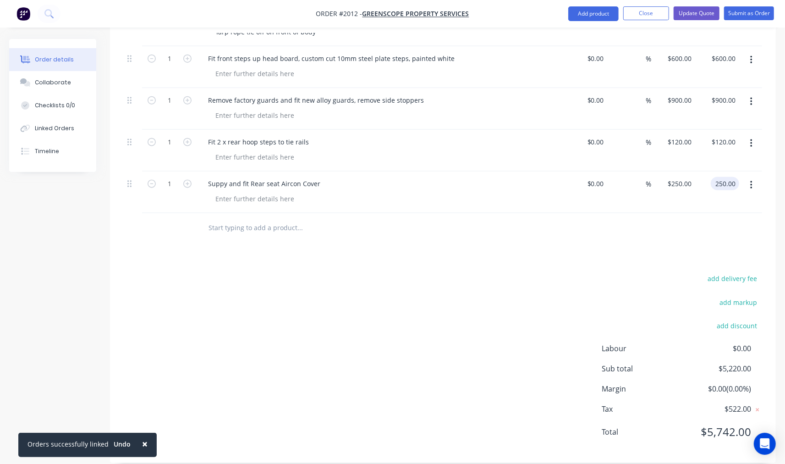
type input "$250.00"
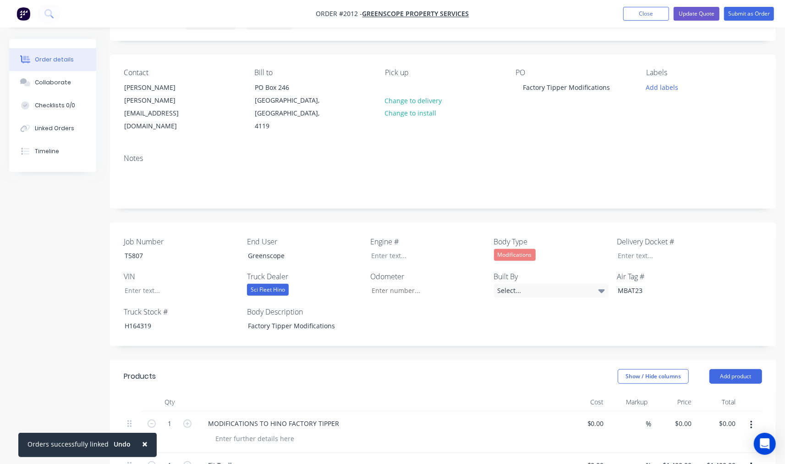
scroll to position [0, 0]
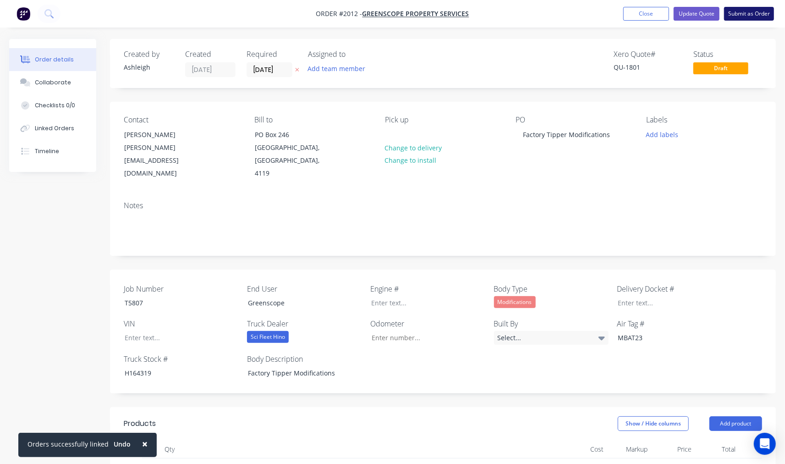
click at [750, 14] on button "Submit as Order" at bounding box center [749, 14] width 50 height 14
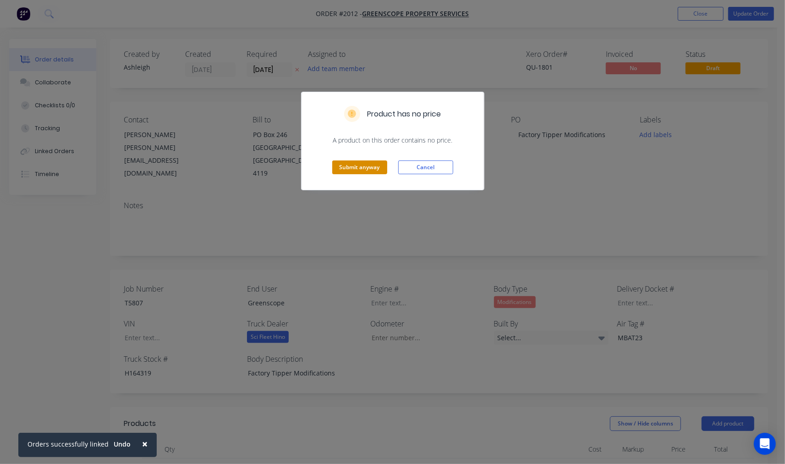
click at [361, 168] on button "Submit anyway" at bounding box center [359, 167] width 55 height 14
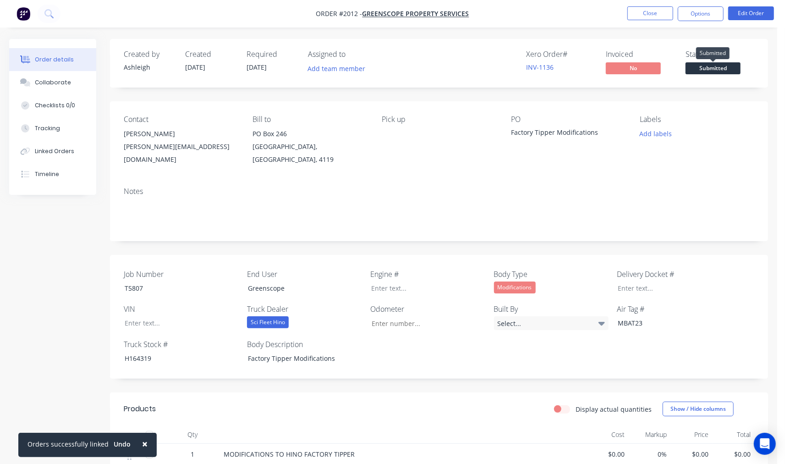
click at [709, 66] on span "Submitted" at bounding box center [712, 67] width 55 height 11
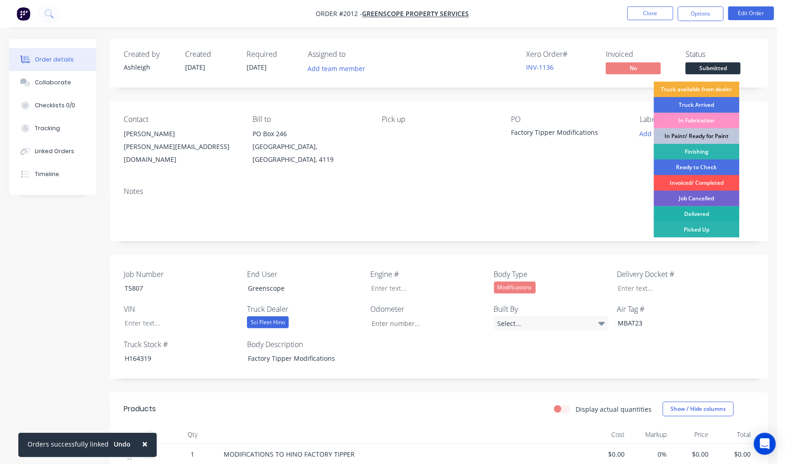
click at [698, 213] on div "Delivered" at bounding box center [697, 214] width 86 height 16
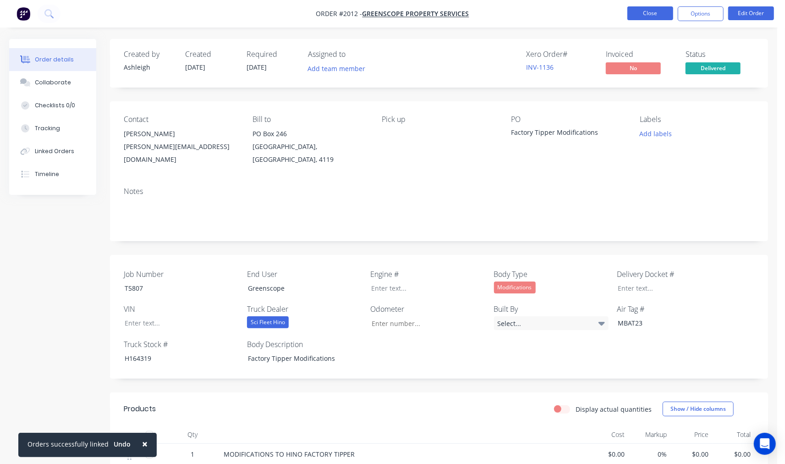
click at [649, 11] on button "Close" at bounding box center [650, 13] width 46 height 14
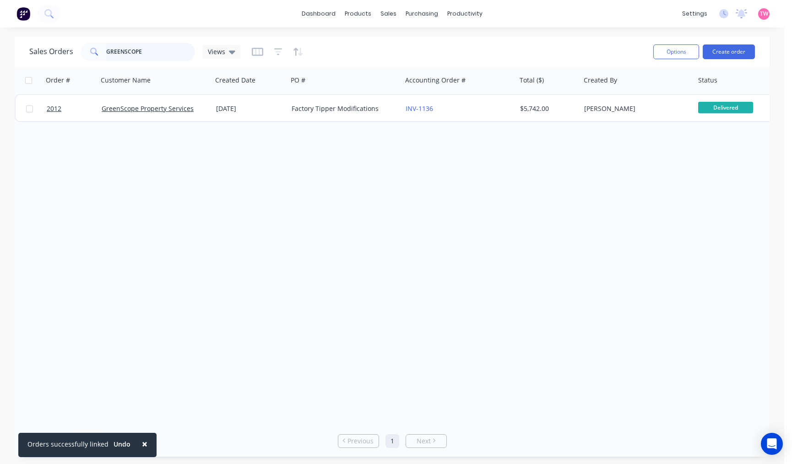
click at [148, 49] on input "GREENSCOPE" at bounding box center [150, 52] width 89 height 18
type input "GREEN"
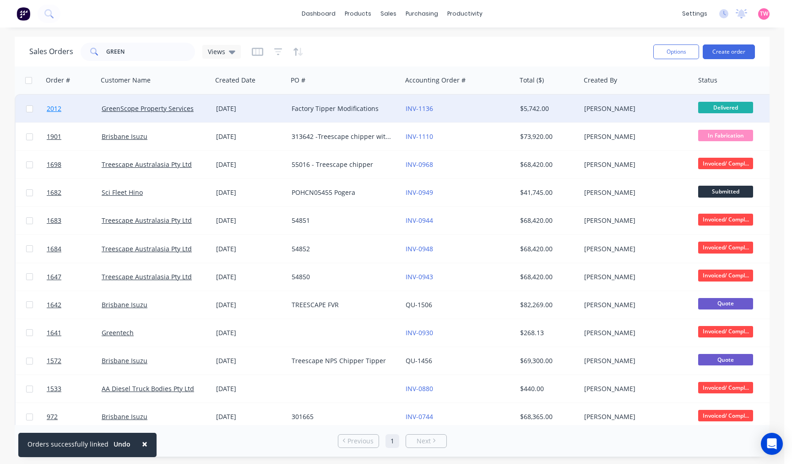
click at [72, 106] on link "2012" at bounding box center [74, 108] width 55 height 27
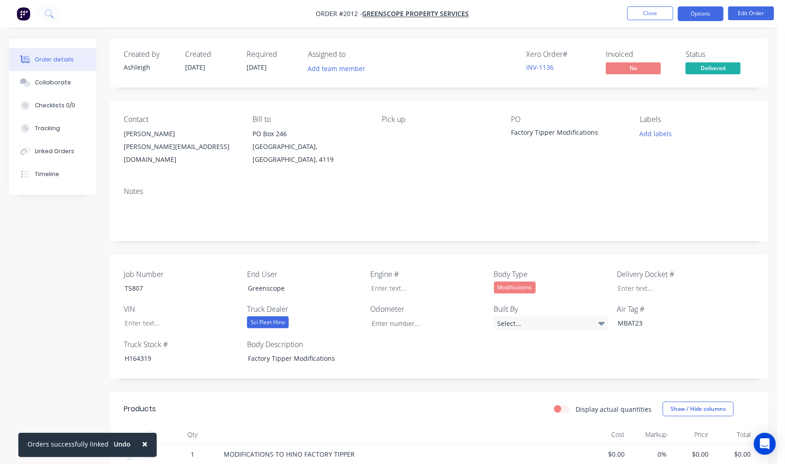
click at [696, 11] on button "Options" at bounding box center [700, 13] width 46 height 15
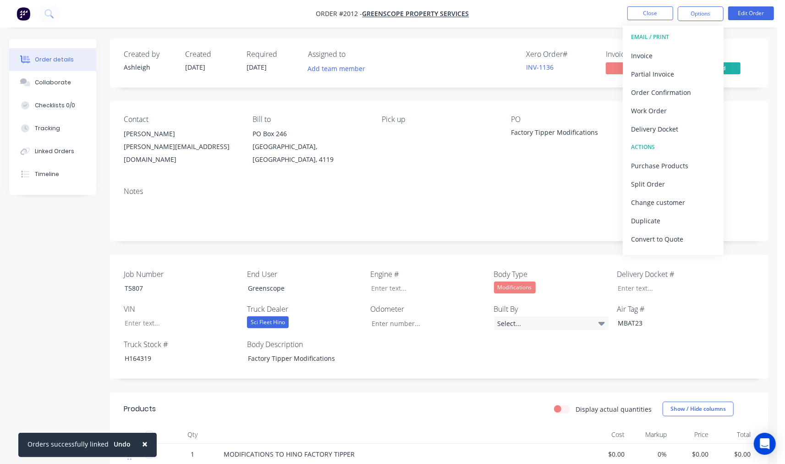
click at [602, 36] on div "Order details Collaborate Checklists 0/0 Tracking Linked Orders Timeline Order …" at bounding box center [388, 412] width 777 height 824
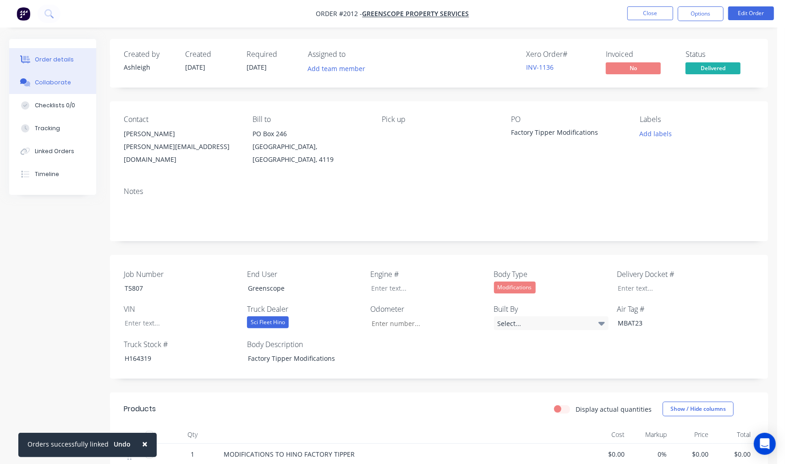
click at [45, 85] on div "Collaborate" at bounding box center [53, 82] width 36 height 8
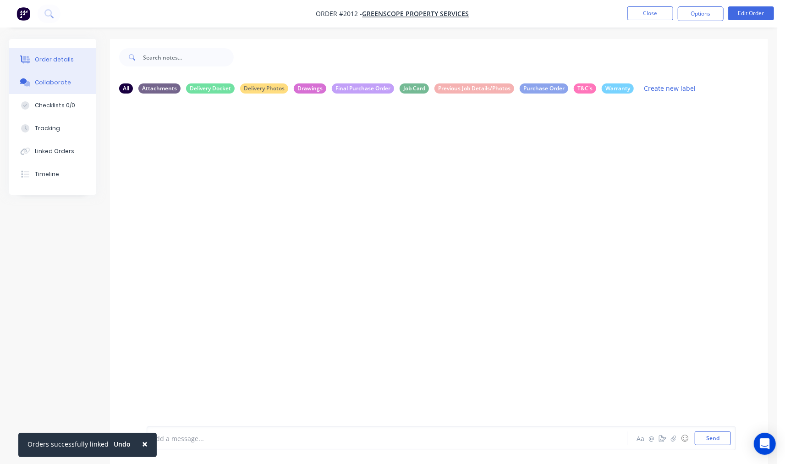
click at [49, 65] on button "Order details" at bounding box center [52, 59] width 87 height 23
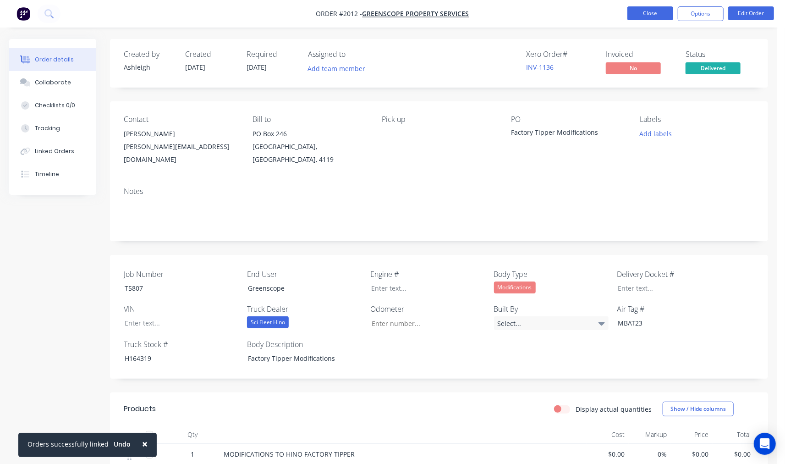
click at [639, 13] on button "Close" at bounding box center [650, 13] width 46 height 14
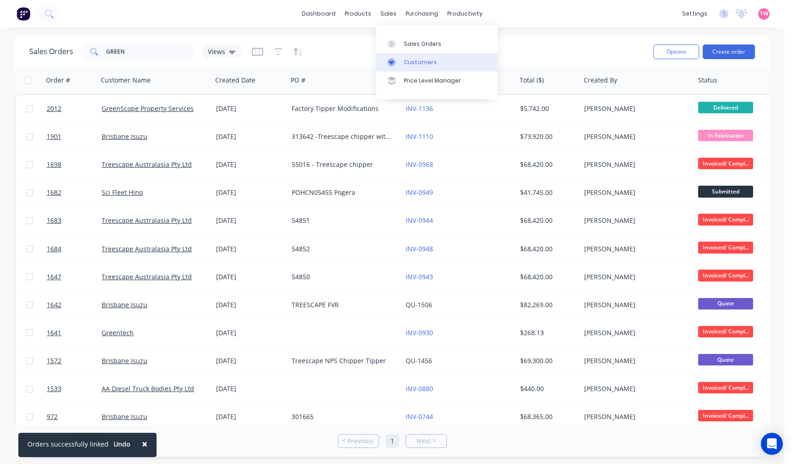
click at [419, 61] on div "Customers" at bounding box center [420, 62] width 33 height 8
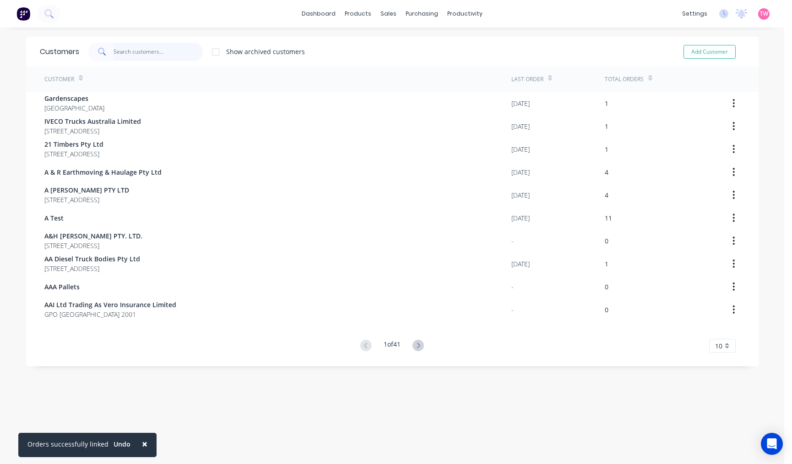
click at [147, 54] on input "text" at bounding box center [158, 52] width 89 height 18
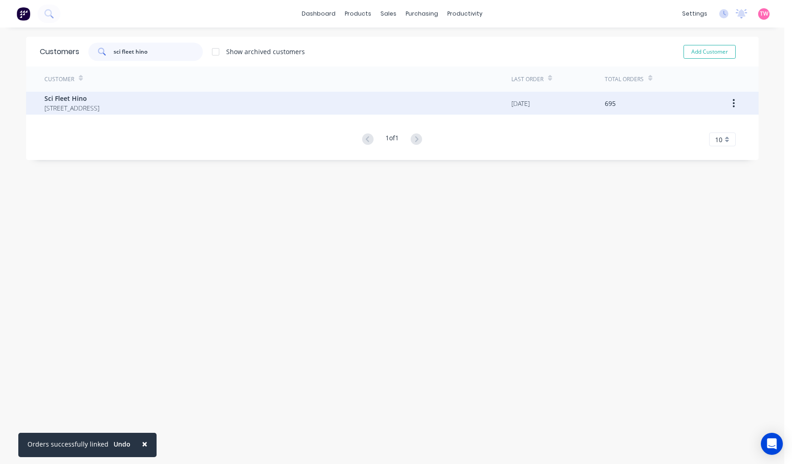
type input "sci fleet hino"
click at [89, 109] on span "PO Box 52 Lutwyche Queensland 4030" at bounding box center [71, 108] width 55 height 10
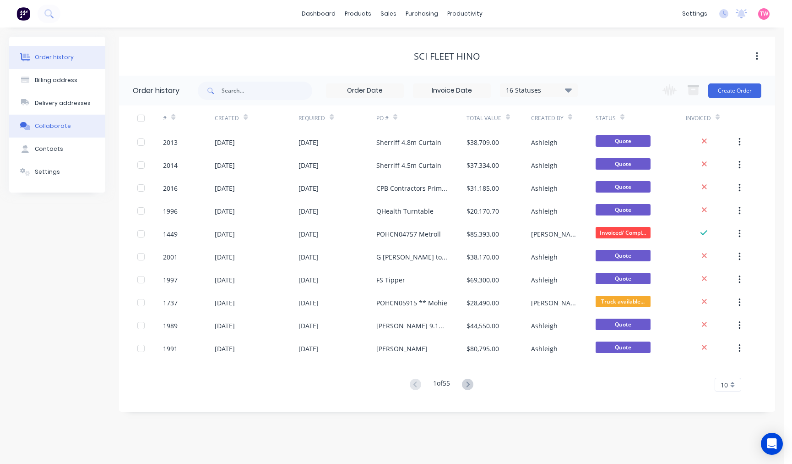
click at [49, 126] on div "Collaborate" at bounding box center [53, 126] width 36 height 8
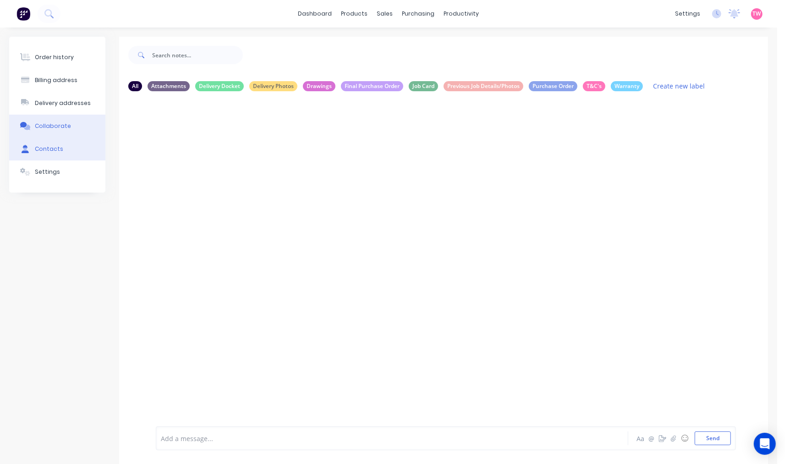
click at [49, 148] on div "Contacts" at bounding box center [49, 149] width 28 height 8
select select "AU"
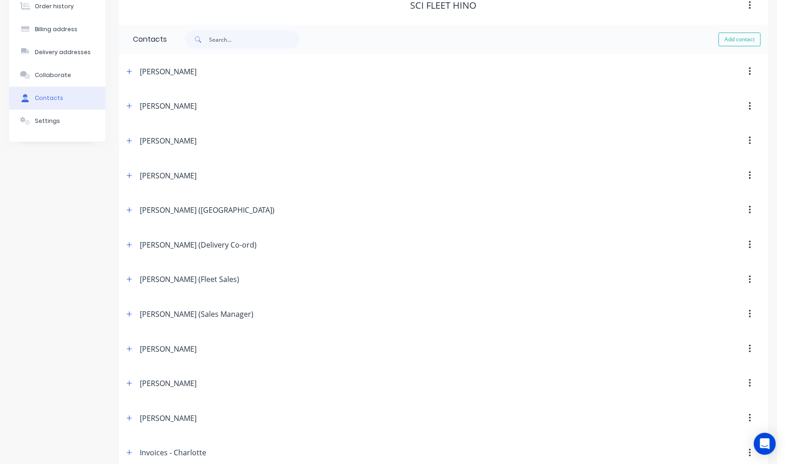
scroll to position [85, 0]
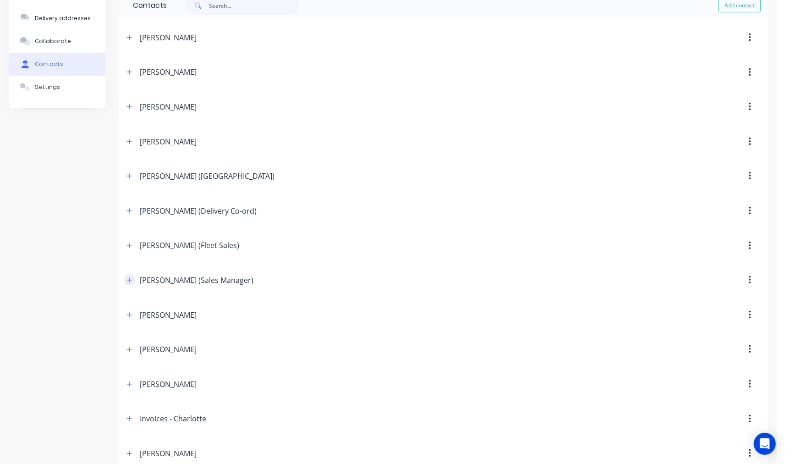
click at [129, 278] on icon "button" at bounding box center [128, 280] width 5 height 6
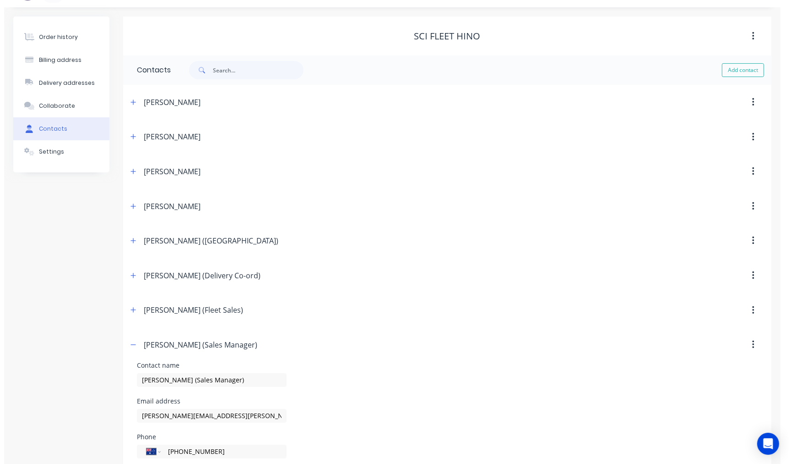
scroll to position [0, 0]
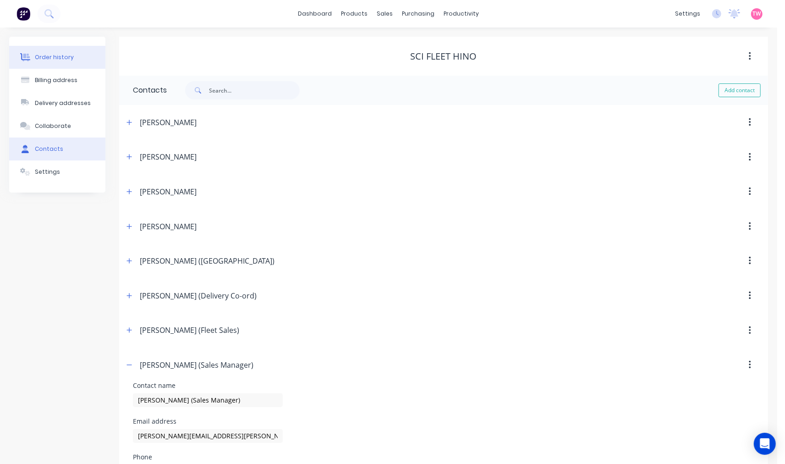
click at [56, 59] on div "Order history" at bounding box center [54, 57] width 39 height 8
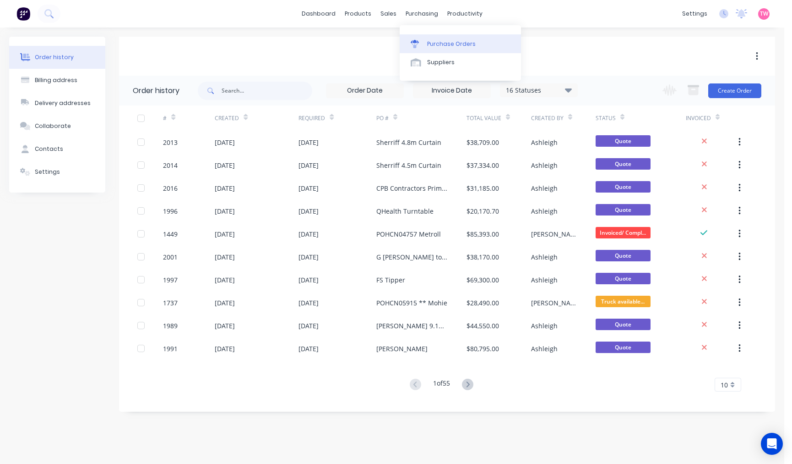
click at [443, 40] on div "Purchase Orders" at bounding box center [451, 44] width 49 height 8
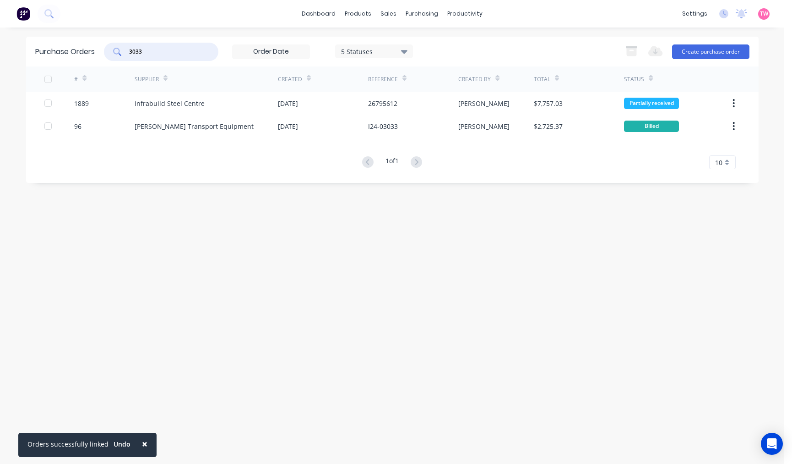
drag, startPoint x: 168, startPoint y: 53, endPoint x: 131, endPoint y: 50, distance: 36.3
click at [131, 50] on input "3033" at bounding box center [166, 51] width 76 height 9
type input "3"
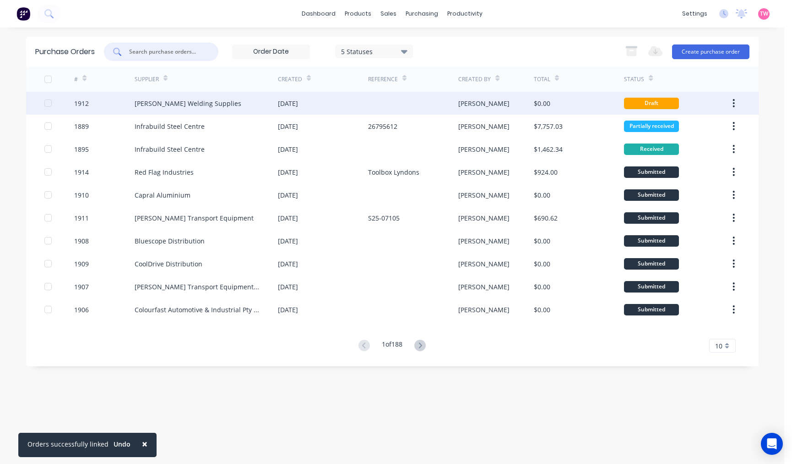
click at [112, 102] on div "1912" at bounding box center [104, 103] width 60 height 23
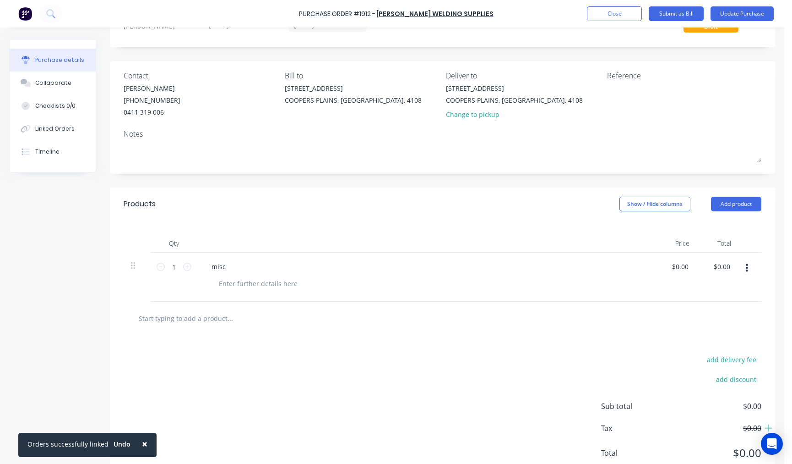
scroll to position [72, 0]
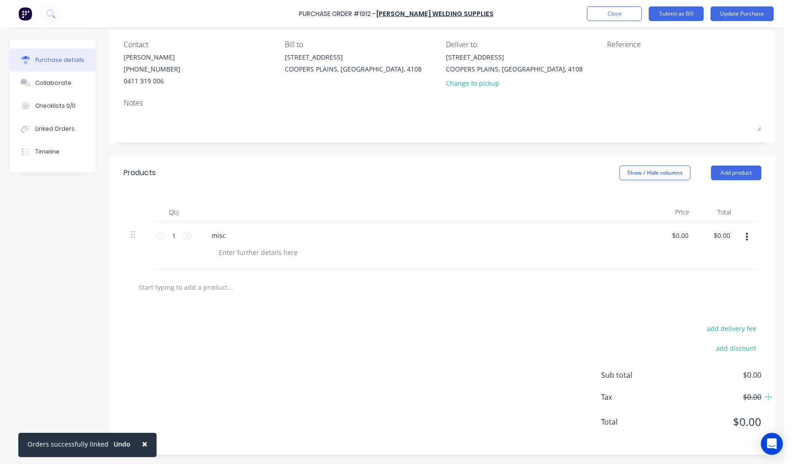
click at [196, 286] on input "text" at bounding box center [229, 287] width 183 height 18
paste input "BCB490"
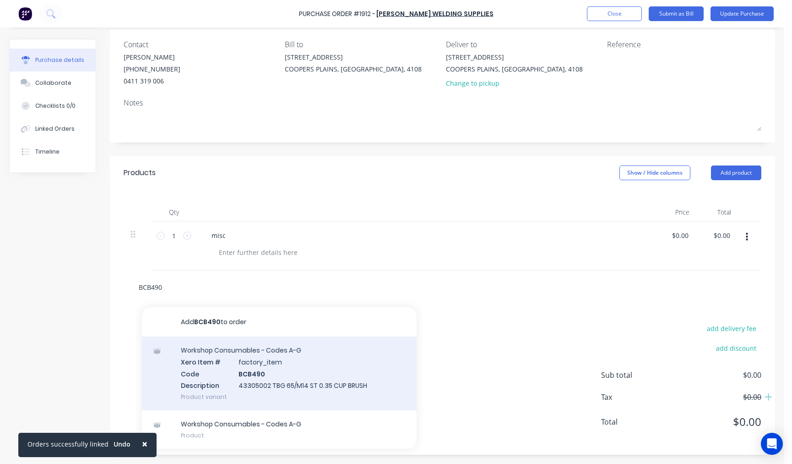
type input "BCB490"
click at [283, 360] on div "Workshop Consumables - Codes A-G Xero Item # factory_item Code BCB490 Descripti…" at bounding box center [279, 373] width 275 height 74
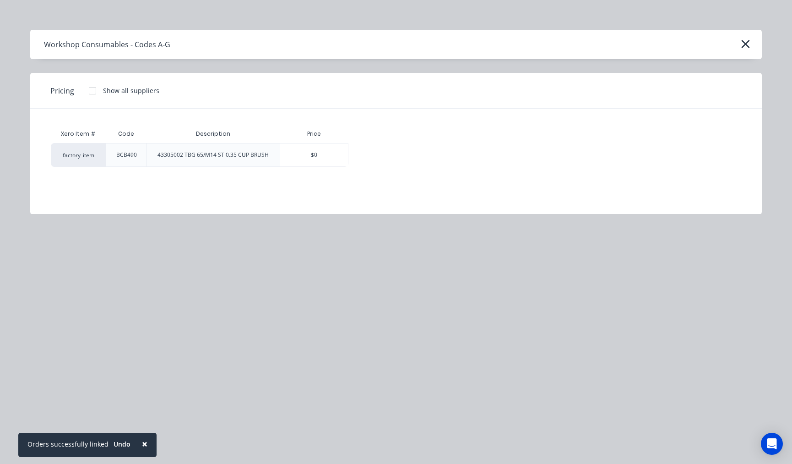
click at [93, 93] on div at bounding box center [92, 91] width 18 height 18
click at [331, 158] on div "$0" at bounding box center [314, 154] width 68 height 23
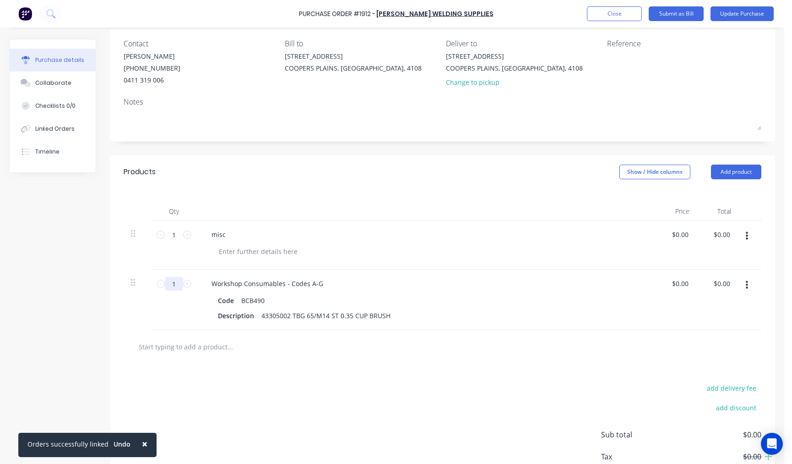
click at [172, 284] on input "1" at bounding box center [174, 284] width 18 height 14
type input "2"
click at [203, 344] on input "text" at bounding box center [229, 346] width 183 height 18
paste input "ACP132"
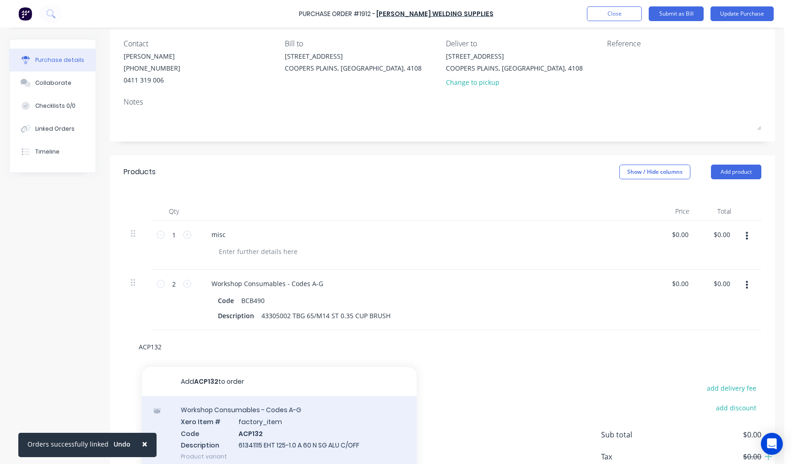
type input "ACP132"
click at [294, 425] on div "Workshop Consumables - Codes A-G Xero Item # factory_item Code ACP132 Descripti…" at bounding box center [279, 433] width 275 height 74
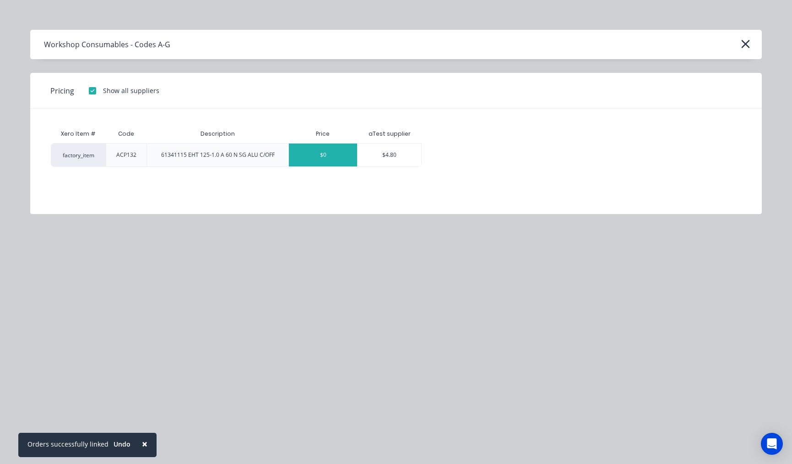
click at [344, 158] on div "$0" at bounding box center [323, 154] width 68 height 23
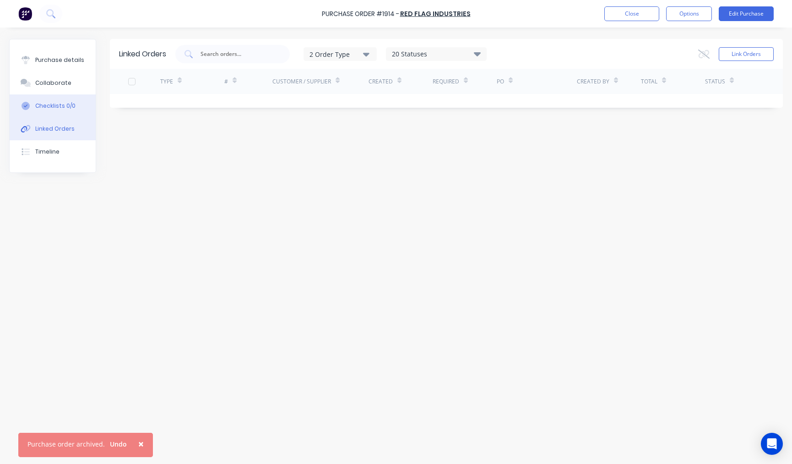
click at [48, 110] on button "Checklists 0/0" at bounding box center [53, 105] width 86 height 23
type textarea "x"
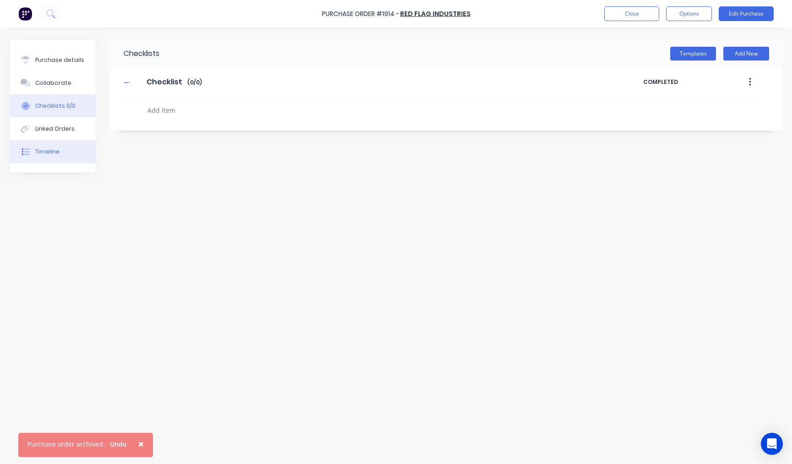
click at [49, 152] on div "Timeline" at bounding box center [47, 151] width 24 height 8
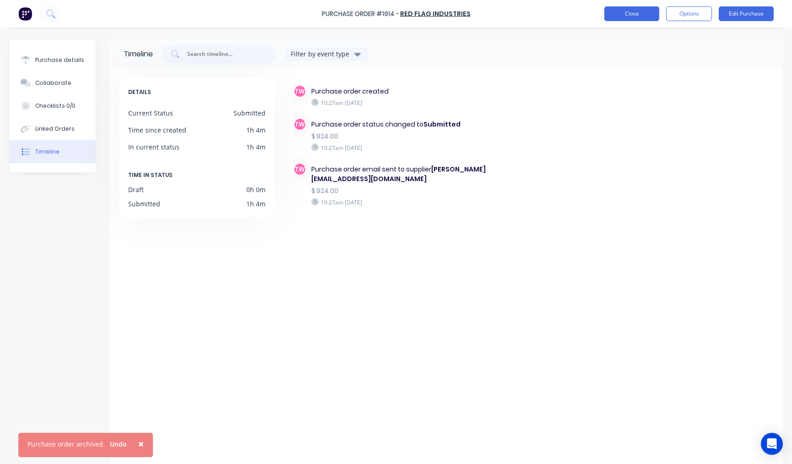
click at [622, 12] on button "Close" at bounding box center [632, 13] width 55 height 15
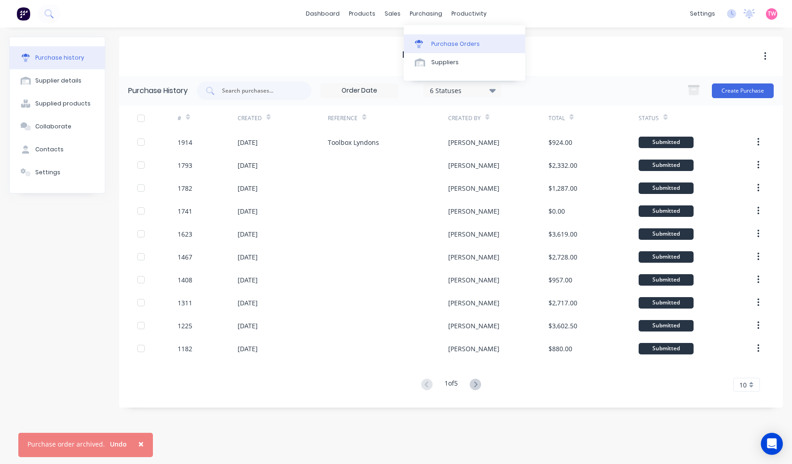
click at [445, 41] on div "Purchase Orders" at bounding box center [455, 44] width 49 height 8
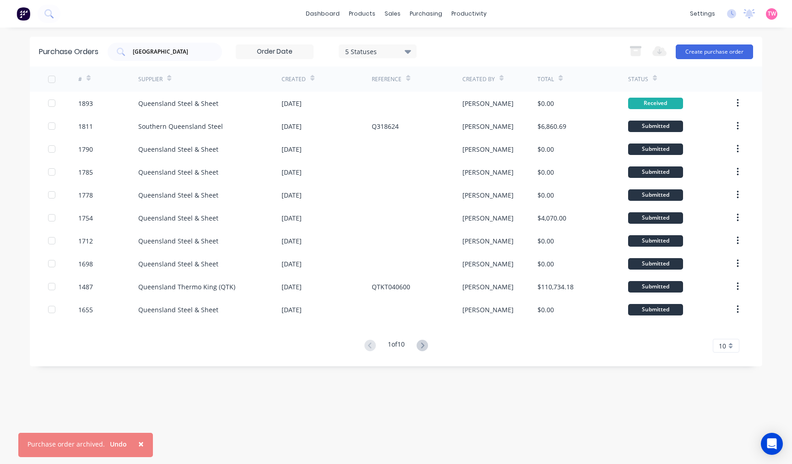
drag, startPoint x: 209, startPoint y: 47, endPoint x: 83, endPoint y: 47, distance: 125.5
click at [84, 47] on div "Purchase Orders [GEOGRAPHIC_DATA] 5 Statuses 5 Statuses Export to Excel (XLSX) …" at bounding box center [396, 52] width 733 height 30
click at [195, 49] on input "[GEOGRAPHIC_DATA]" at bounding box center [170, 51] width 76 height 9
drag, startPoint x: 182, startPoint y: 52, endPoint x: 135, endPoint y: 53, distance: 47.7
click at [135, 53] on input "[GEOGRAPHIC_DATA]" at bounding box center [170, 51] width 76 height 9
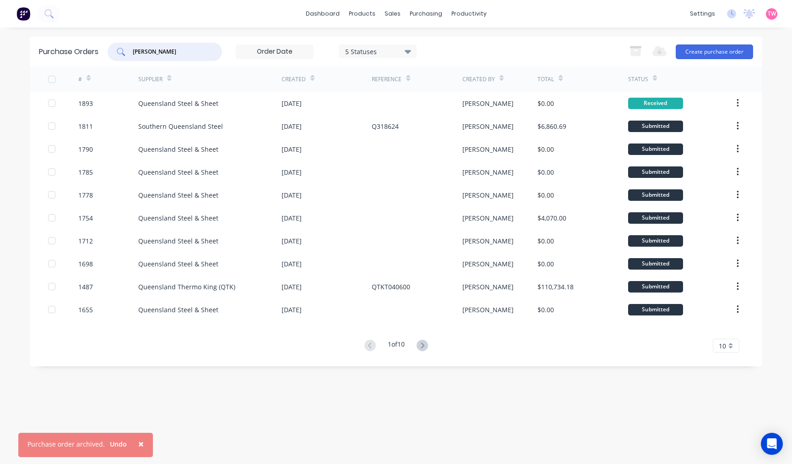
type input "[PERSON_NAME]"
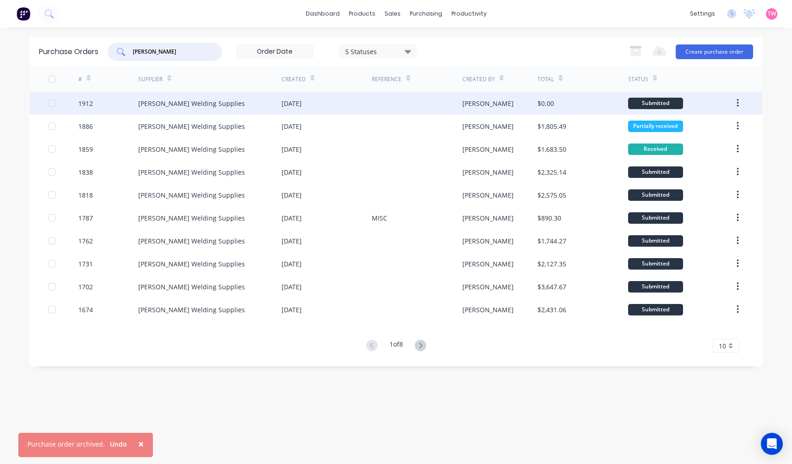
click at [111, 102] on div "1912" at bounding box center [108, 103] width 60 height 23
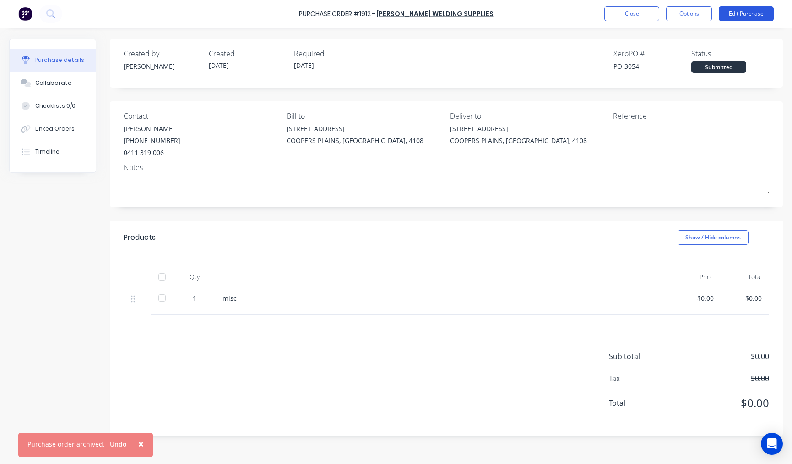
click at [756, 14] on button "Edit Purchase" at bounding box center [746, 13] width 55 height 15
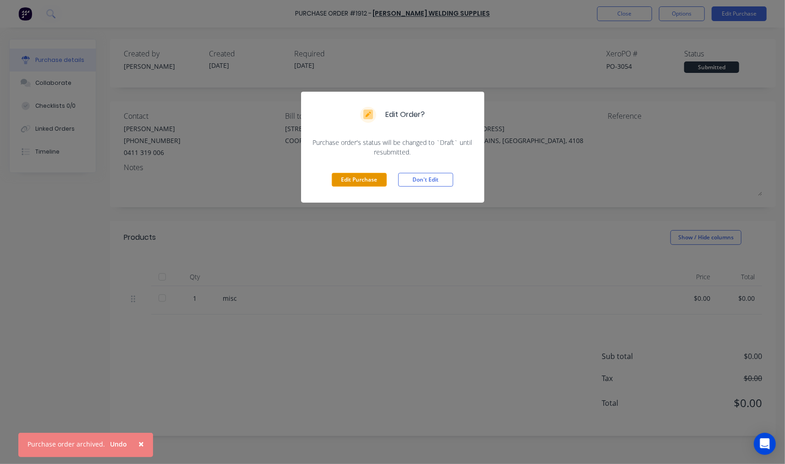
click at [359, 180] on button "Edit Purchase" at bounding box center [359, 180] width 55 height 14
